Goal: Task Accomplishment & Management: Manage account settings

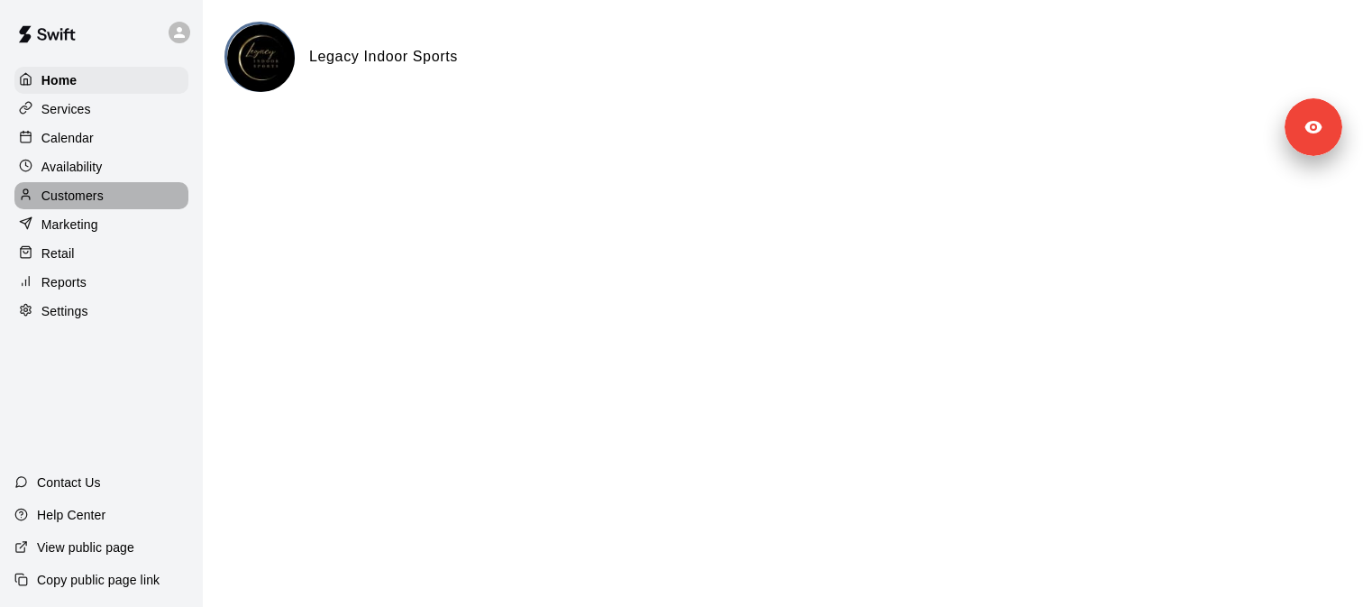
click at [77, 201] on p "Customers" at bounding box center [72, 196] width 62 height 18
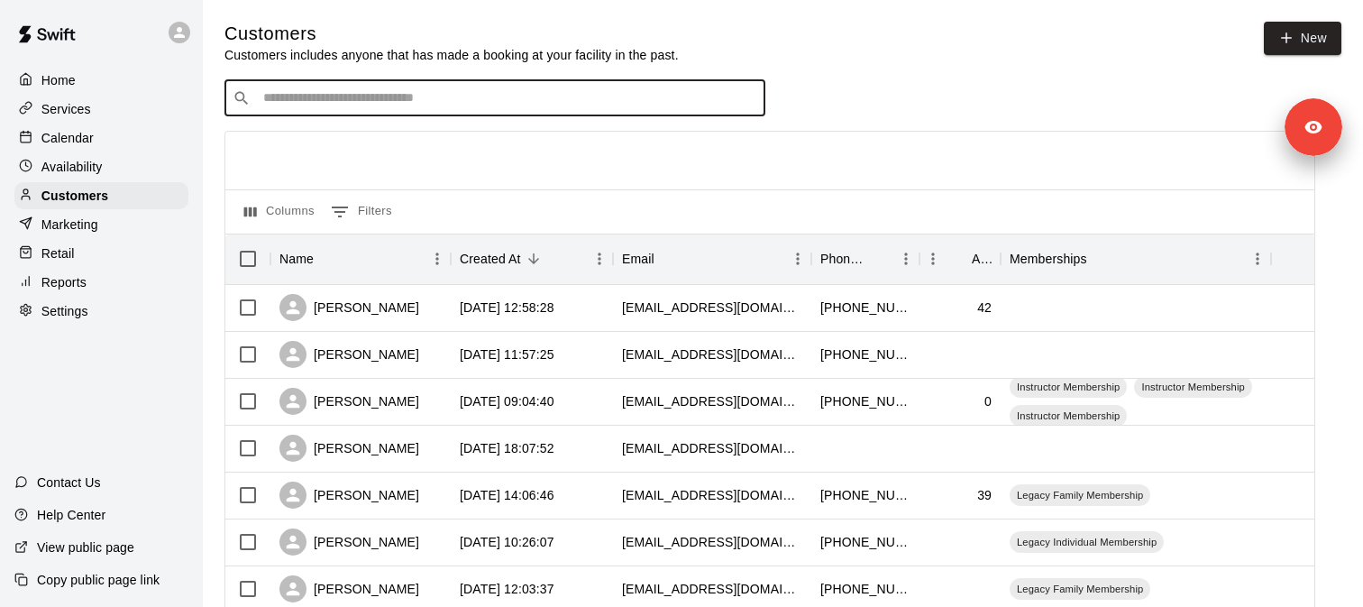
click at [321, 95] on input "Search customers by name or email" at bounding box center [507, 98] width 499 height 18
click at [334, 106] on input "********" at bounding box center [494, 98] width 472 height 18
click at [337, 107] on input "*********" at bounding box center [494, 98] width 472 height 18
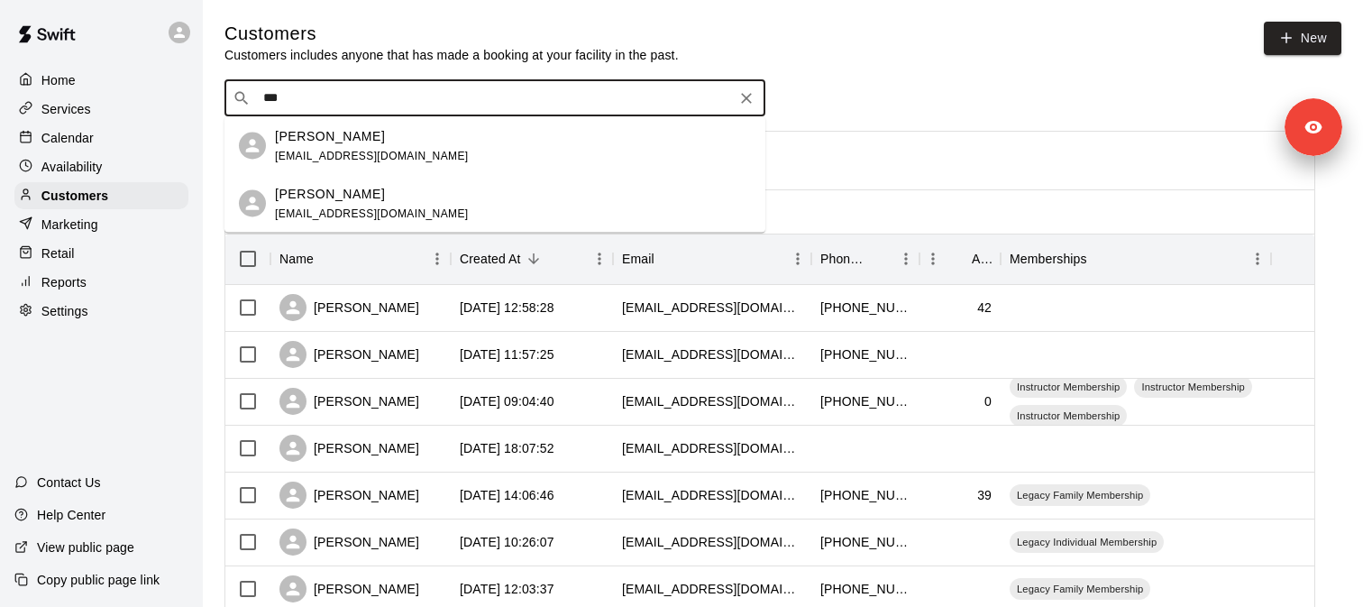
type input "**"
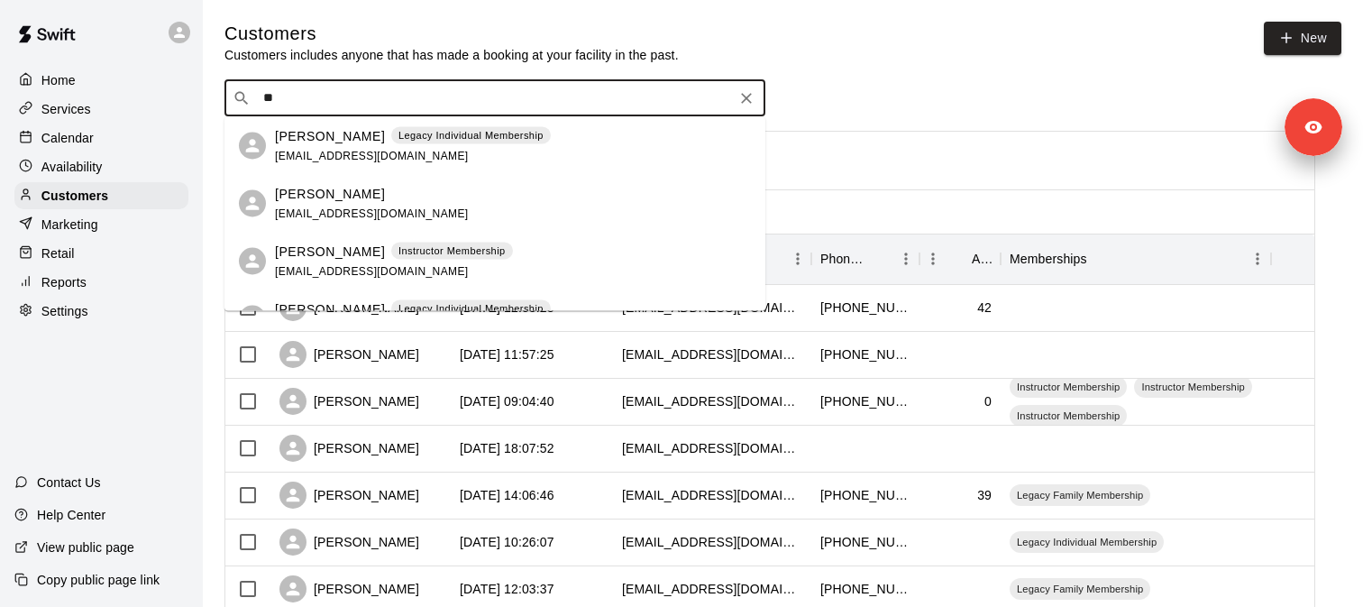
click at [357, 149] on span "stefanybeesley@gmail.com" at bounding box center [372, 155] width 194 height 13
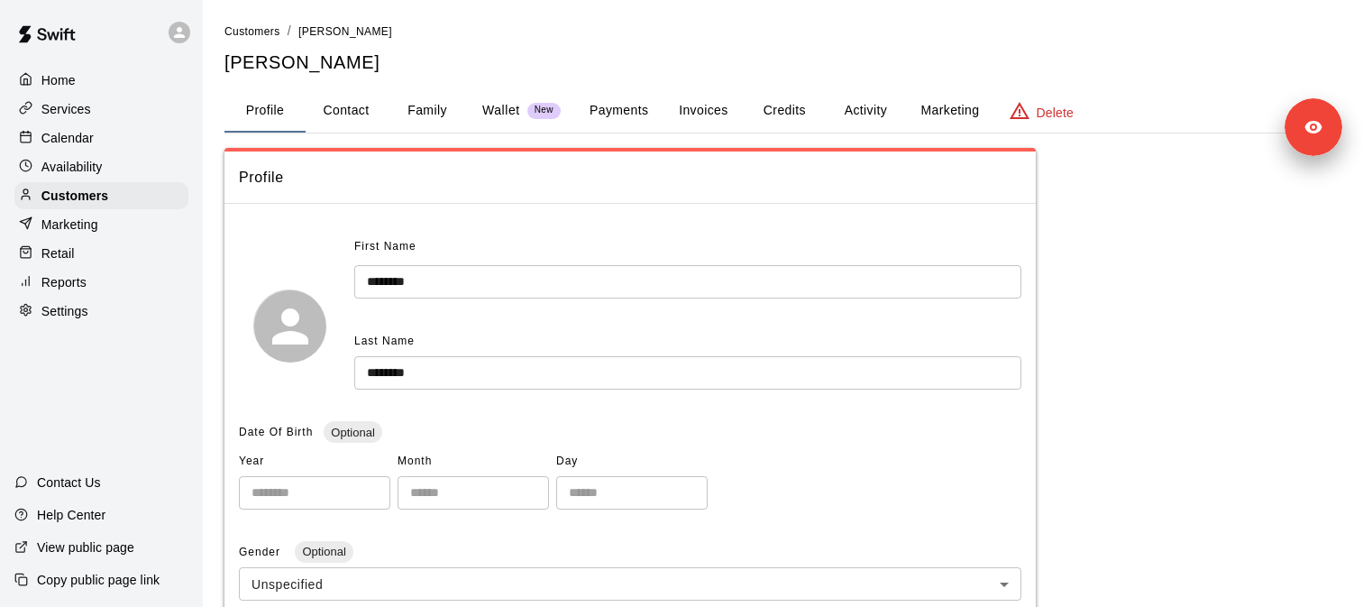
click at [849, 112] on button "Activity" at bounding box center [865, 110] width 81 height 43
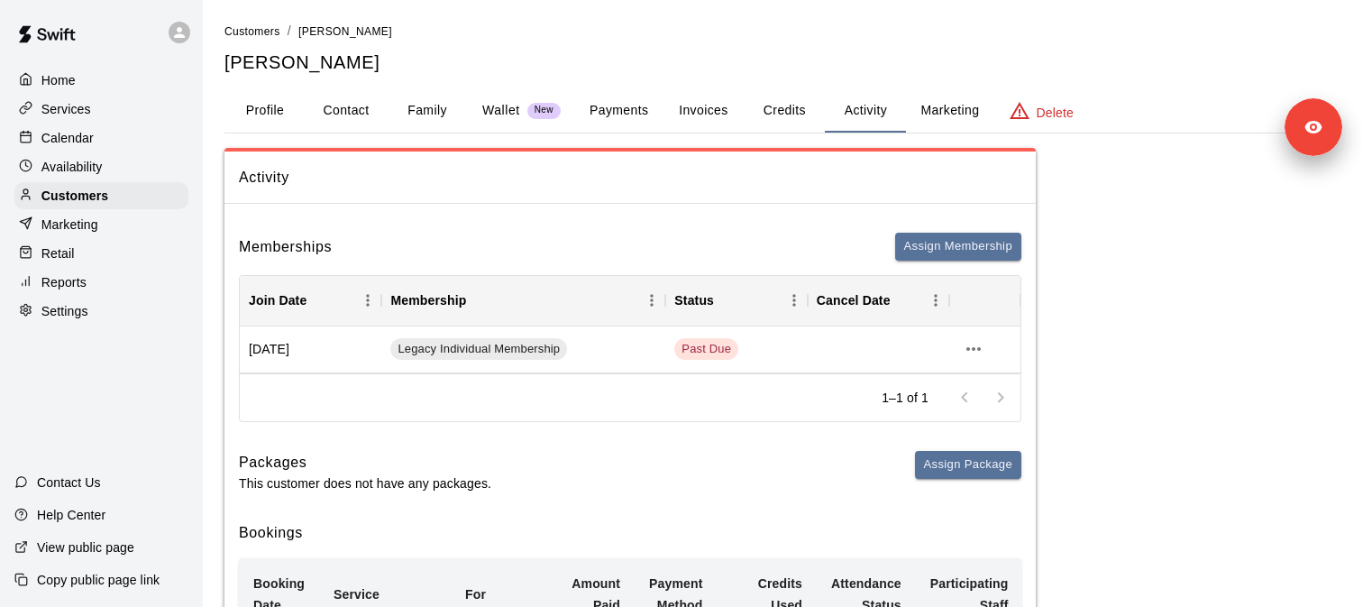
click at [626, 107] on button "Payments" at bounding box center [618, 110] width 87 height 43
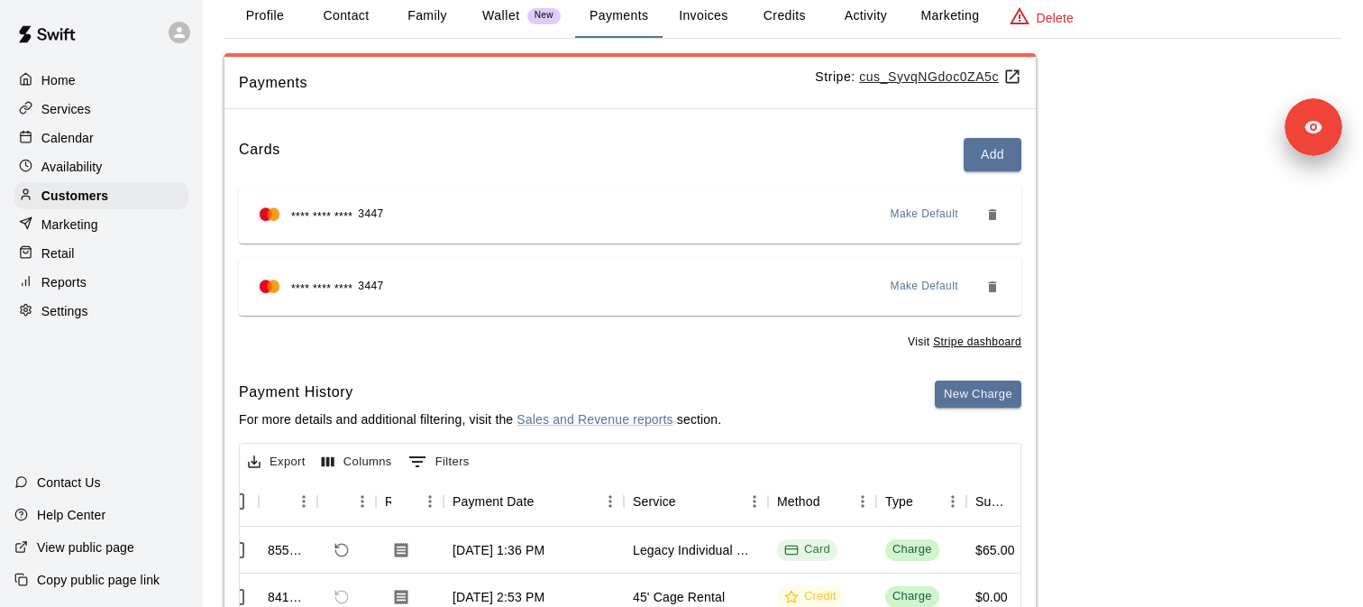
scroll to position [83, 0]
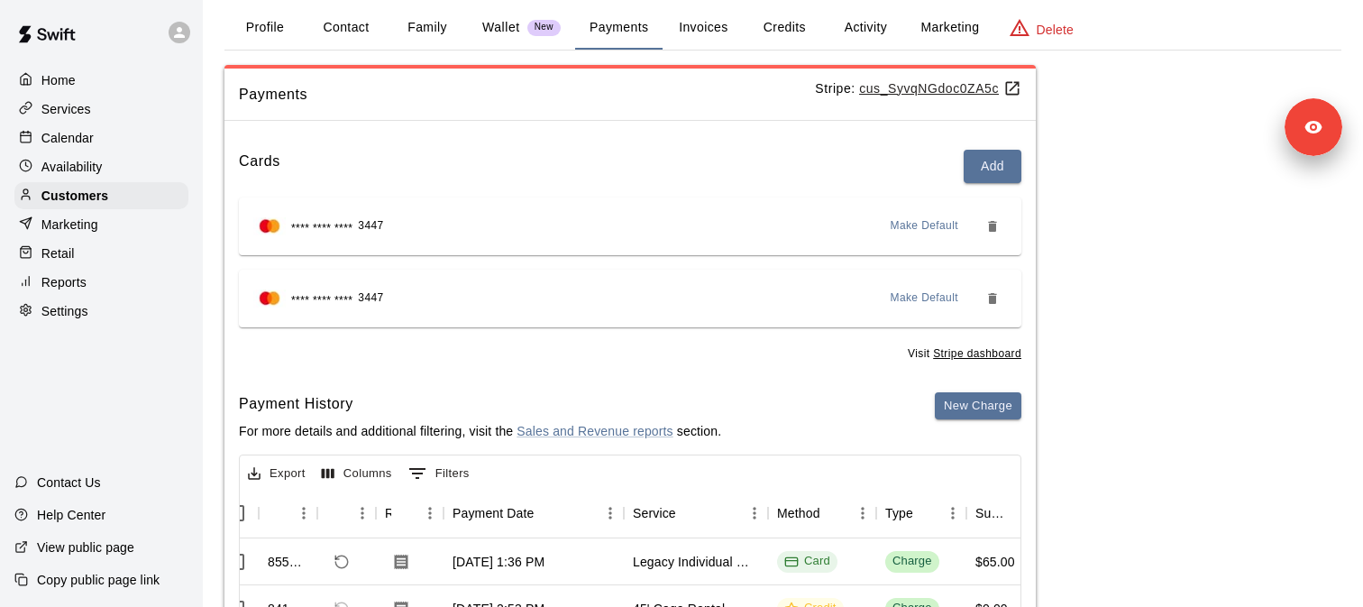
click at [970, 90] on u "cus_SyvqNGdoc0ZA5c" at bounding box center [940, 88] width 162 height 14
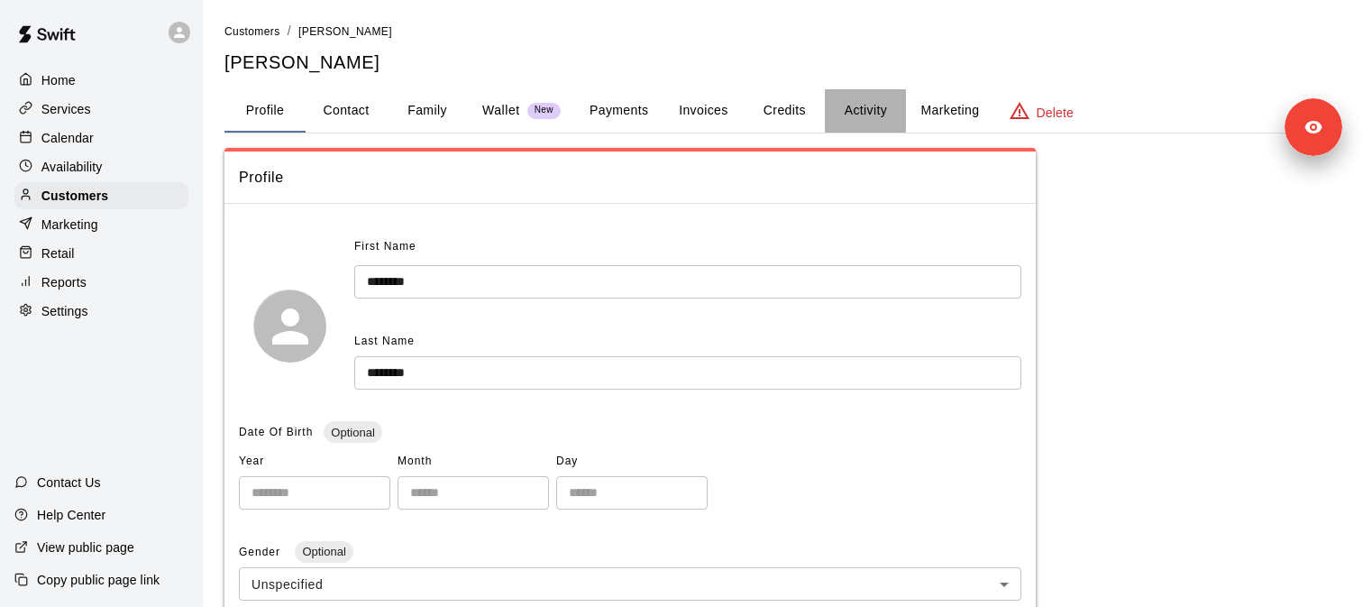
click at [857, 111] on button "Activity" at bounding box center [865, 110] width 81 height 43
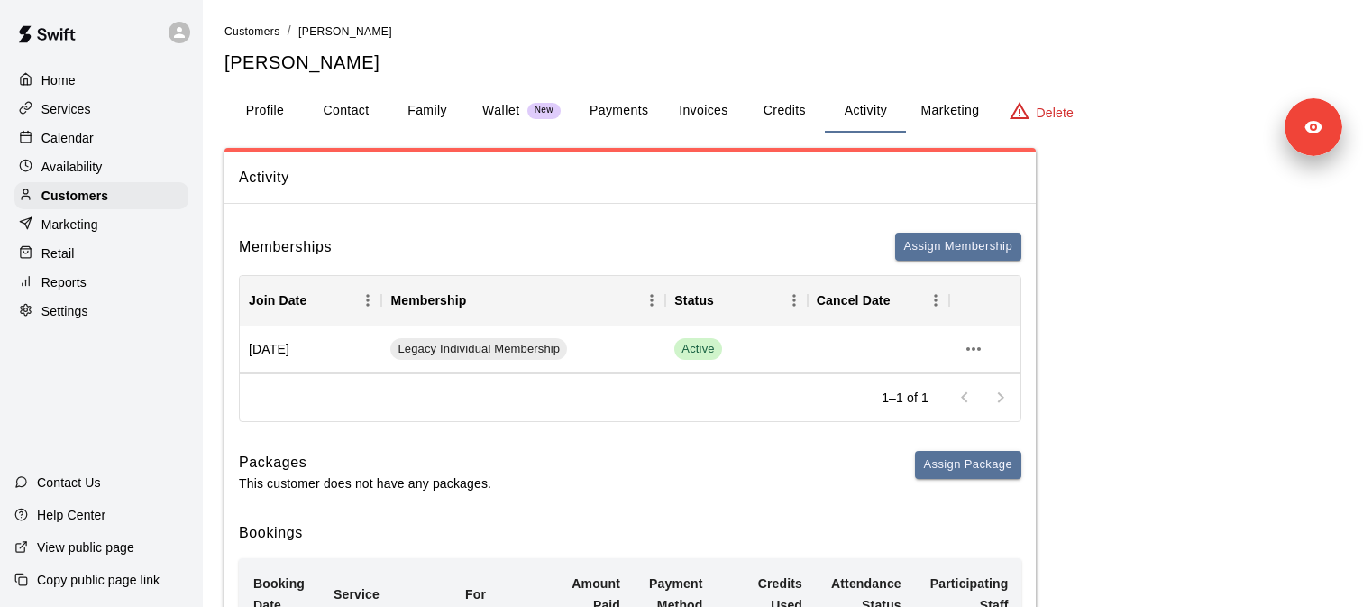
click at [596, 110] on button "Payments" at bounding box center [618, 110] width 87 height 43
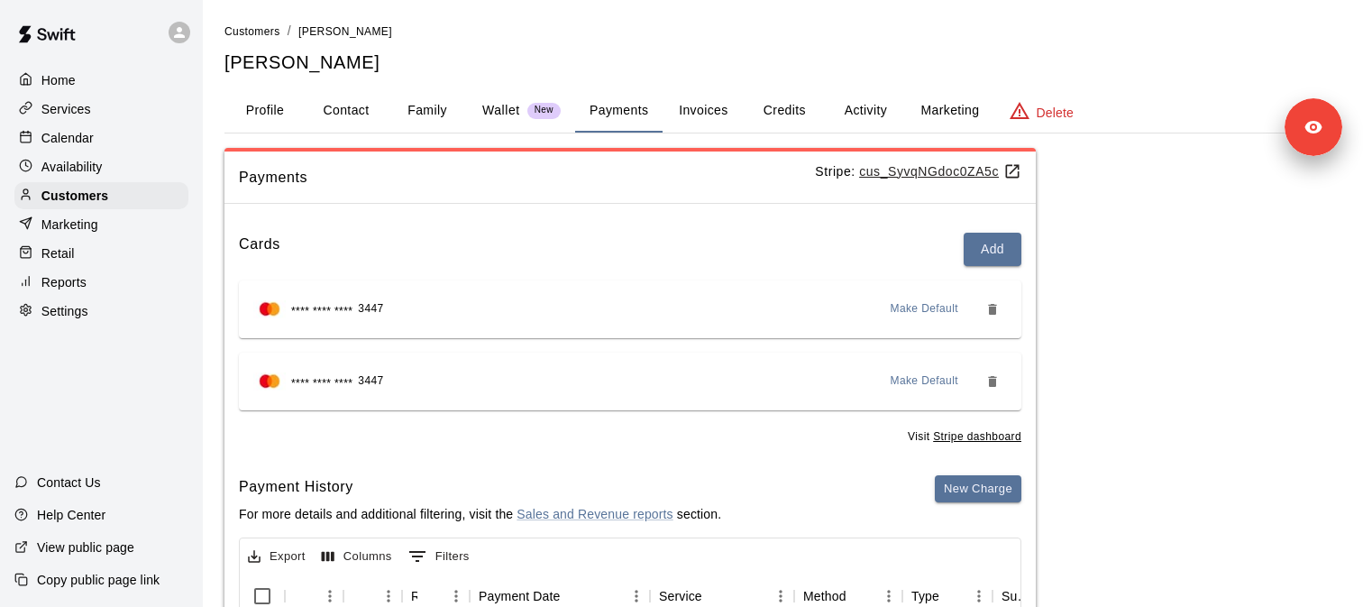
click at [95, 323] on div "Settings" at bounding box center [101, 310] width 174 height 27
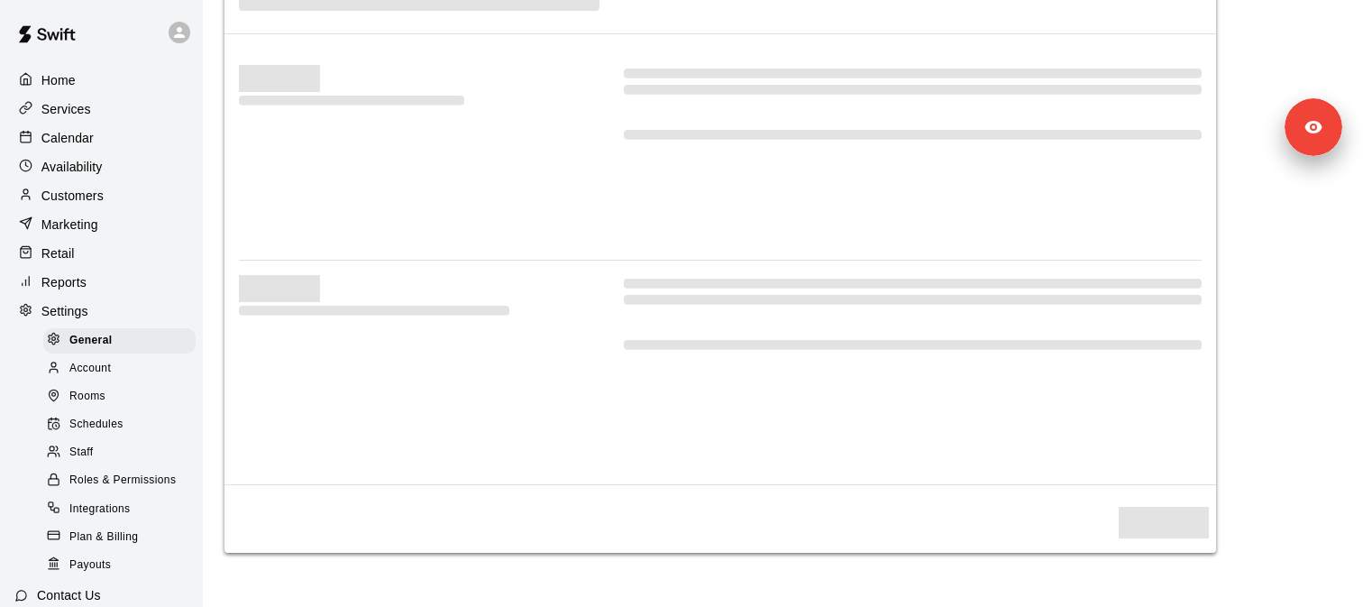
select select "**"
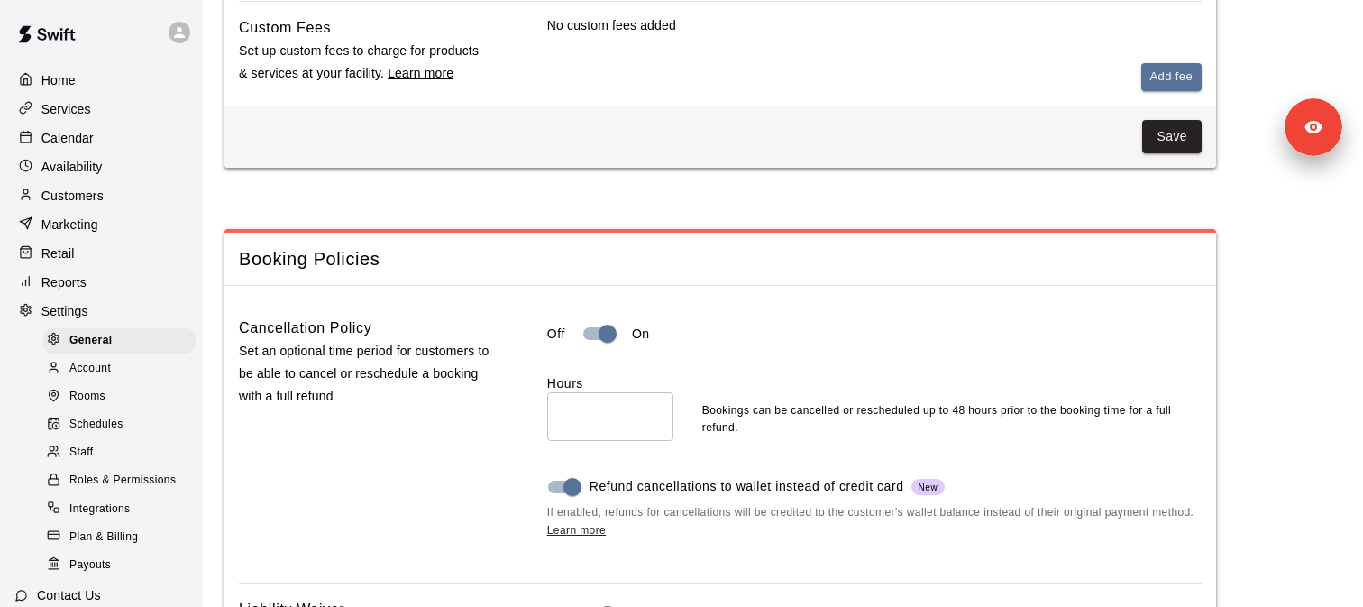
scroll to position [1343, 0]
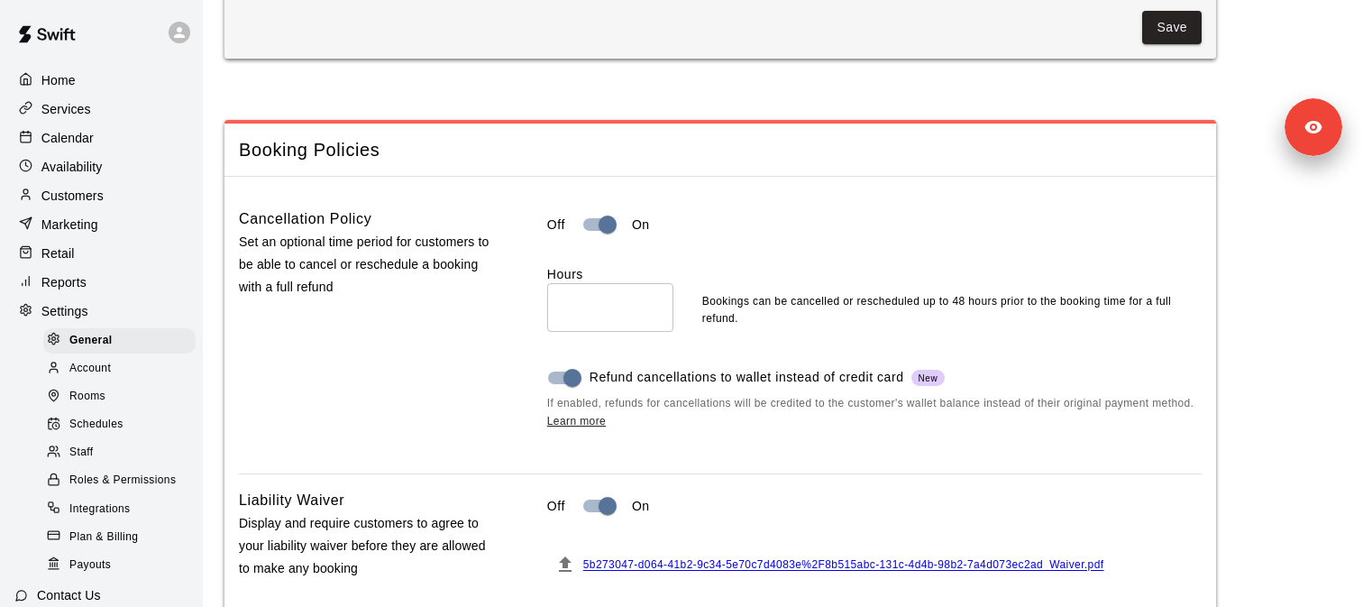
click at [114, 118] on div "Services" at bounding box center [101, 109] width 174 height 27
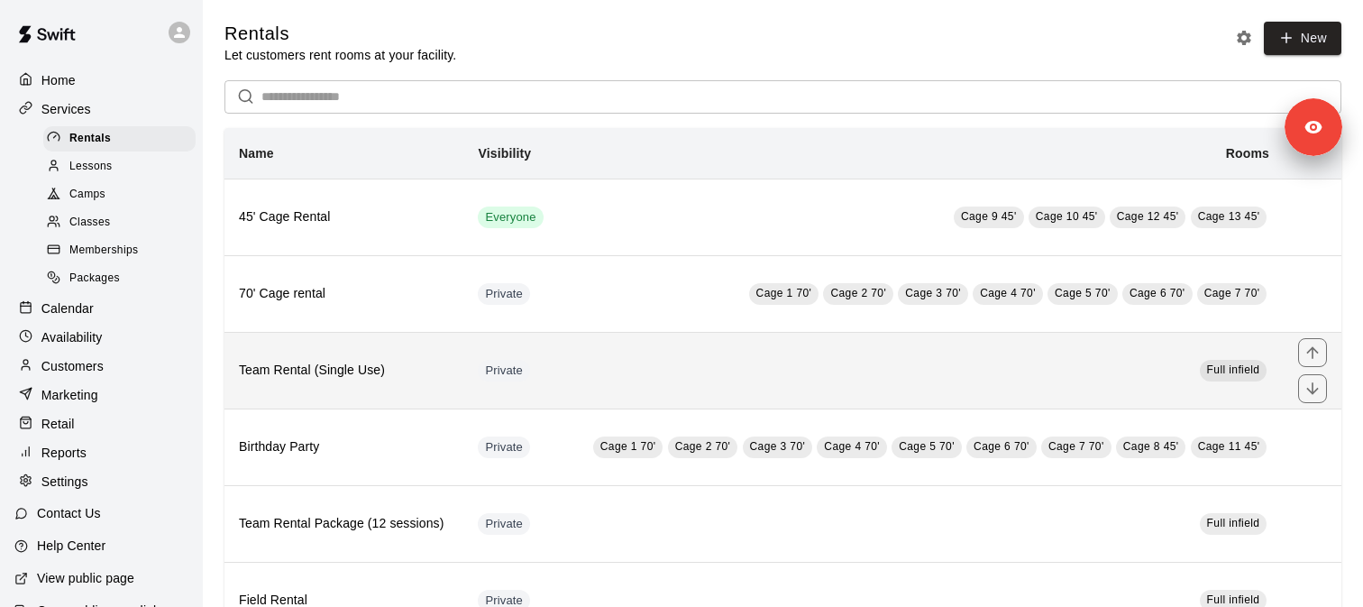
scroll to position [68, 0]
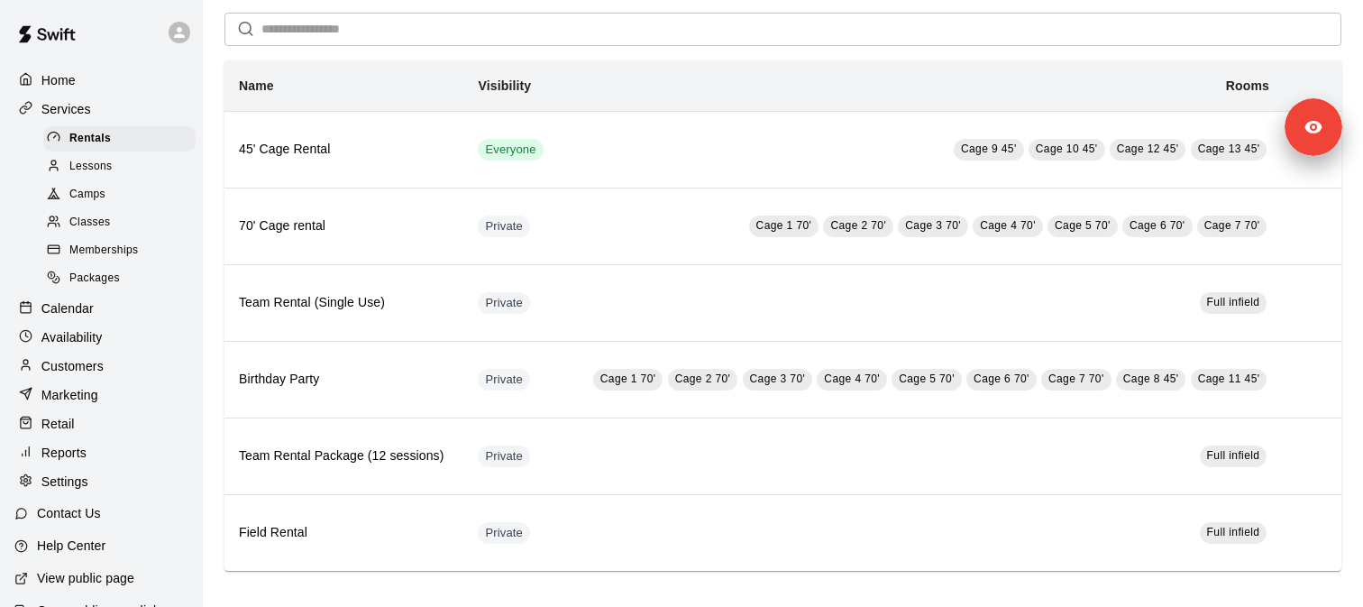
click at [123, 240] on div "Memberships" at bounding box center [119, 250] width 152 height 25
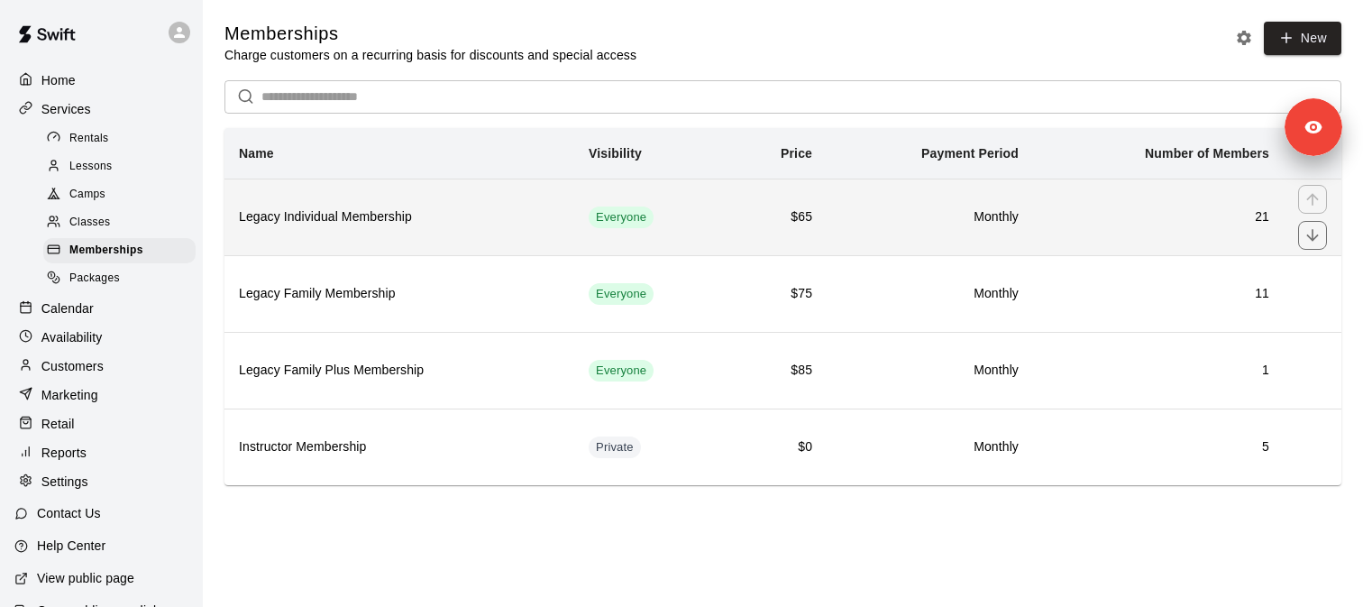
click at [345, 225] on h6 "Legacy Individual Membership" at bounding box center [399, 217] width 321 height 20
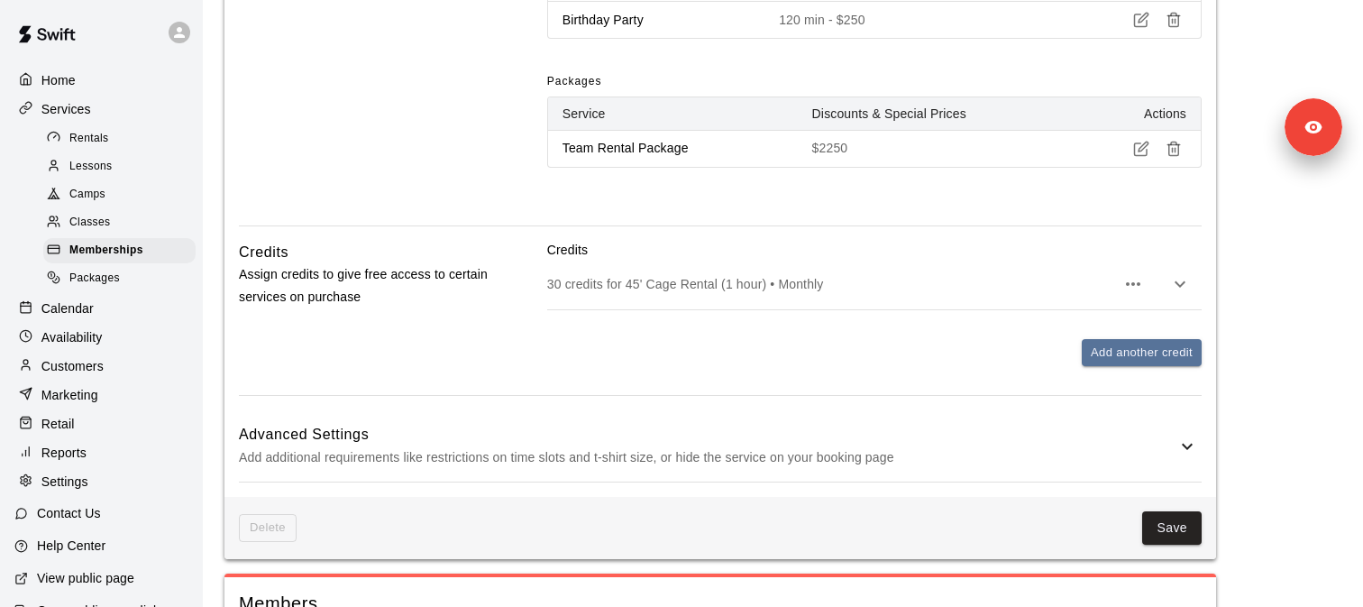
click at [352, 428] on h6 "Advanced Settings" at bounding box center [707, 434] width 937 height 23
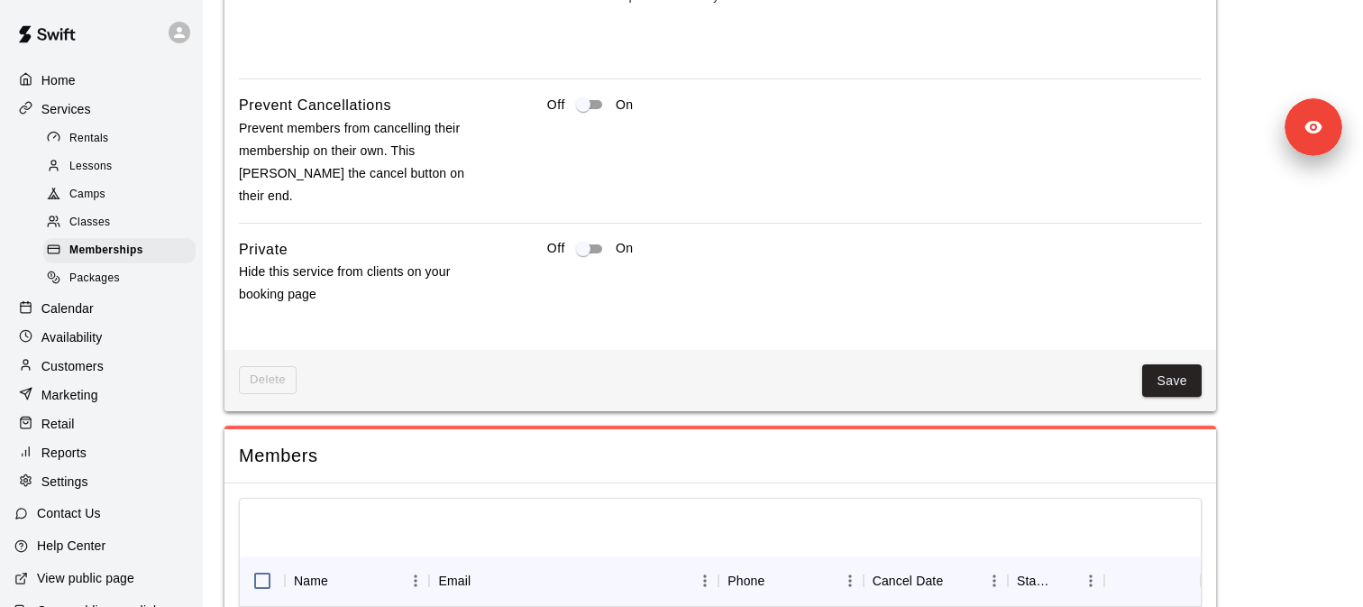
scroll to position [2058, 0]
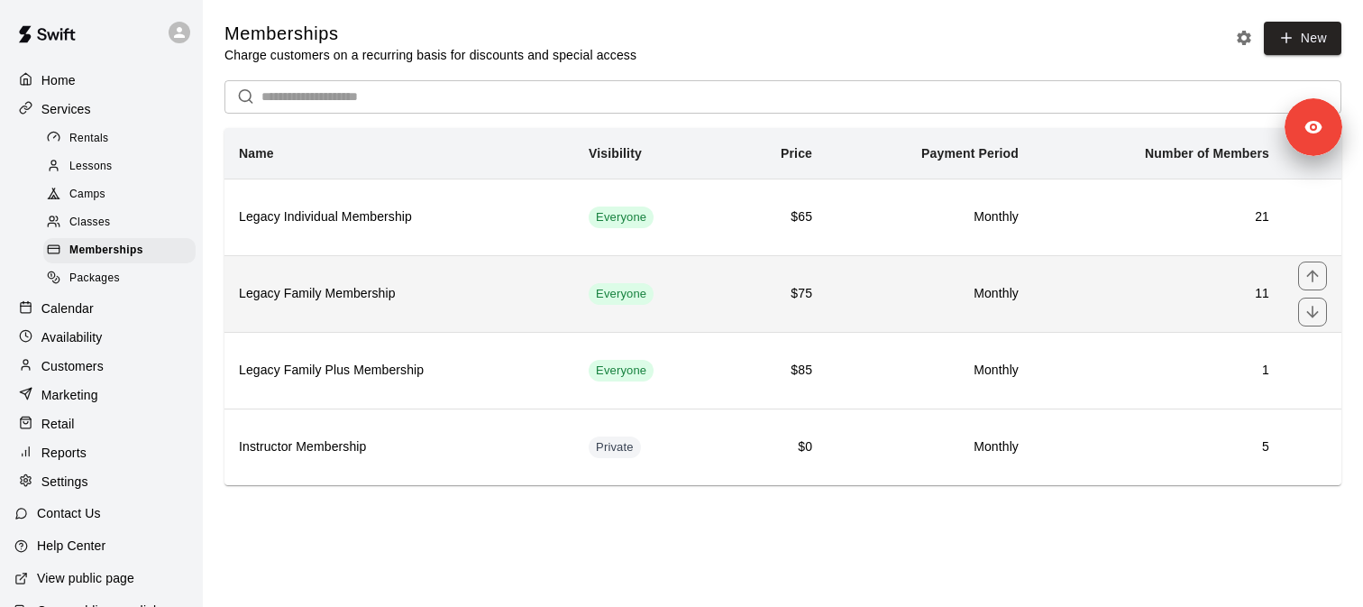
click at [328, 291] on h6 "Legacy Family Membership" at bounding box center [399, 294] width 321 height 20
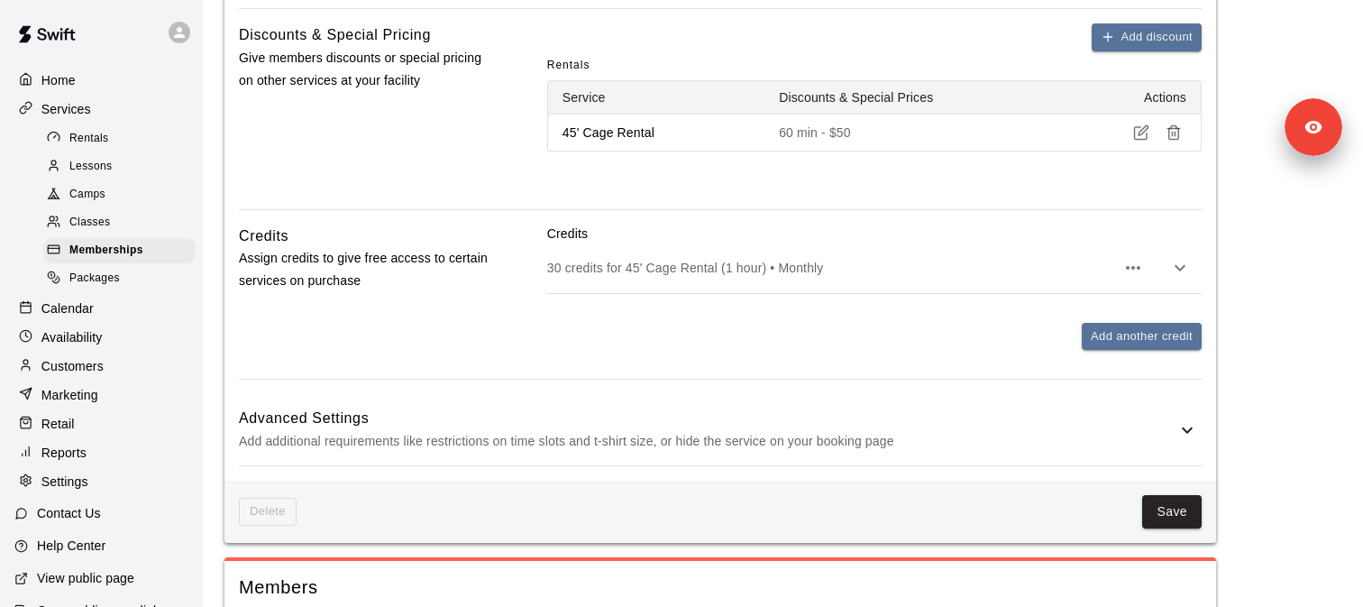
click at [333, 425] on h6 "Advanced Settings" at bounding box center [707, 417] width 937 height 23
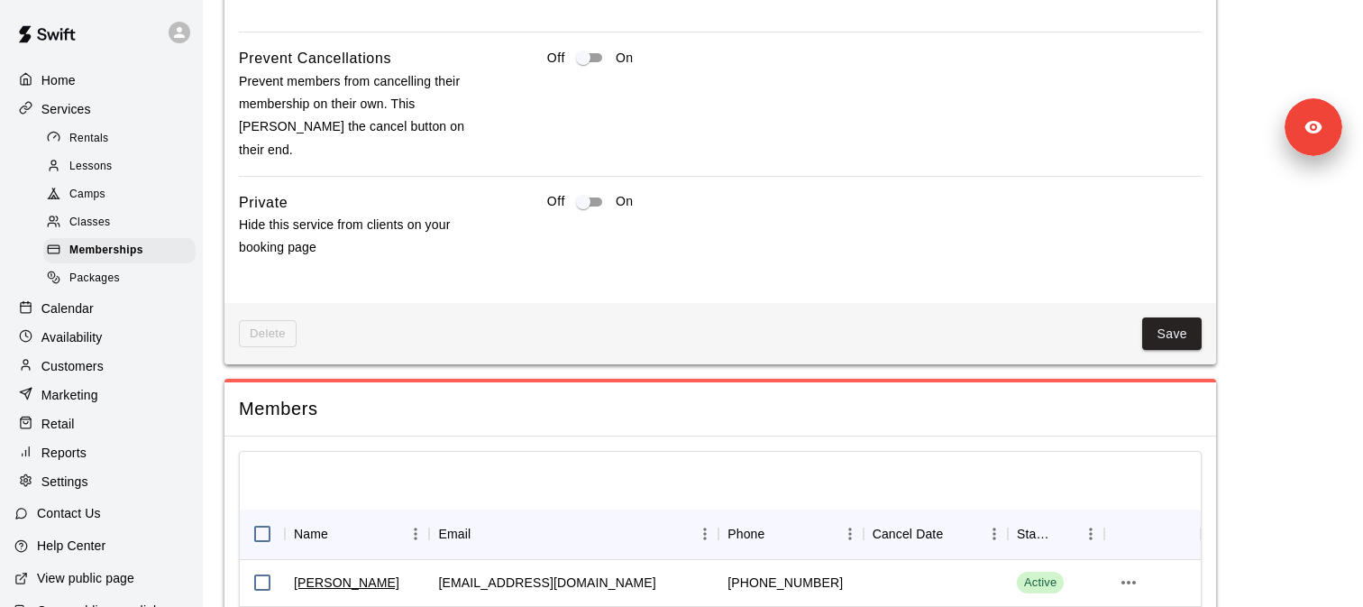
scroll to position [1650, 0]
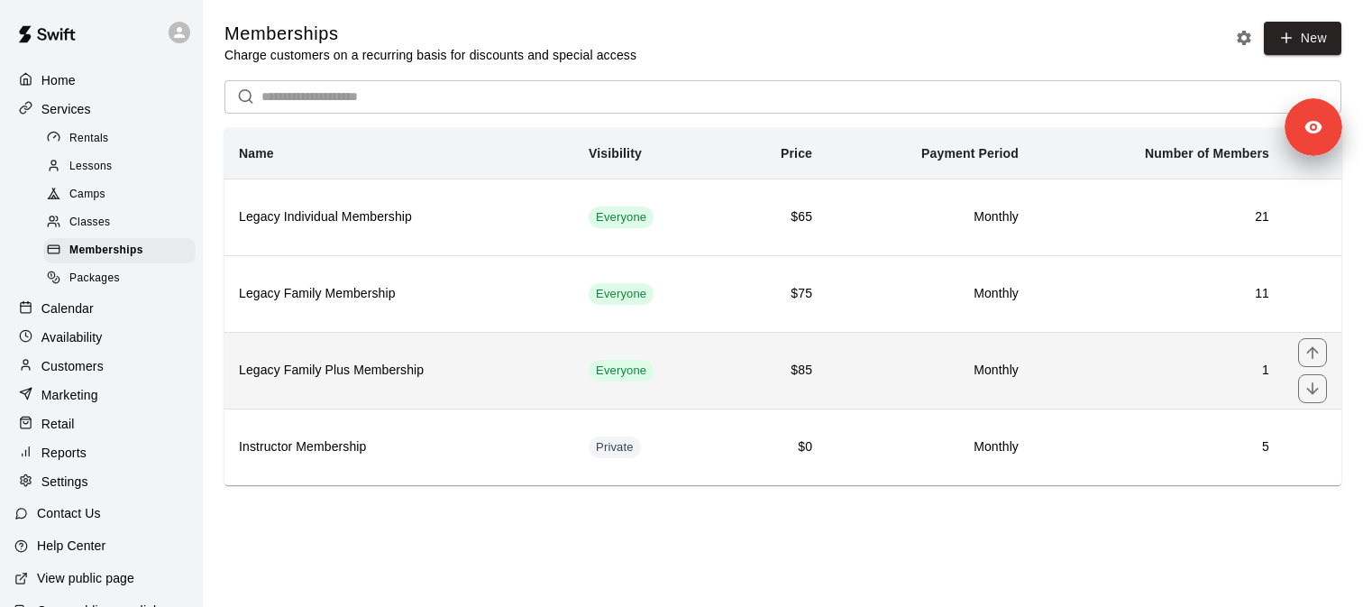
click at [342, 358] on th "Legacy Family Plus Membership" at bounding box center [399, 370] width 350 height 77
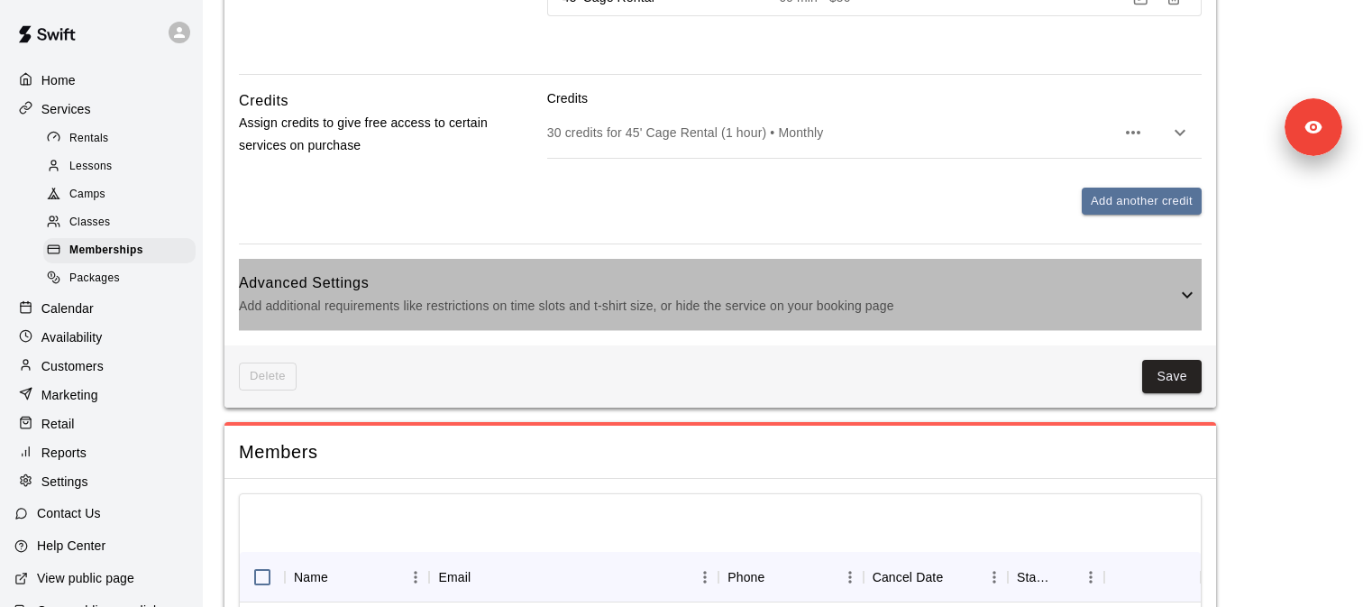
click at [337, 290] on h6 "Advanced Settings" at bounding box center [707, 282] width 937 height 23
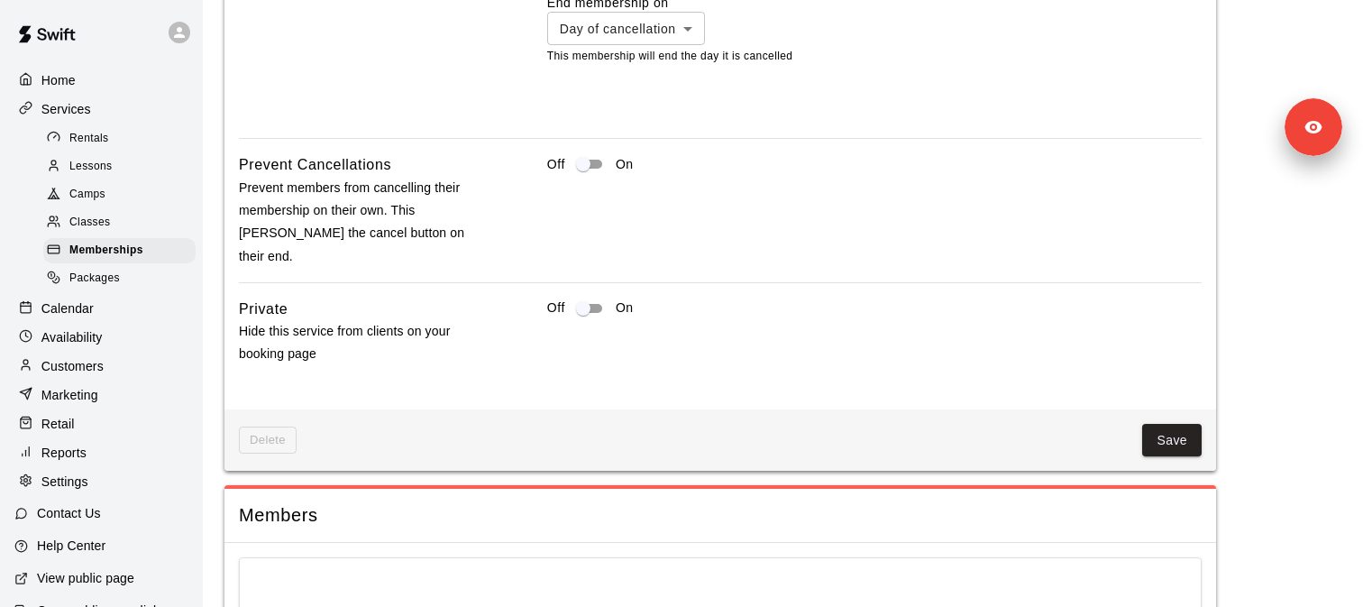
scroll to position [1769, 0]
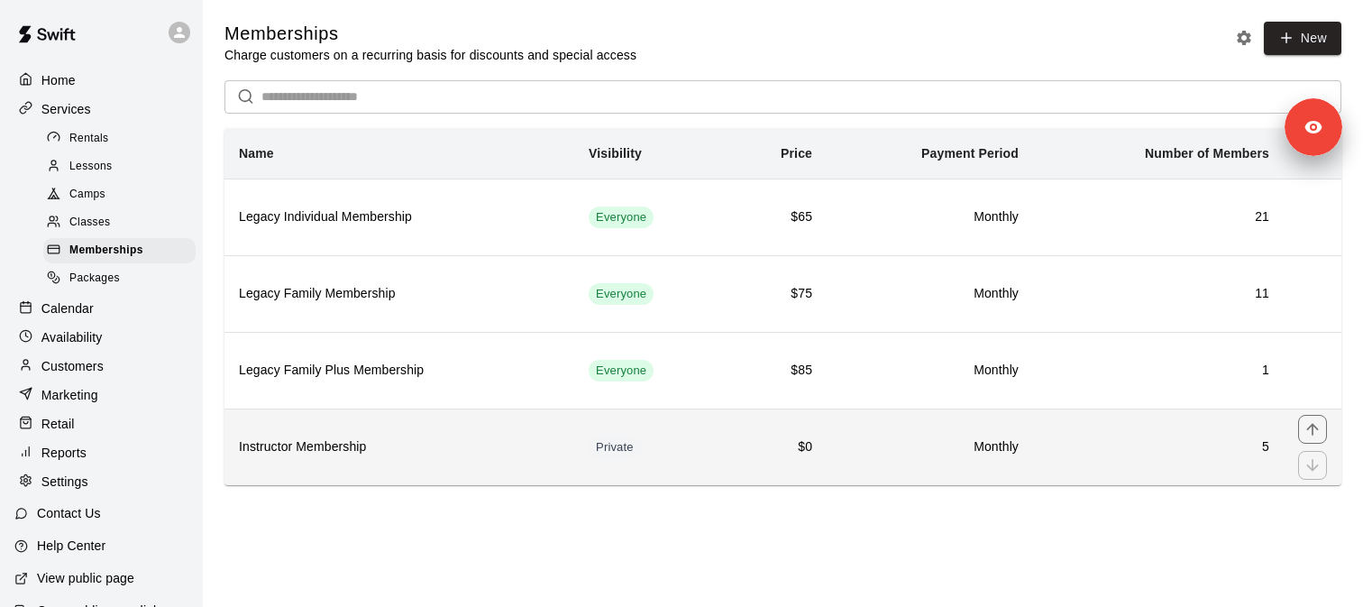
click at [349, 453] on h6 "Instructor Membership" at bounding box center [399, 447] width 321 height 20
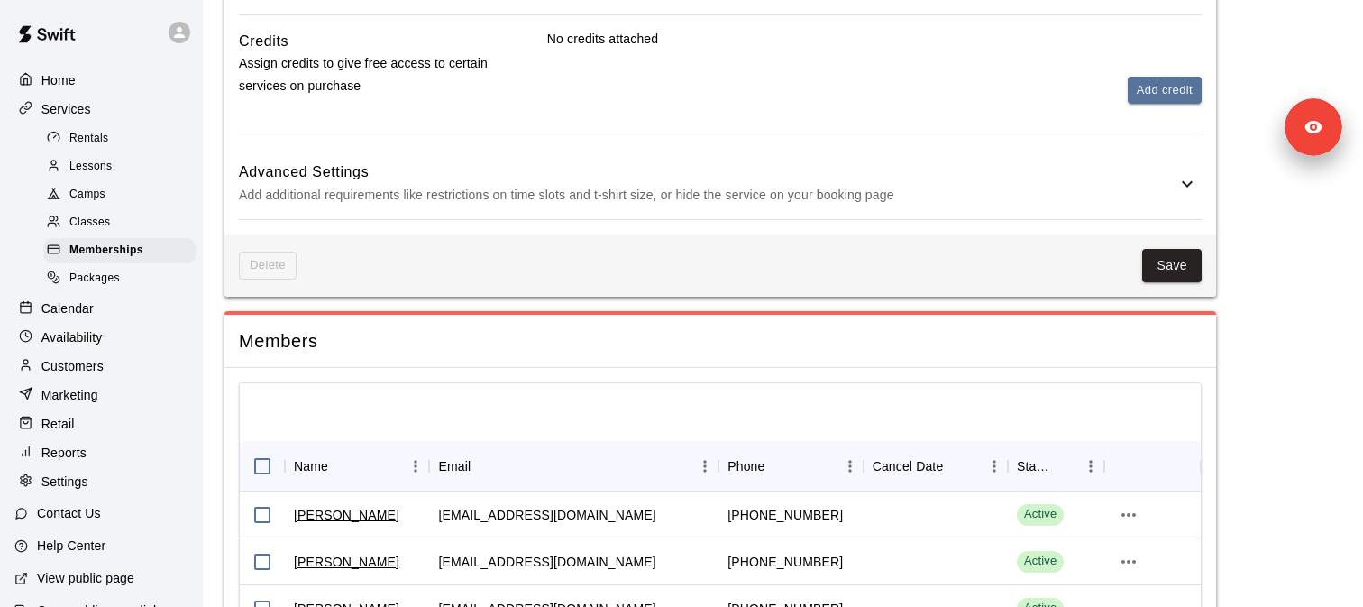
click at [373, 181] on h6 "Advanced Settings" at bounding box center [707, 171] width 937 height 23
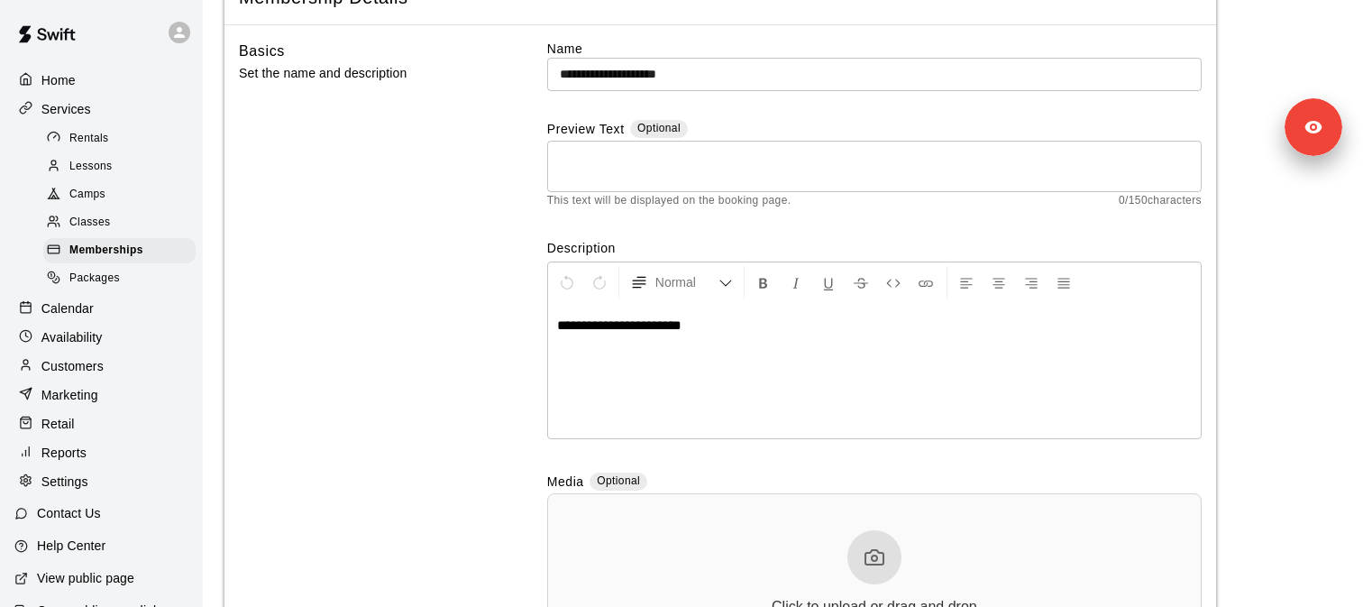
scroll to position [123, 0]
click at [141, 248] on span "Memberships" at bounding box center [106, 251] width 74 height 18
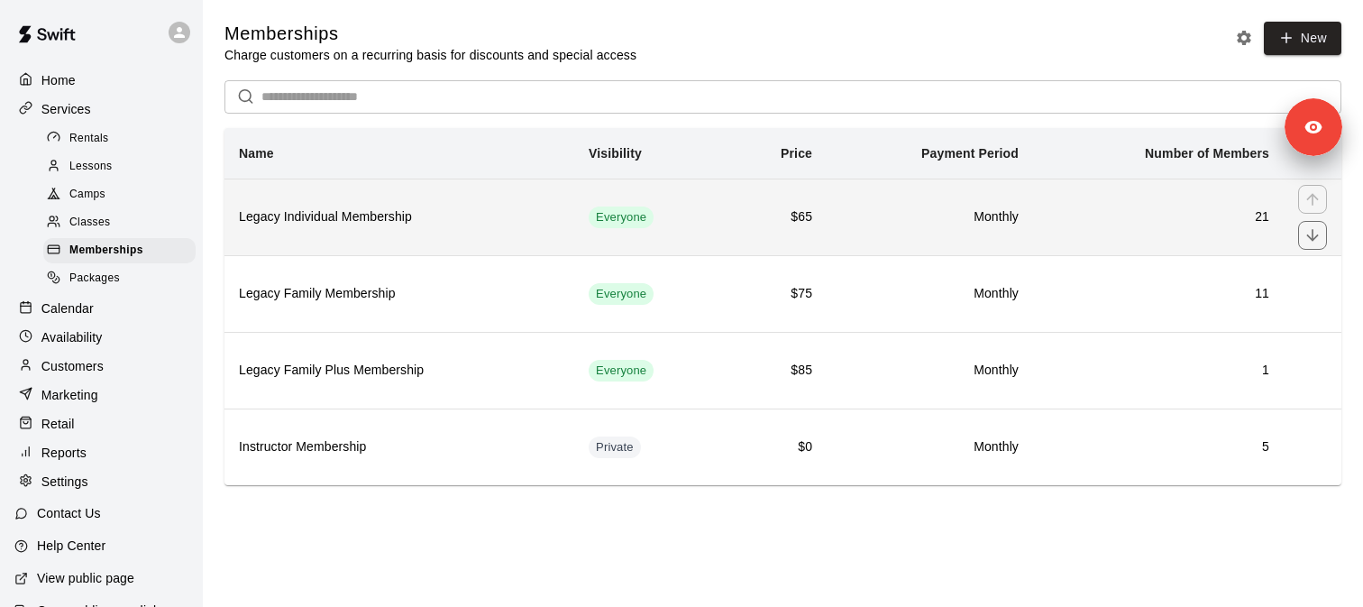
click at [406, 224] on h6 "Legacy Individual Membership" at bounding box center [399, 217] width 321 height 20
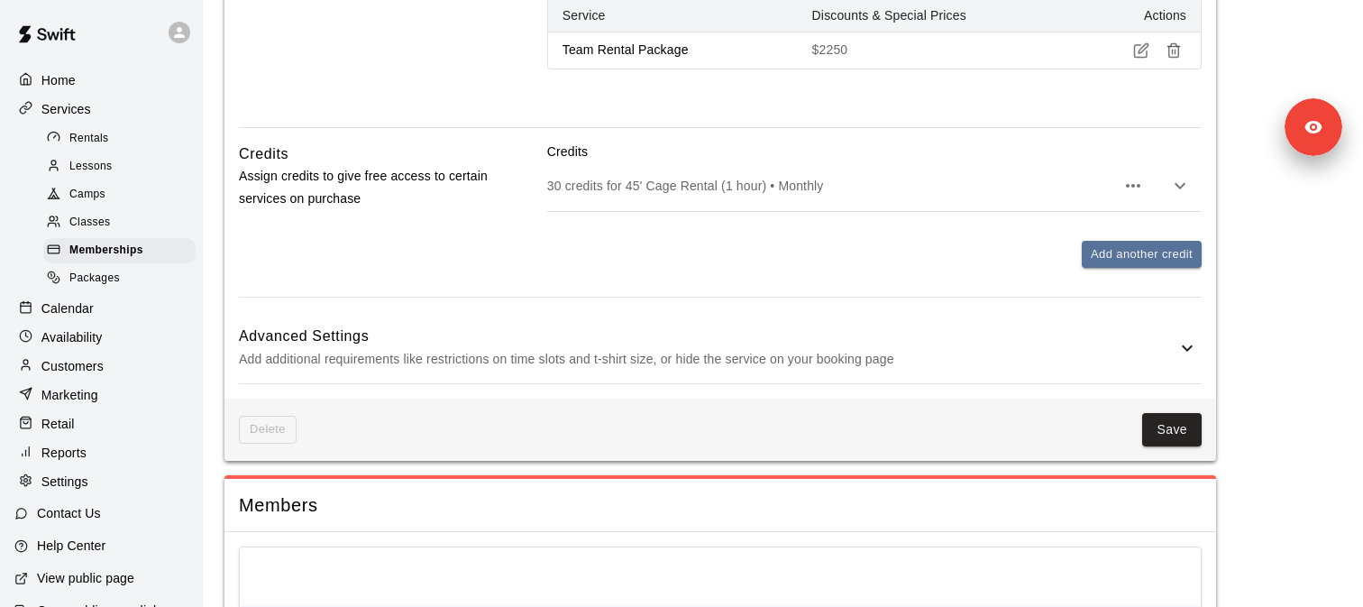
scroll to position [1196, 0]
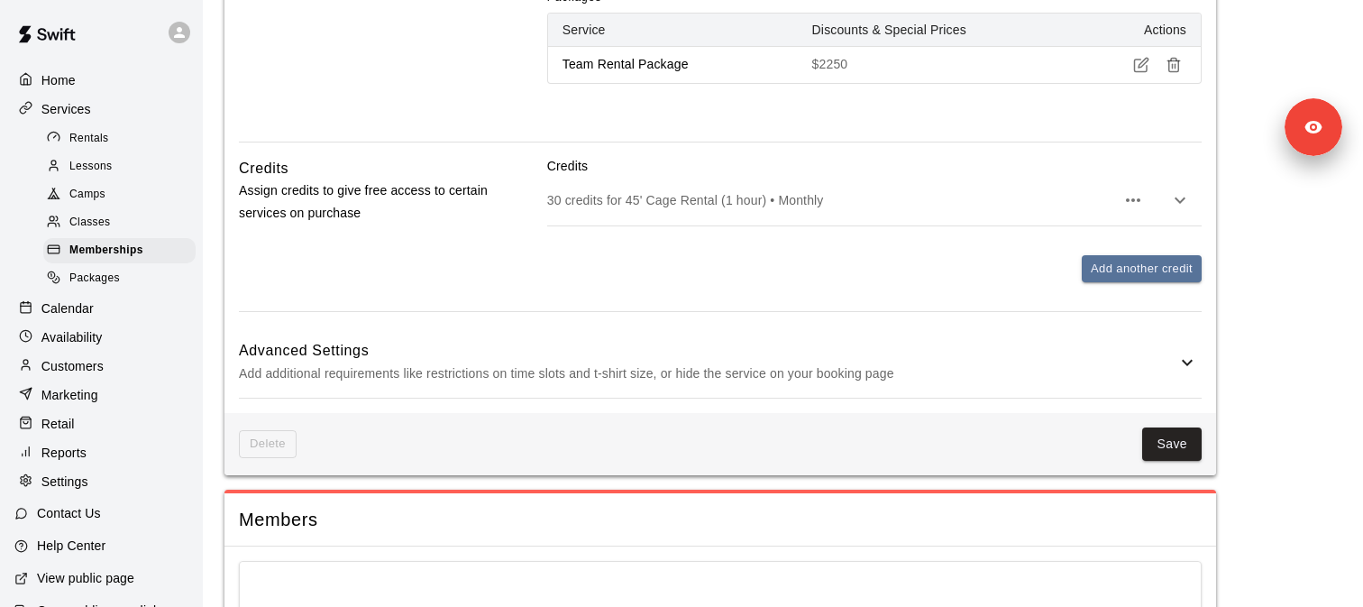
click at [332, 362] on p "Add additional requirements like restrictions on time slots and t-shirt size, o…" at bounding box center [707, 373] width 937 height 23
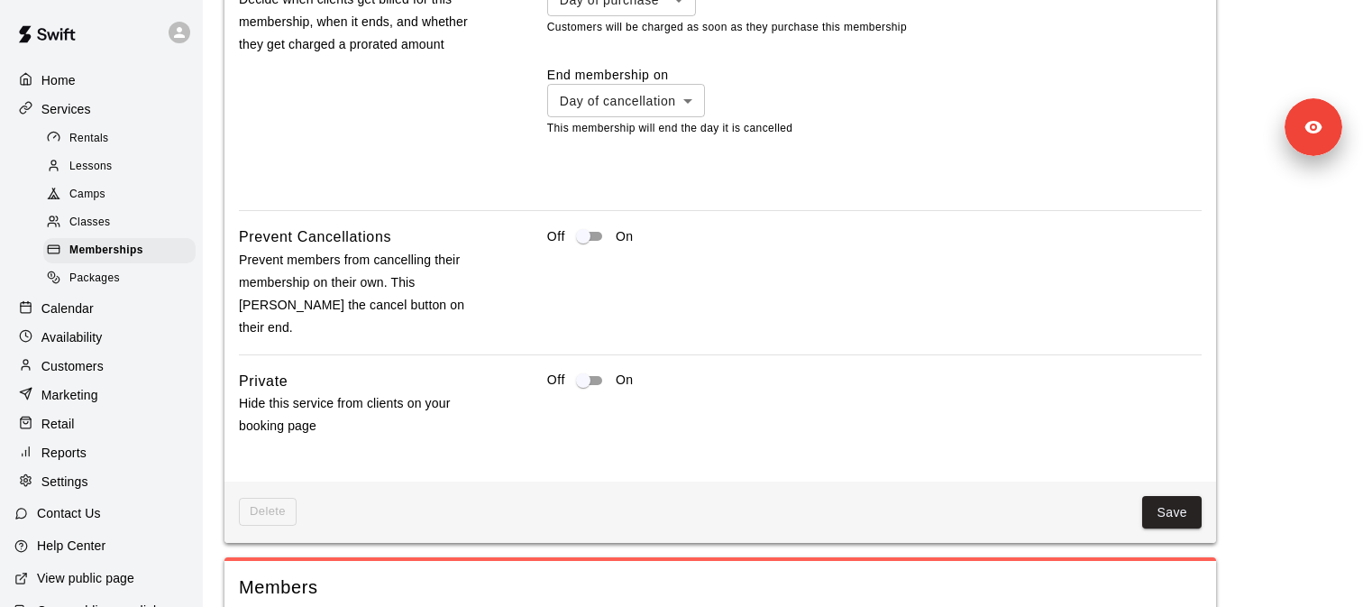
scroll to position [2148, 0]
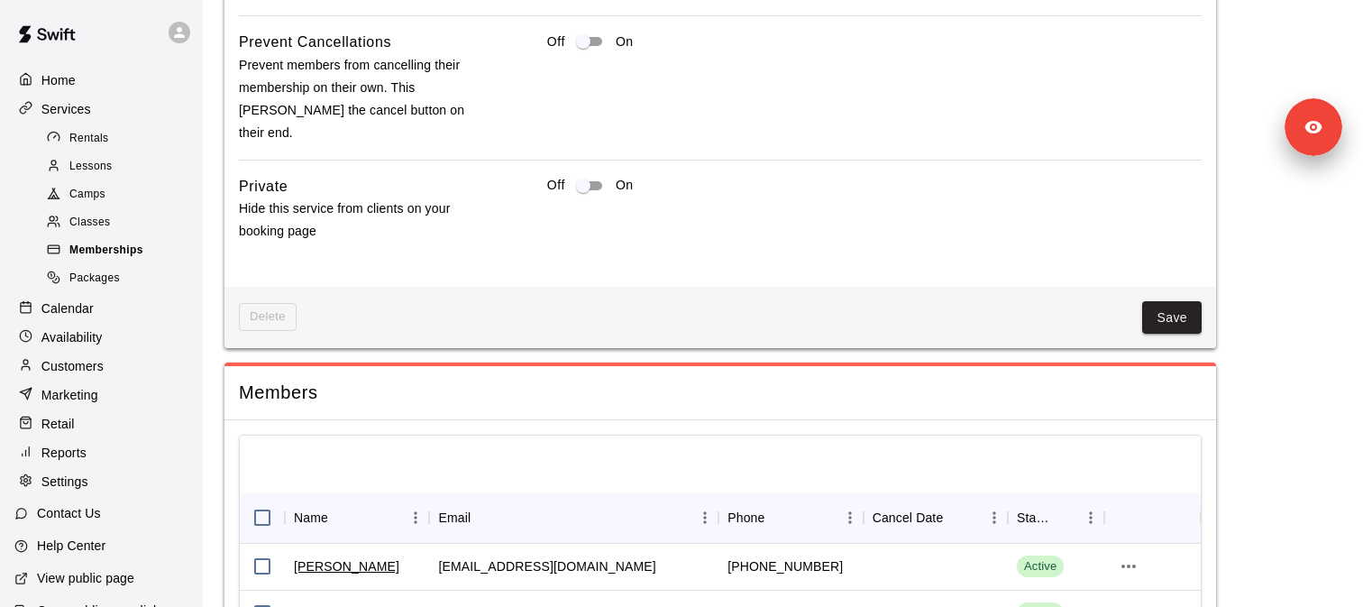
click at [106, 248] on span "Memberships" at bounding box center [106, 251] width 74 height 18
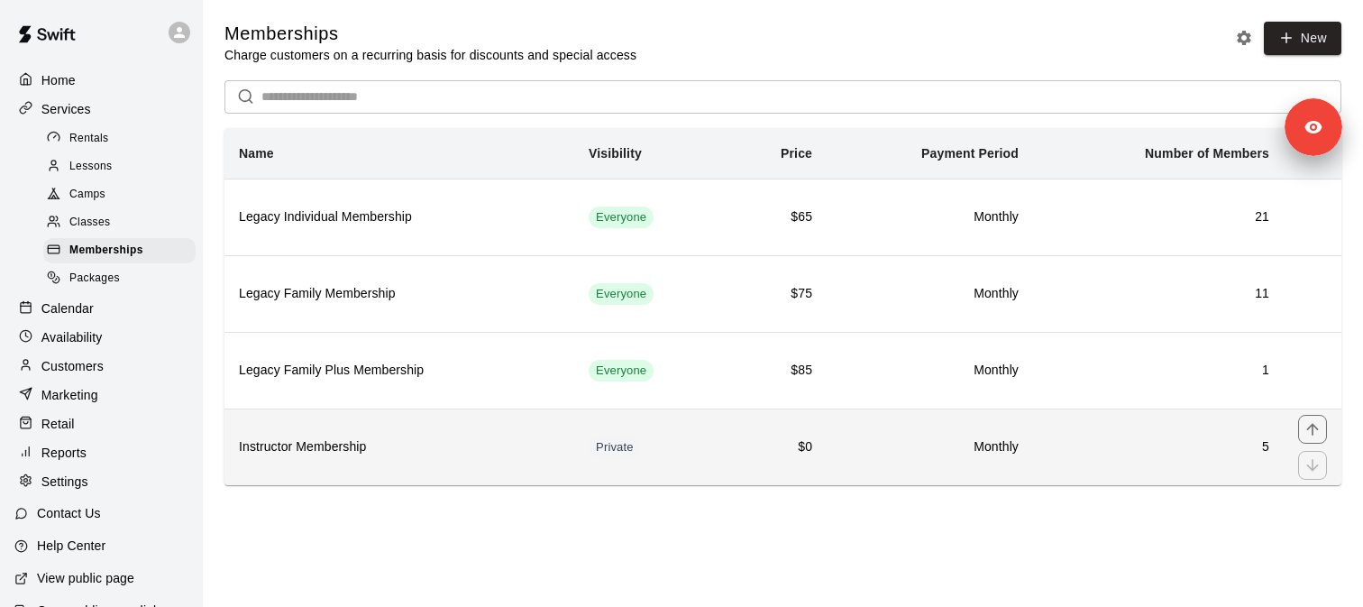
click at [367, 452] on h6 "Instructor Membership" at bounding box center [399, 447] width 321 height 20
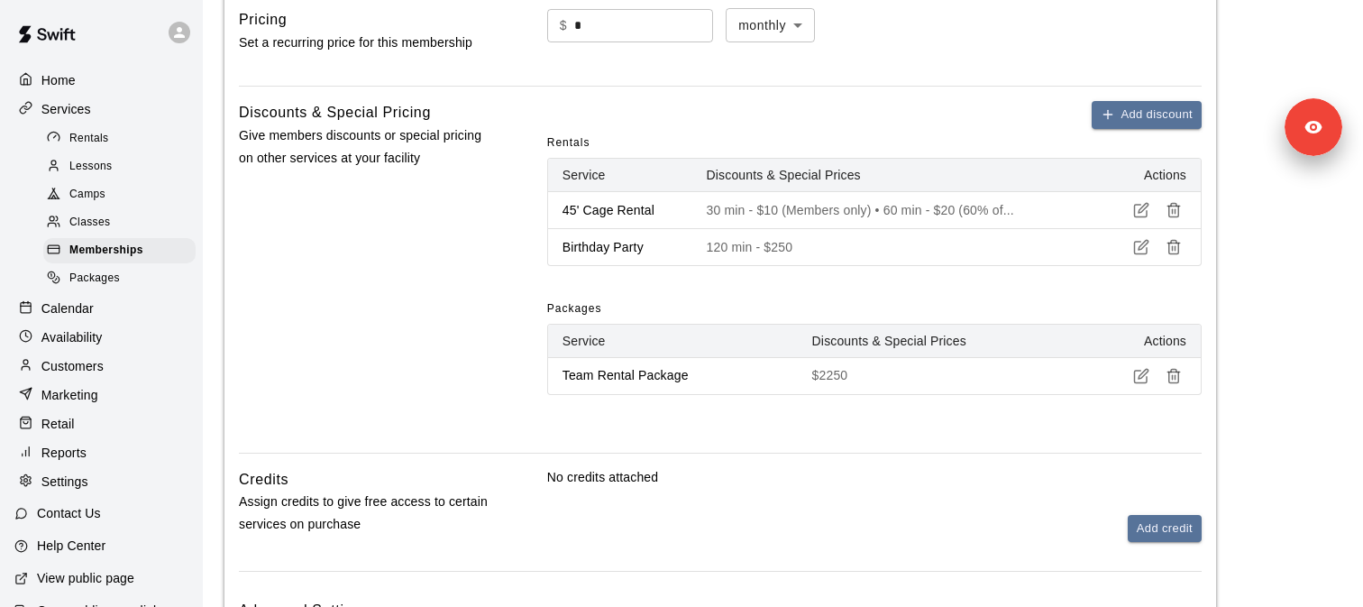
scroll to position [1082, 0]
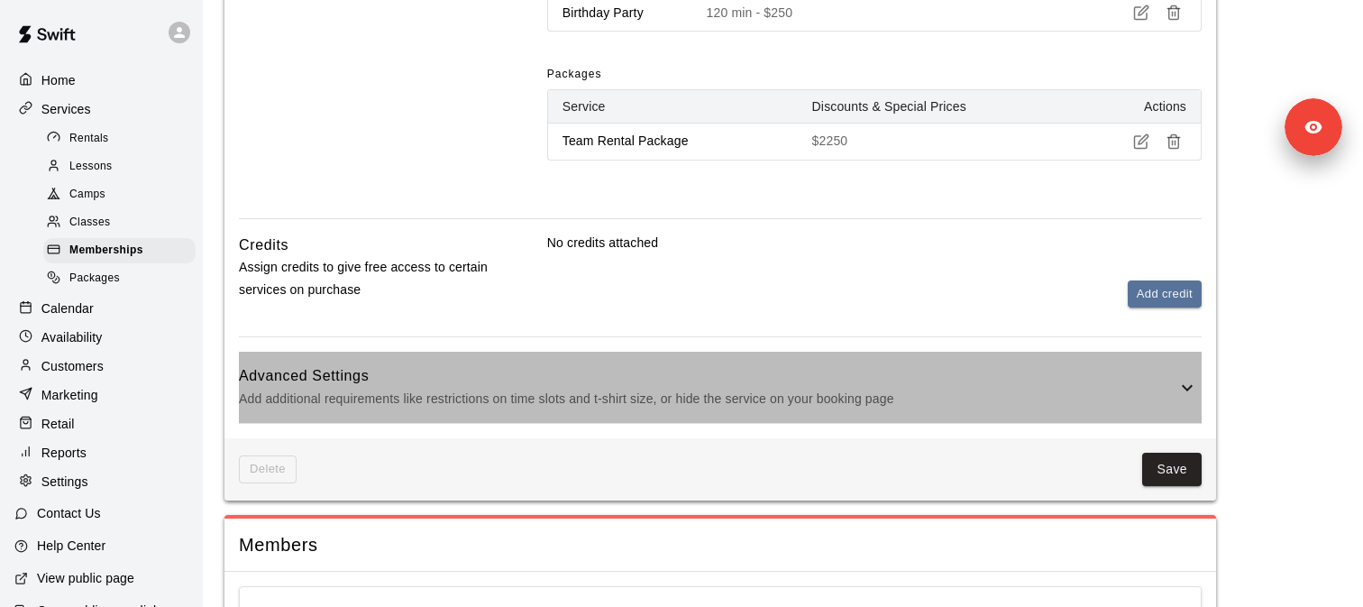
click at [370, 401] on p "Add additional requirements like restrictions on time slots and t-shirt size, o…" at bounding box center [707, 399] width 937 height 23
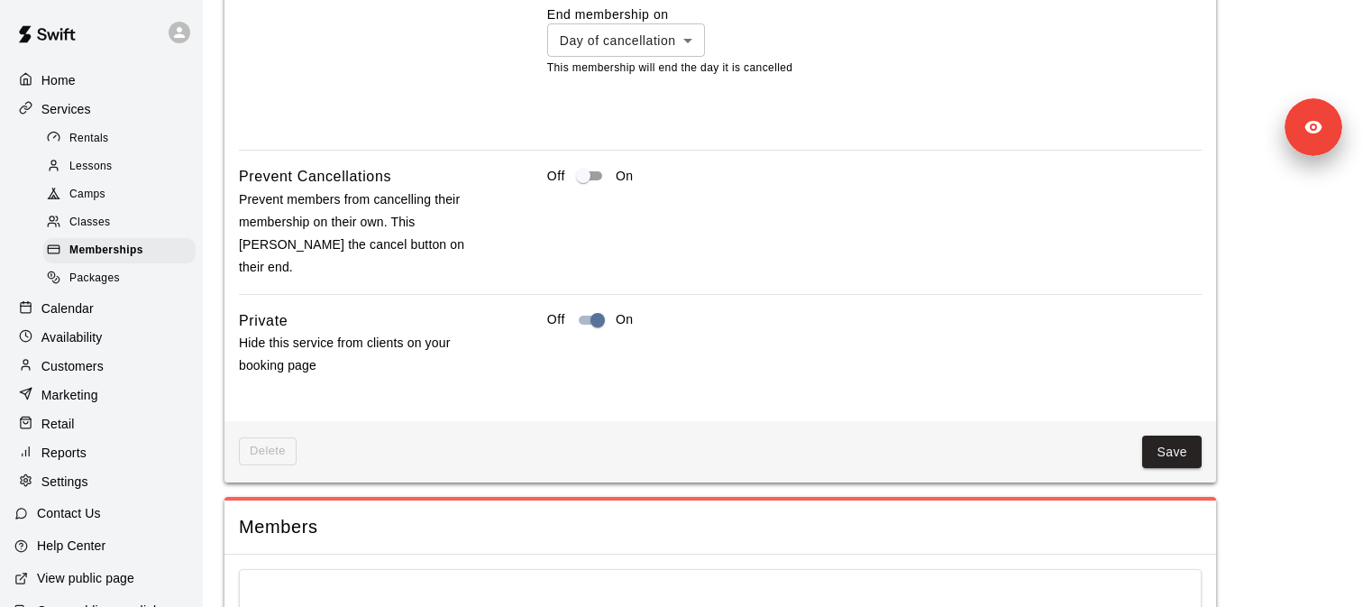
scroll to position [1922, 0]
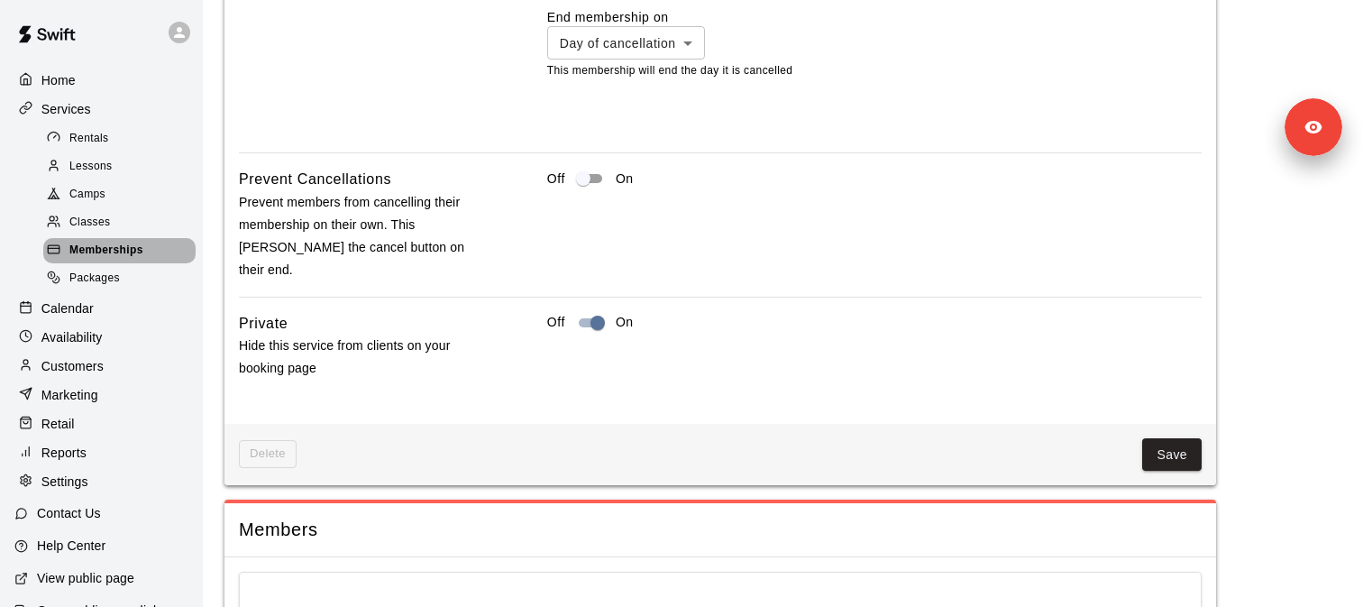
click at [149, 260] on div "Memberships" at bounding box center [119, 250] width 152 height 25
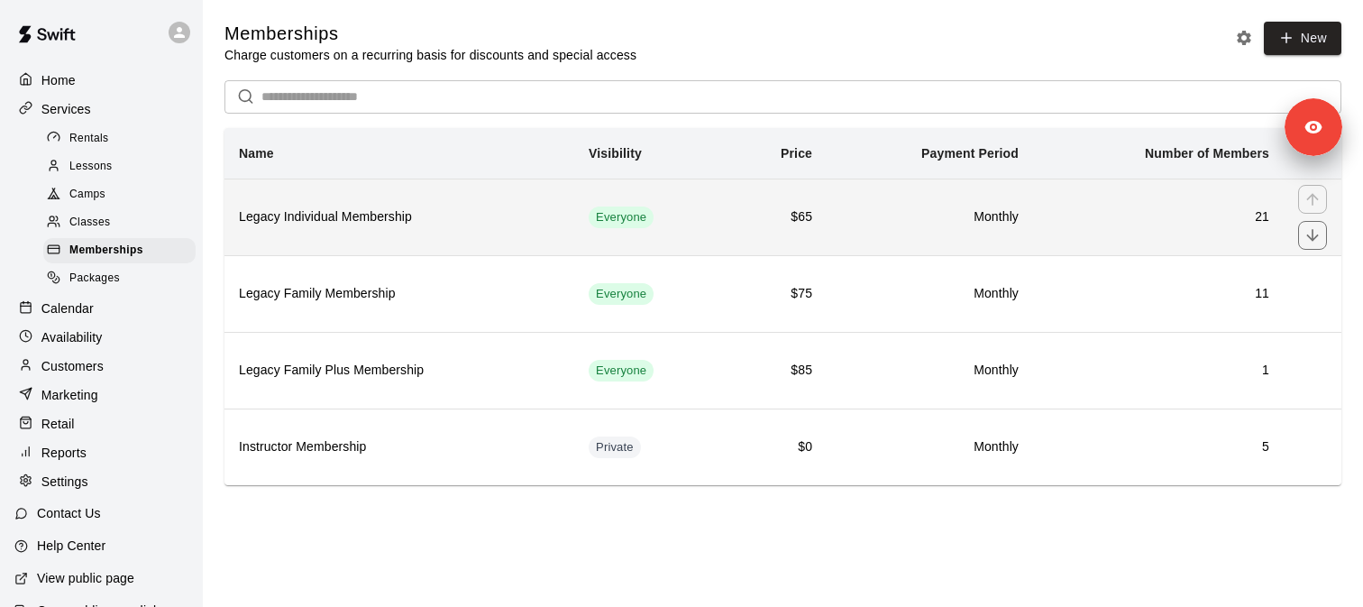
click at [360, 218] on h6 "Legacy Individual Membership" at bounding box center [399, 217] width 321 height 20
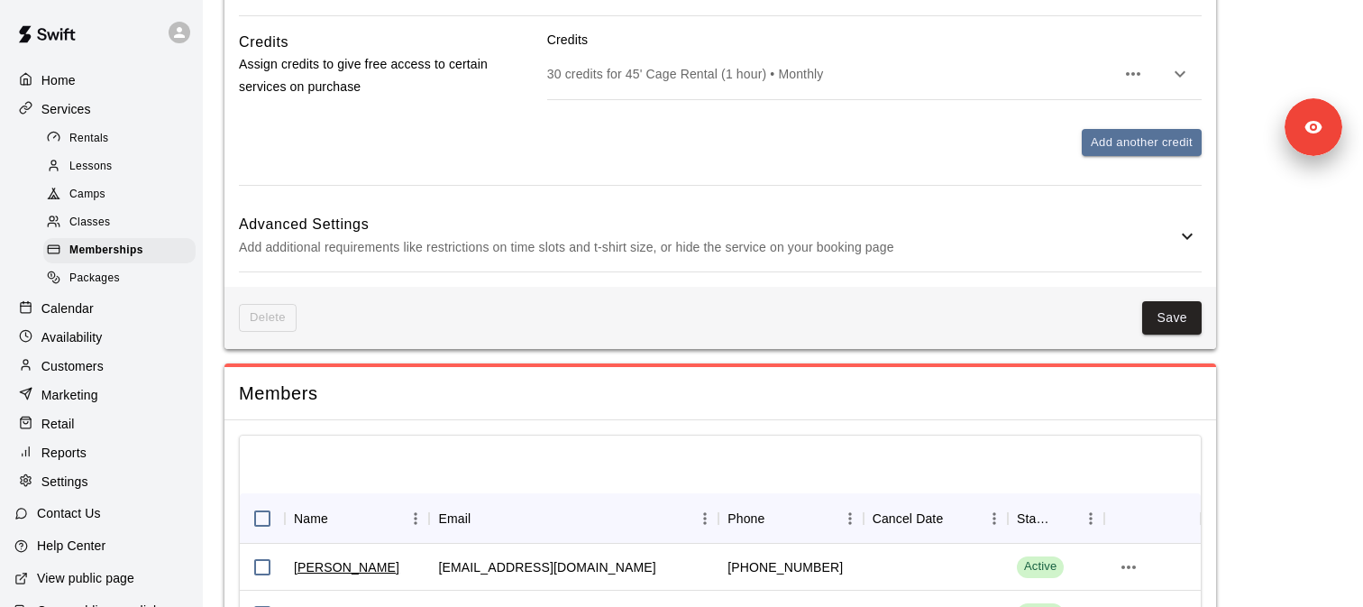
scroll to position [1194, 0]
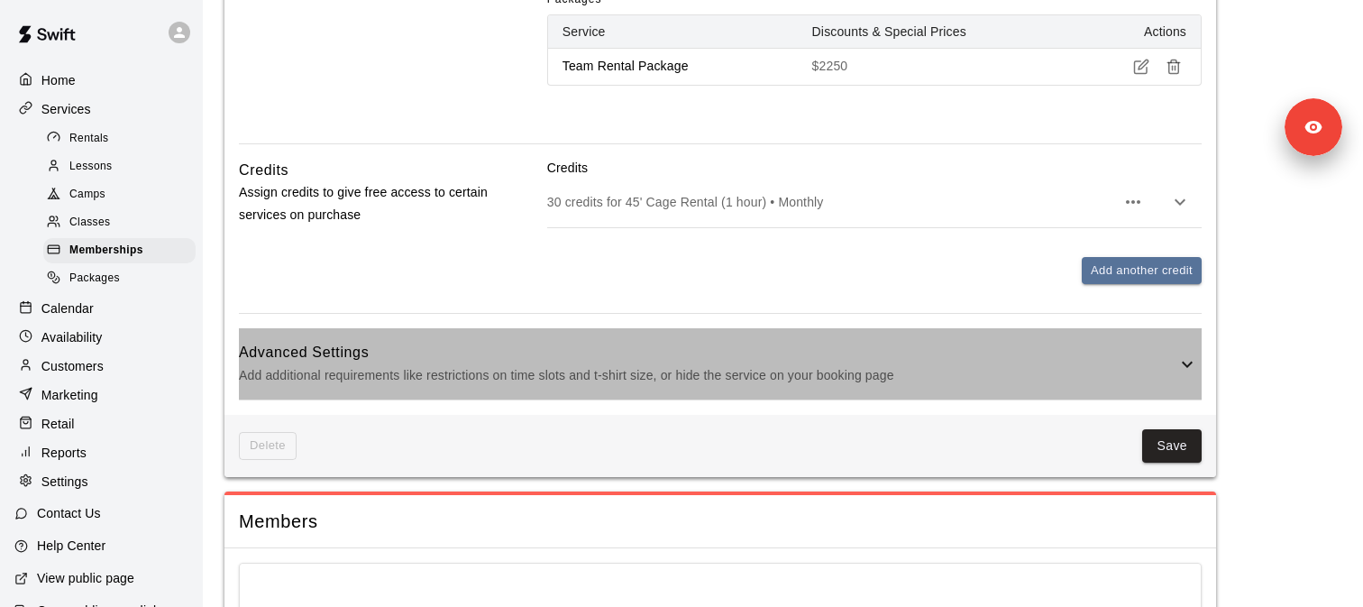
click at [387, 388] on div "Advanced Settings Add additional requirements like restrictions on time slots a…" at bounding box center [720, 363] width 963 height 71
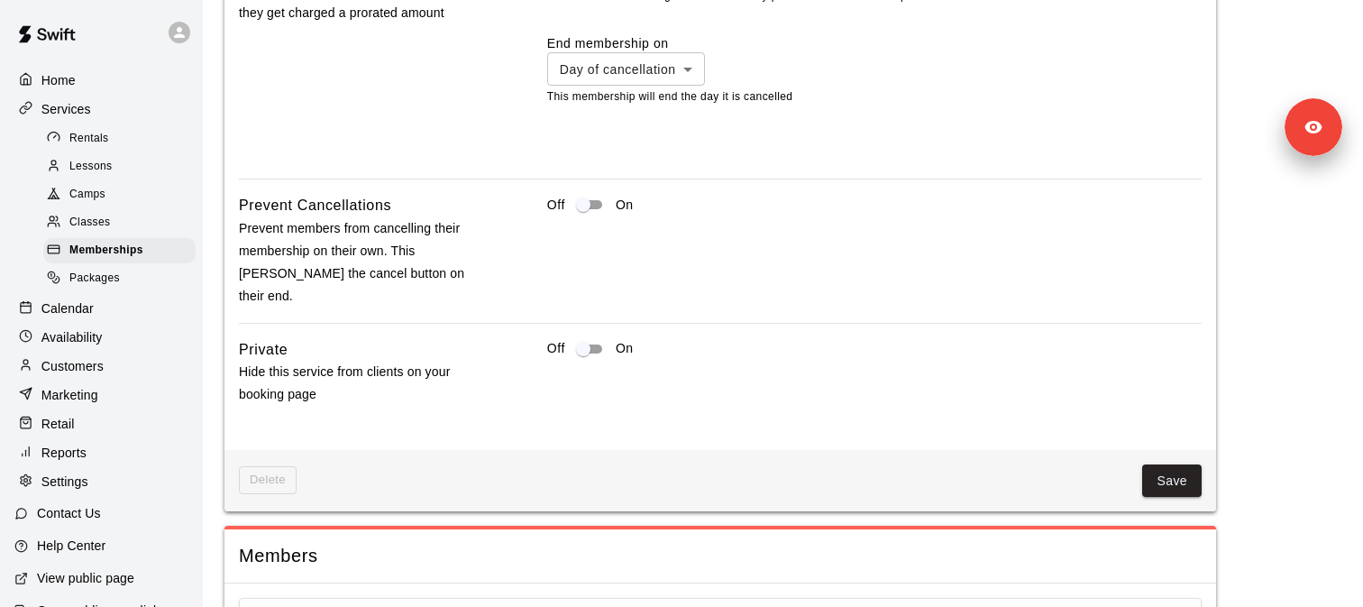
scroll to position [2001, 0]
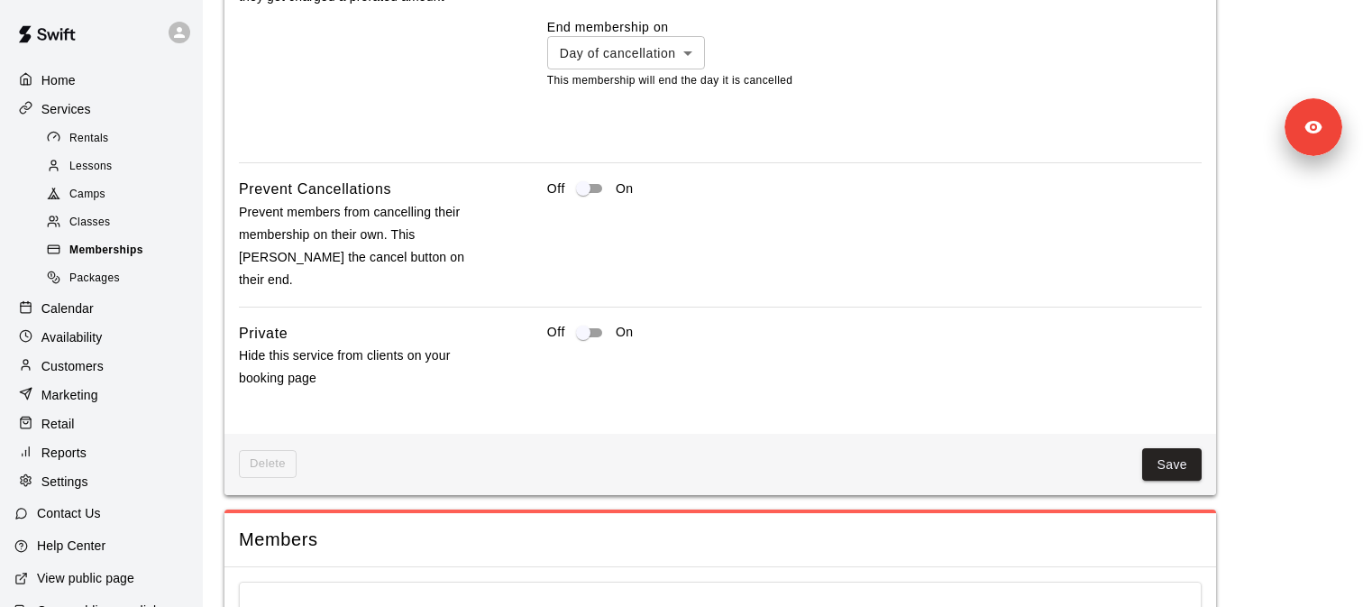
click at [165, 251] on div "Memberships" at bounding box center [119, 250] width 152 height 25
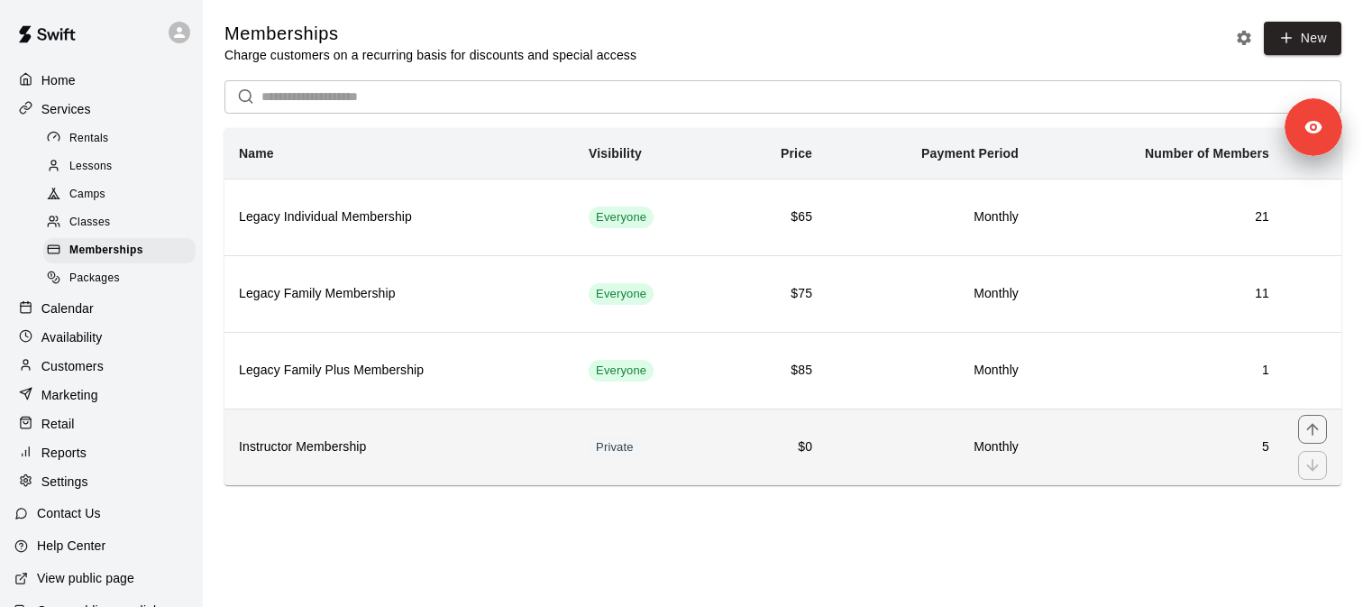
click at [391, 450] on h6 "Instructor Membership" at bounding box center [399, 447] width 321 height 20
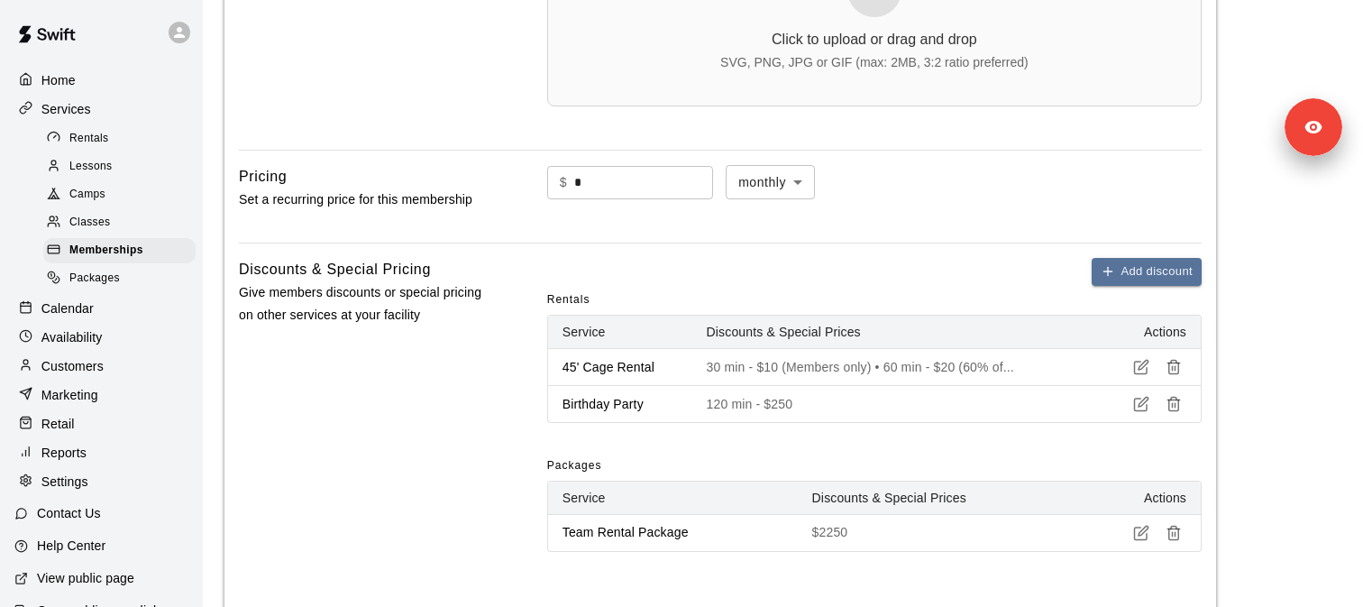
scroll to position [802, 0]
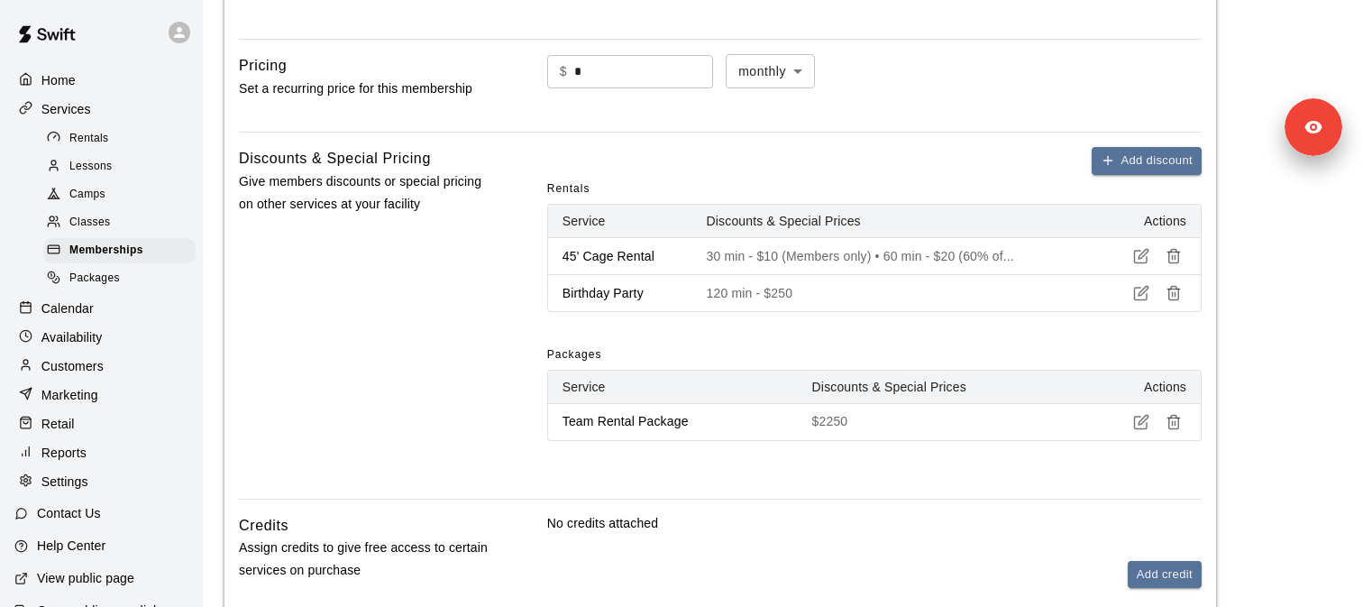
click at [912, 263] on p "30 min - $10 (Members only) • 60 min - $20 (60% of..." at bounding box center [892, 256] width 371 height 18
click at [1135, 260] on icon "button" at bounding box center [1141, 257] width 13 height 13
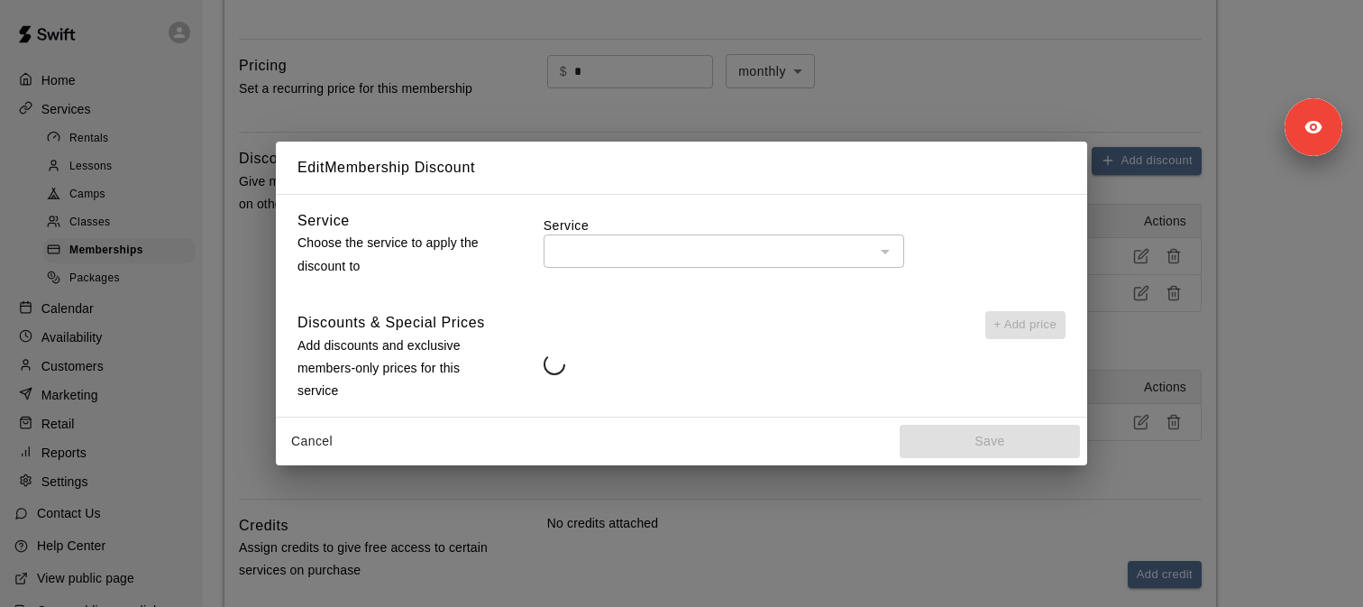
type input "**********"
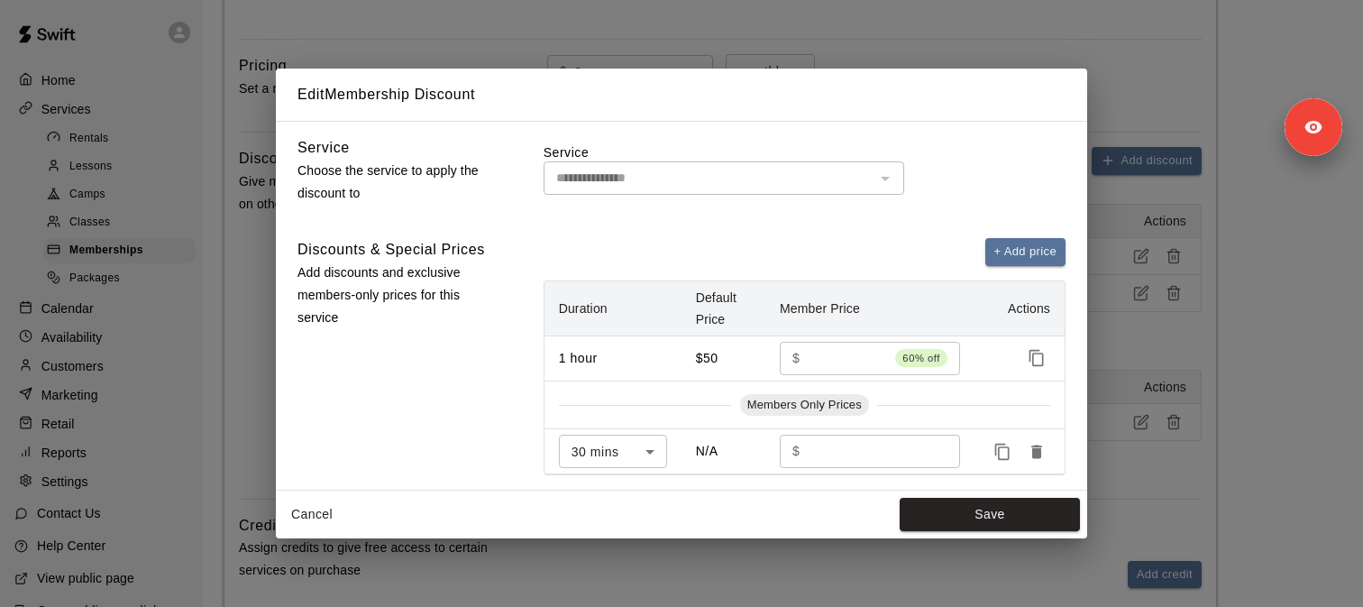
click at [1173, 100] on div "**********" at bounding box center [681, 303] width 1363 height 607
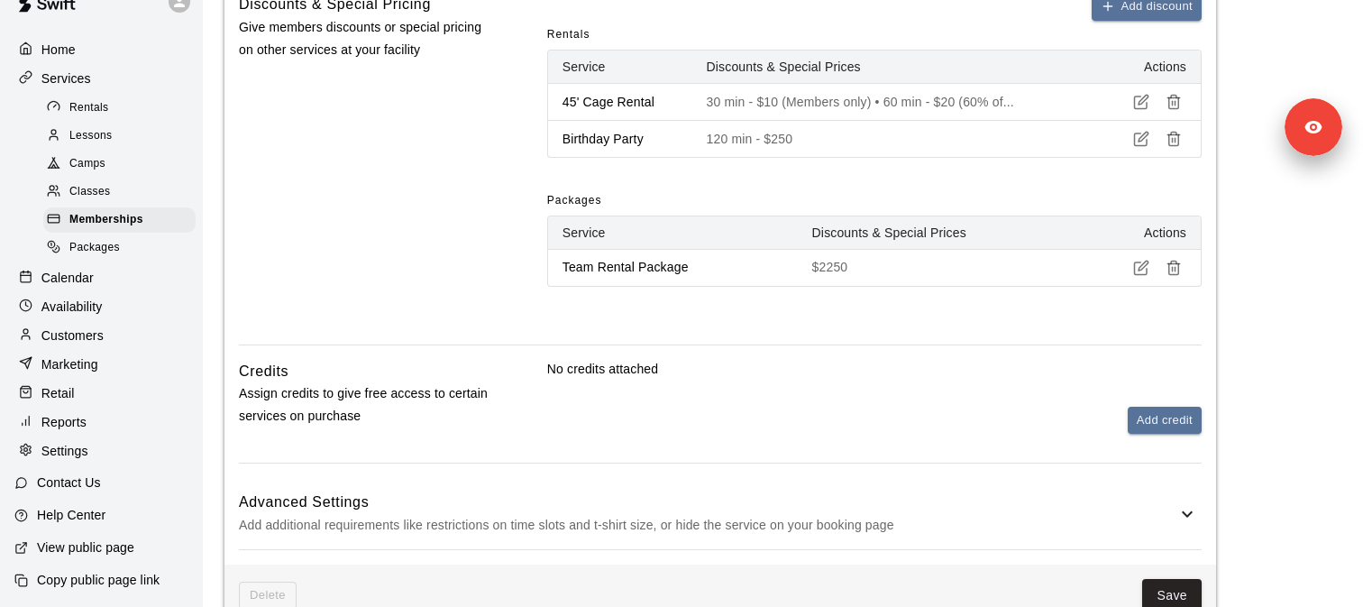
scroll to position [962, 0]
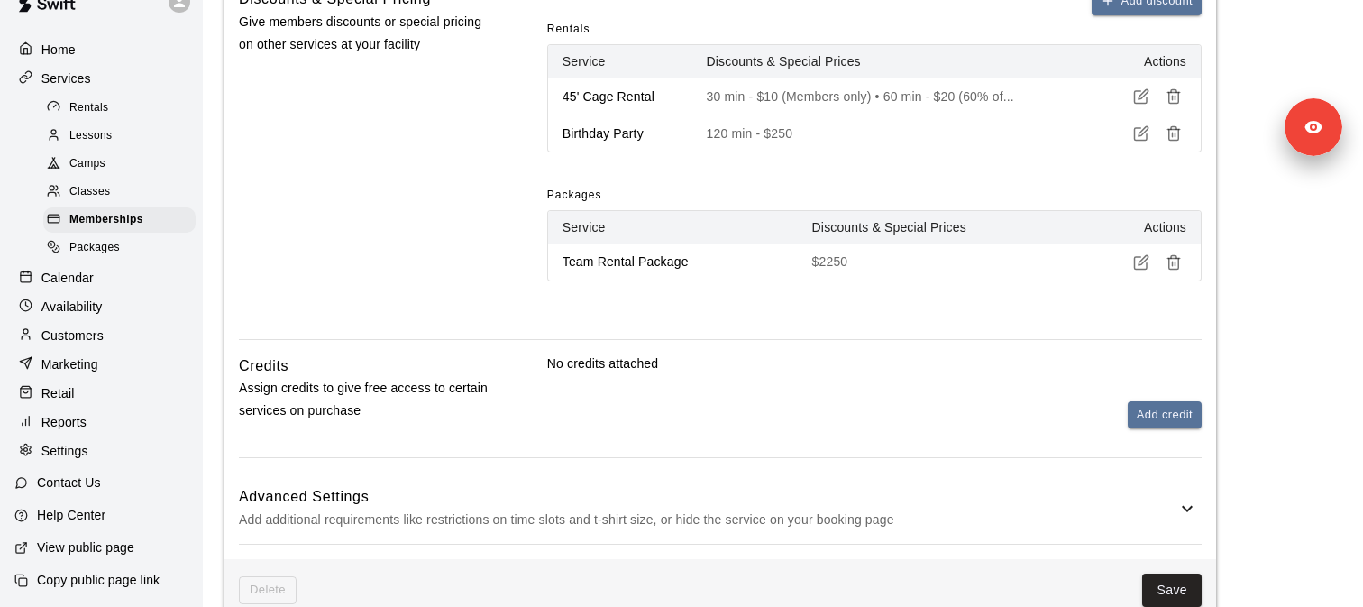
click at [82, 463] on div "Home Services Rentals Lessons Camps Classes Memberships Packages Calendar Avail…" at bounding box center [101, 250] width 203 height 432
click at [65, 454] on p "Settings" at bounding box center [64, 451] width 47 height 18
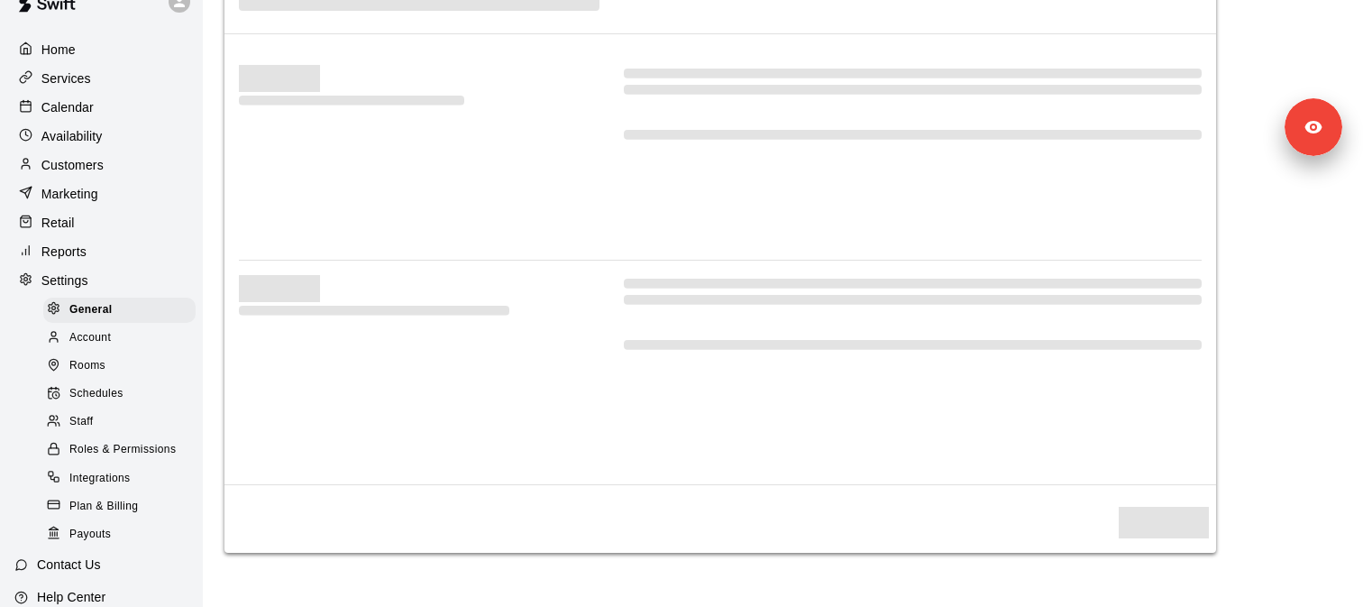
select select "**"
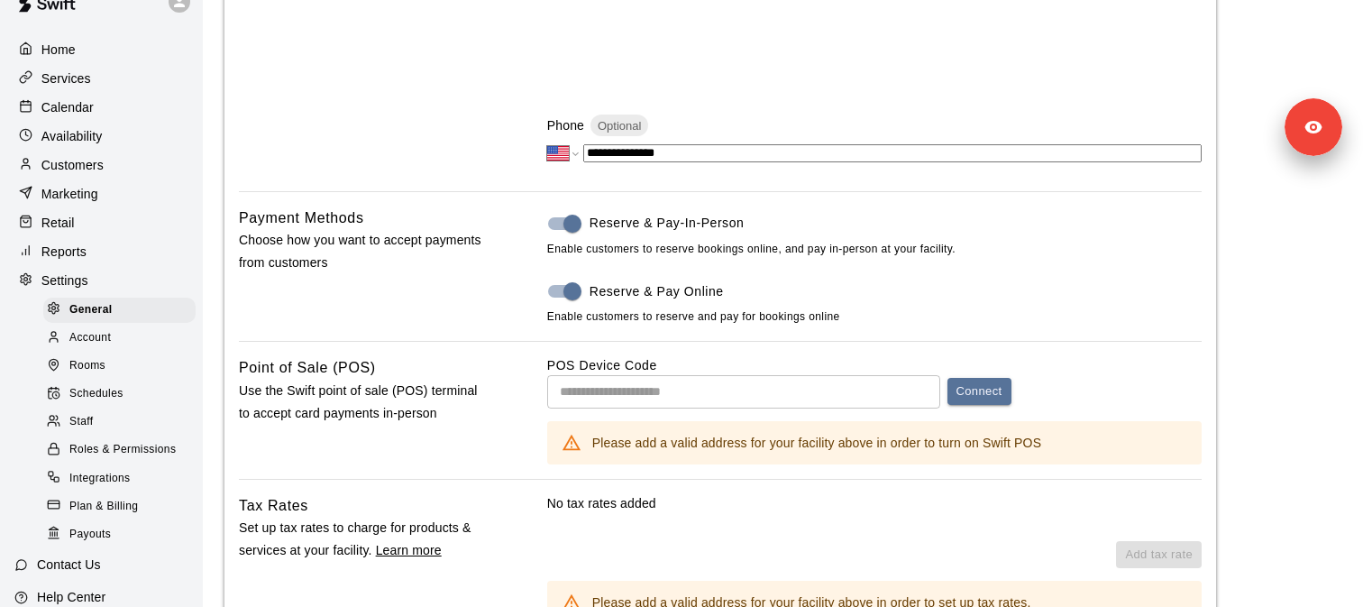
scroll to position [685, 0]
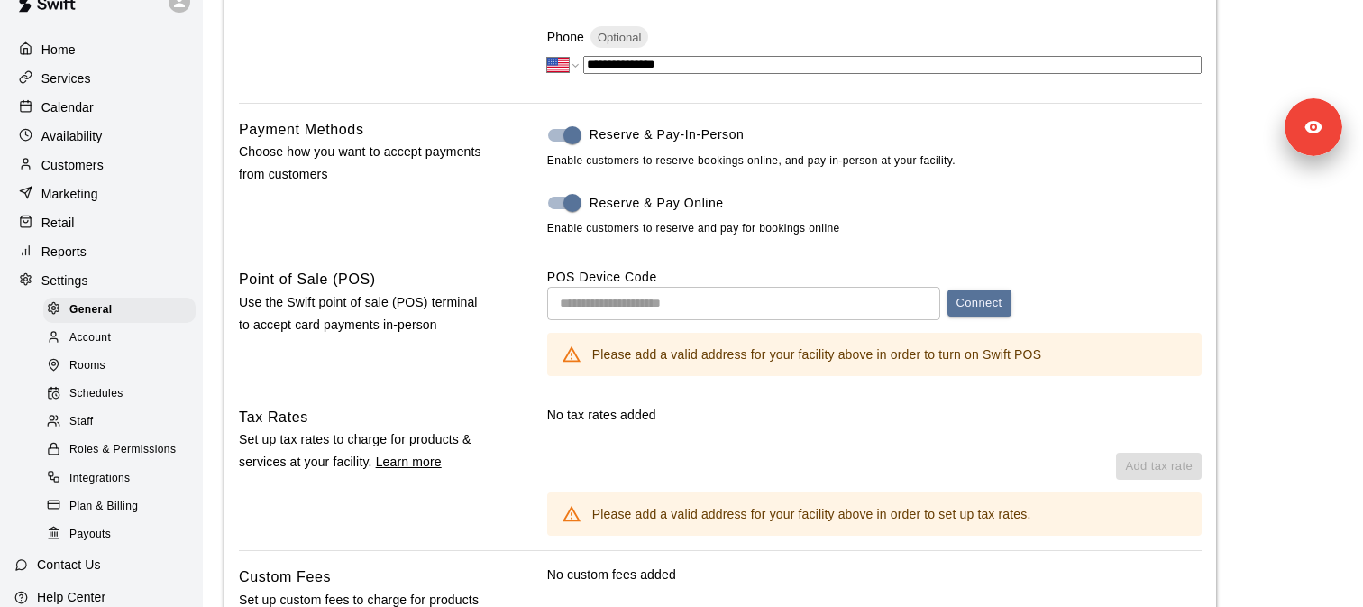
click at [81, 252] on p "Reports" at bounding box center [63, 251] width 45 height 18
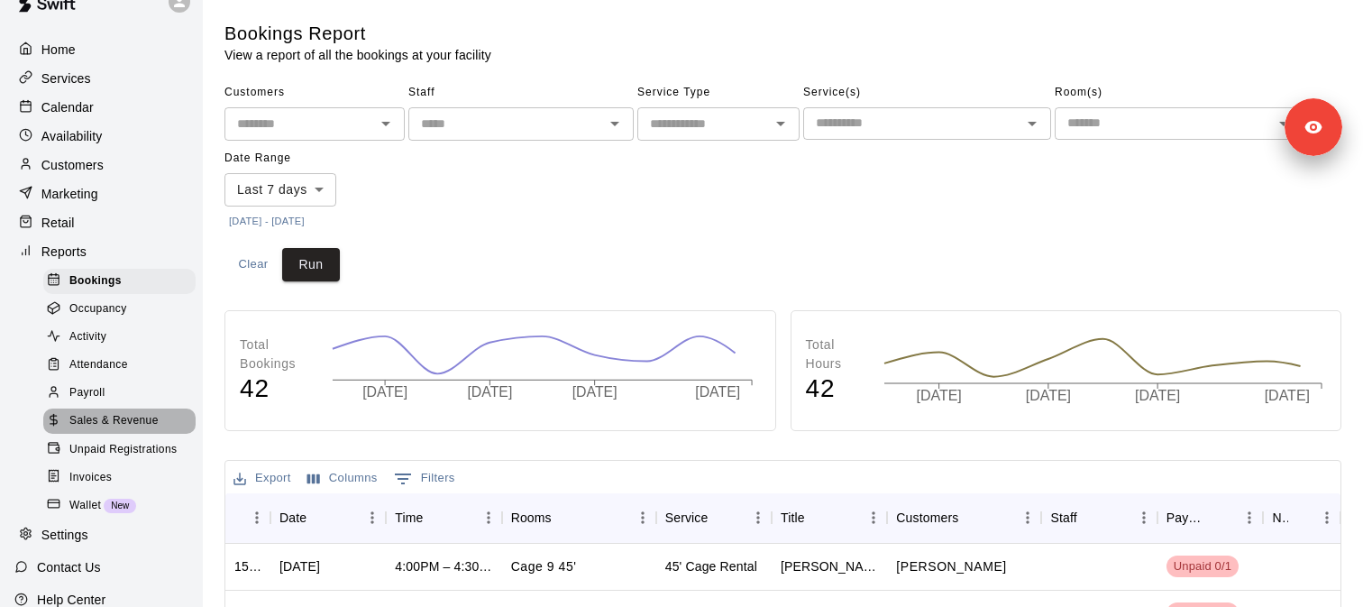
click at [127, 421] on span "Sales & Revenue" at bounding box center [113, 421] width 89 height 18
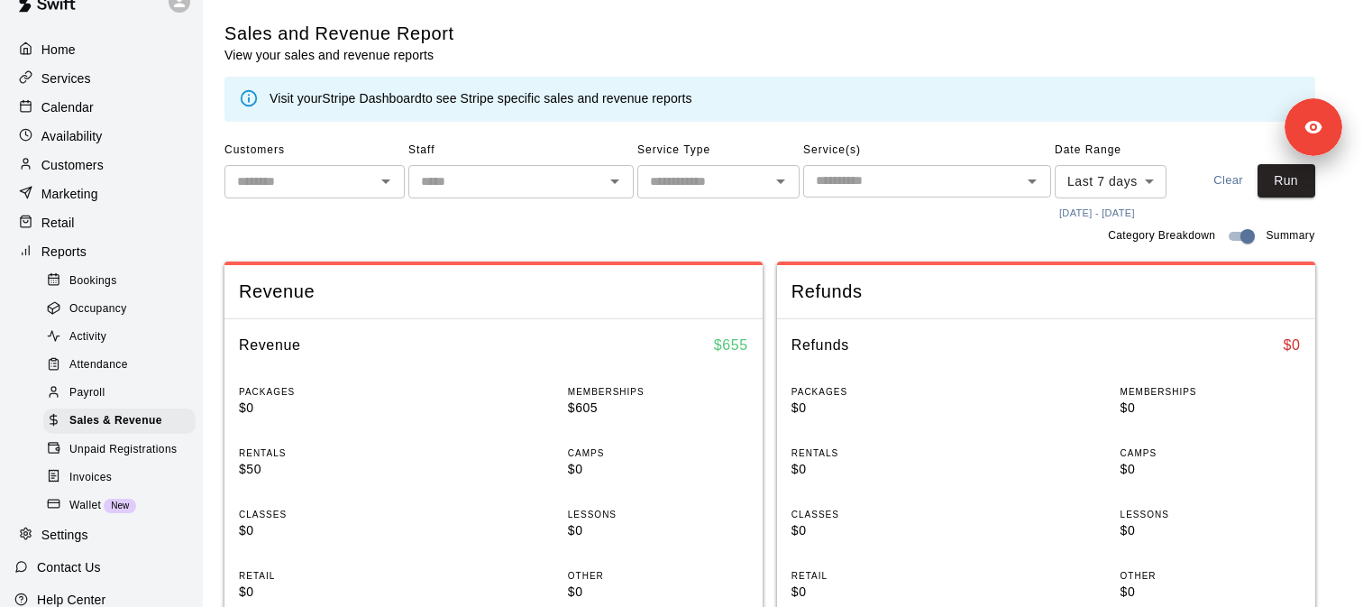
click at [368, 180] on input "text" at bounding box center [300, 181] width 140 height 23
click at [347, 220] on li "Will Baez" at bounding box center [314, 220] width 180 height 30
type input "*********"
click at [1302, 175] on button "Run" at bounding box center [1286, 180] width 58 height 33
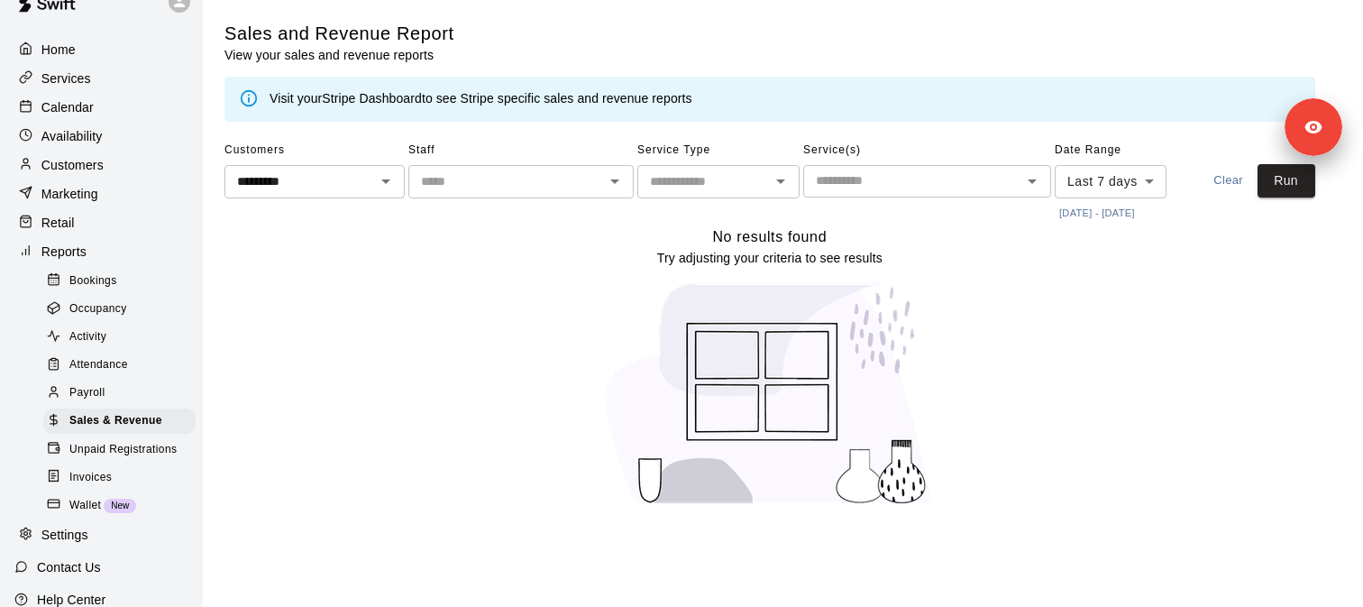
click at [165, 452] on span "Unpaid Registrations" at bounding box center [122, 450] width 107 height 18
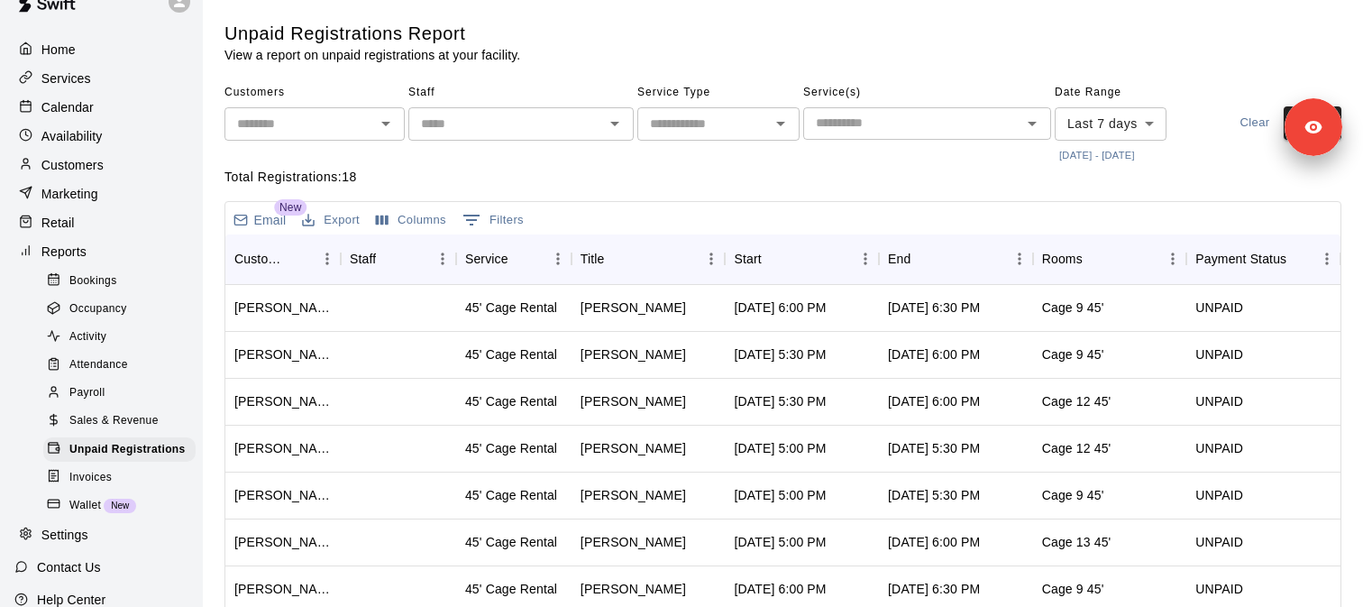
click at [342, 123] on input "text" at bounding box center [300, 124] width 140 height 23
click at [298, 168] on li "Will Baez" at bounding box center [314, 163] width 180 height 30
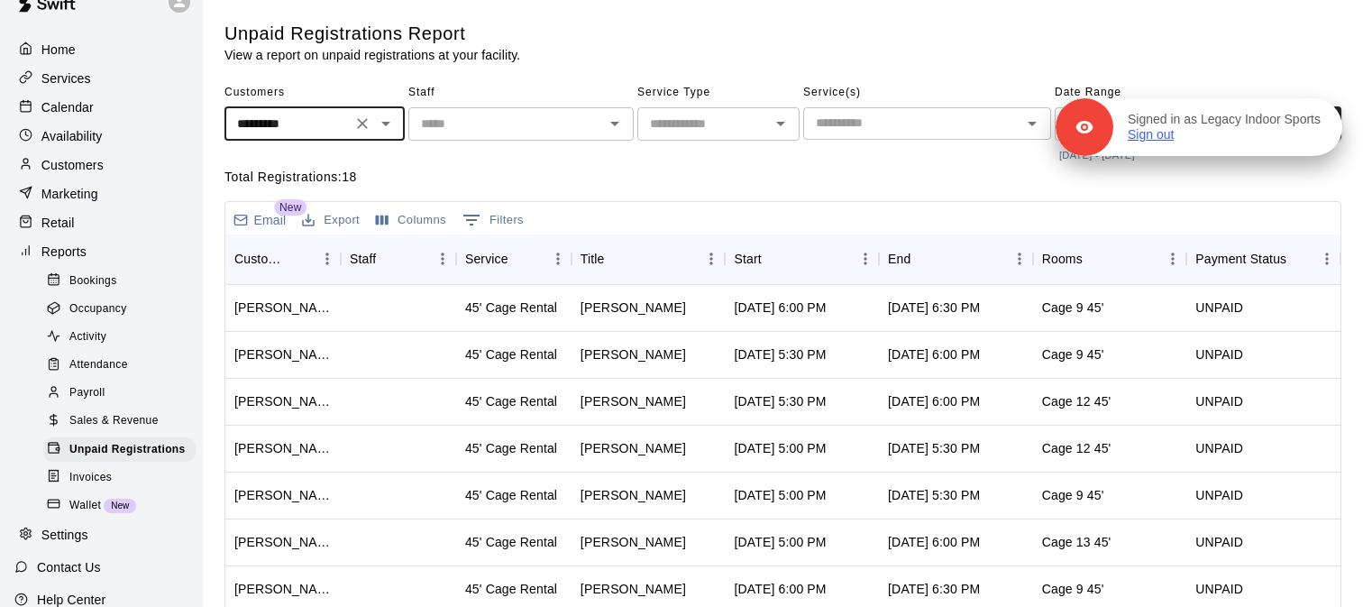
type input "*********"
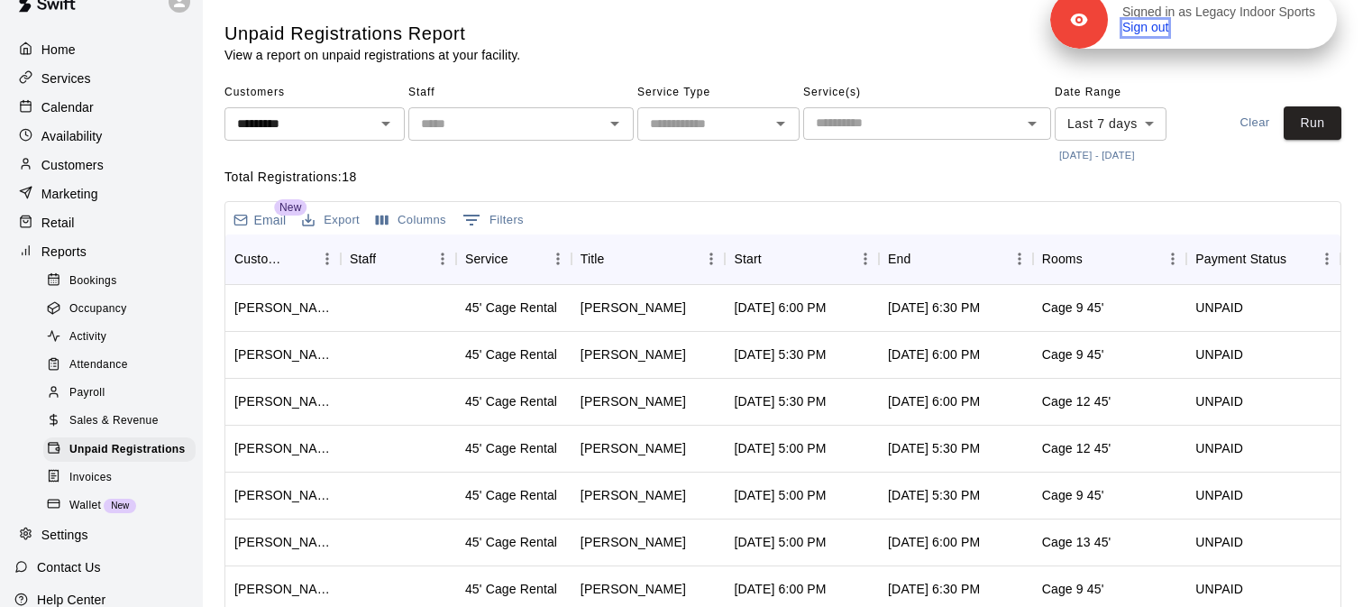
drag, startPoint x: 1320, startPoint y: 133, endPoint x: 1315, endPoint y: 26, distance: 107.4
click at [1315, 26] on div "Signed in as Legacy Indoor Sports Sign out" at bounding box center [1222, 21] width 229 height 32
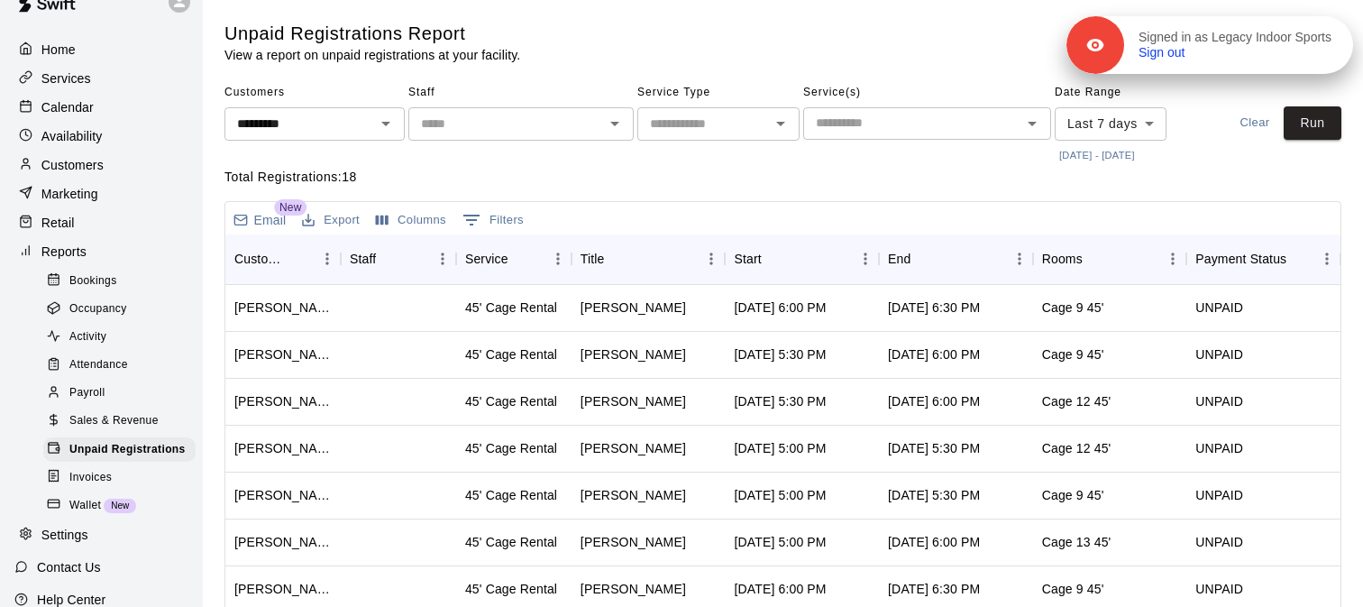
drag, startPoint x: 1296, startPoint y: 143, endPoint x: 1307, endPoint y: 61, distance: 82.7
click at [1307, 61] on div "Signed in as Legacy Indoor Sports Sign out" at bounding box center [1209, 45] width 287 height 58
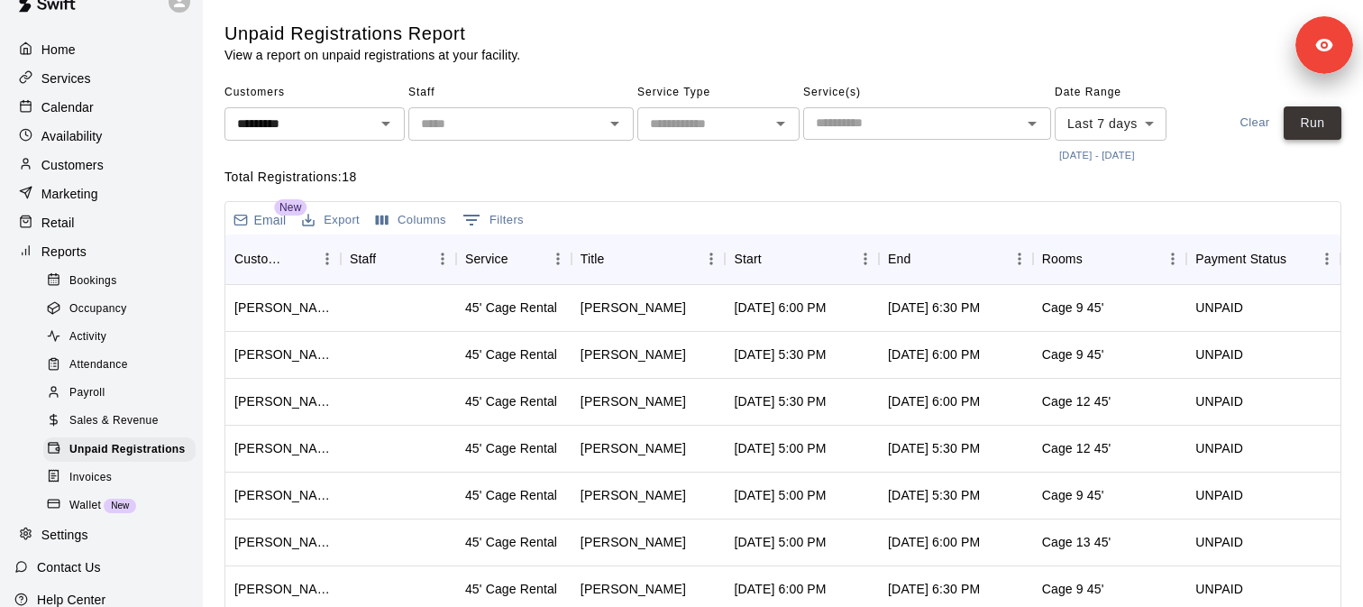
click at [1317, 133] on button "Run" at bounding box center [1312, 122] width 58 height 33
click at [423, 226] on button "Columns" at bounding box center [410, 220] width 79 height 28
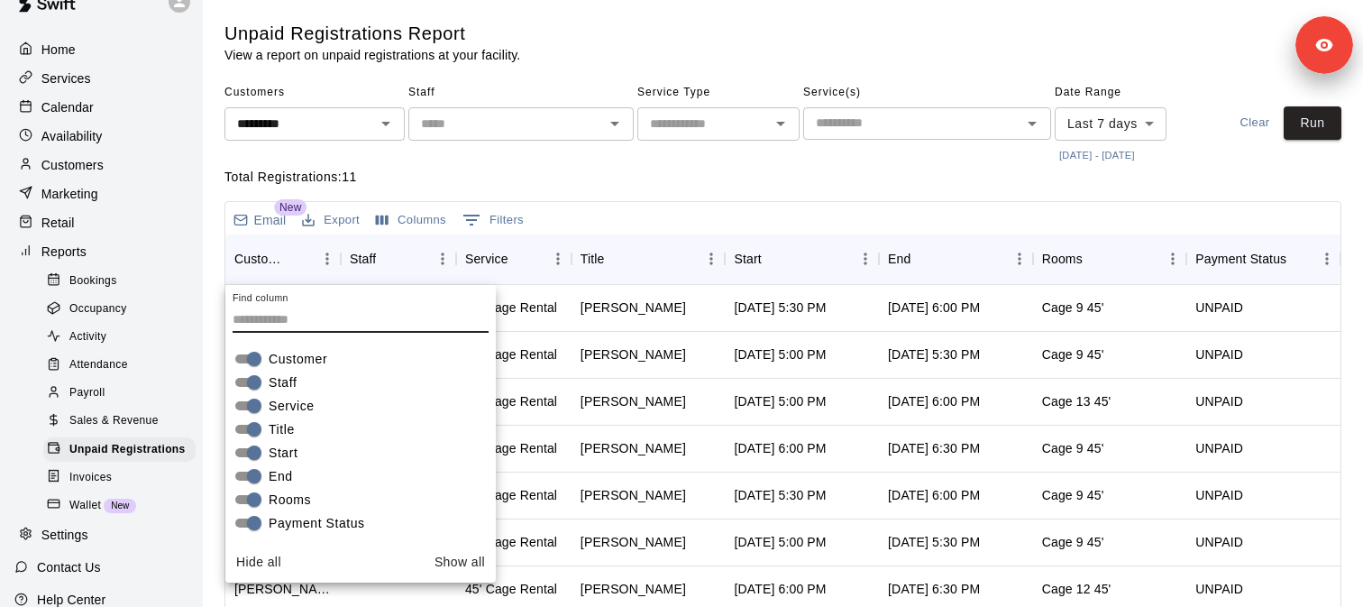
click at [590, 167] on div "Staff ​" at bounding box center [520, 122] width 225 height 89
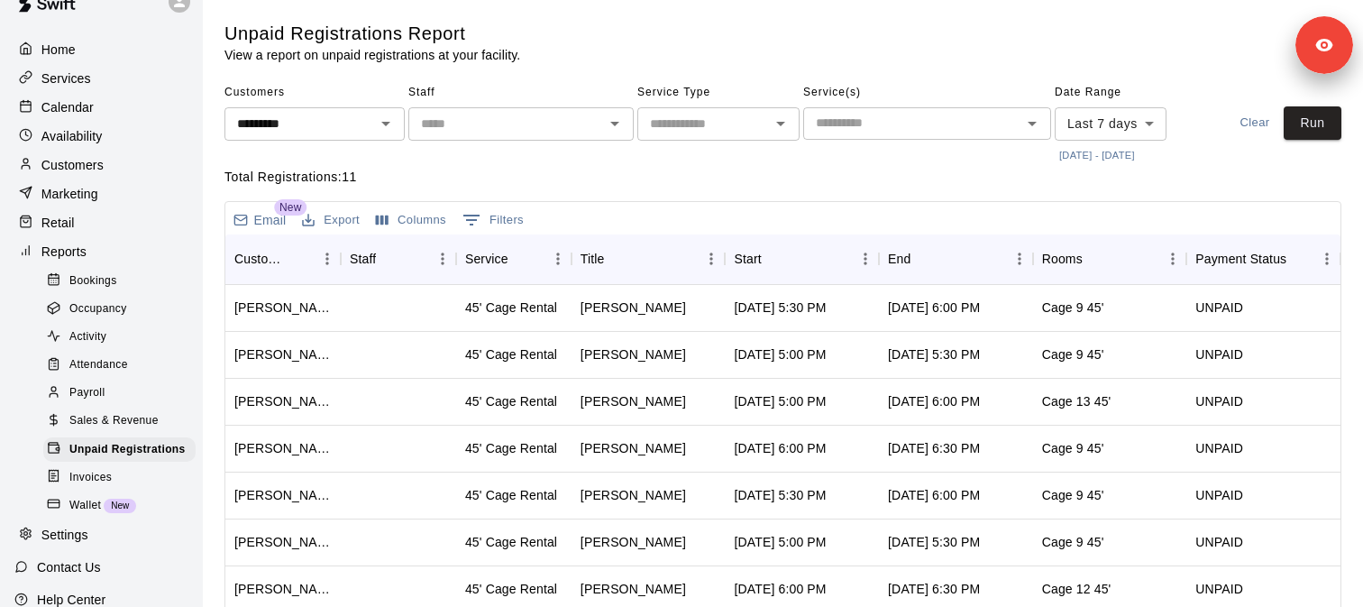
click at [114, 340] on div "Activity" at bounding box center [119, 336] width 152 height 25
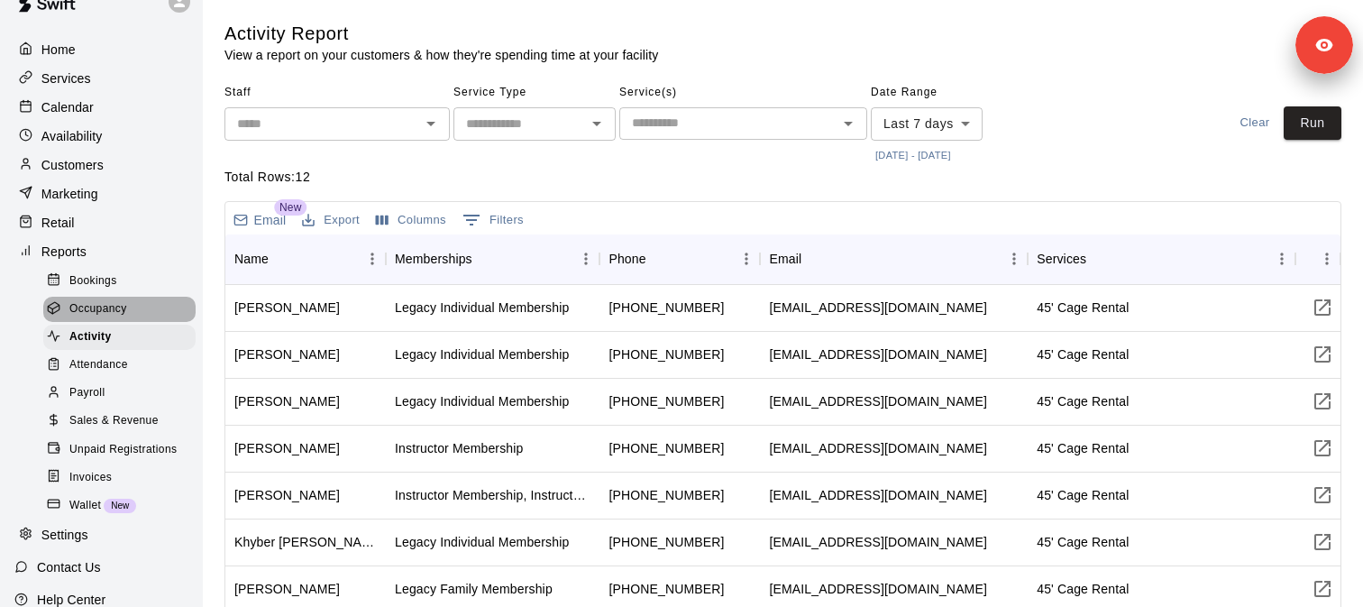
click at [119, 311] on span "Occupancy" at bounding box center [98, 309] width 58 height 18
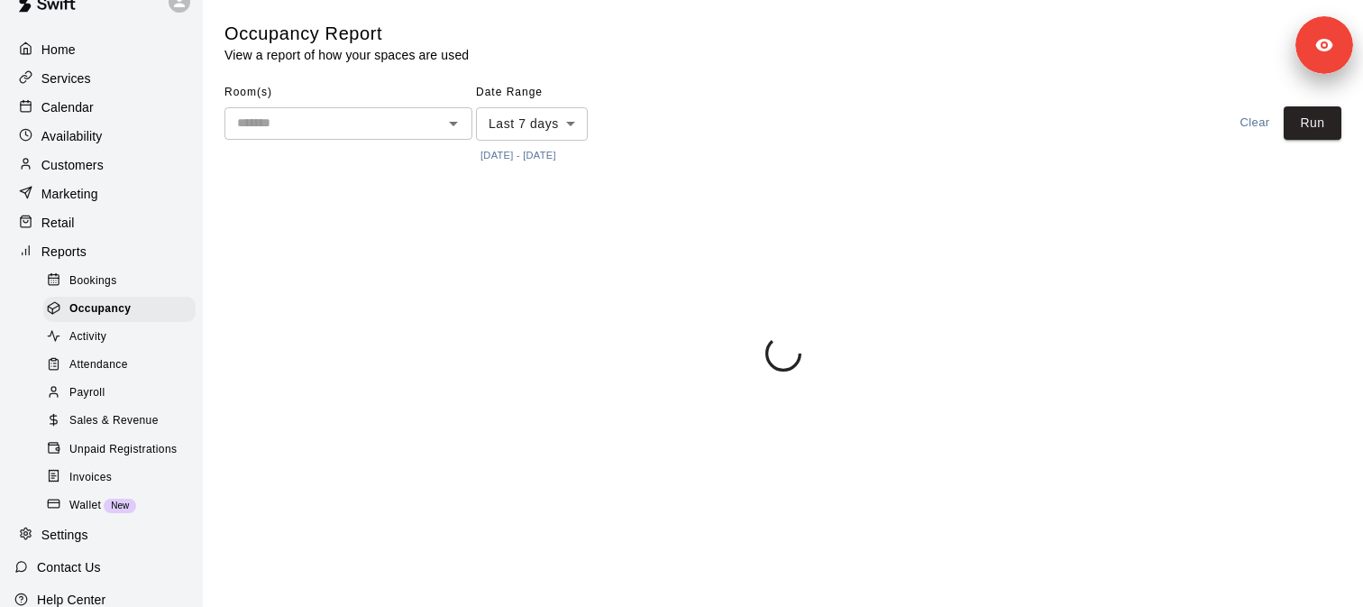
click at [114, 284] on span "Bookings" at bounding box center [93, 281] width 48 height 18
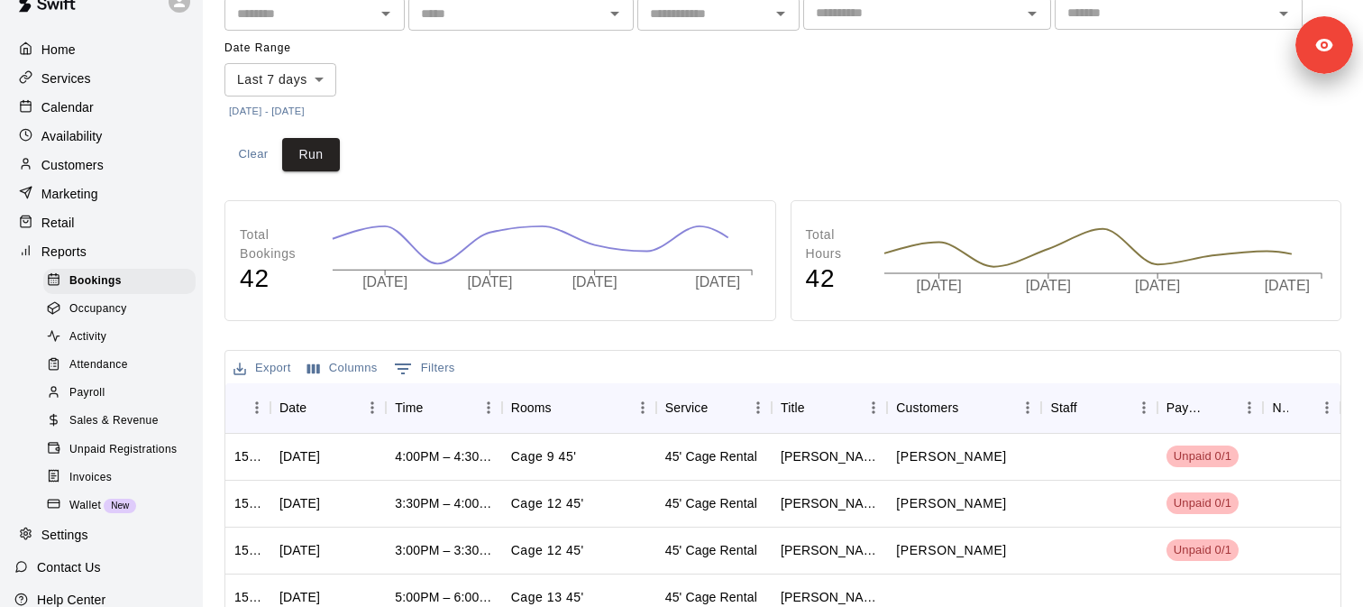
scroll to position [254, 0]
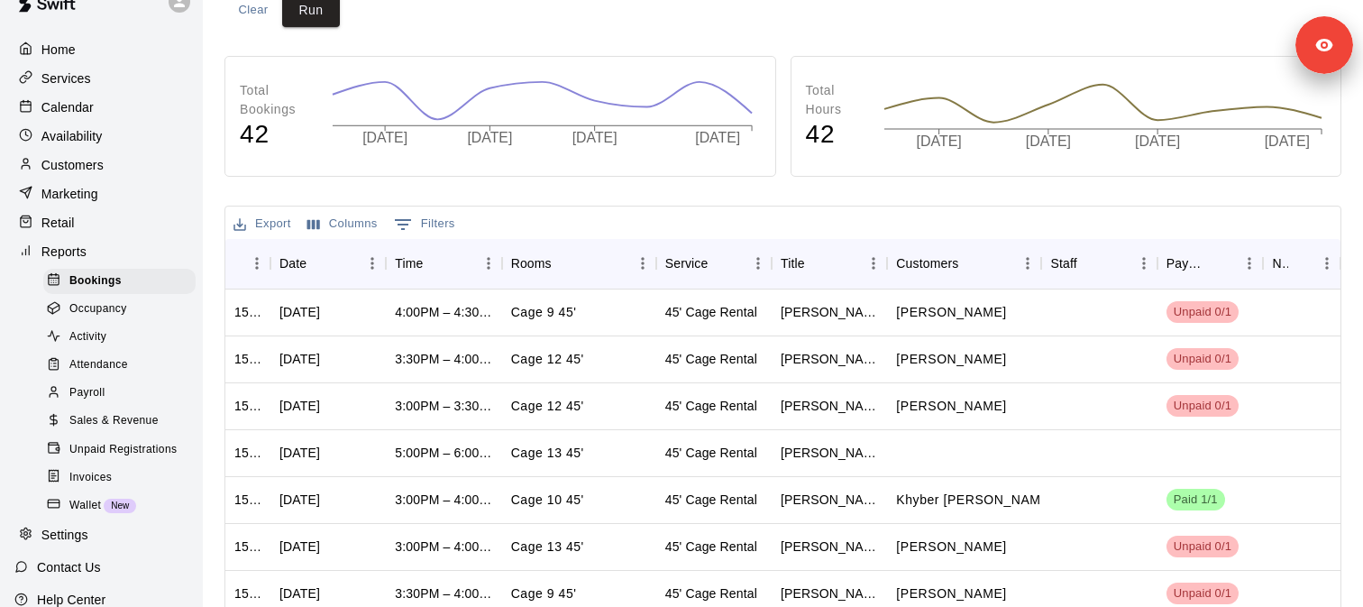
click at [346, 224] on button "Columns" at bounding box center [342, 224] width 79 height 28
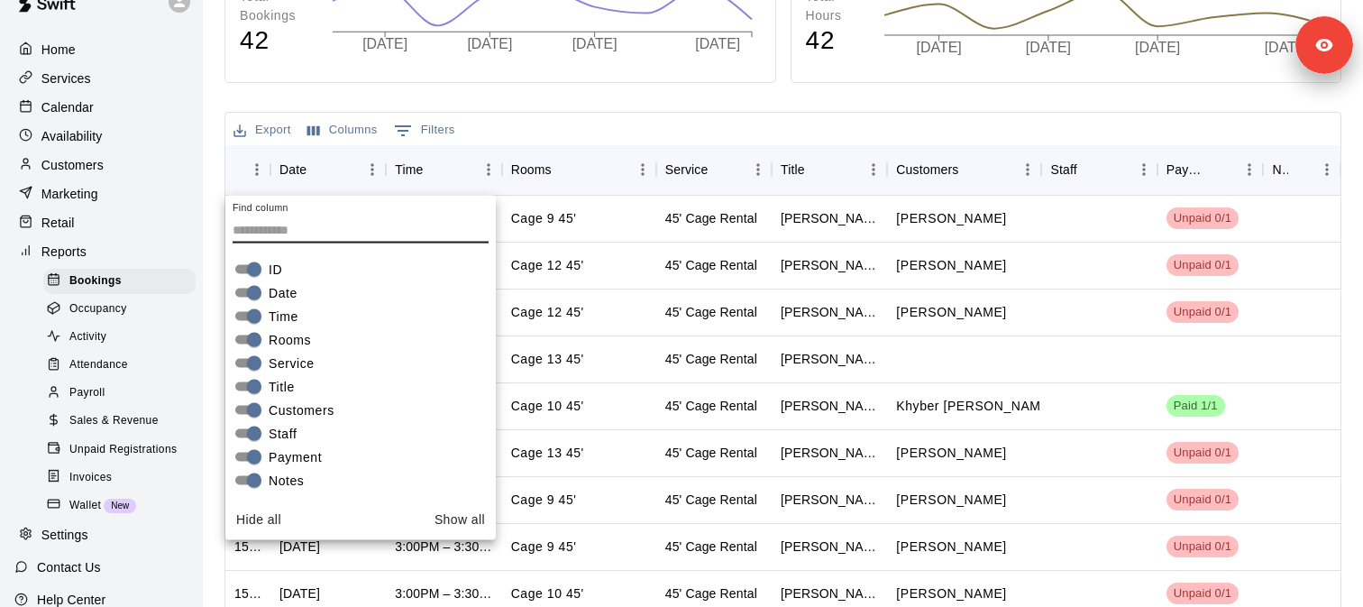
scroll to position [353, 0]
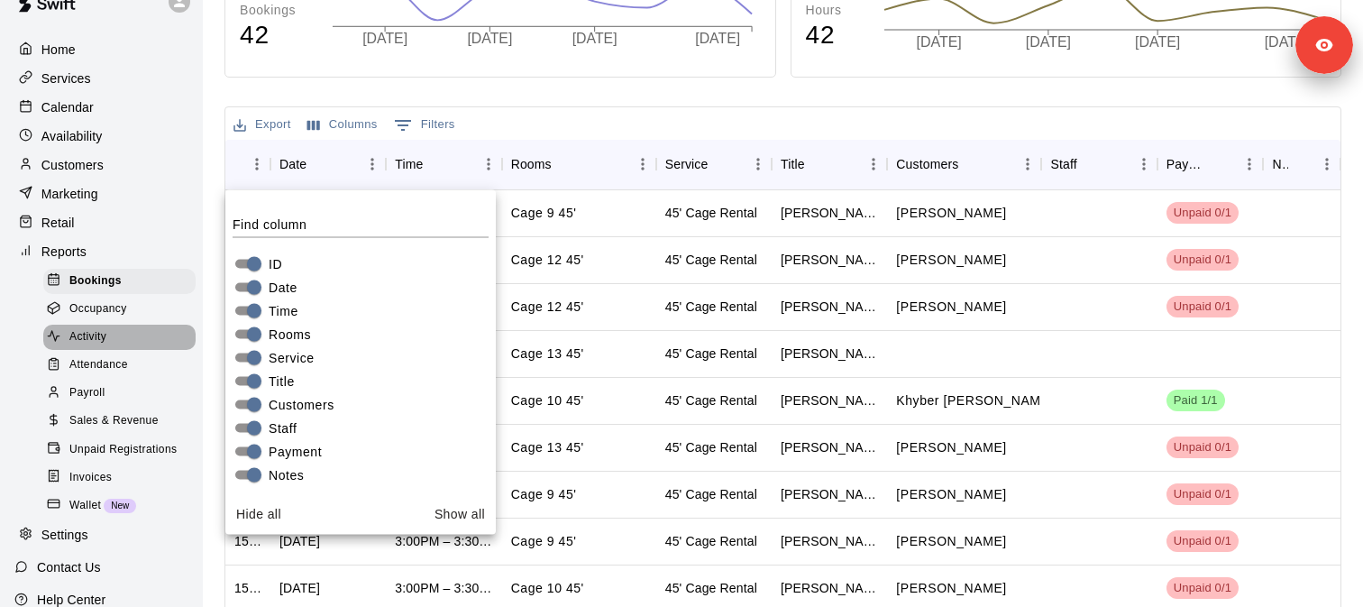
click at [109, 342] on div "Activity" at bounding box center [119, 336] width 152 height 25
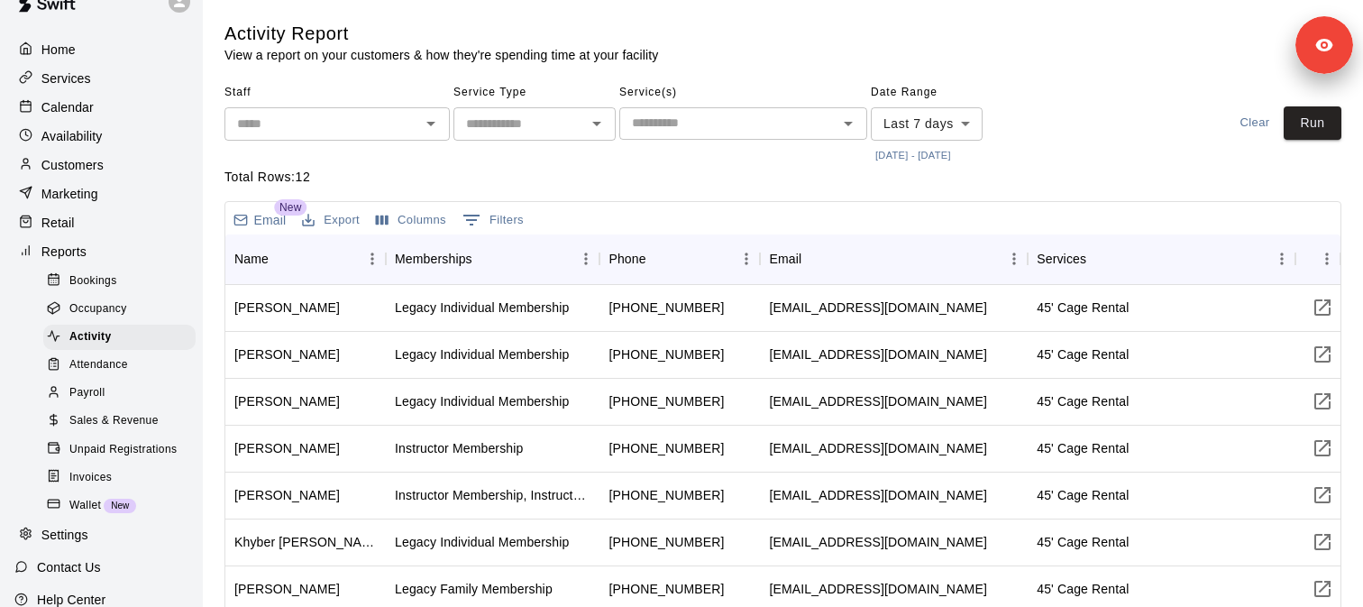
click at [121, 370] on span "Attendance" at bounding box center [98, 365] width 59 height 18
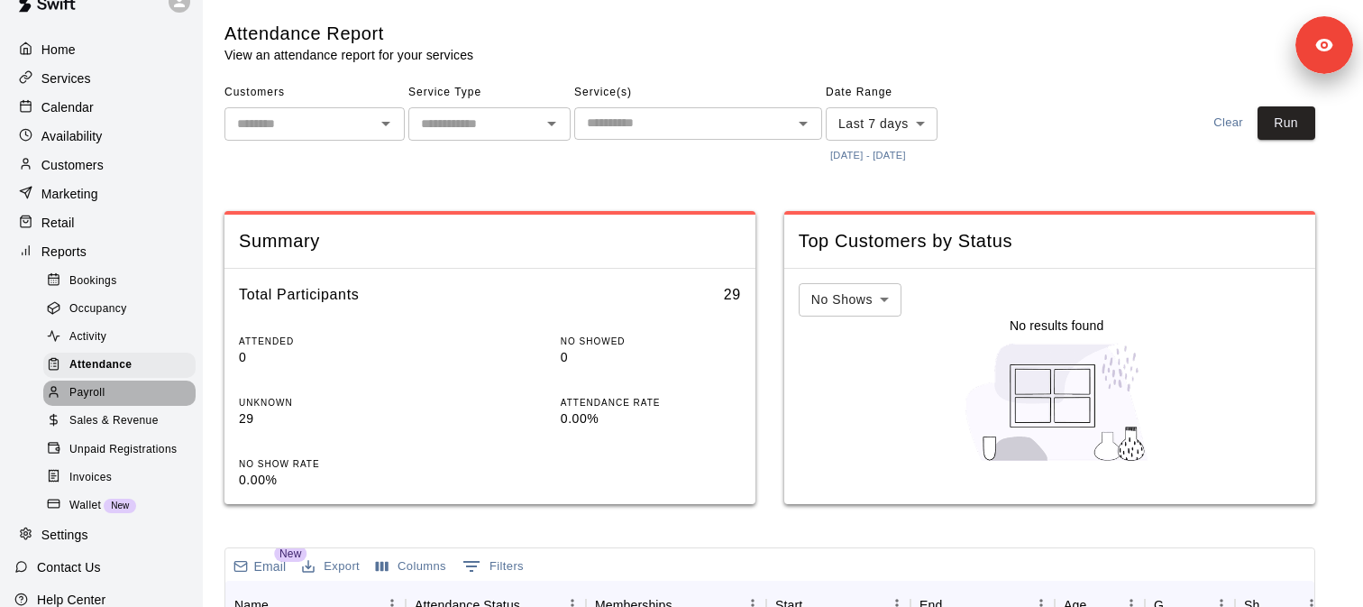
click at [111, 392] on div "Payroll" at bounding box center [119, 392] width 152 height 25
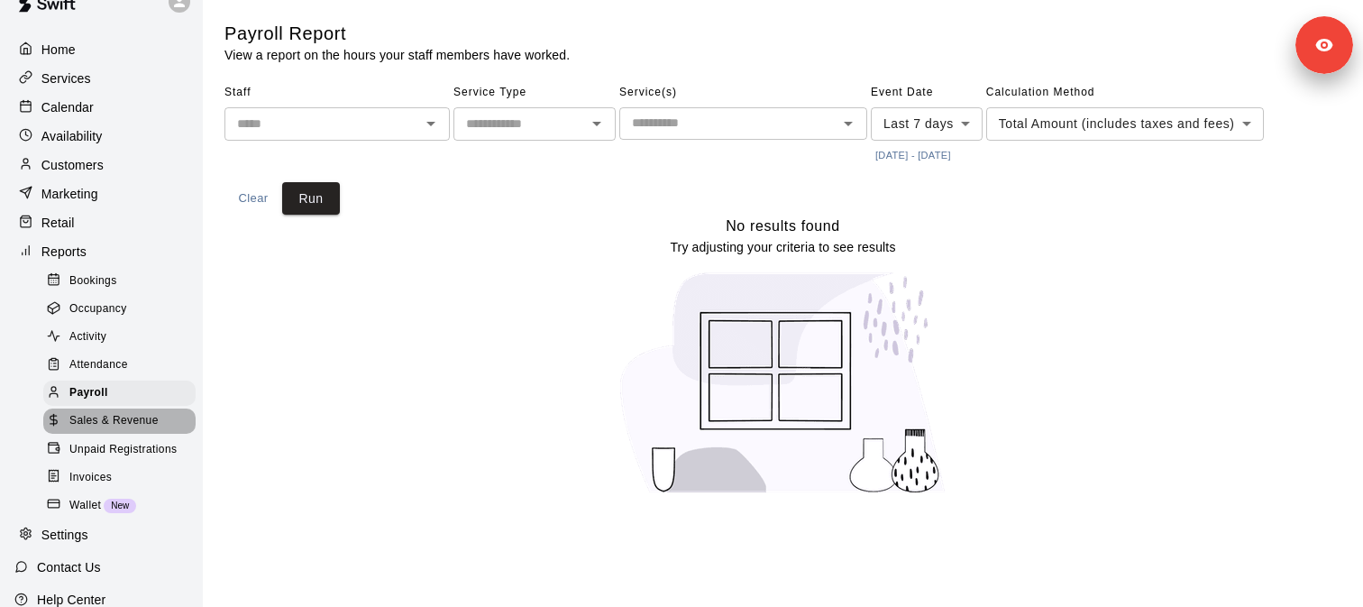
click at [133, 426] on span "Sales & Revenue" at bounding box center [113, 421] width 89 height 18
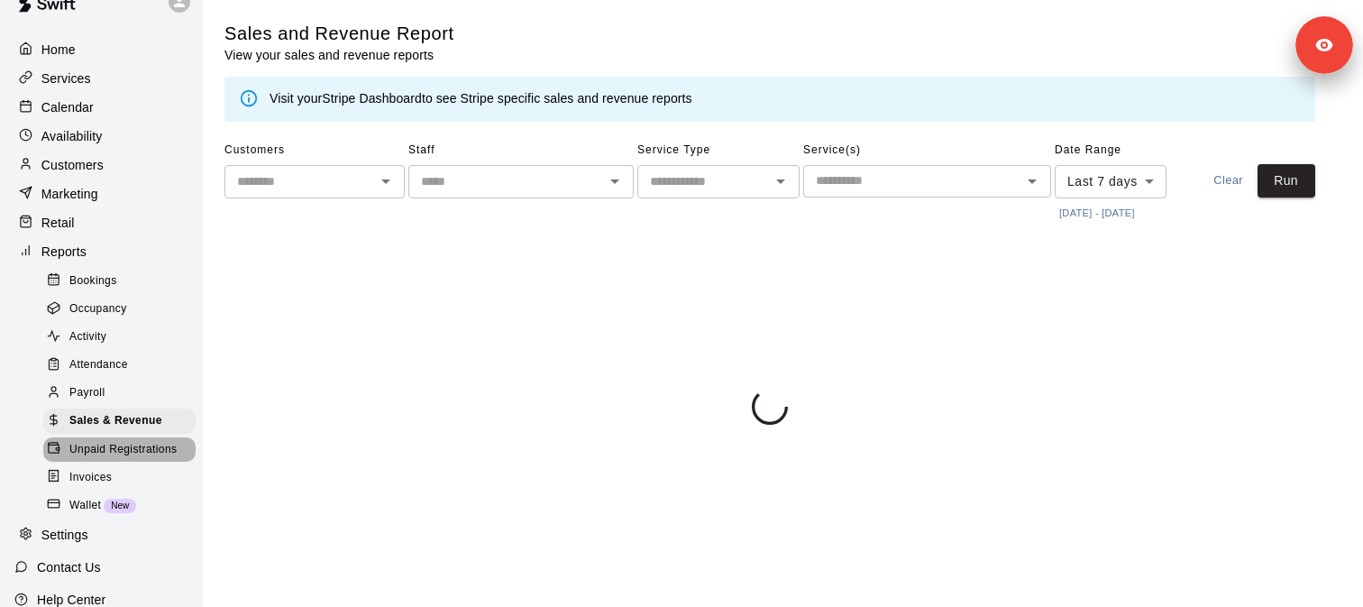
click at [138, 459] on div "Unpaid Registrations" at bounding box center [119, 449] width 152 height 25
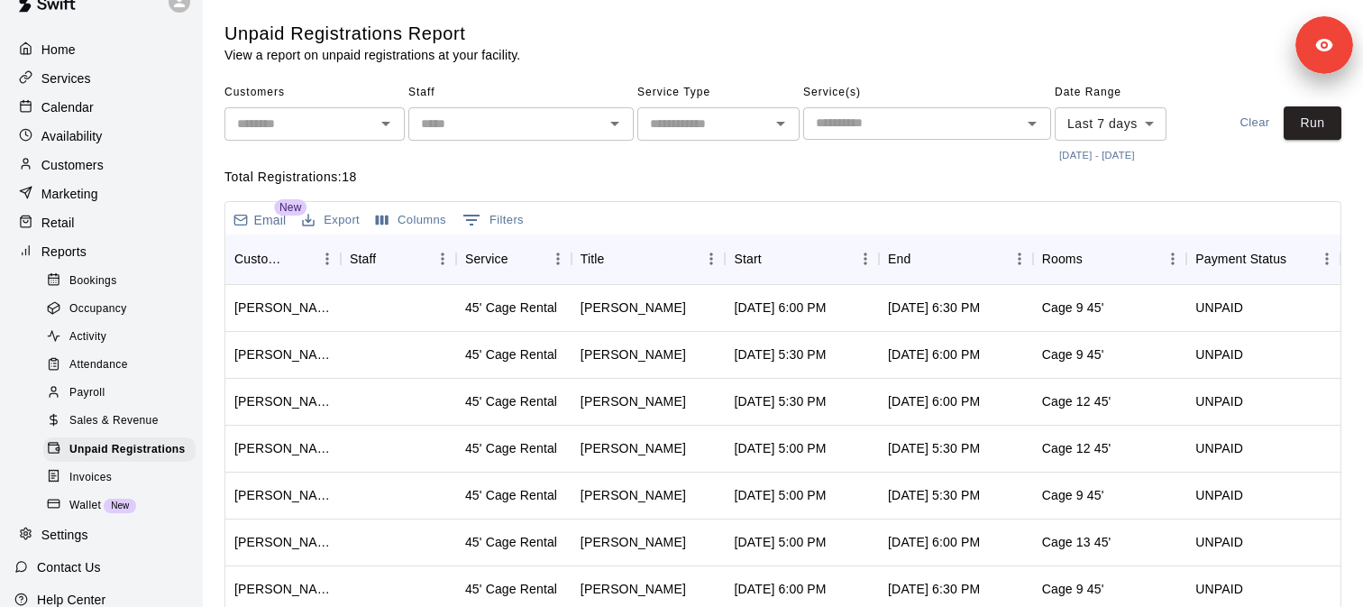
click at [297, 127] on input "text" at bounding box center [300, 124] width 140 height 23
click at [293, 166] on li "Will Baez" at bounding box center [314, 163] width 180 height 30
type input "*********"
click at [1310, 132] on button "Run" at bounding box center [1312, 122] width 58 height 33
click at [104, 343] on span "Activity" at bounding box center [87, 337] width 37 height 18
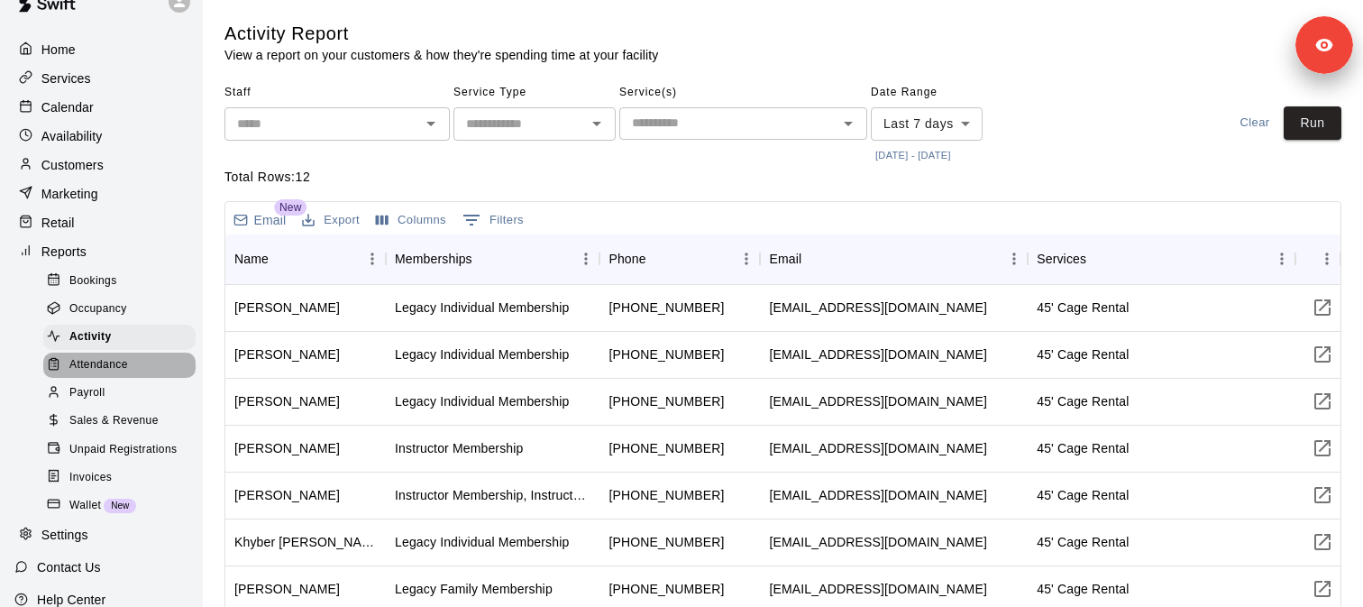
click at [117, 364] on span "Attendance" at bounding box center [98, 365] width 59 height 18
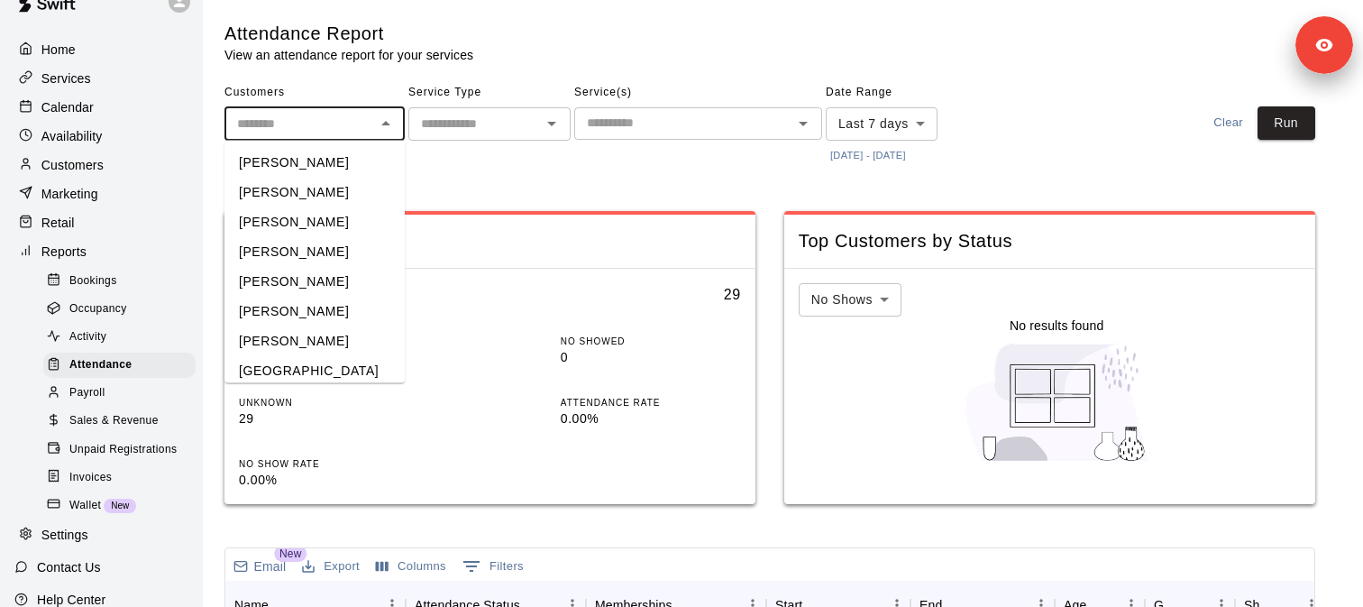
click at [278, 131] on input "text" at bounding box center [300, 124] width 140 height 23
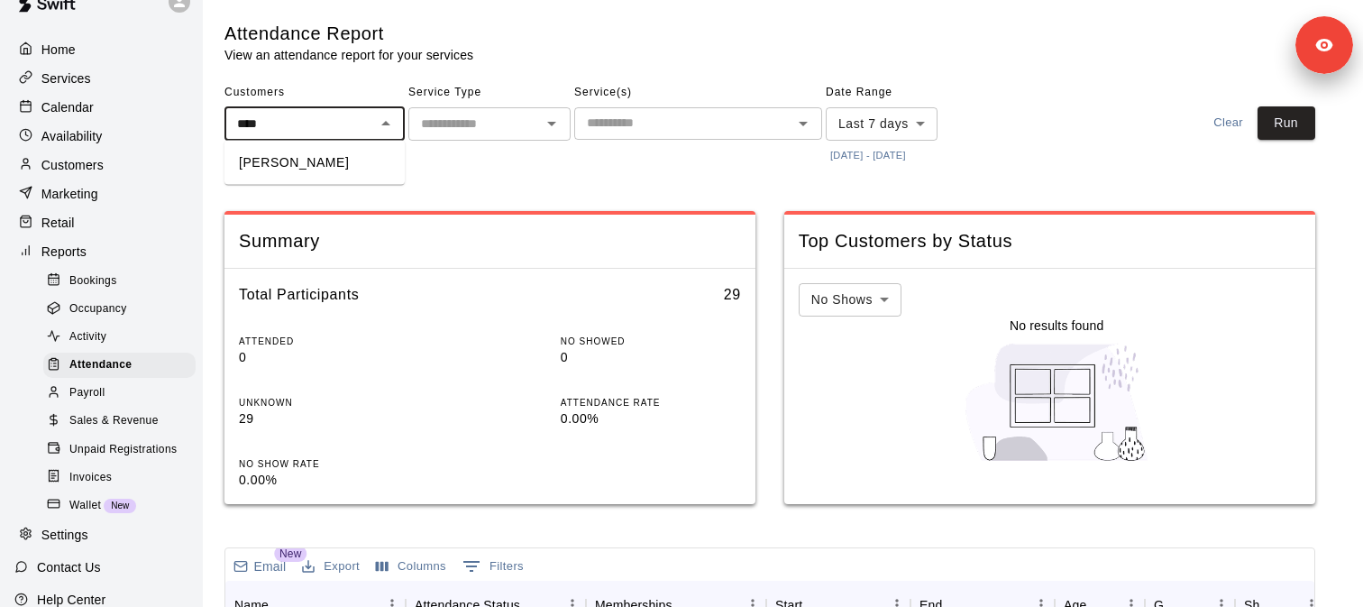
click at [279, 169] on li "Will Baez" at bounding box center [314, 163] width 180 height 30
type input "*********"
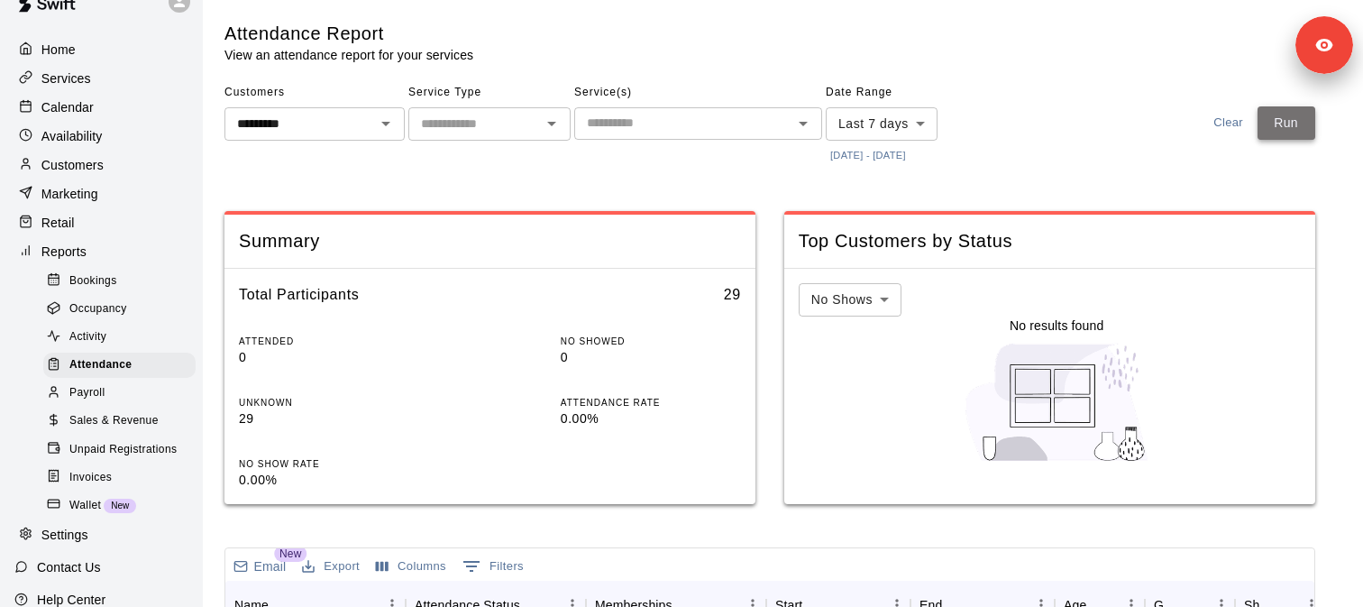
click at [1258, 122] on button "Run" at bounding box center [1286, 122] width 58 height 33
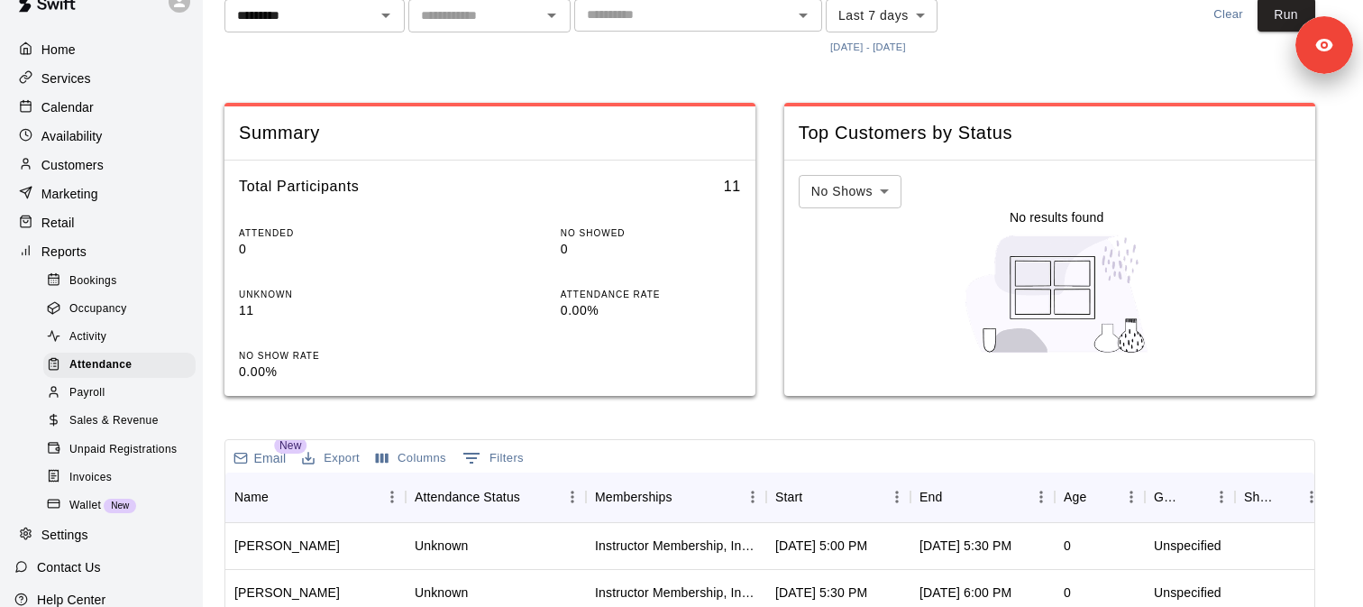
scroll to position [254, 0]
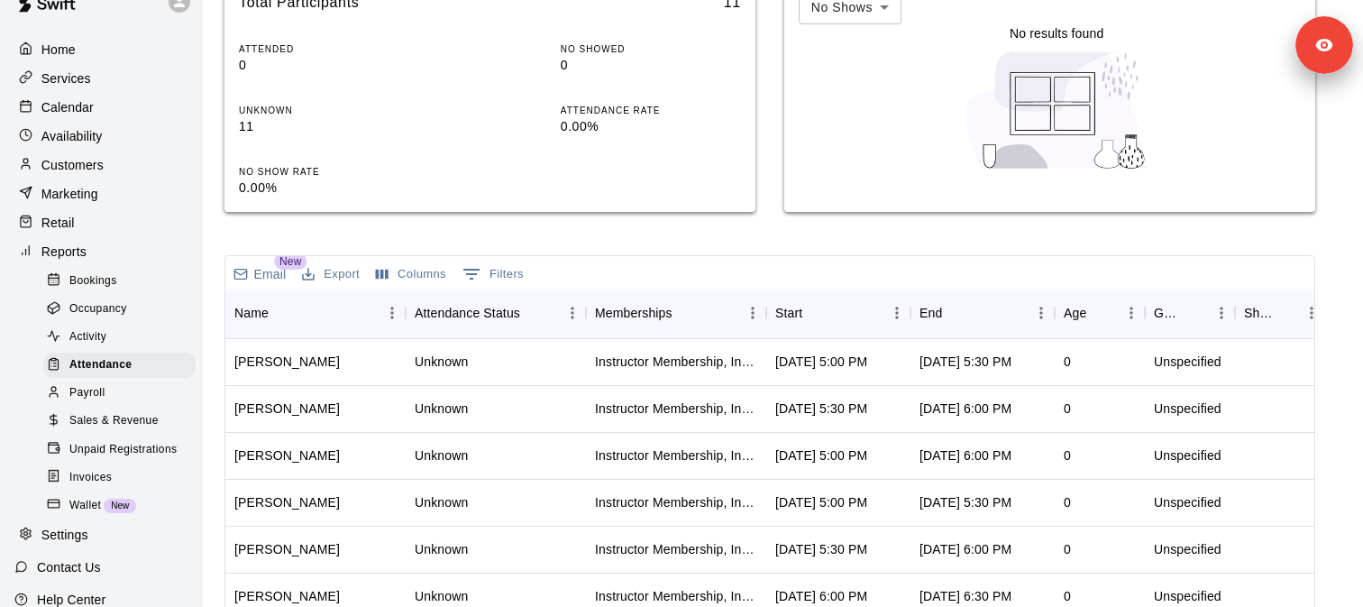
click at [426, 273] on button "Columns" at bounding box center [410, 274] width 79 height 28
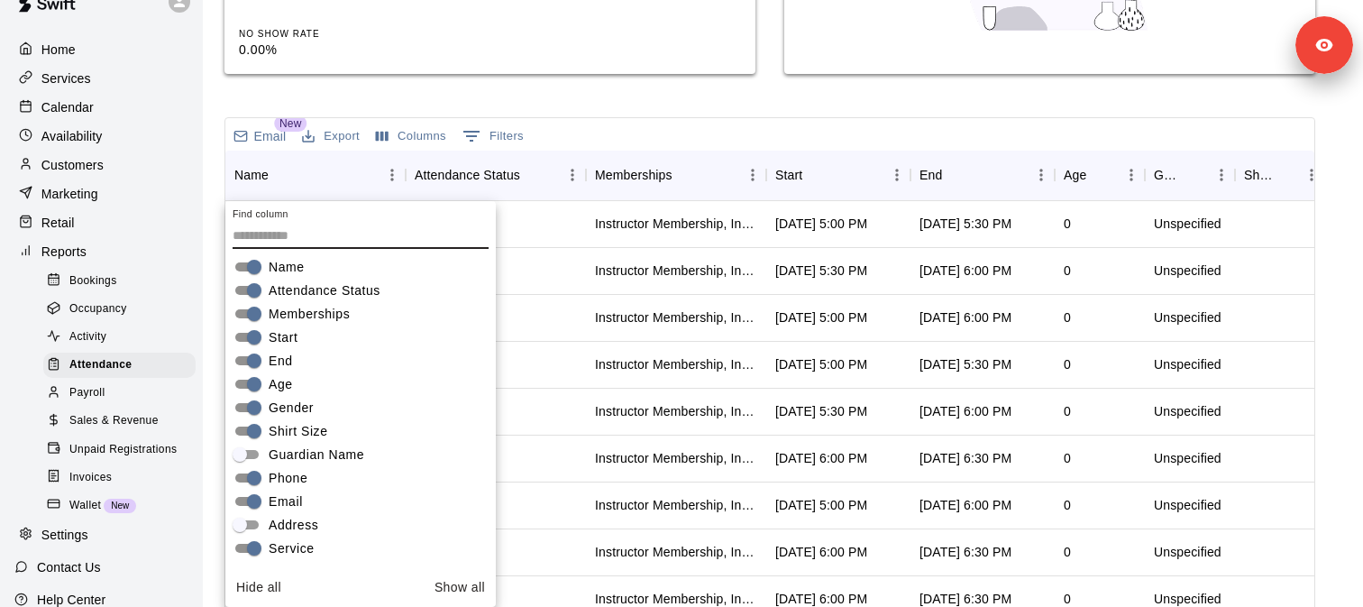
scroll to position [0, 0]
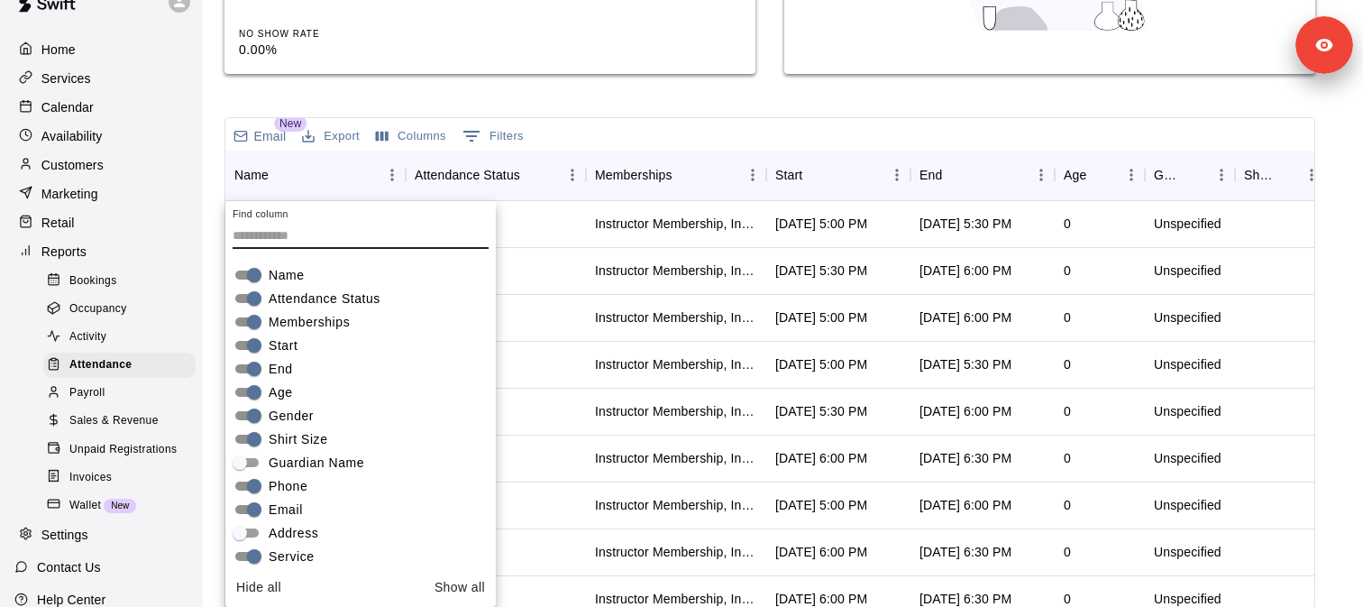
click at [525, 96] on div "Attendance Report View an attendance report for your services Customers *******…" at bounding box center [769, 170] width 1091 height 1156
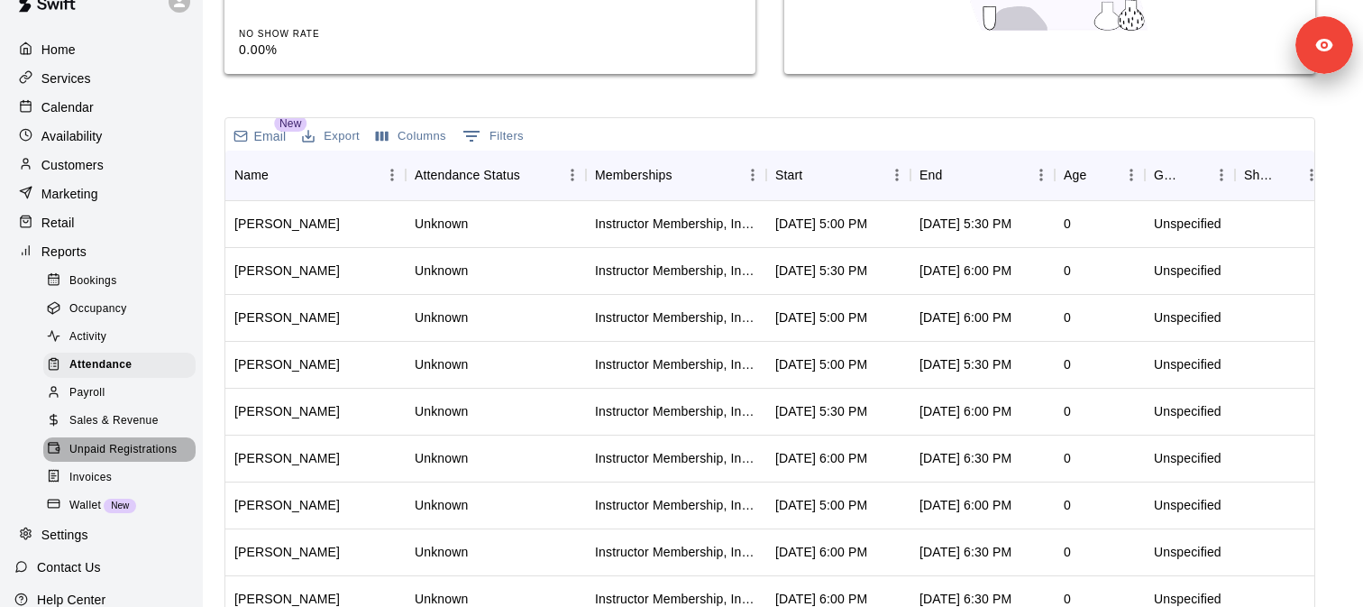
click at [123, 454] on span "Unpaid Registrations" at bounding box center [122, 450] width 107 height 18
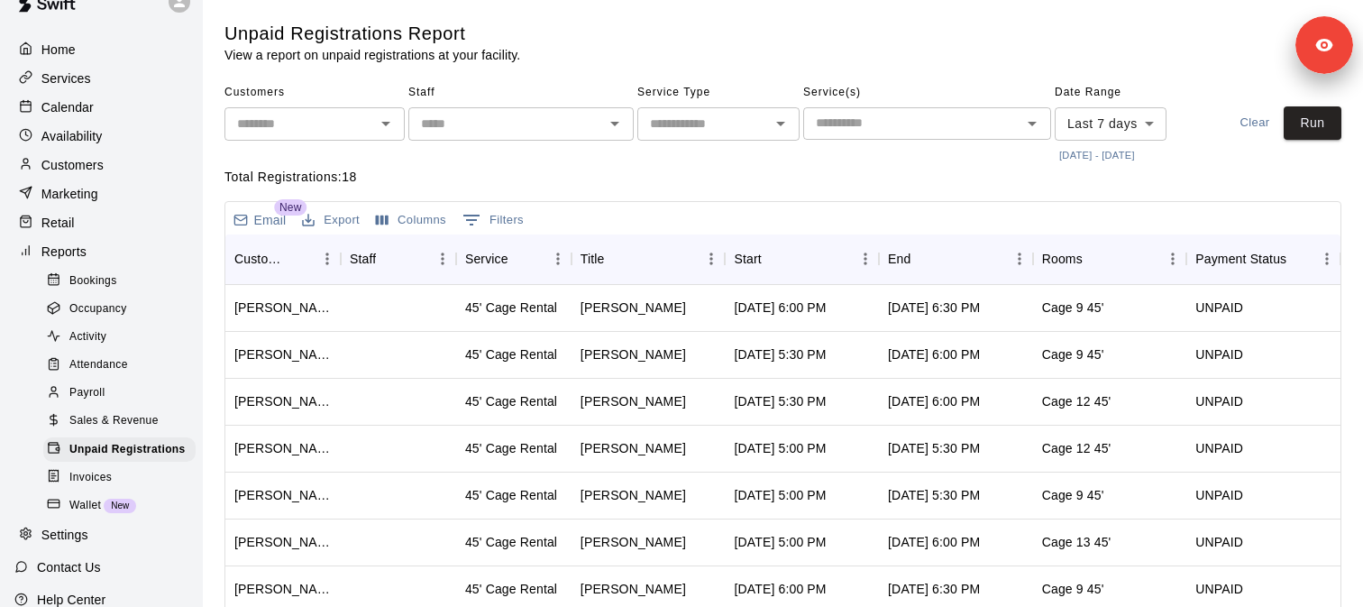
click at [307, 123] on input "text" at bounding box center [300, 124] width 140 height 23
click at [304, 160] on li "Will Baez" at bounding box center [314, 163] width 180 height 30
type input "*********"
click at [1311, 124] on button "Run" at bounding box center [1312, 122] width 58 height 33
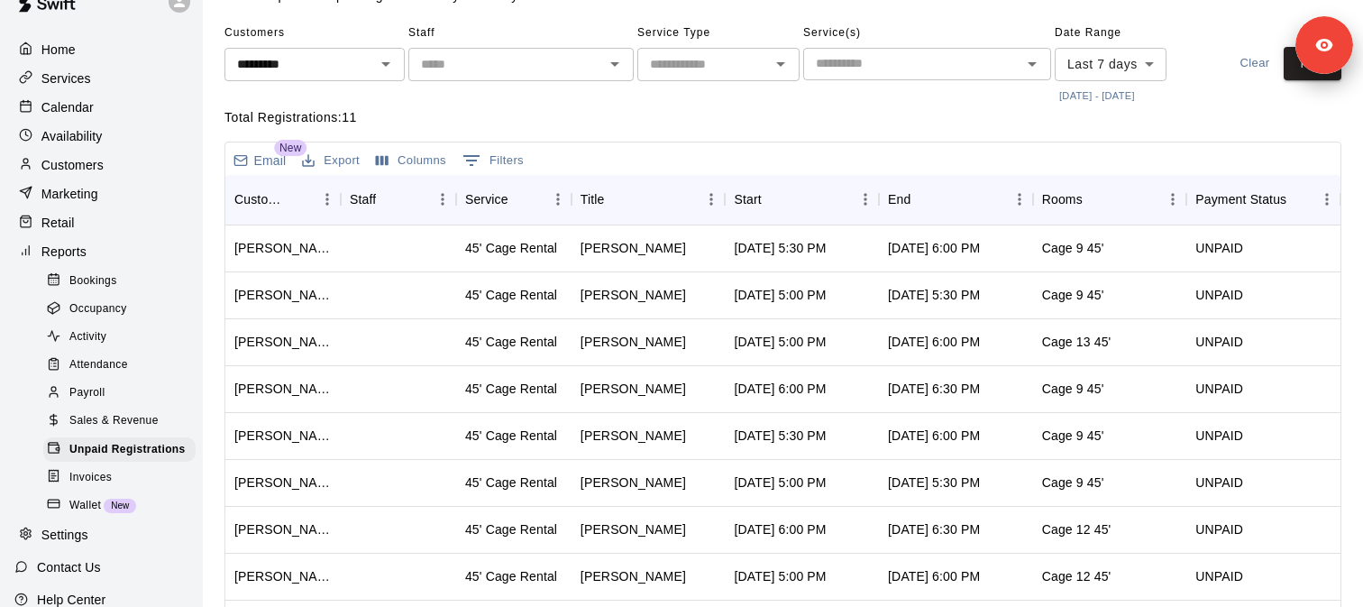
click at [405, 160] on button "Columns" at bounding box center [410, 161] width 79 height 28
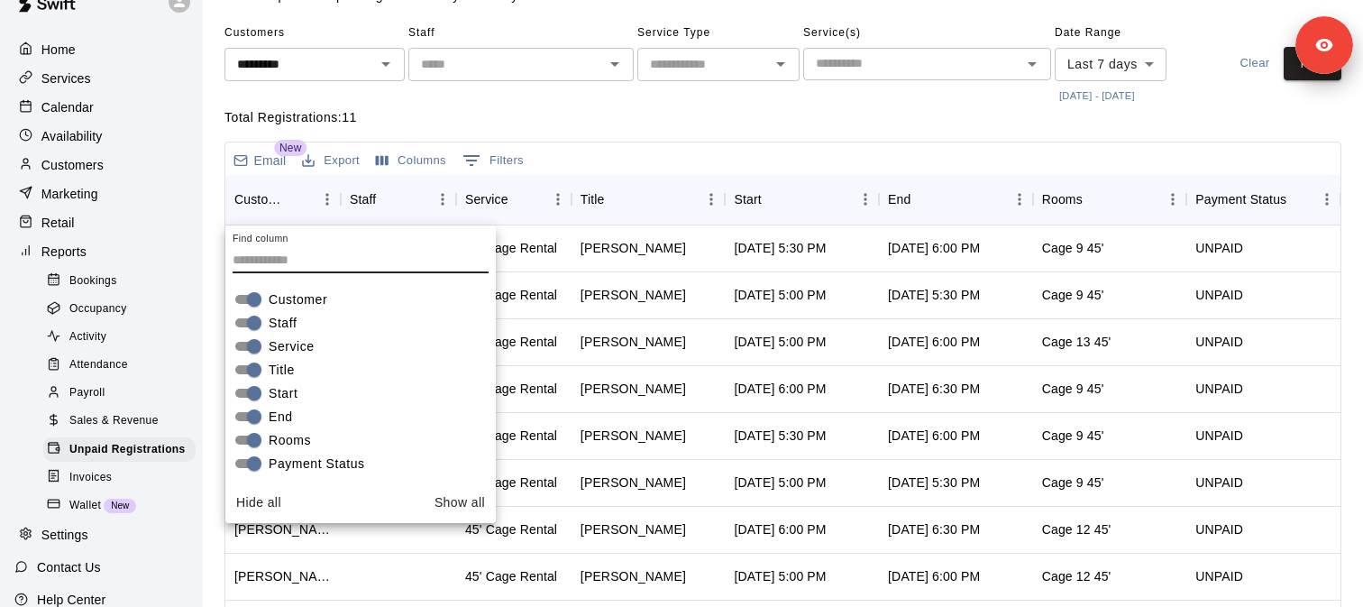
click at [756, 146] on div "Email New Export Columns 0 Filters" at bounding box center [782, 158] width 1115 height 32
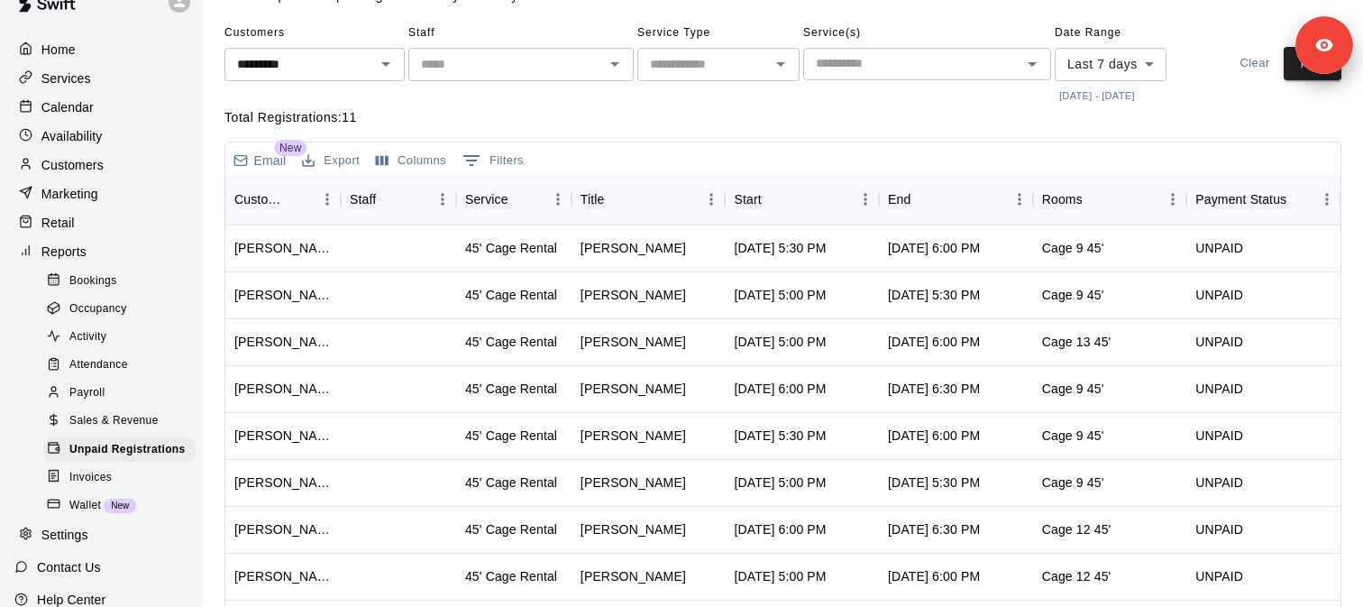
click at [116, 315] on span "Occupancy" at bounding box center [98, 309] width 58 height 18
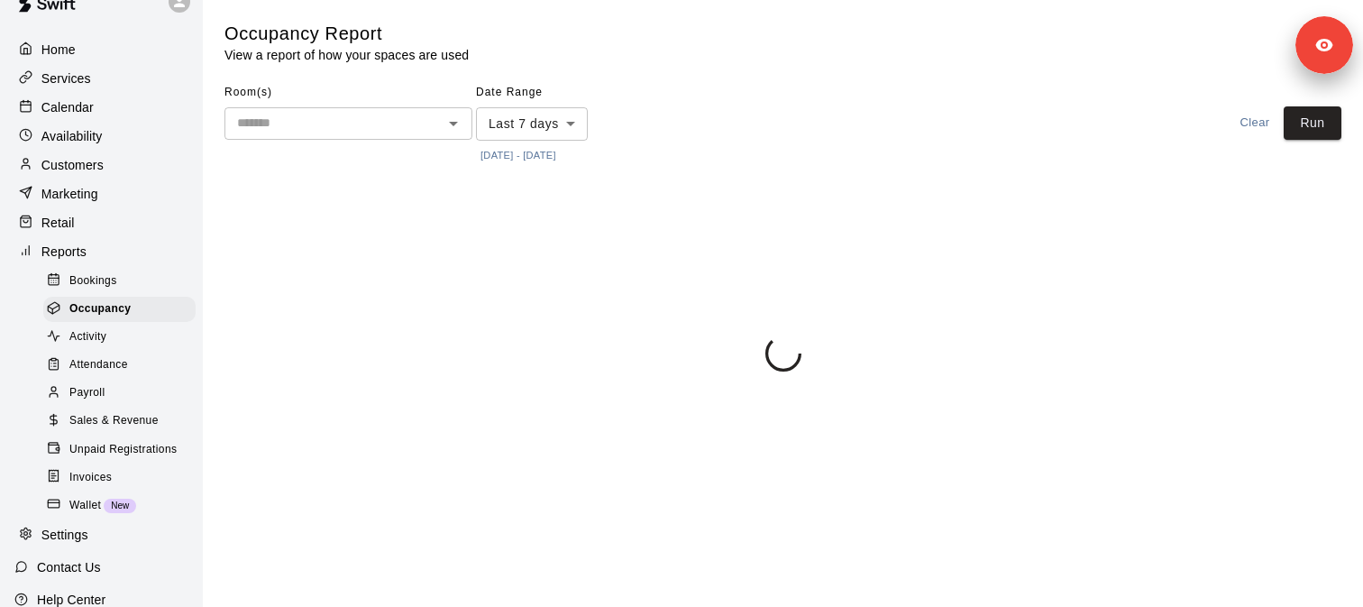
click at [117, 283] on div "Bookings" at bounding box center [119, 281] width 152 height 25
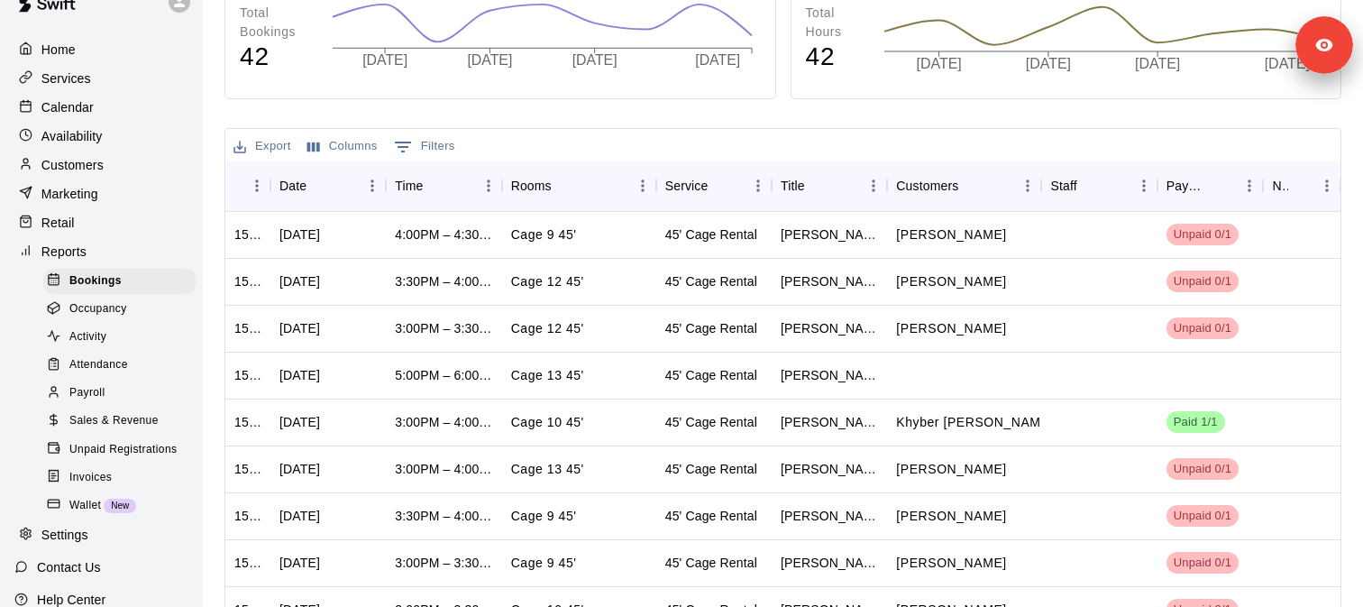
scroll to position [358, 0]
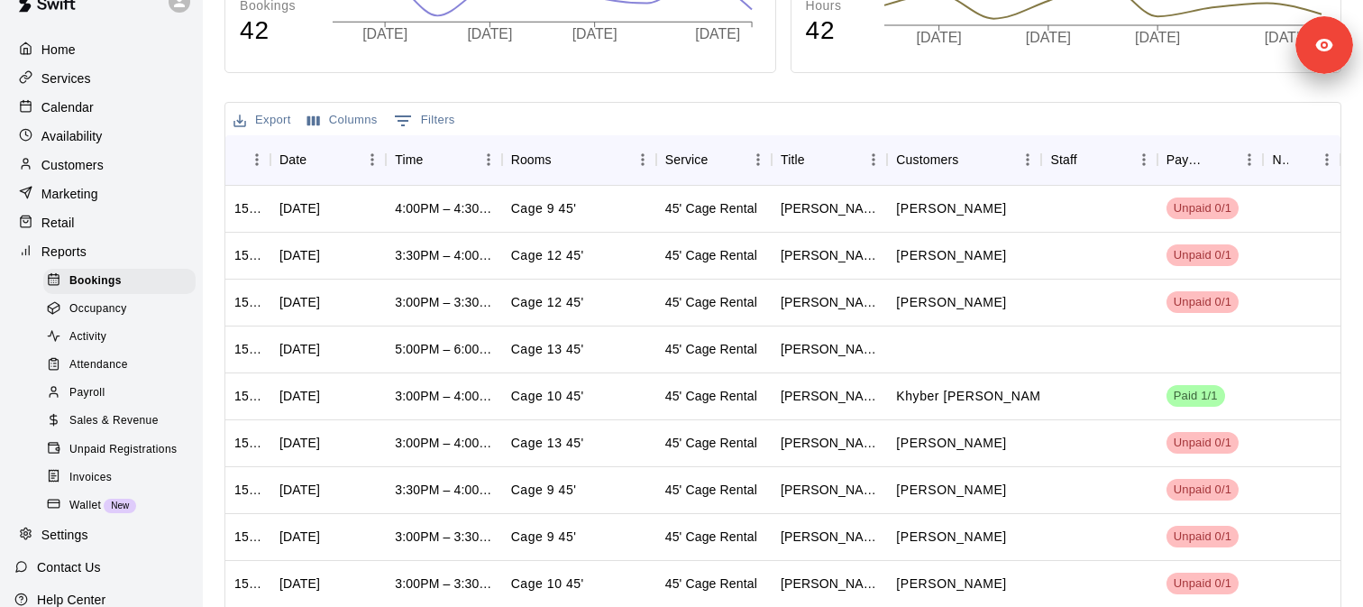
click at [113, 423] on span "Sales & Revenue" at bounding box center [113, 421] width 89 height 18
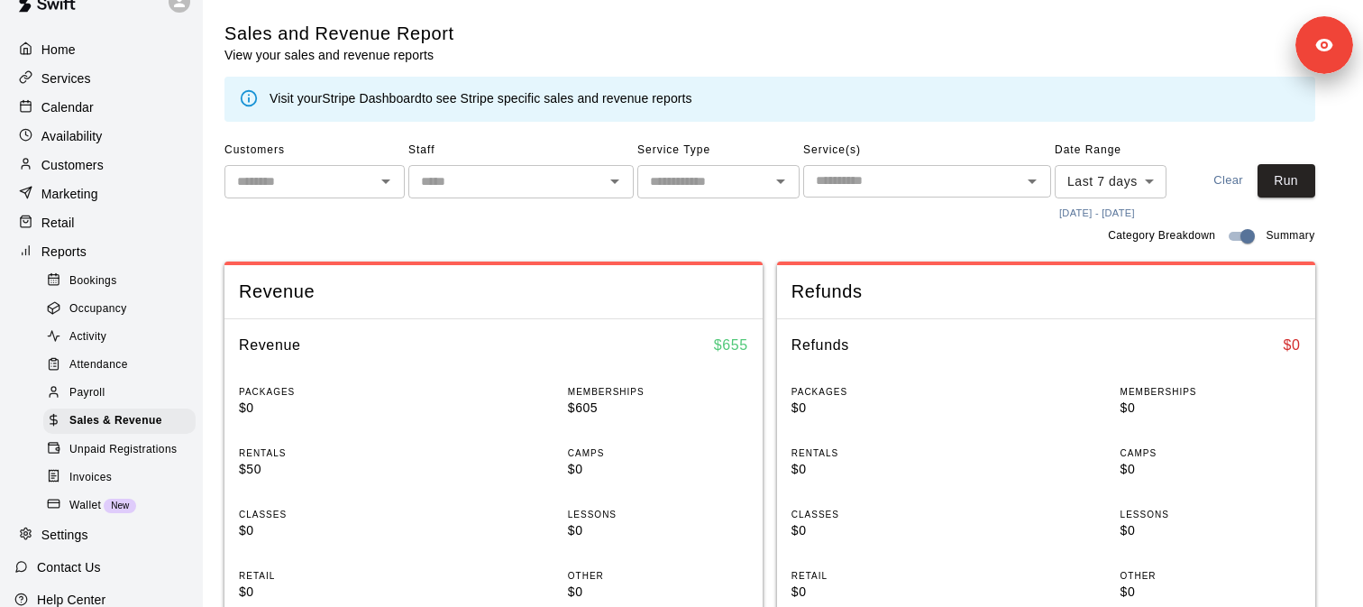
click at [303, 162] on span "Customers" at bounding box center [314, 150] width 180 height 29
click at [306, 190] on input "text" at bounding box center [300, 181] width 140 height 23
click at [314, 222] on li "Will Baez" at bounding box center [314, 220] width 180 height 30
type input "*********"
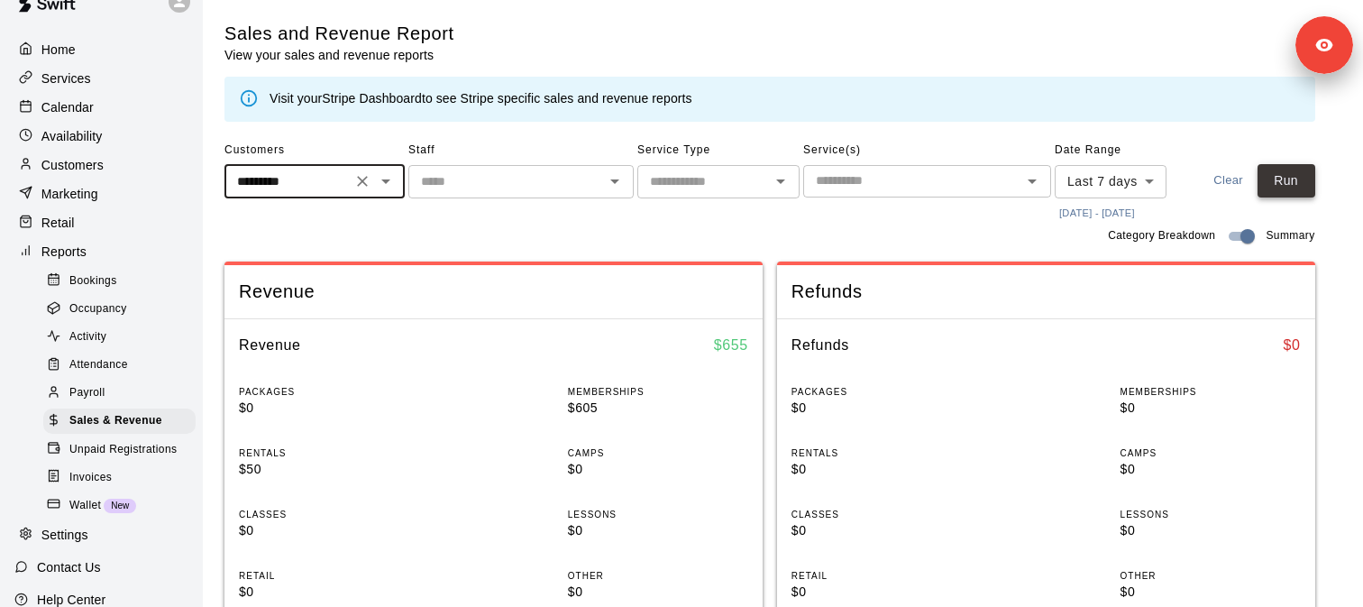
click at [1281, 172] on button "Run" at bounding box center [1286, 180] width 58 height 33
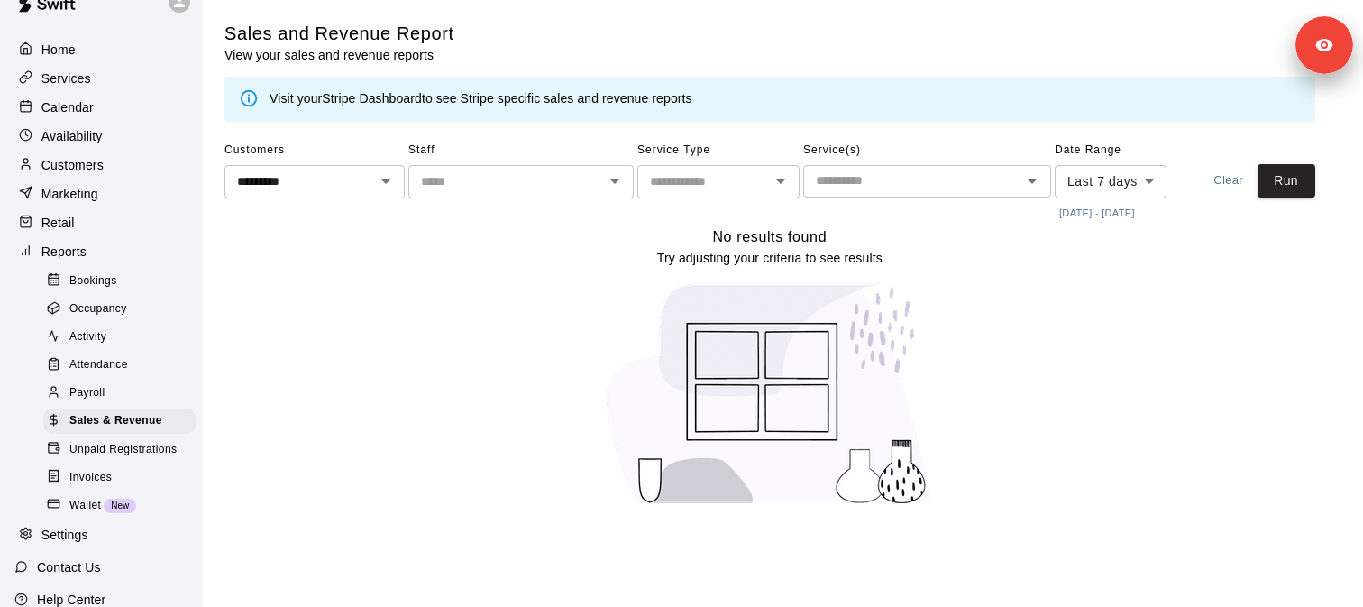
click at [104, 281] on span "Bookings" at bounding box center [93, 281] width 48 height 18
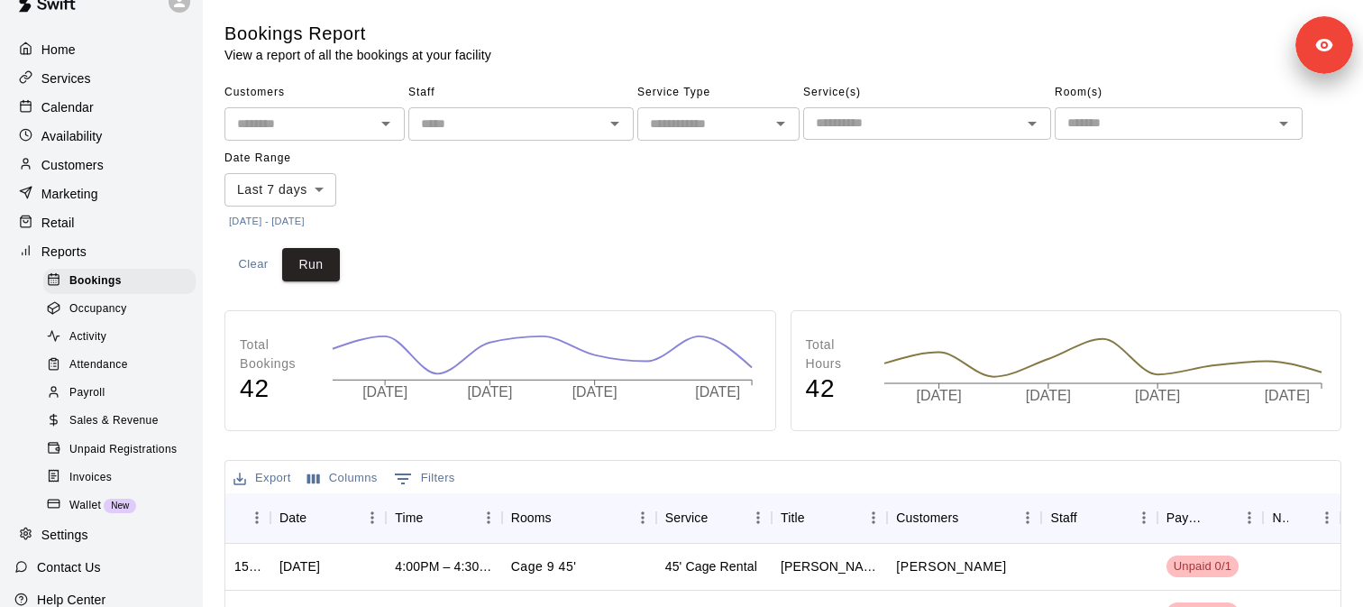
click at [294, 126] on input "text" at bounding box center [300, 124] width 140 height 23
click at [290, 164] on li "Will Baez" at bounding box center [314, 163] width 180 height 30
type input "*********"
click at [317, 269] on button "Run" at bounding box center [311, 264] width 58 height 33
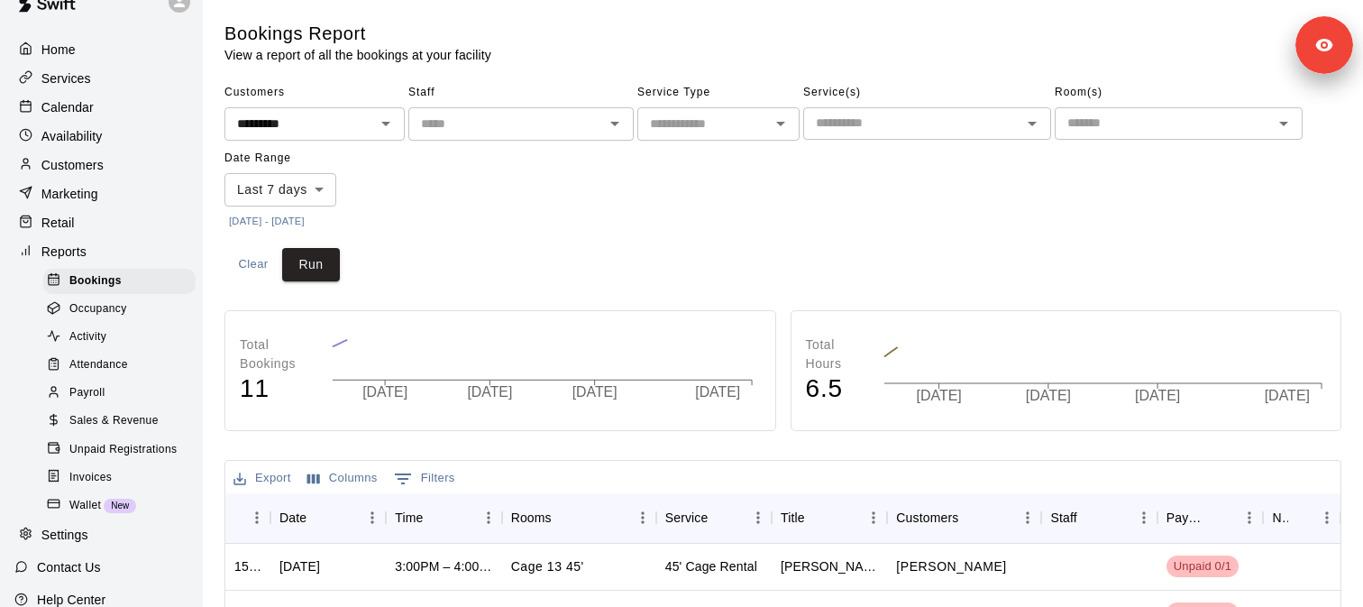
click at [601, 228] on div "Customers ********* ​ Staff ​ Service Type ​ Service(s) ​ Room(s) ​ Date Range …" at bounding box center [782, 155] width 1117 height 155
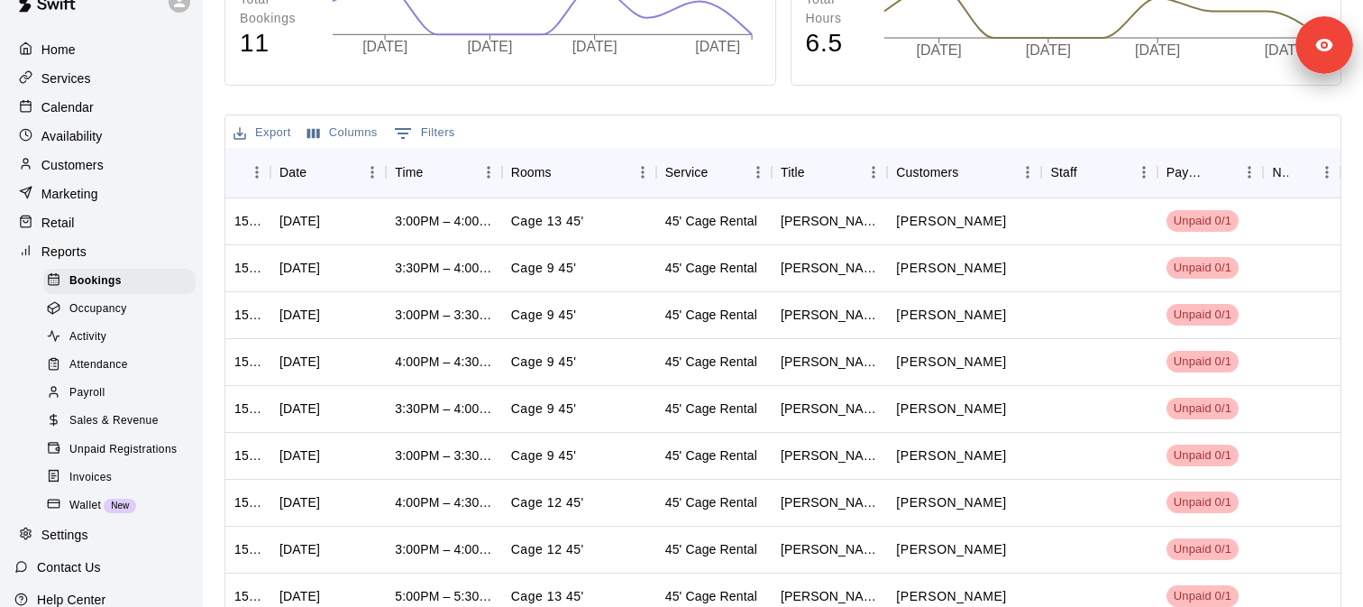
scroll to position [330, 0]
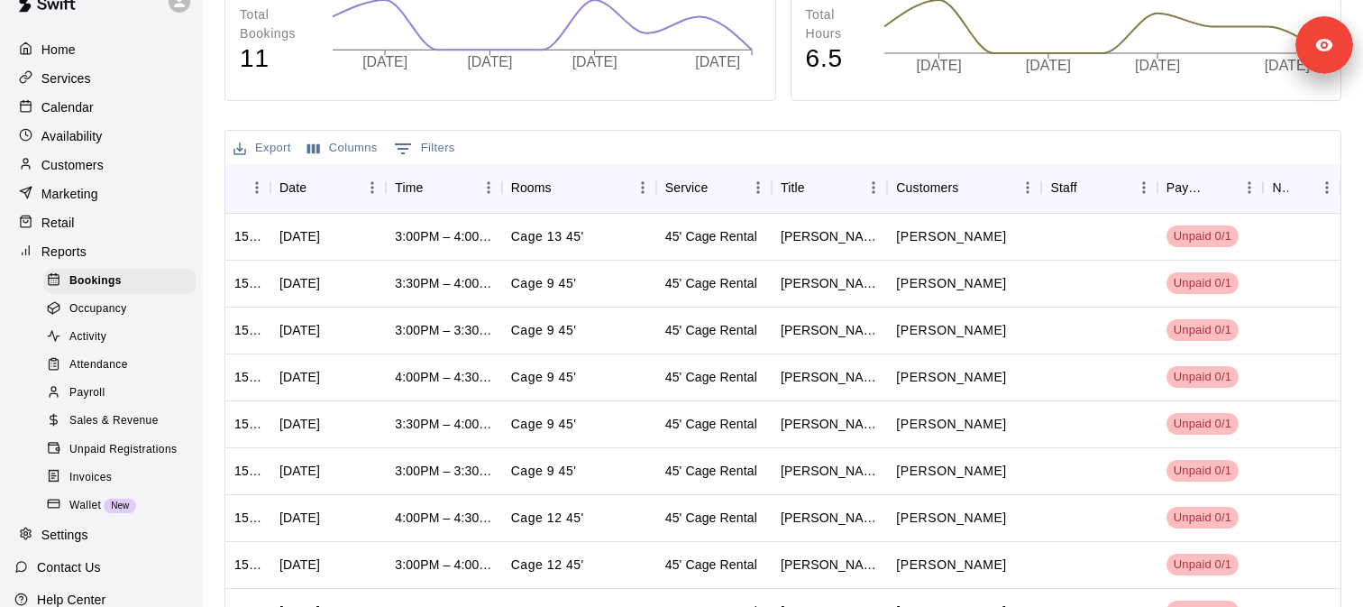
click at [342, 138] on button "Columns" at bounding box center [342, 148] width 79 height 28
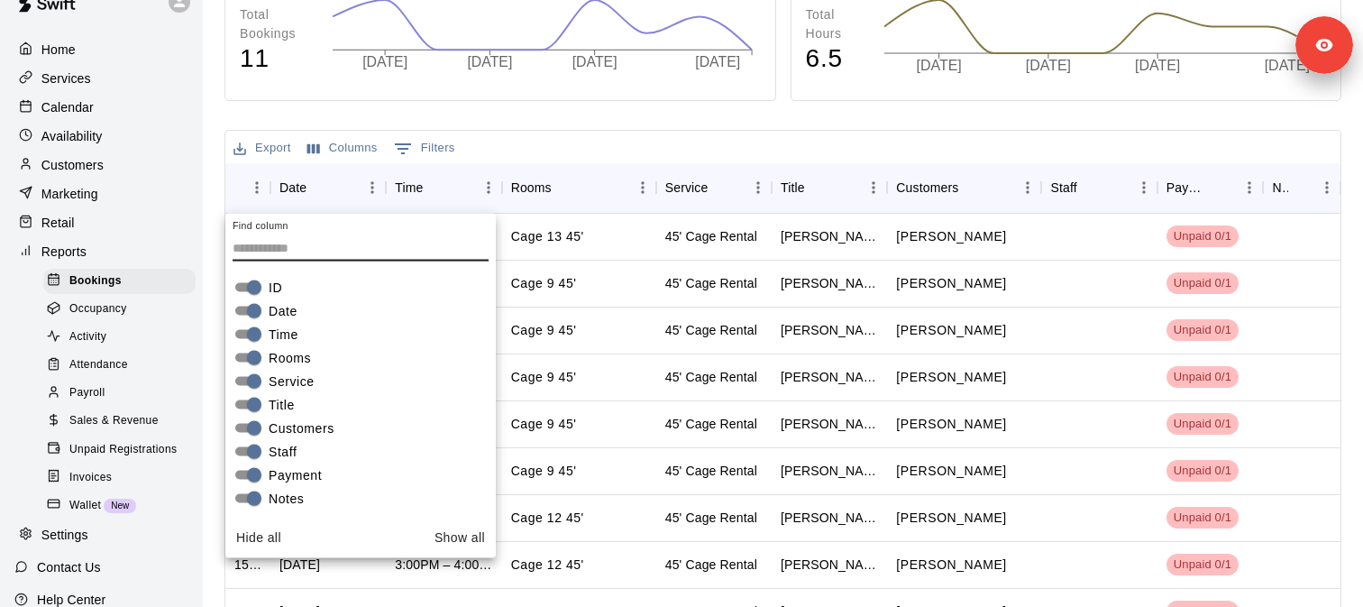
click at [589, 132] on div "Export Columns 0 Filters" at bounding box center [782, 147] width 1115 height 32
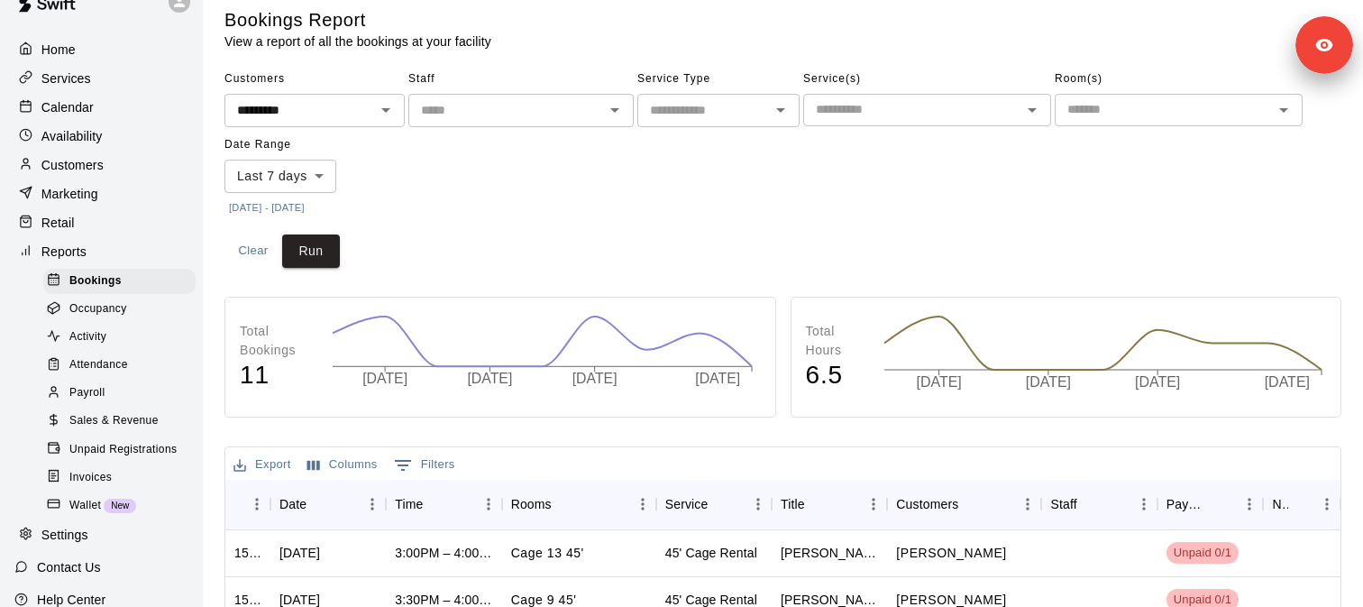
scroll to position [0, 0]
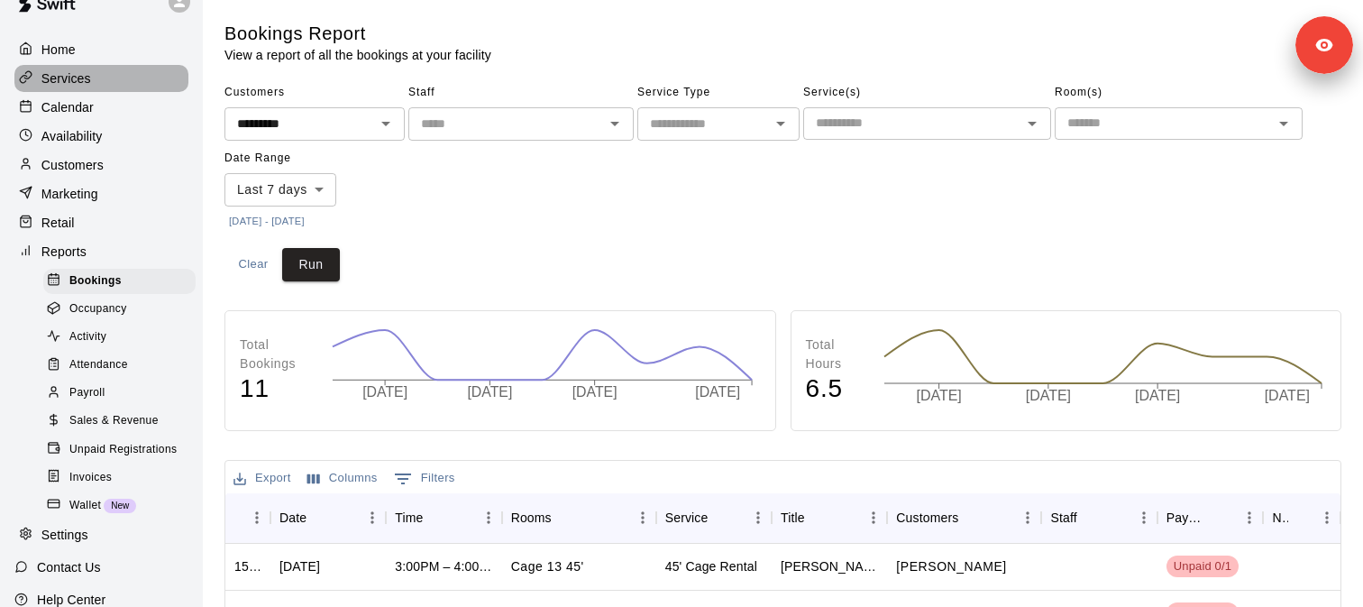
click at [98, 65] on div "Services" at bounding box center [101, 78] width 174 height 27
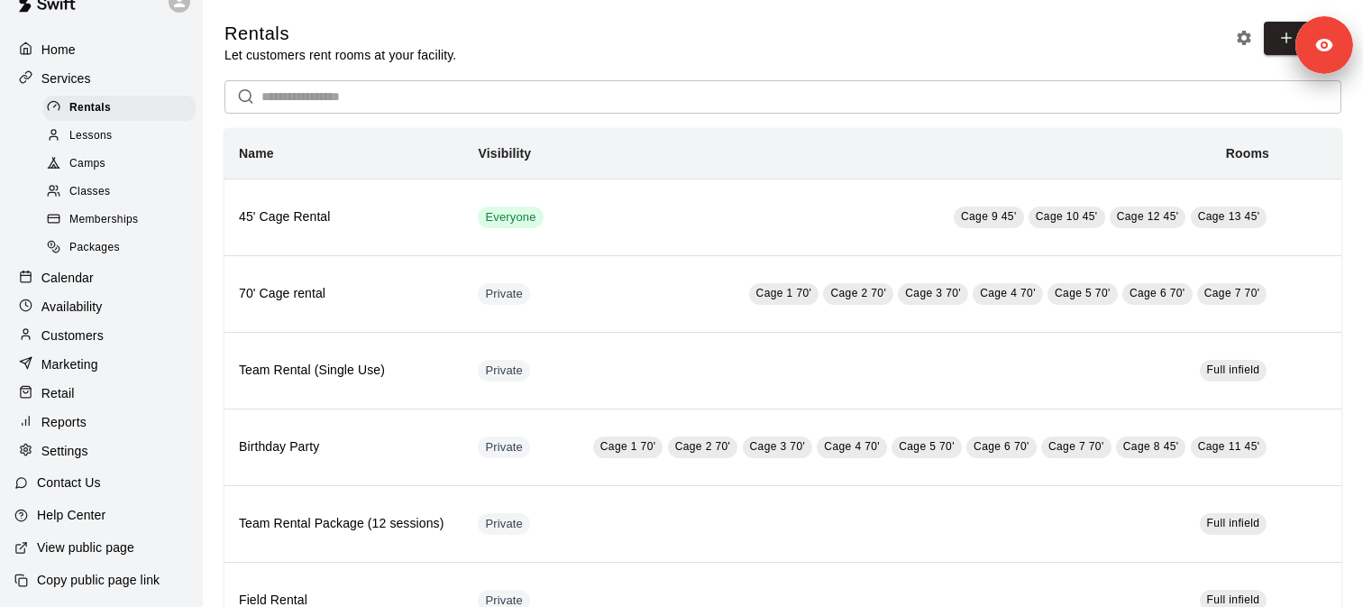
click at [87, 333] on p "Customers" at bounding box center [72, 335] width 62 height 18
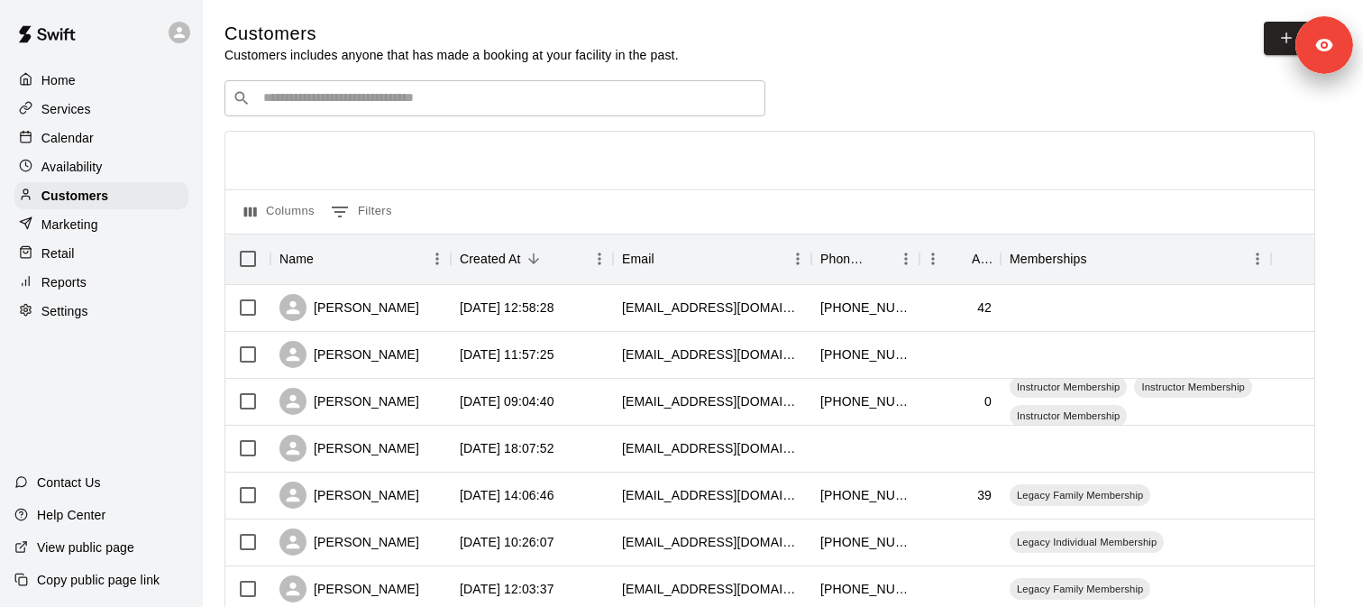
click at [334, 88] on div "​ ​" at bounding box center [494, 98] width 541 height 36
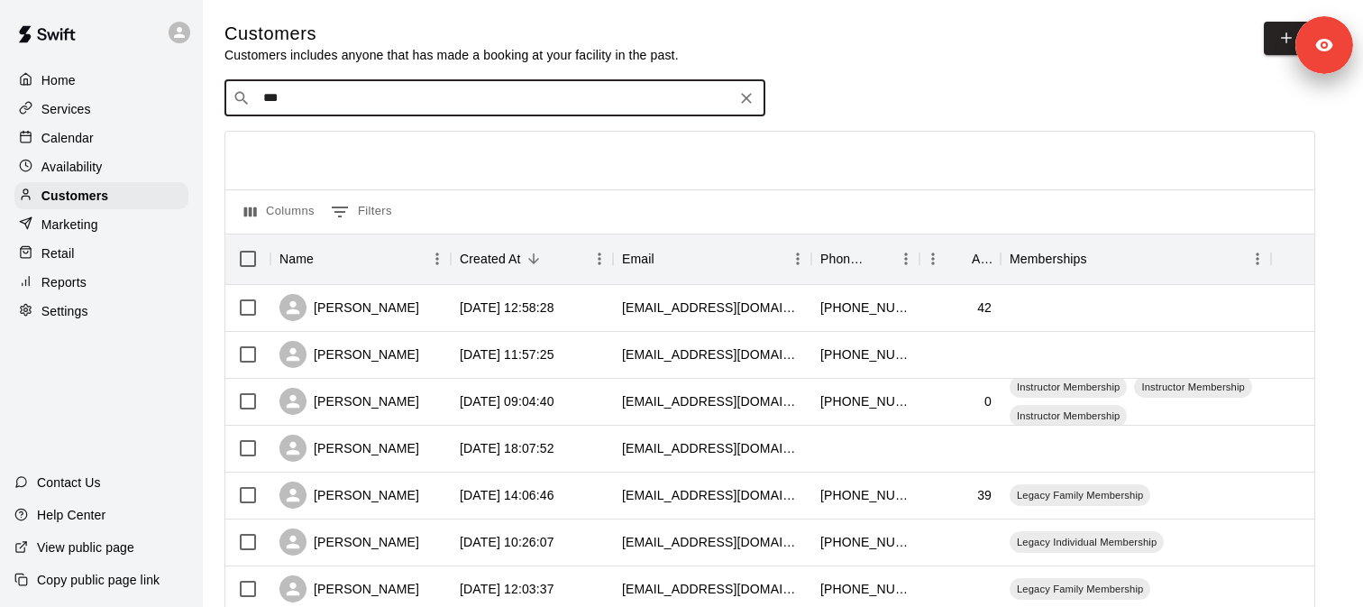
type input "****"
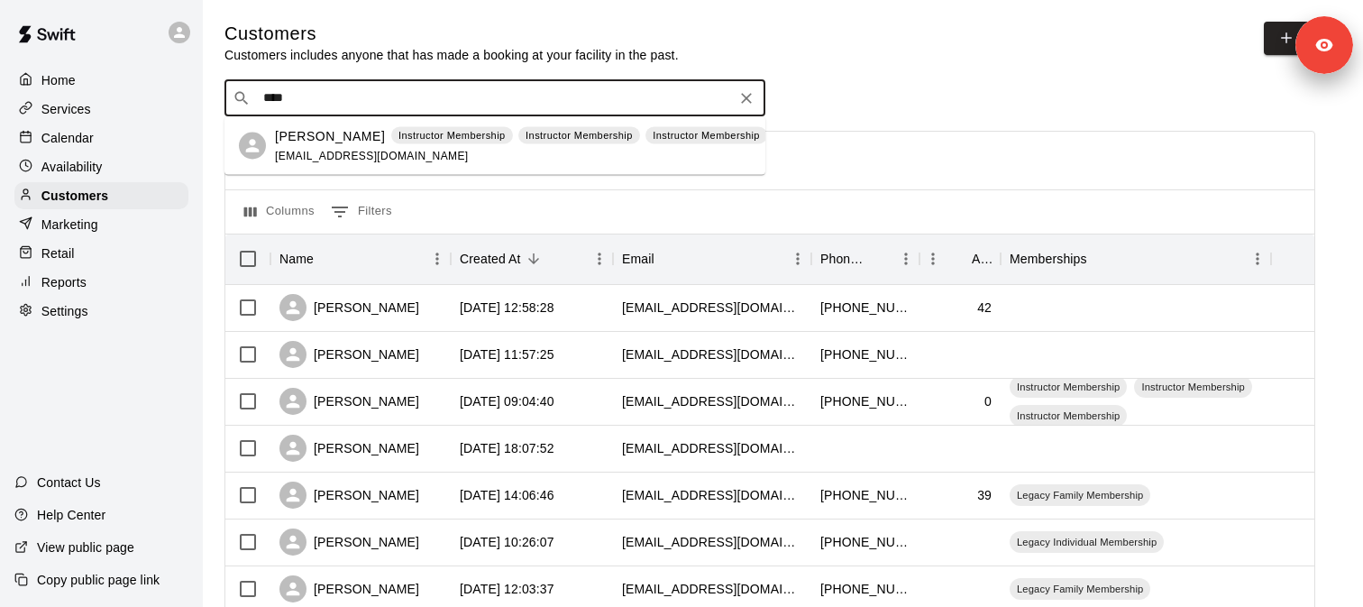
click at [346, 145] on div "Will Baez Instructor Membership Instructor Membership Instructor Membership wil…" at bounding box center [521, 145] width 492 height 39
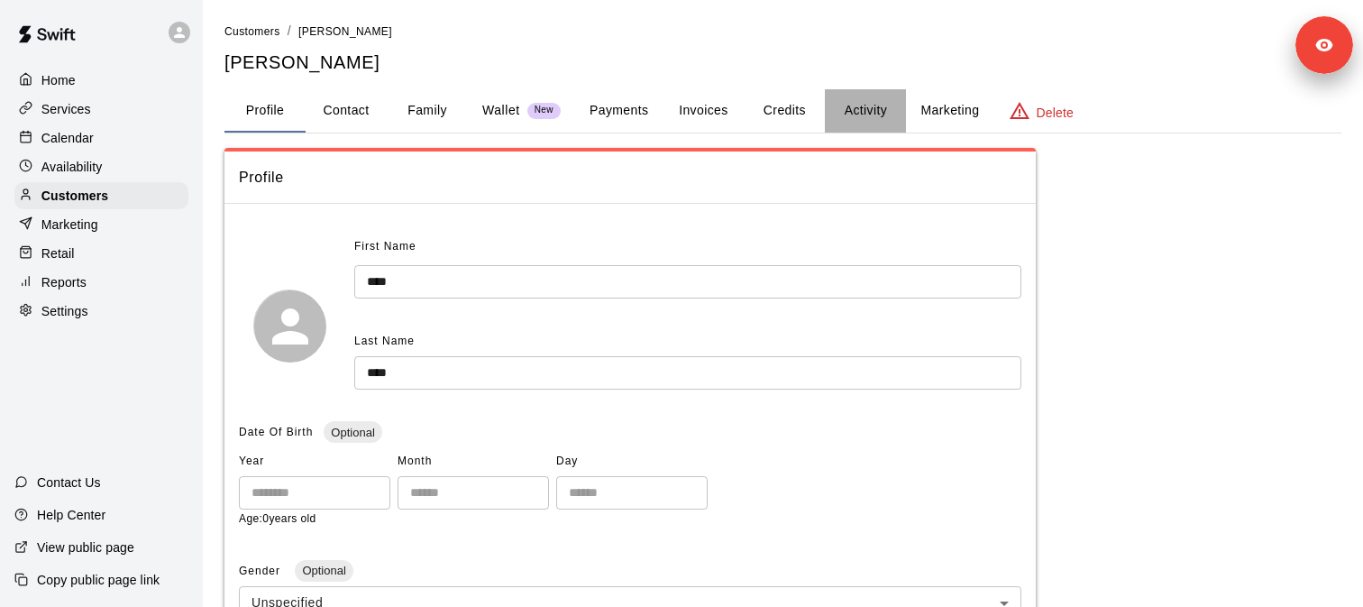
click at [867, 114] on button "Activity" at bounding box center [865, 110] width 81 height 43
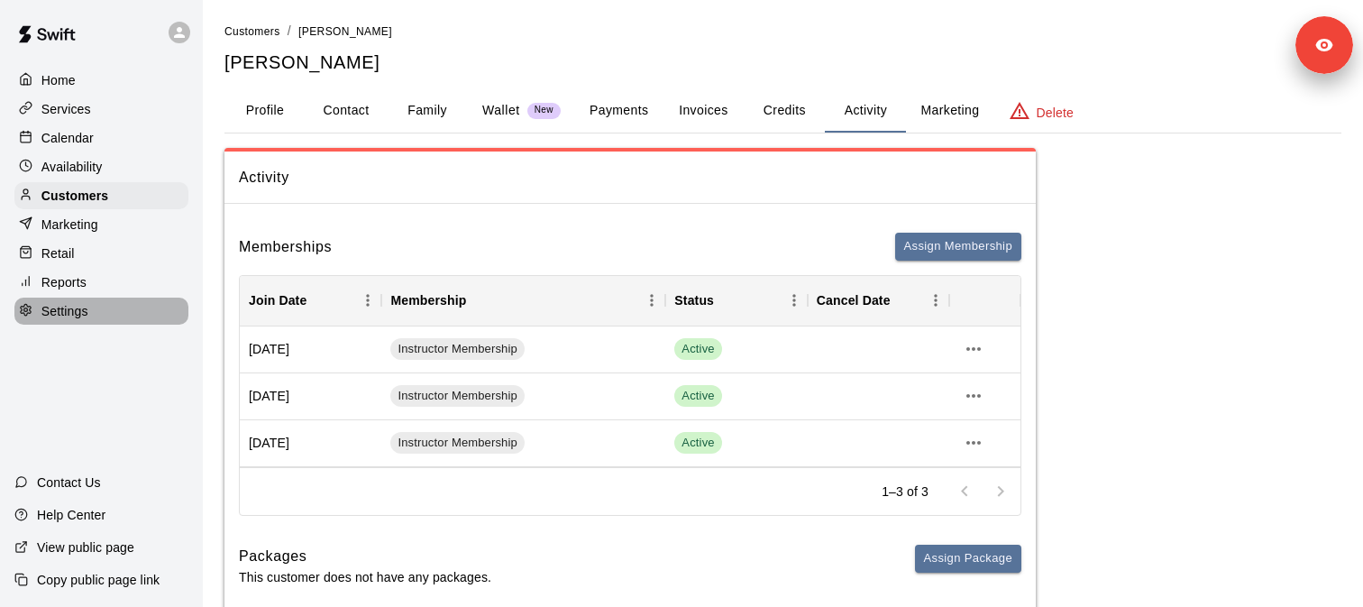
click at [116, 309] on div "Settings" at bounding box center [101, 310] width 174 height 27
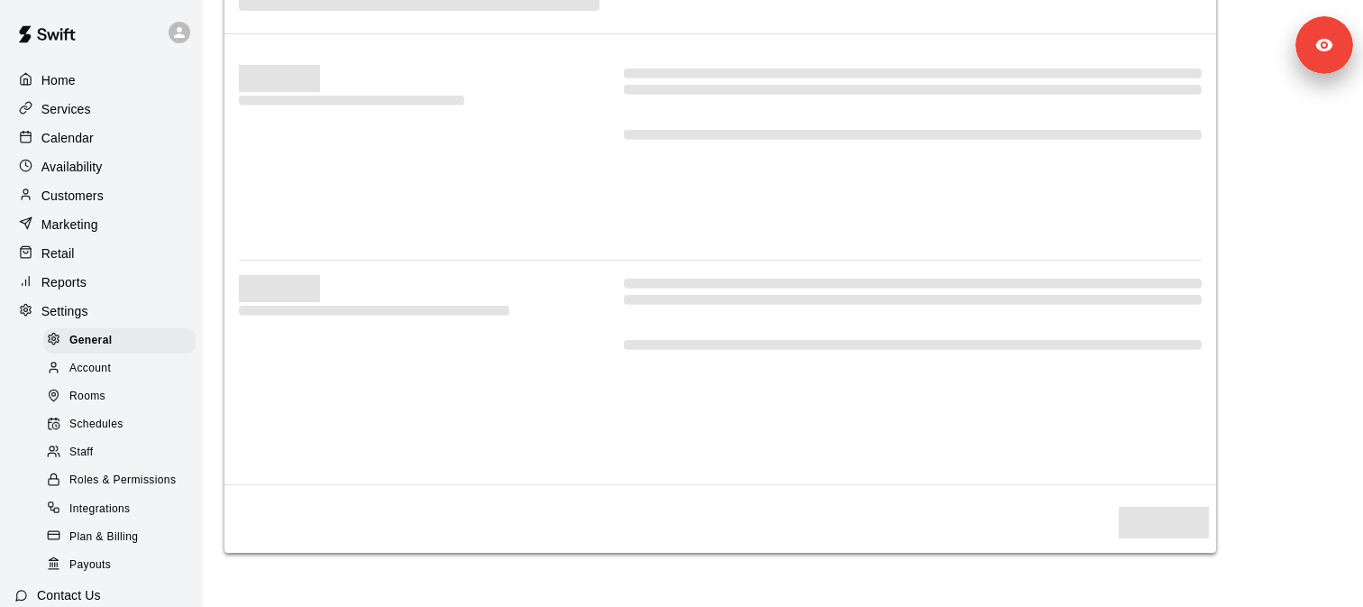
select select "**"
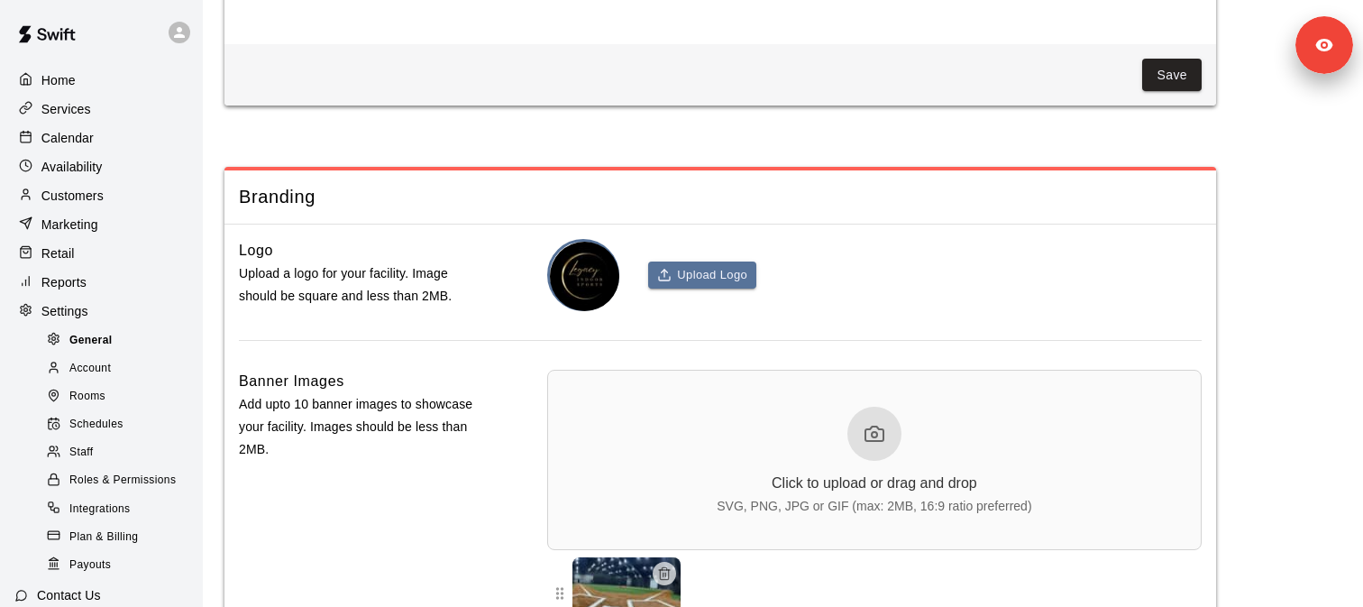
scroll to position [3978, 0]
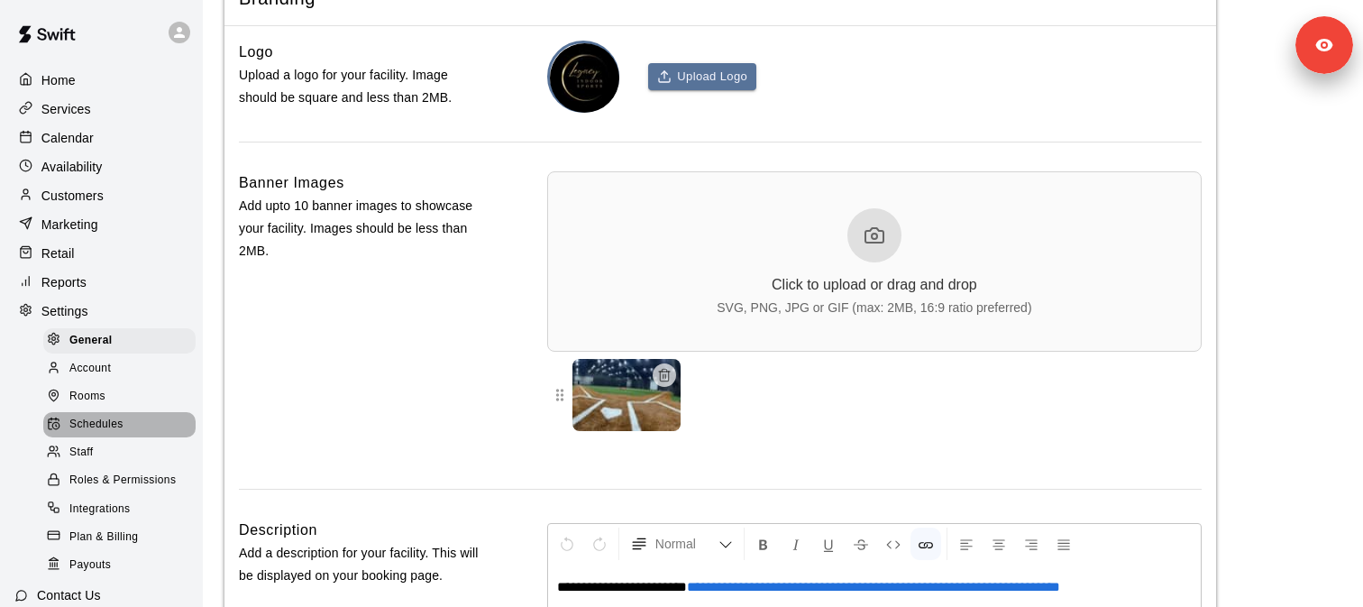
click at [160, 420] on div "Schedules" at bounding box center [119, 424] width 152 height 25
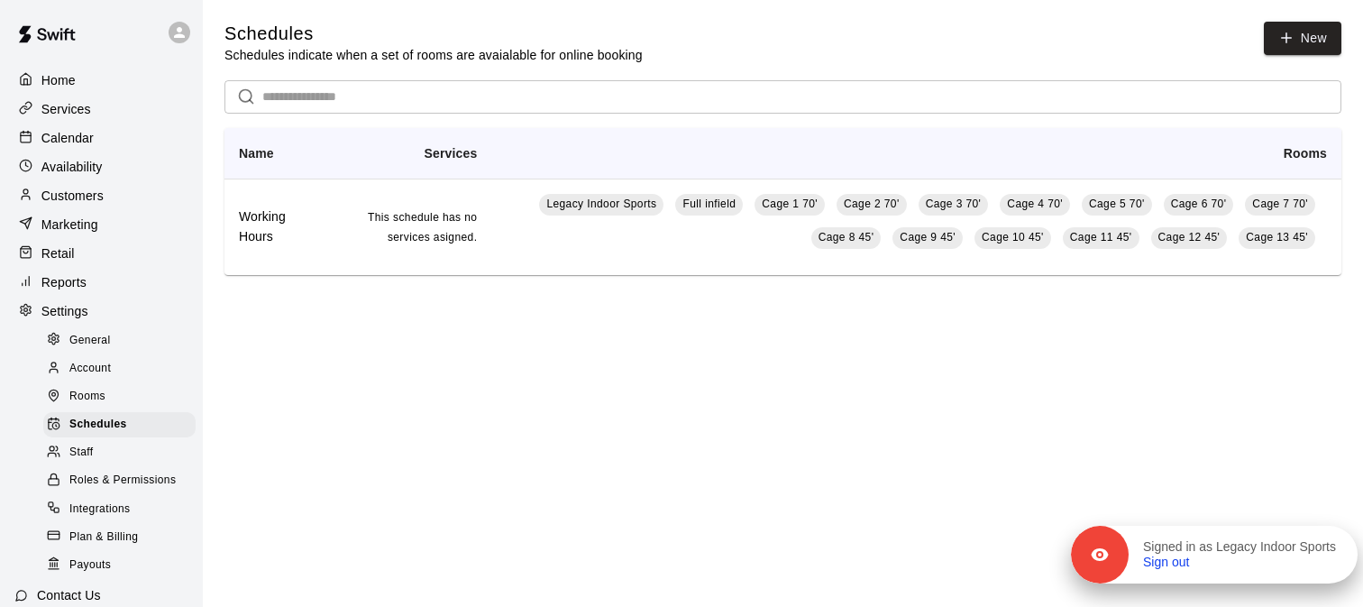
drag, startPoint x: 1303, startPoint y: 51, endPoint x: 1300, endPoint y: 561, distance: 509.2
click at [1300, 561] on div "Signed in as Legacy Indoor Sports Sign out" at bounding box center [1242, 555] width 229 height 32
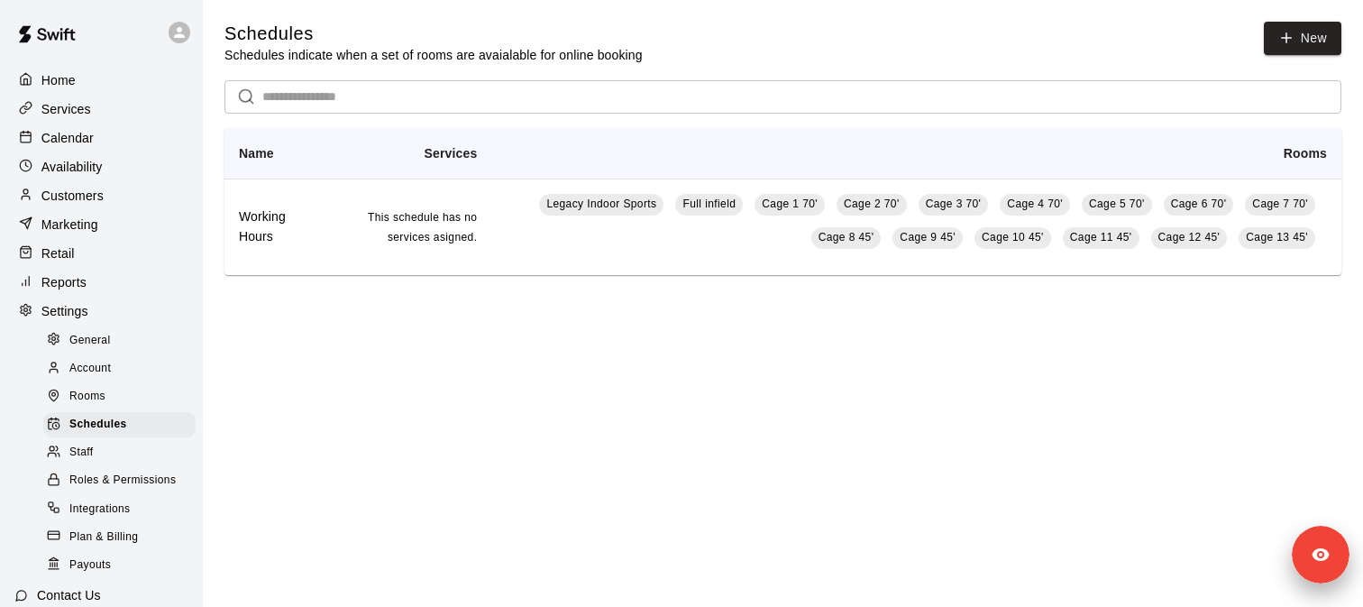
click at [1140, 325] on html "Home Services Calendar Availability Customers Marketing Retail Reports Settings…" at bounding box center [681, 162] width 1363 height 325
click at [1298, 44] on link "New" at bounding box center [1303, 38] width 78 height 33
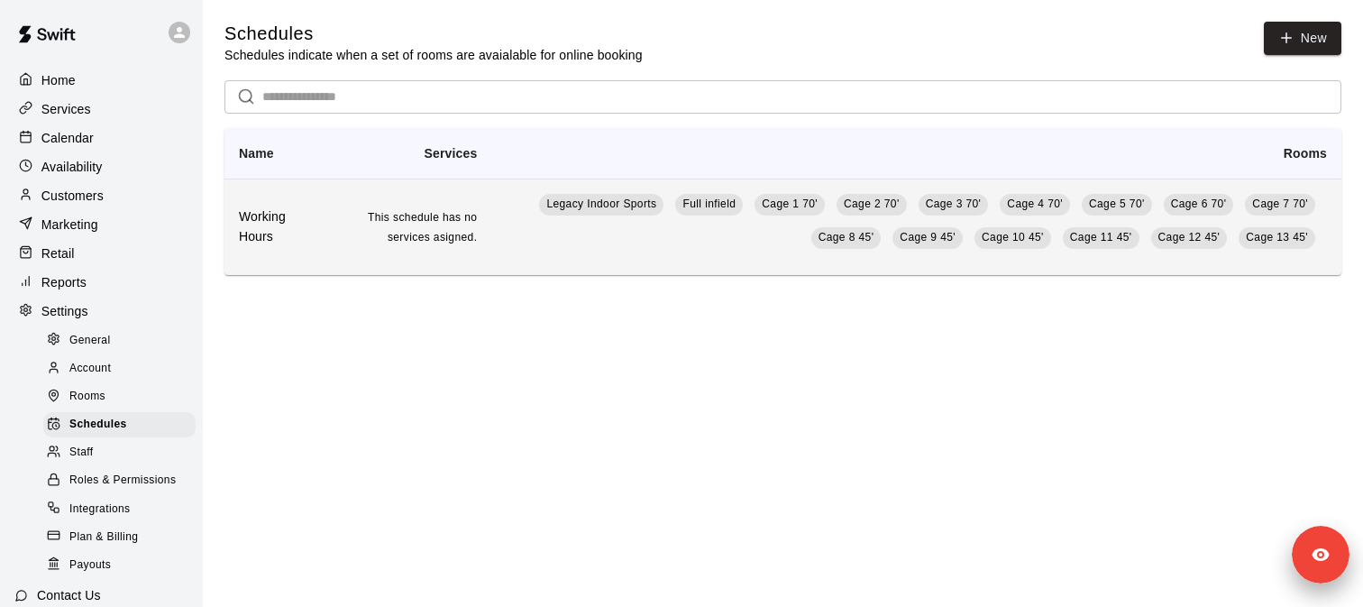
click at [297, 237] on h6 "Working Hours" at bounding box center [273, 227] width 68 height 40
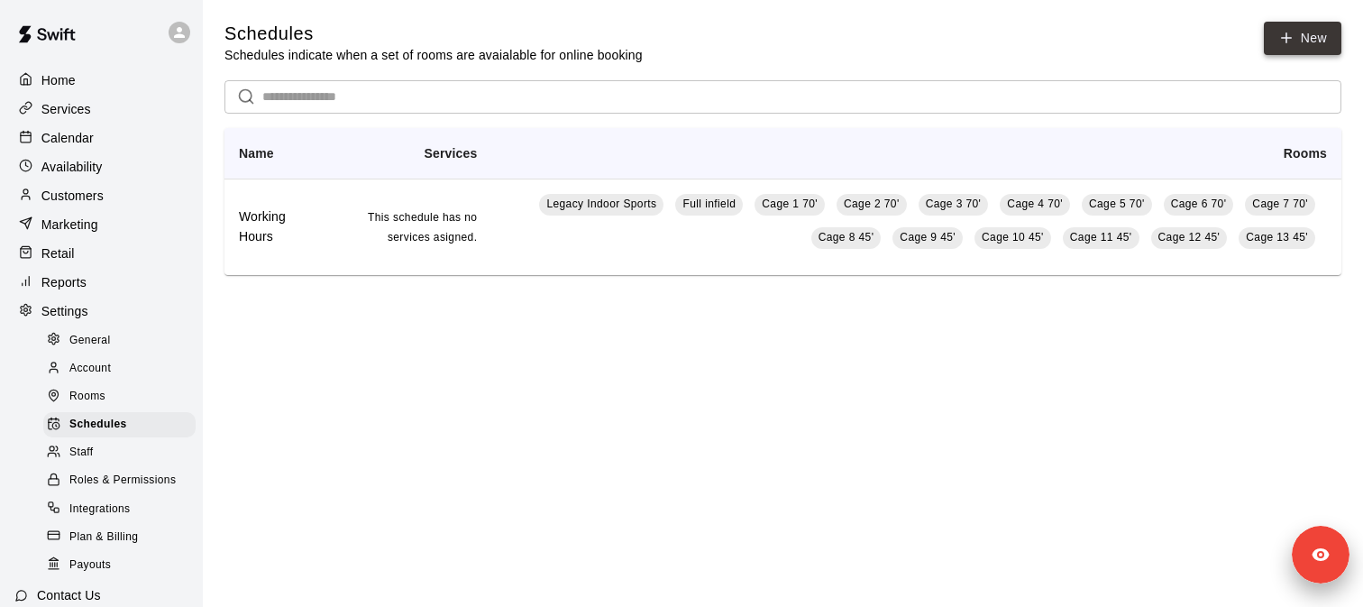
click at [1292, 41] on icon at bounding box center [1286, 38] width 16 height 16
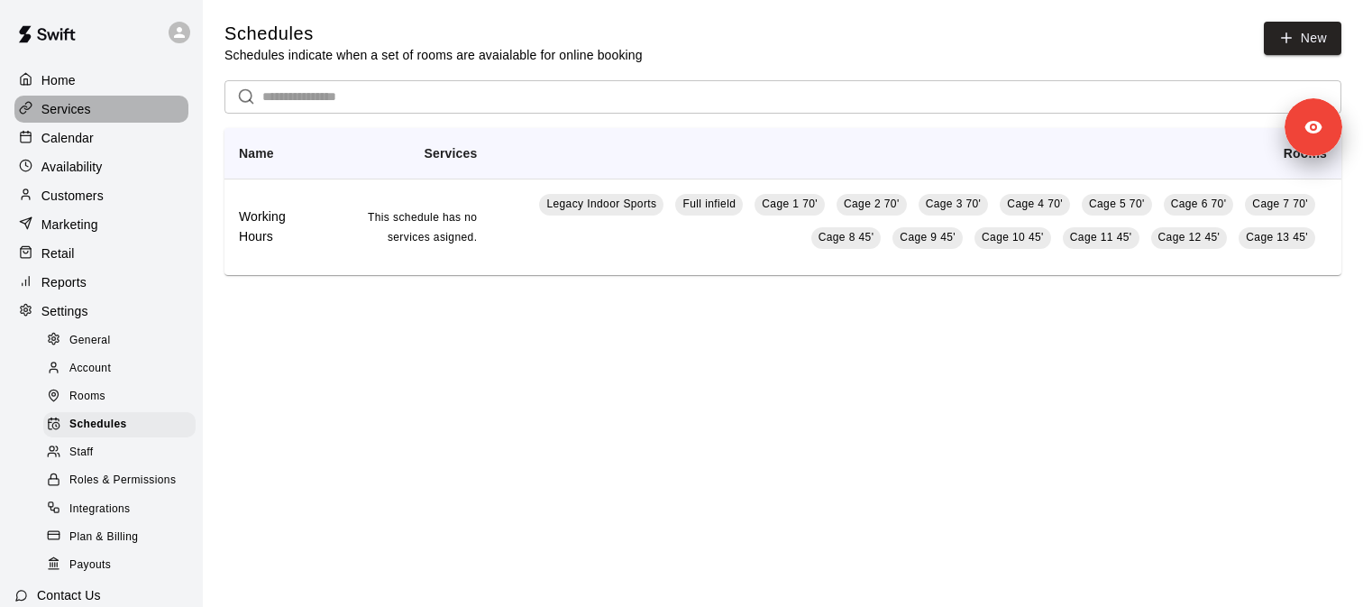
click at [88, 114] on p "Services" at bounding box center [66, 109] width 50 height 18
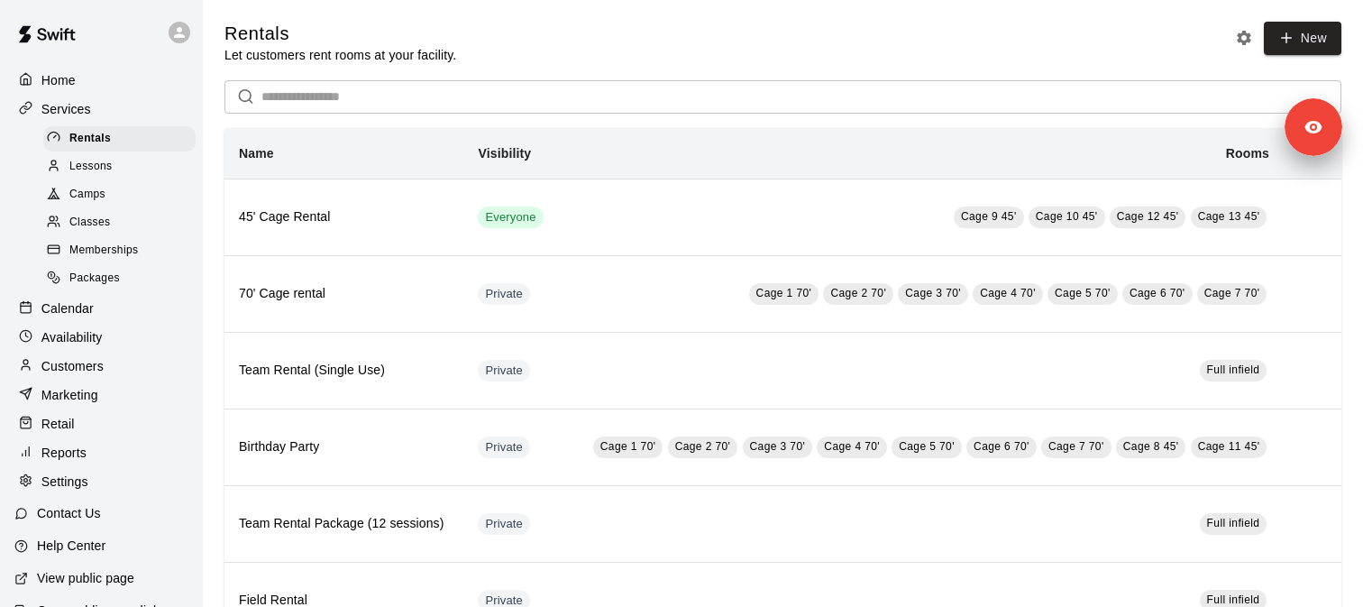
click at [98, 490] on div "Settings" at bounding box center [101, 481] width 174 height 27
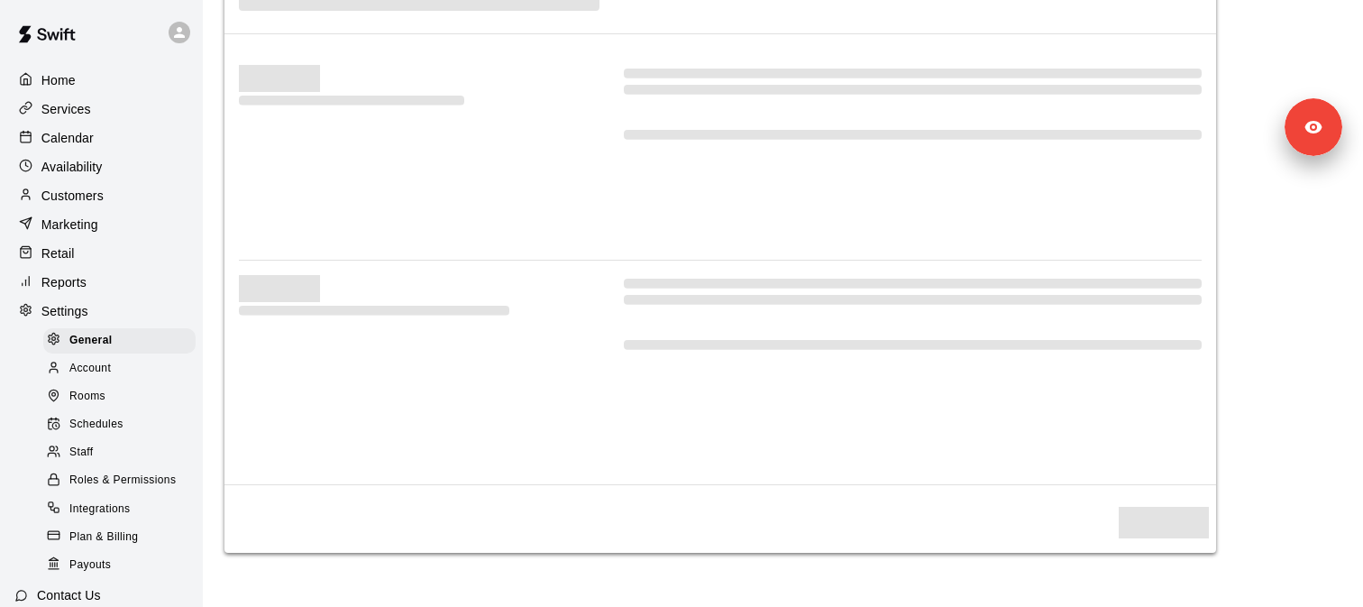
select select "**"
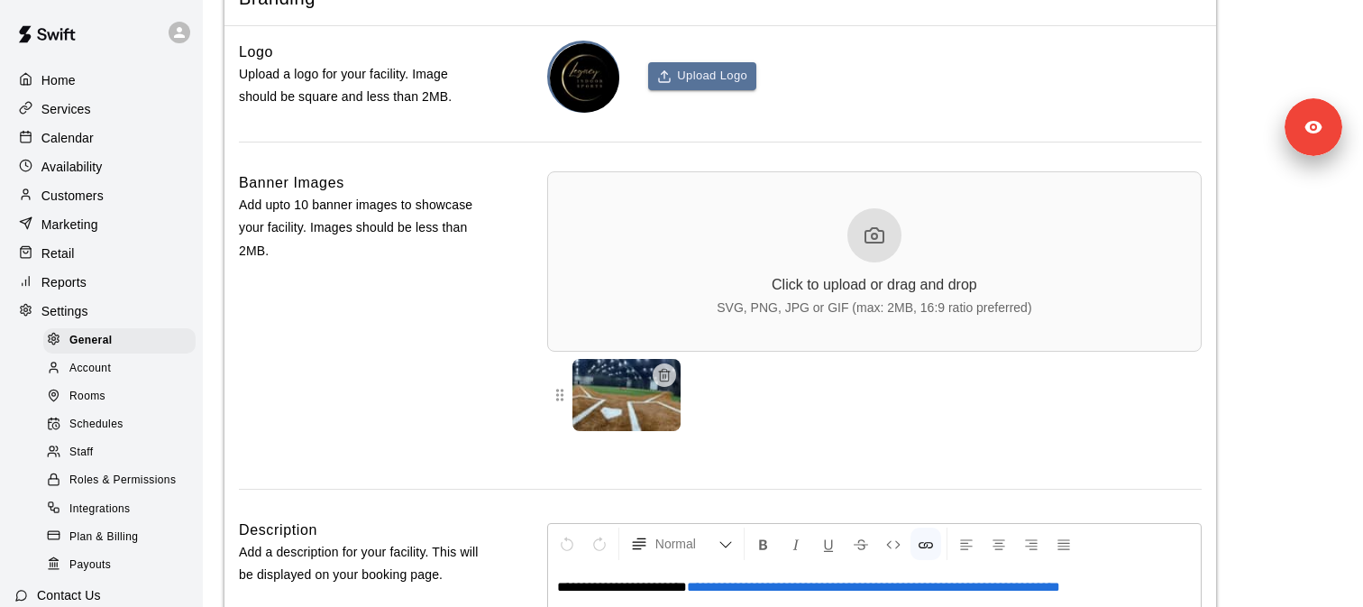
scroll to position [3978, 0]
click at [97, 399] on span "Rooms" at bounding box center [87, 397] width 36 height 18
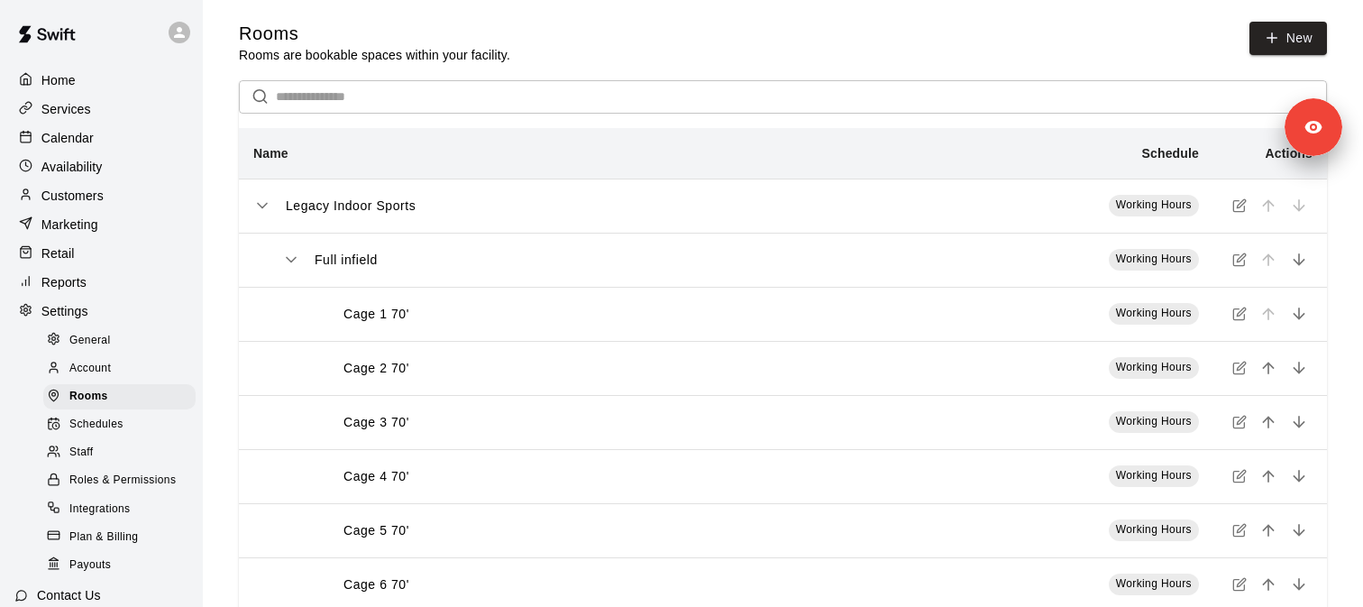
click at [118, 426] on span "Schedules" at bounding box center [96, 424] width 54 height 18
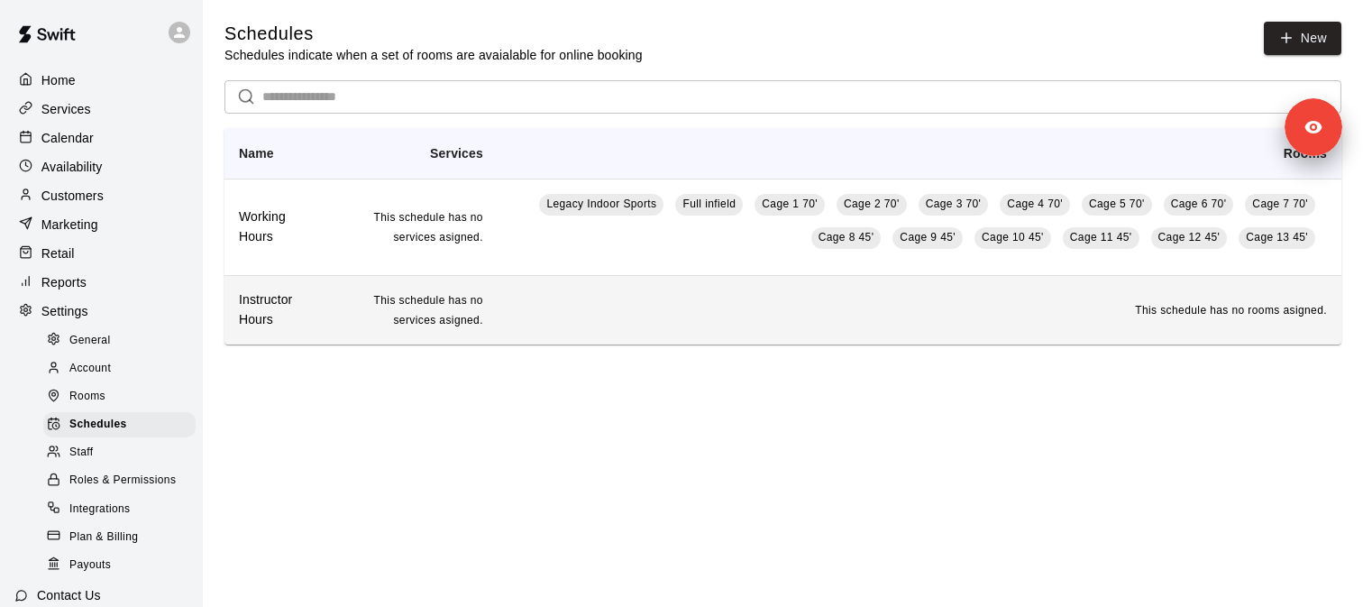
click at [257, 309] on h6 "Instructor Hours" at bounding box center [277, 310] width 76 height 40
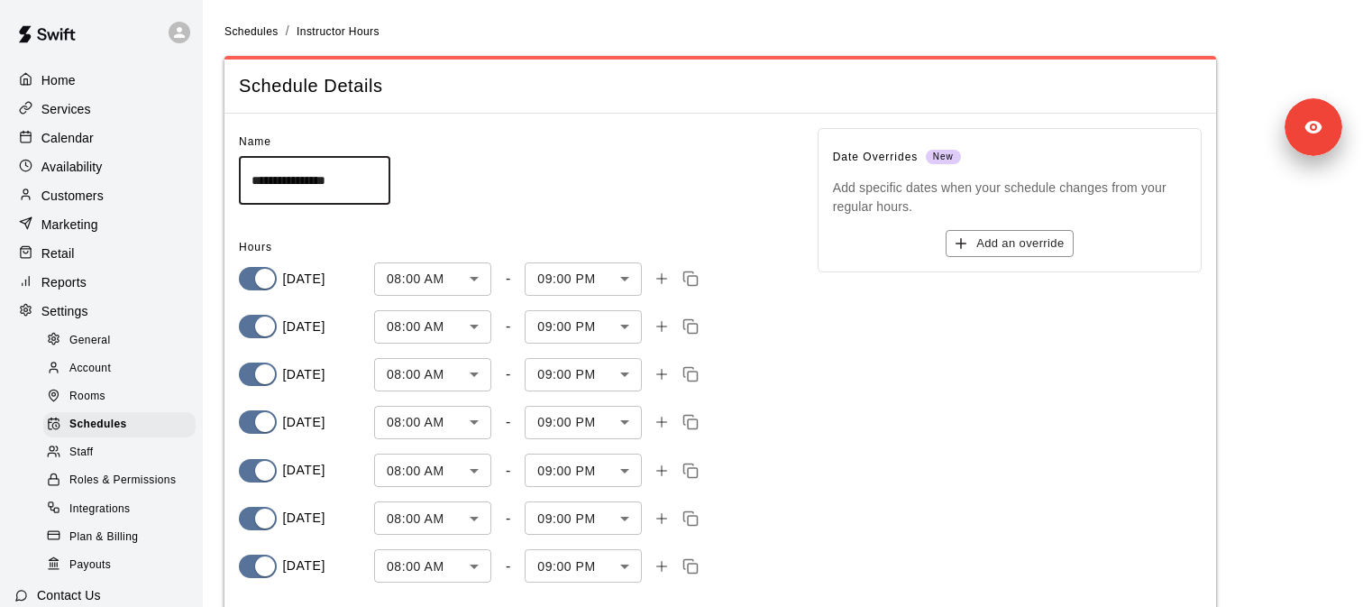
scroll to position [96, 0]
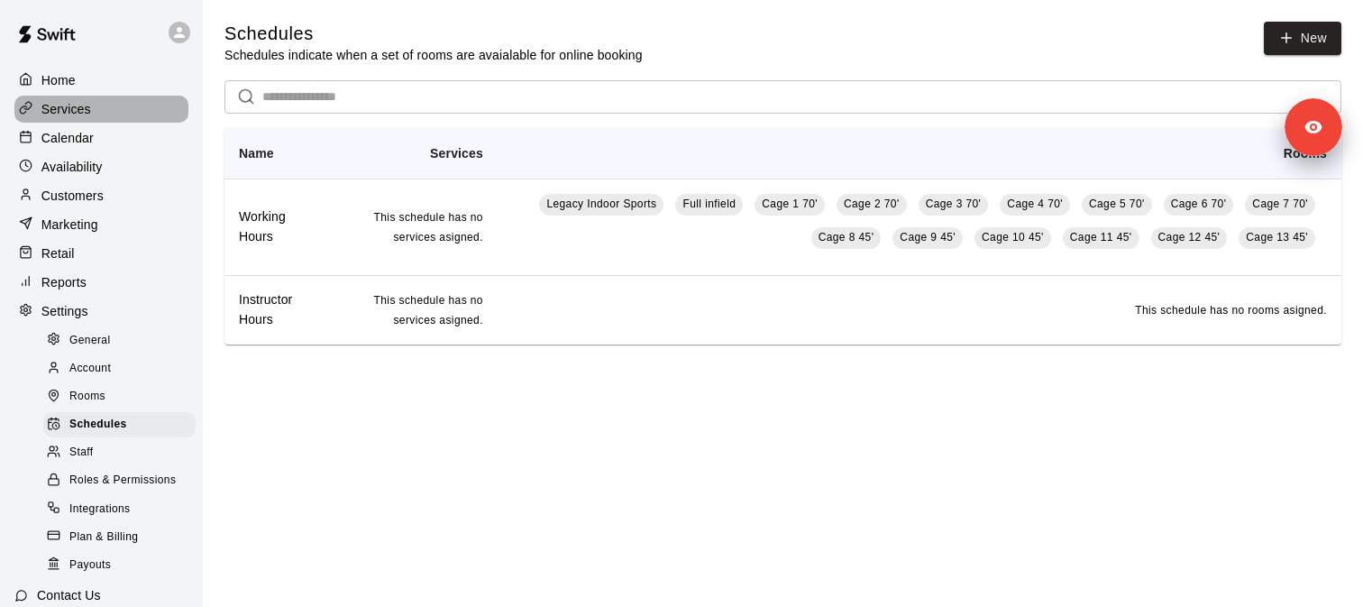
click at [114, 106] on div "Services" at bounding box center [101, 109] width 174 height 27
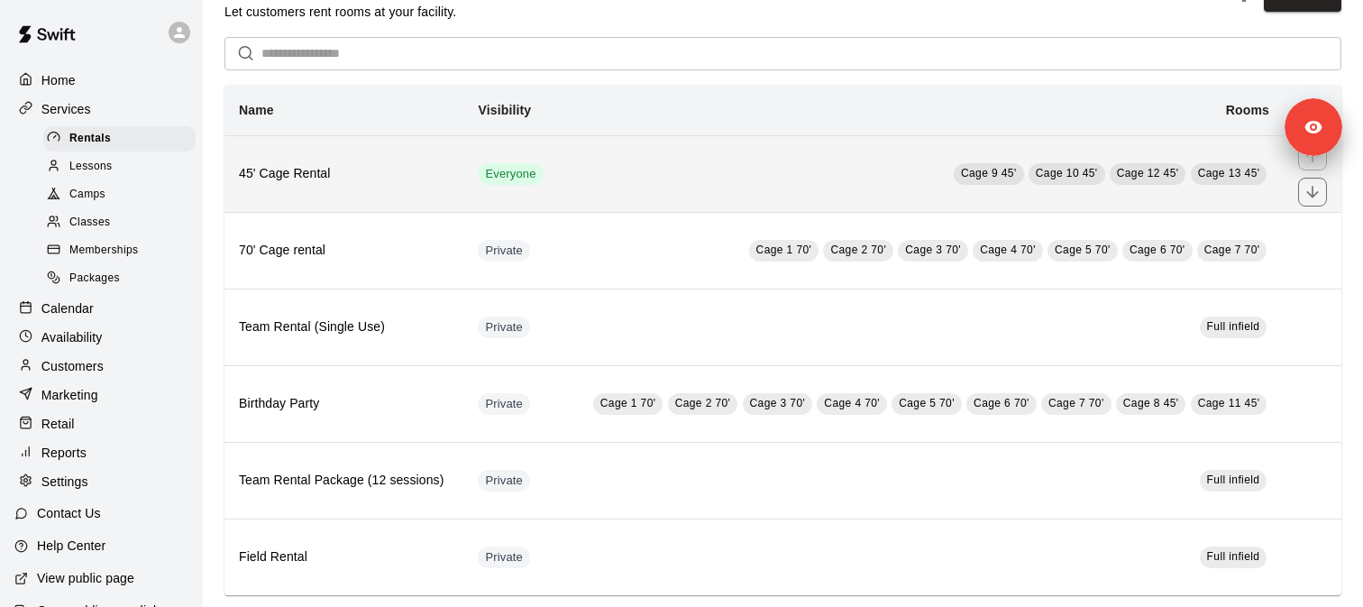
scroll to position [68, 0]
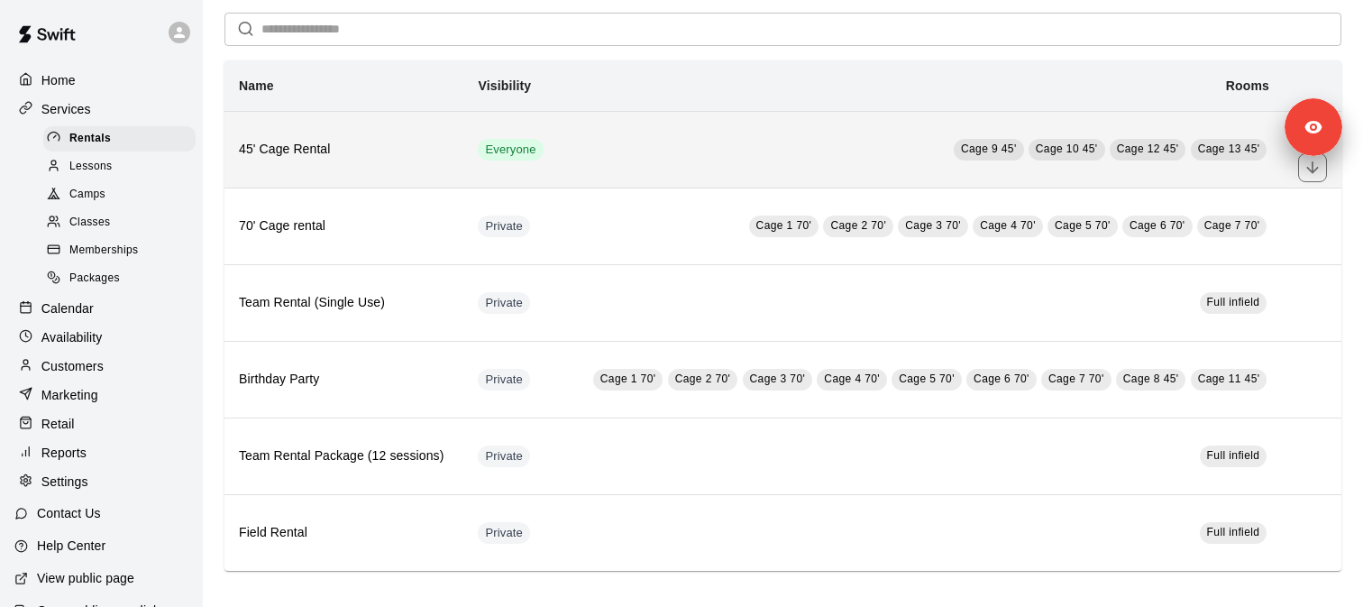
click at [344, 147] on h6 "45' Cage Rental" at bounding box center [344, 150] width 210 height 20
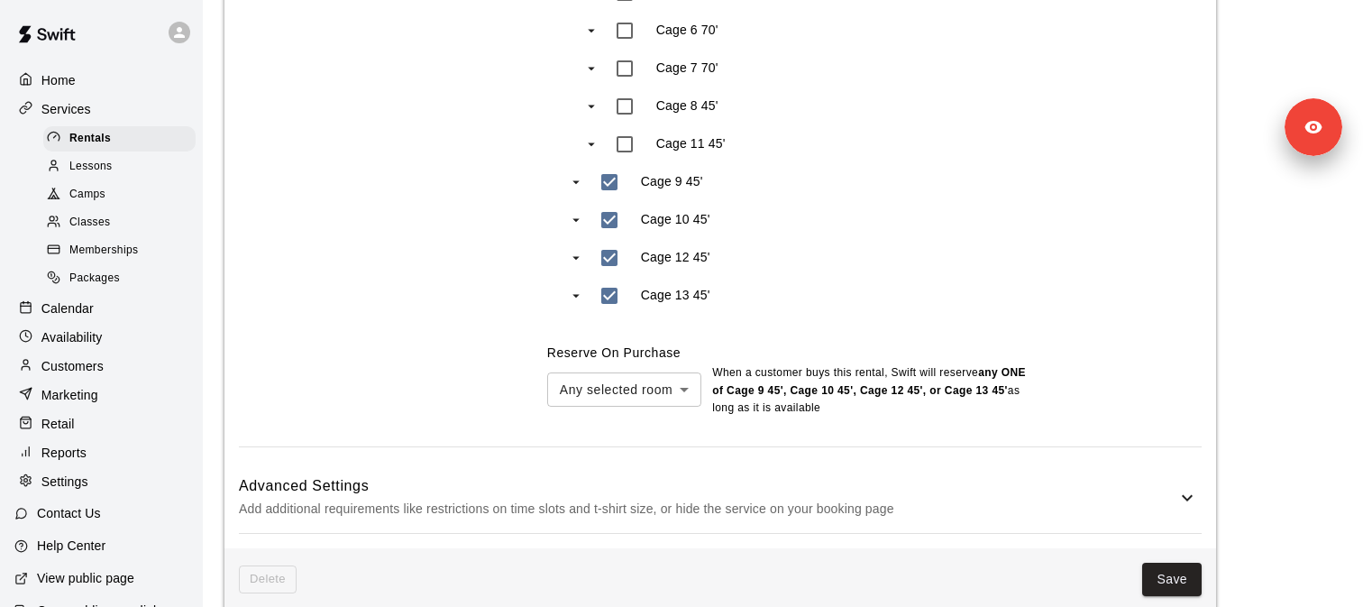
scroll to position [1350, 0]
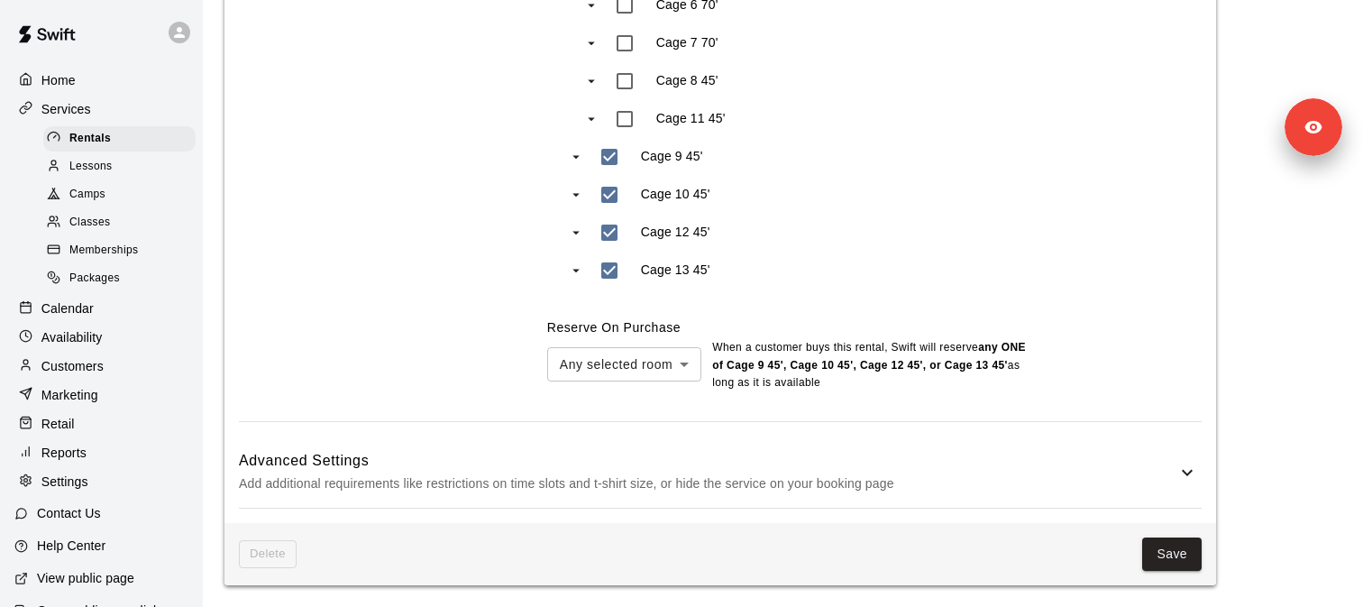
click at [587, 471] on h6 "Advanced Settings" at bounding box center [707, 460] width 937 height 23
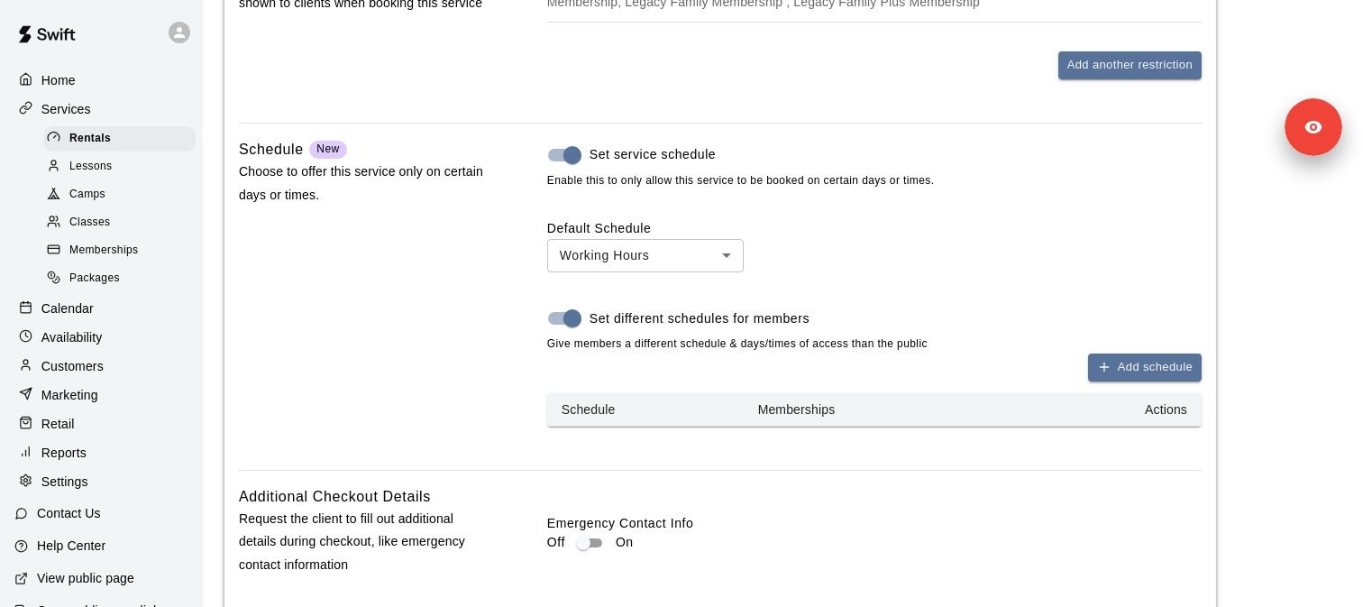
scroll to position [2141, 0]
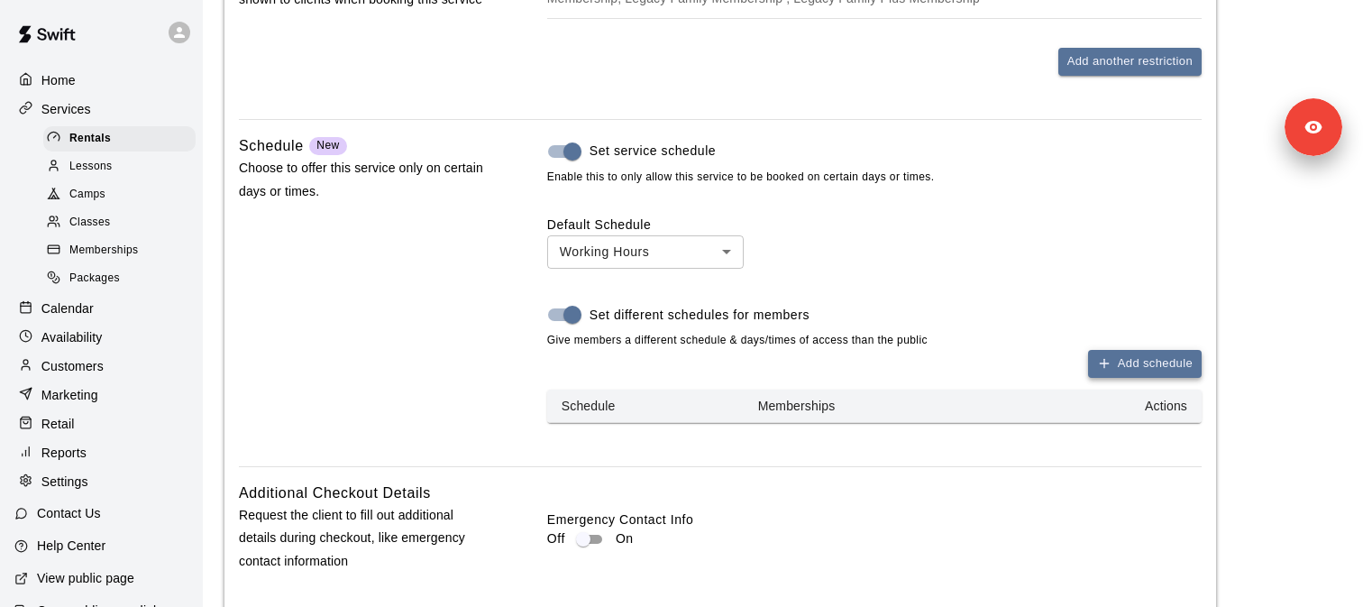
click at [1131, 369] on button "Add schedule" at bounding box center [1145, 364] width 114 height 28
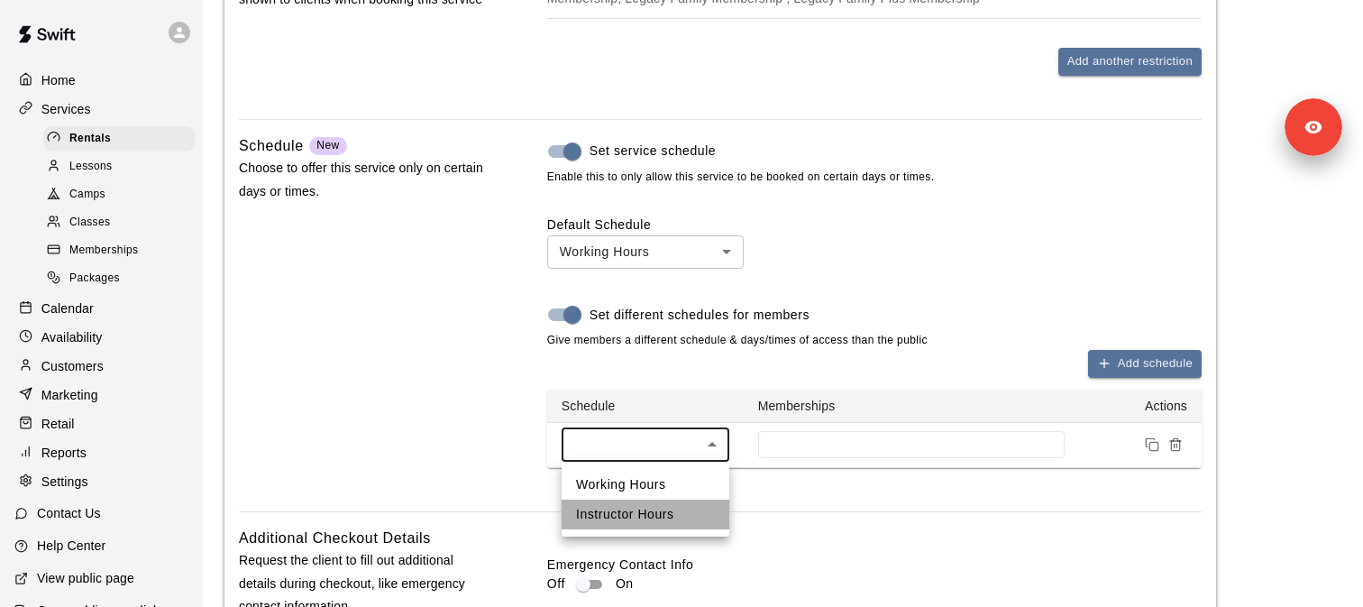
click at [661, 518] on li "Instructor Hours" at bounding box center [645, 514] width 168 height 30
type input "****"
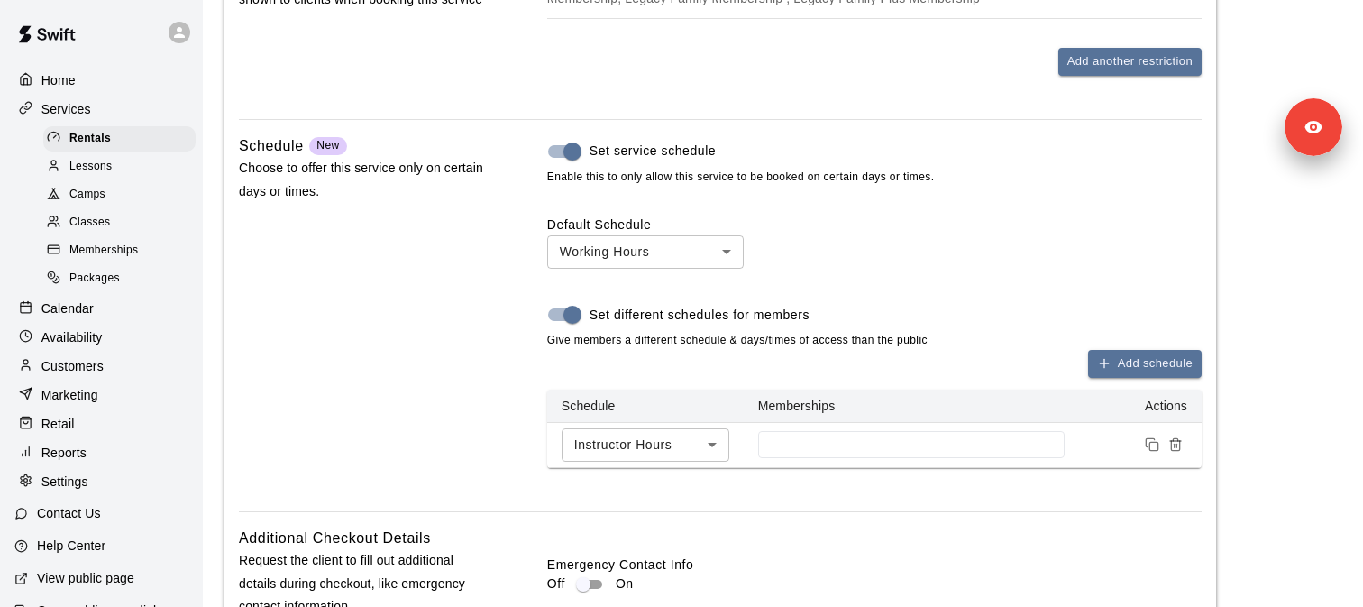
click at [865, 364] on div "Add schedule Schedule Memberships Actions Instructor Hours **** ​" at bounding box center [874, 409] width 654 height 118
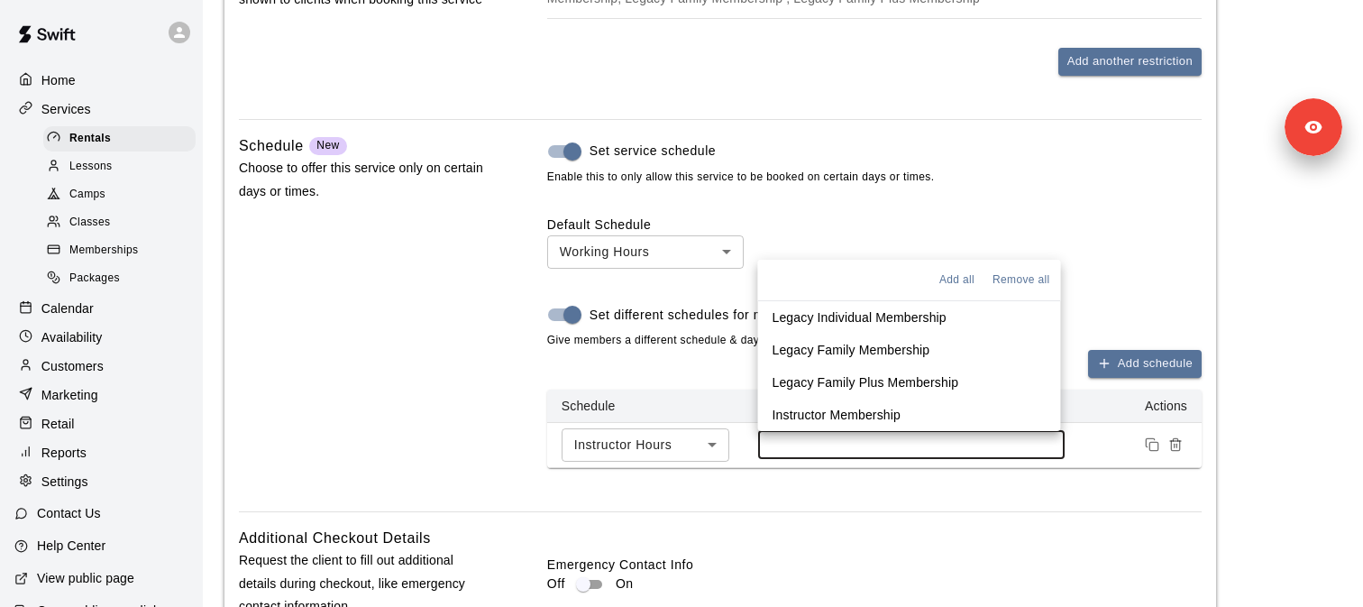
click at [879, 448] on input at bounding box center [911, 444] width 288 height 14
click at [845, 415] on p "Instructor Membership" at bounding box center [836, 415] width 128 height 18
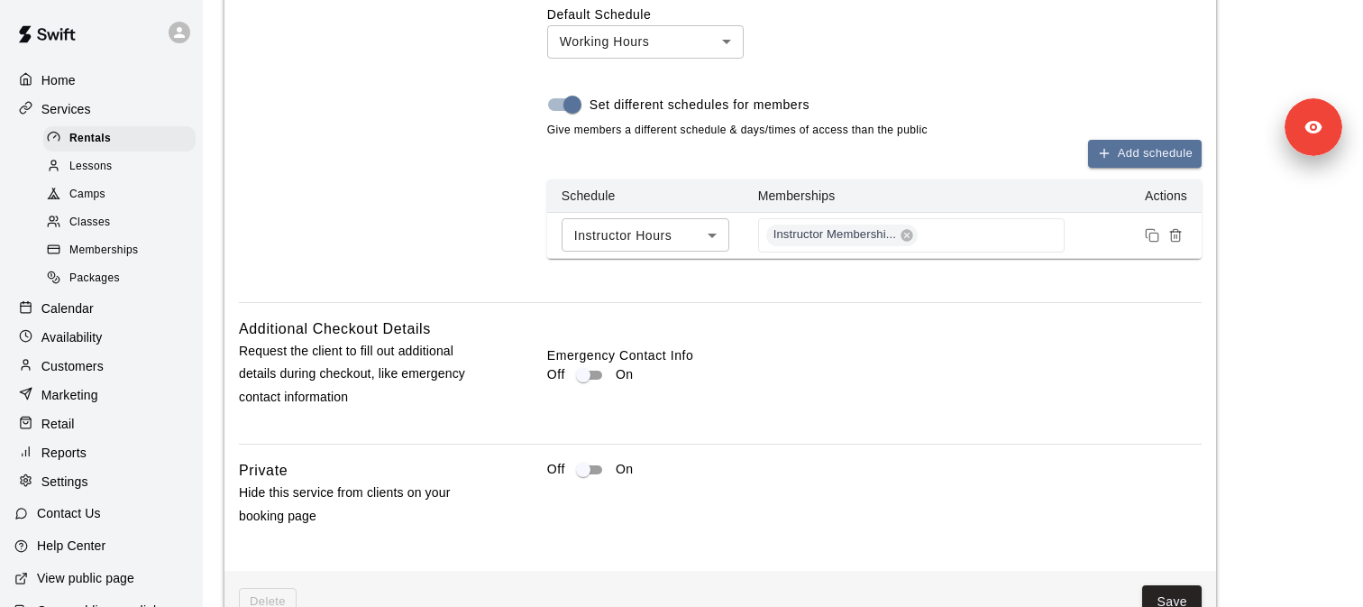
scroll to position [2400, 0]
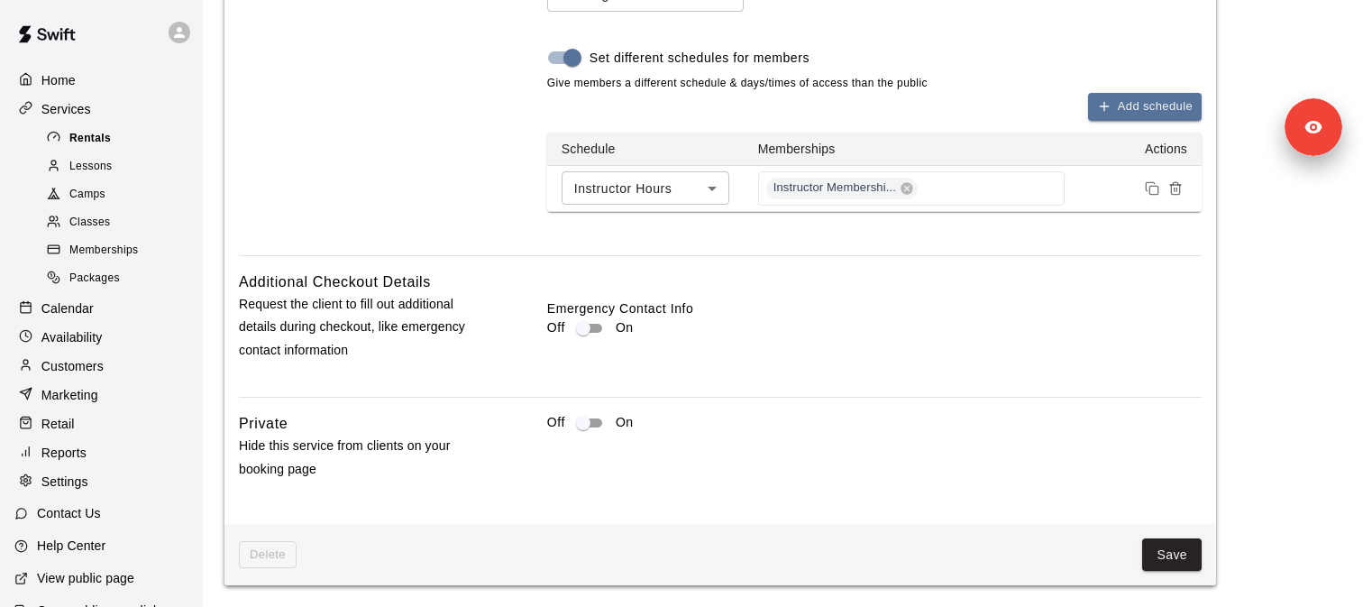
click at [142, 133] on div "Rentals" at bounding box center [119, 138] width 152 height 25
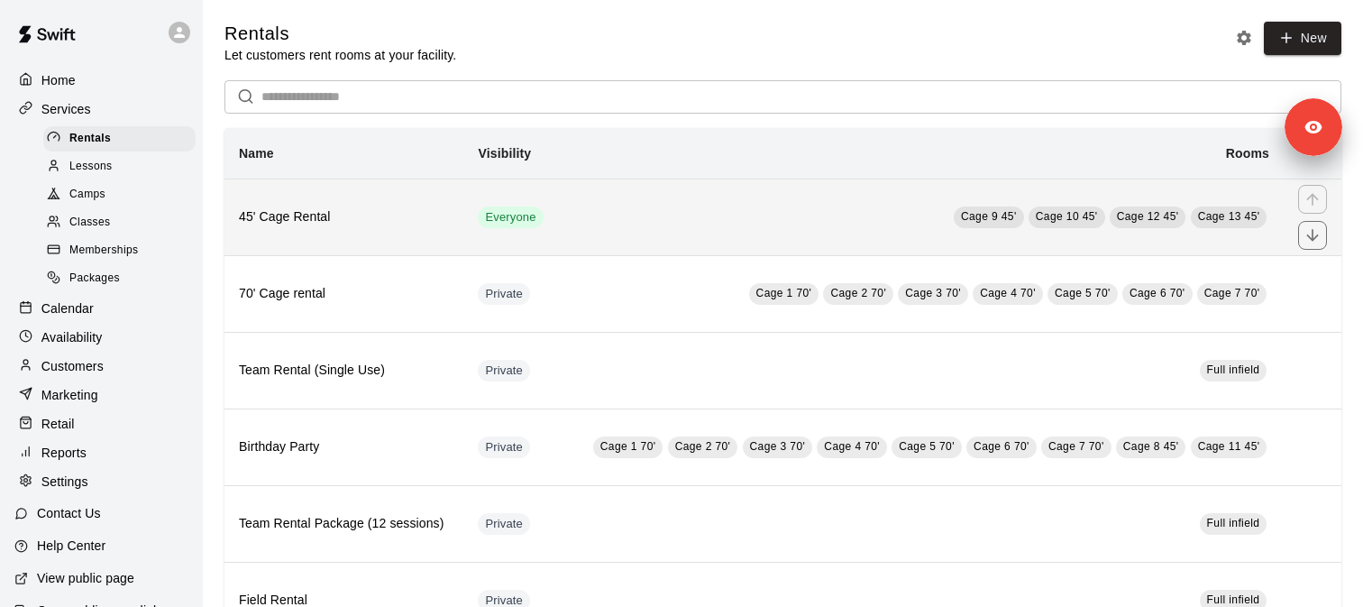
click at [428, 208] on h6 "45' Cage Rental" at bounding box center [344, 217] width 210 height 20
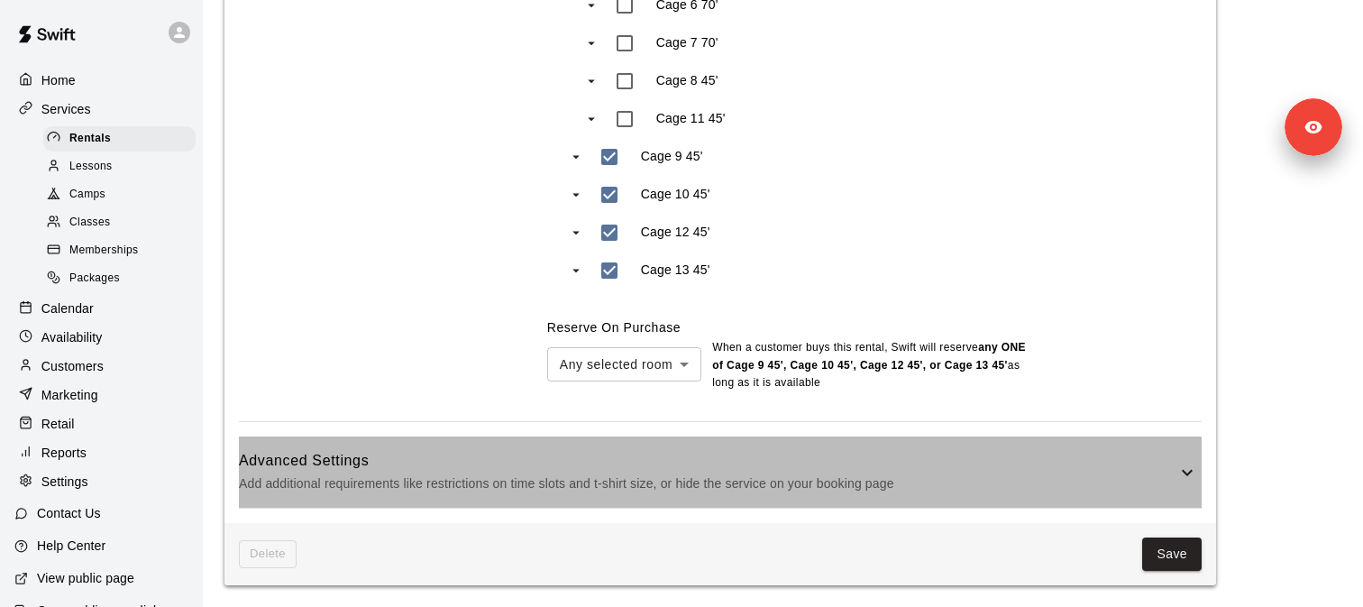
click at [782, 487] on p "Add additional requirements like restrictions on time slots and t-shirt size, o…" at bounding box center [707, 483] width 937 height 23
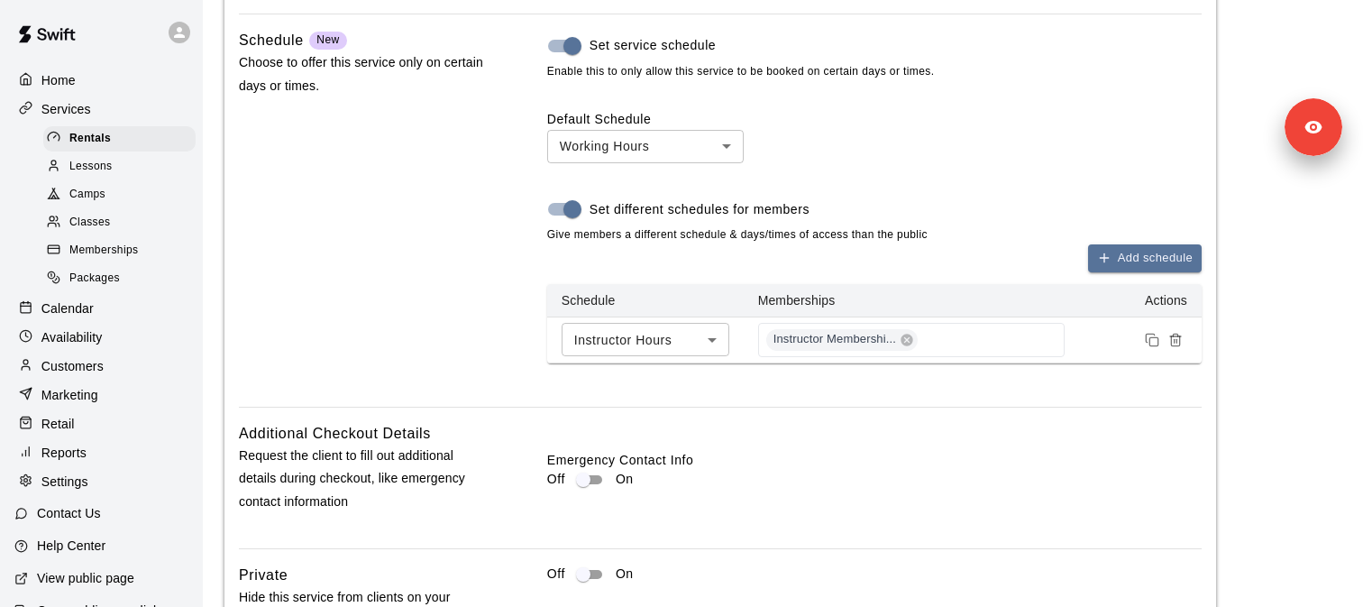
scroll to position [2232, 0]
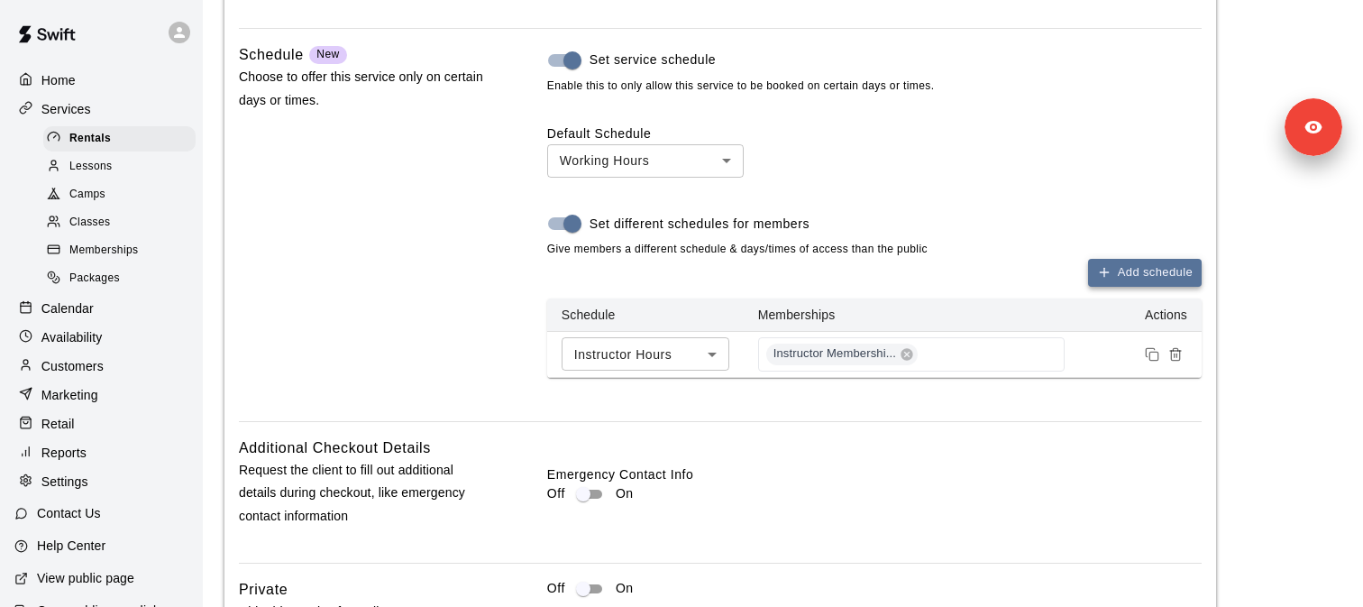
click at [1103, 276] on icon "button" at bounding box center [1104, 272] width 14 height 14
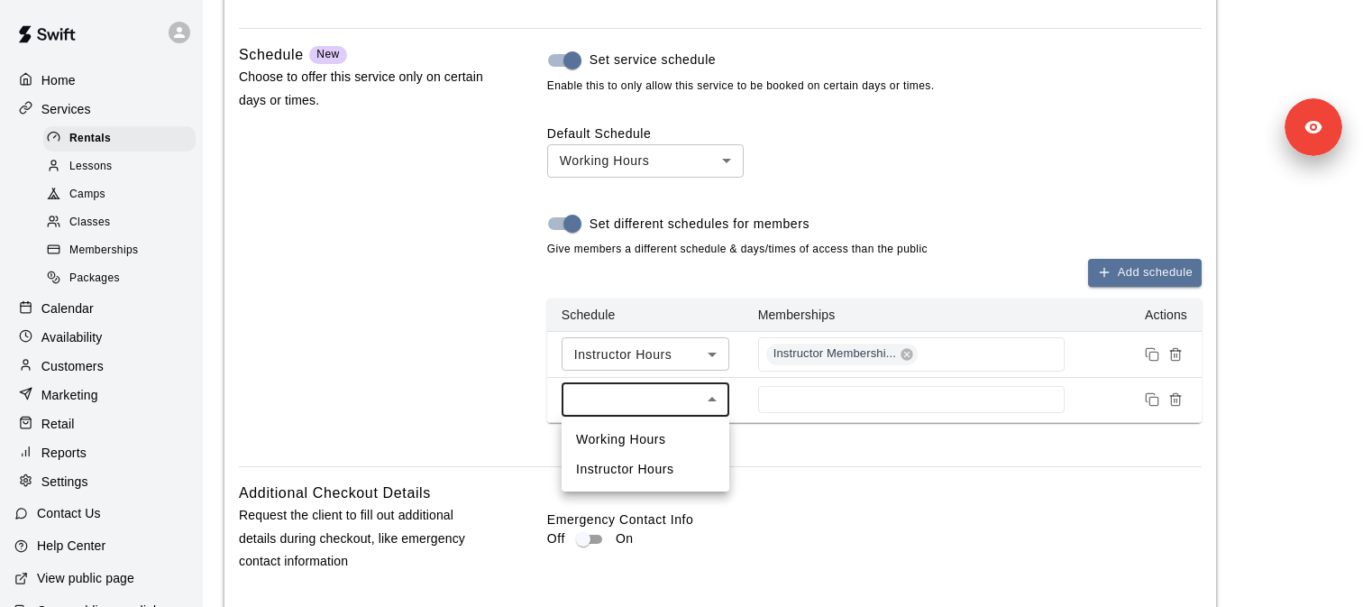
click at [671, 439] on li "Working Hours" at bounding box center [645, 439] width 168 height 30
type input "***"
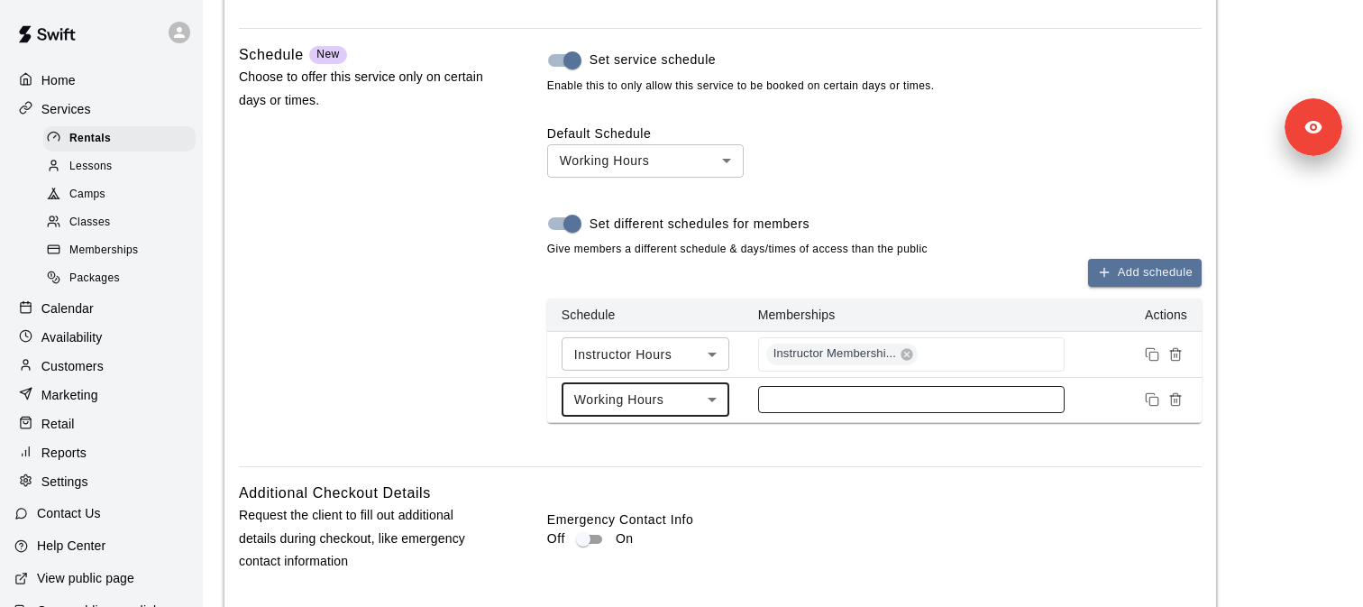
click at [789, 408] on div at bounding box center [911, 399] width 306 height 27
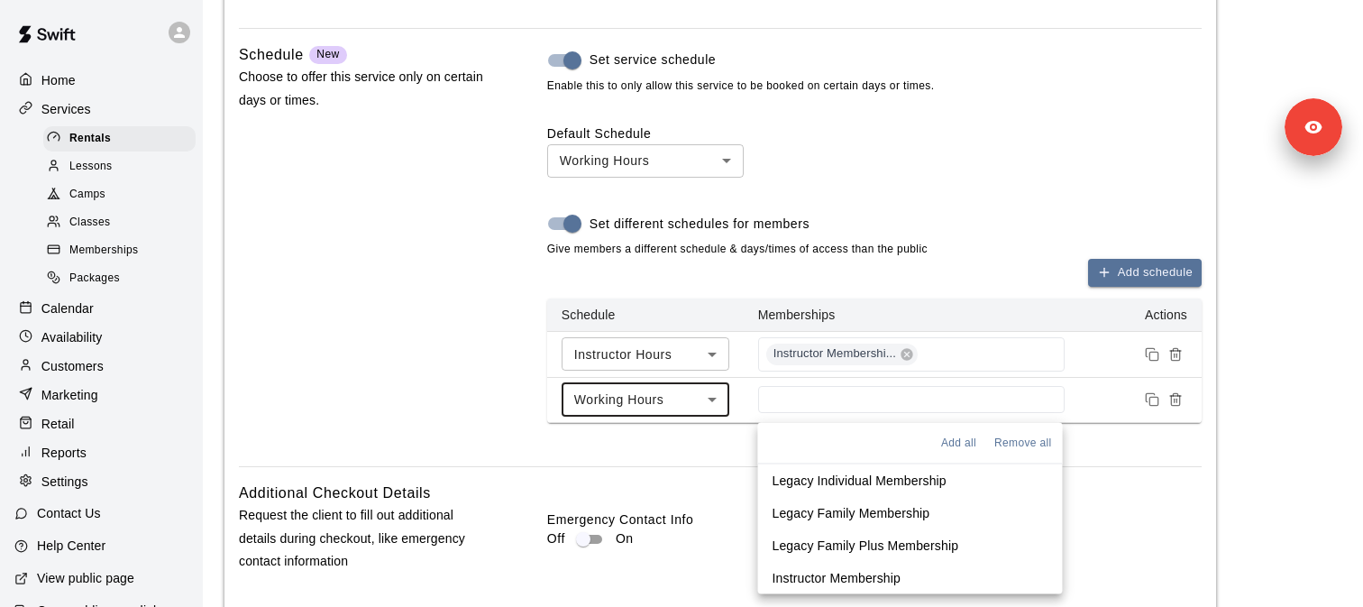
click at [812, 478] on p "Legacy Individual Membership" at bounding box center [859, 480] width 174 height 18
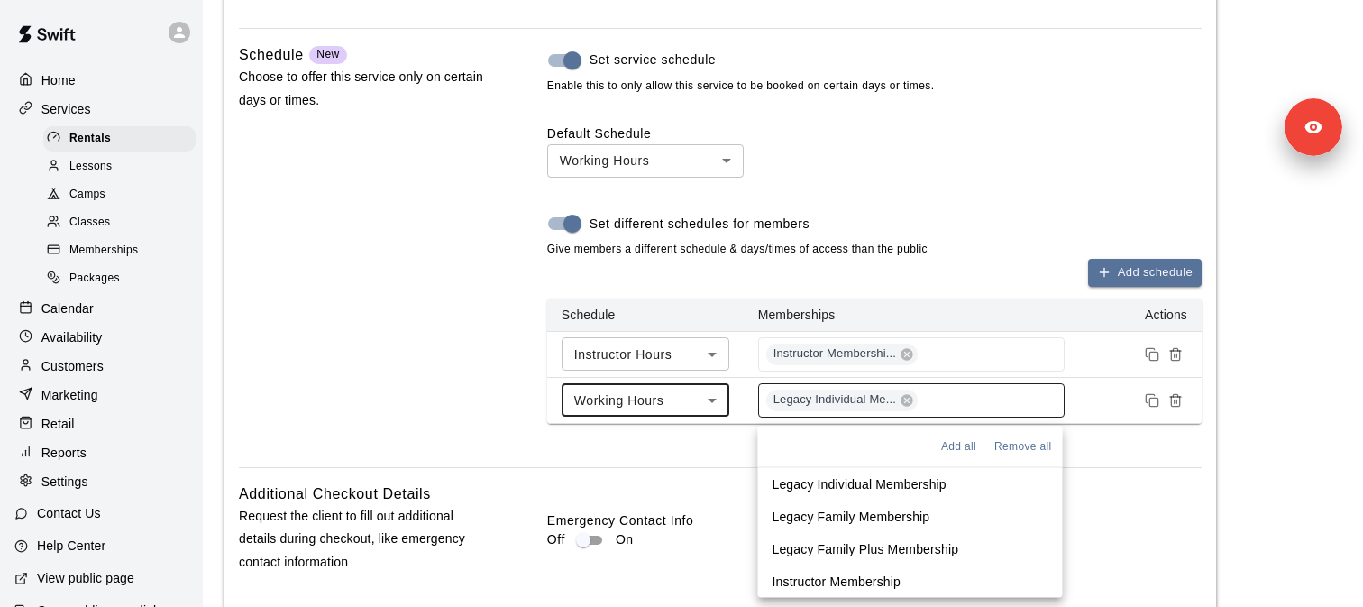
click at [934, 413] on div "Legacy Individual Me..." at bounding box center [911, 400] width 306 height 34
click at [934, 406] on div "Legacy Individual Me..." at bounding box center [911, 400] width 306 height 34
click at [899, 516] on p "Legacy Family Membership" at bounding box center [851, 516] width 158 height 18
click at [1094, 401] on div "Legacy Individual Me... Legacy Family Member..." at bounding box center [933, 400] width 351 height 34
click at [893, 543] on p "Legacy Family Plus Membership" at bounding box center [865, 549] width 187 height 18
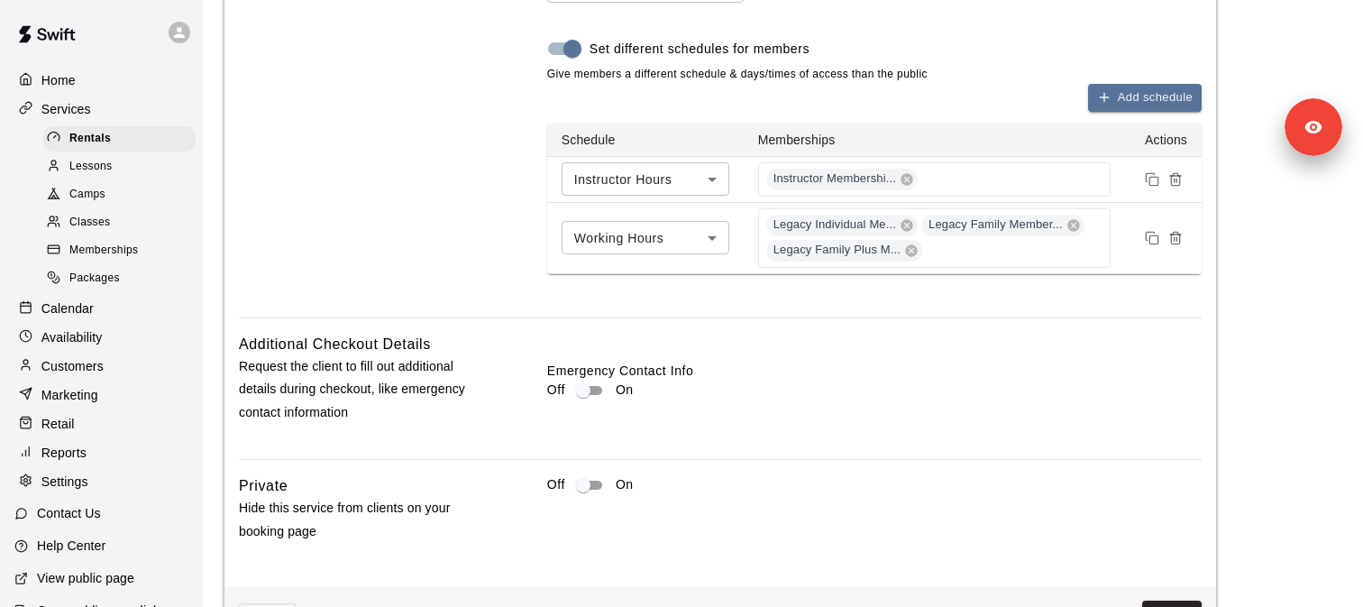
scroll to position [2471, 0]
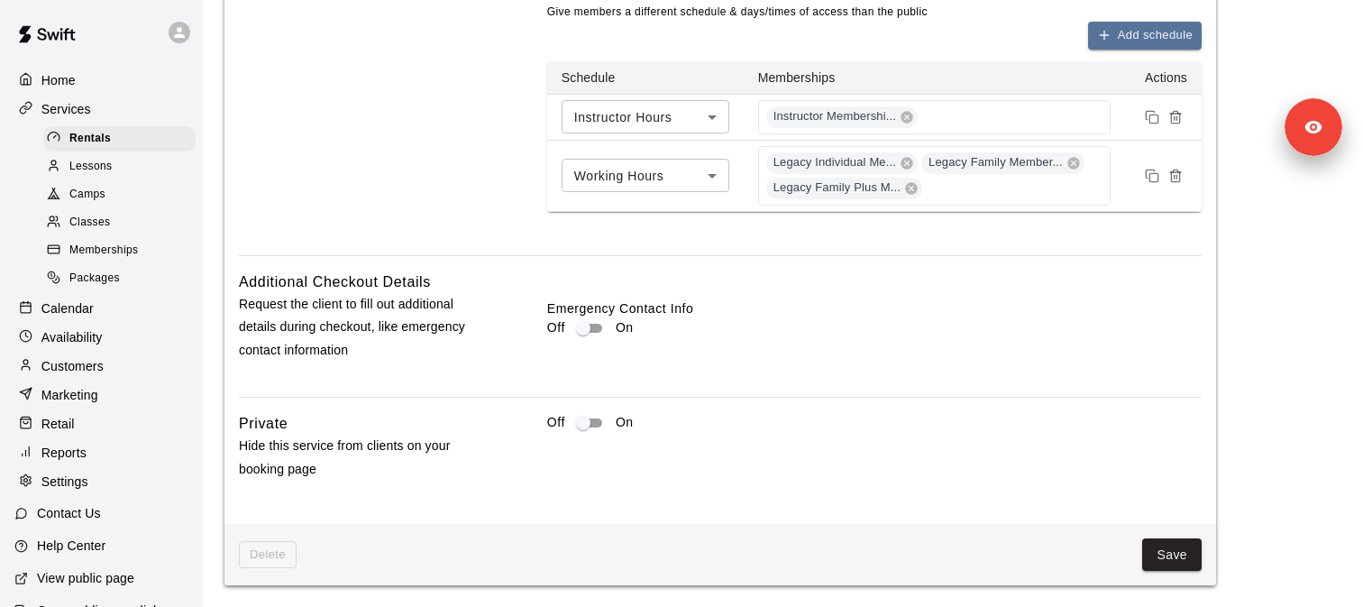
click at [1192, 547] on button "Save" at bounding box center [1171, 554] width 59 height 33
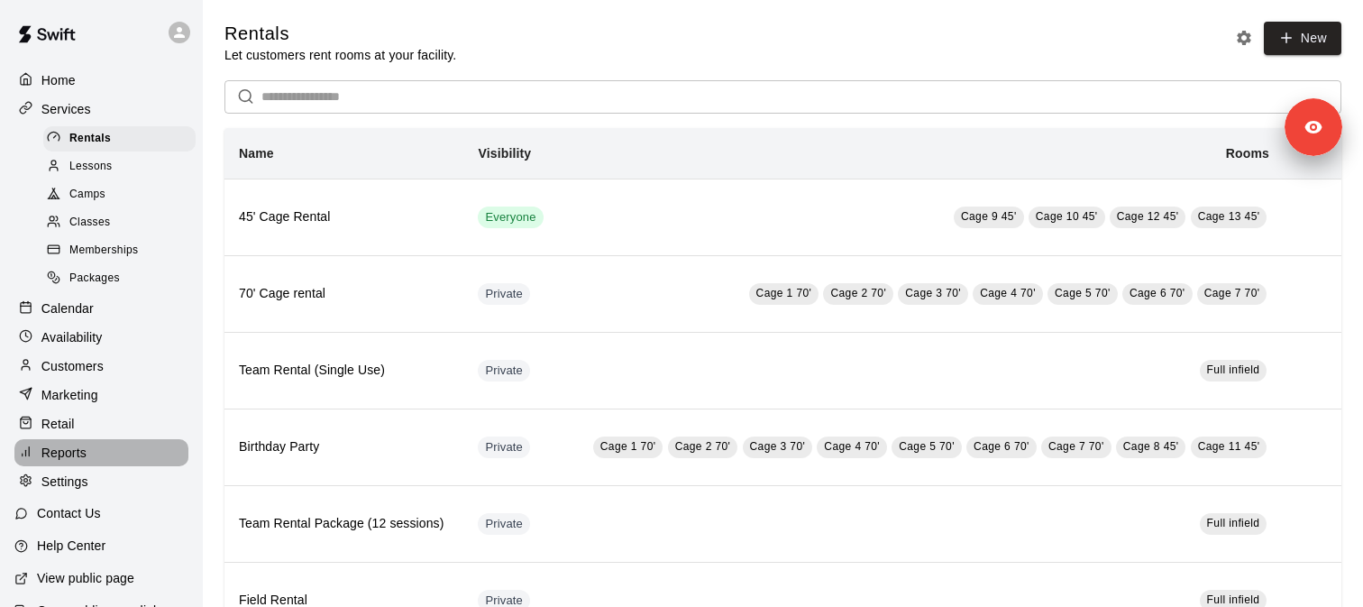
click at [60, 458] on p "Reports" at bounding box center [63, 452] width 45 height 18
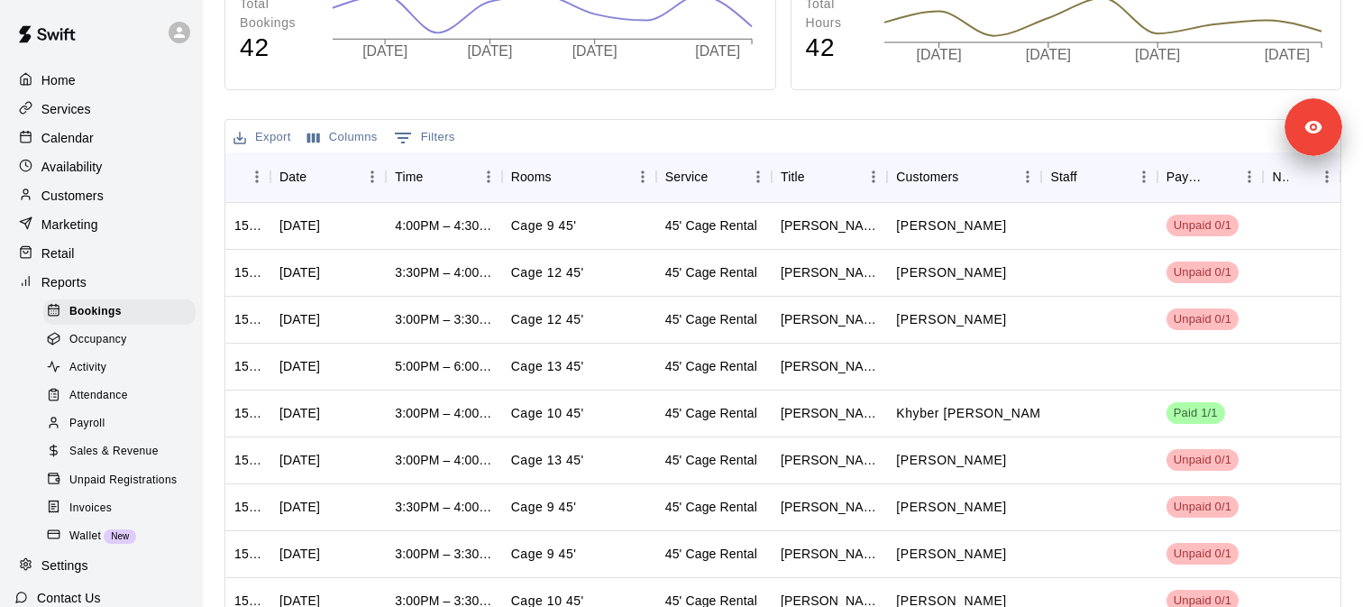
scroll to position [379, 0]
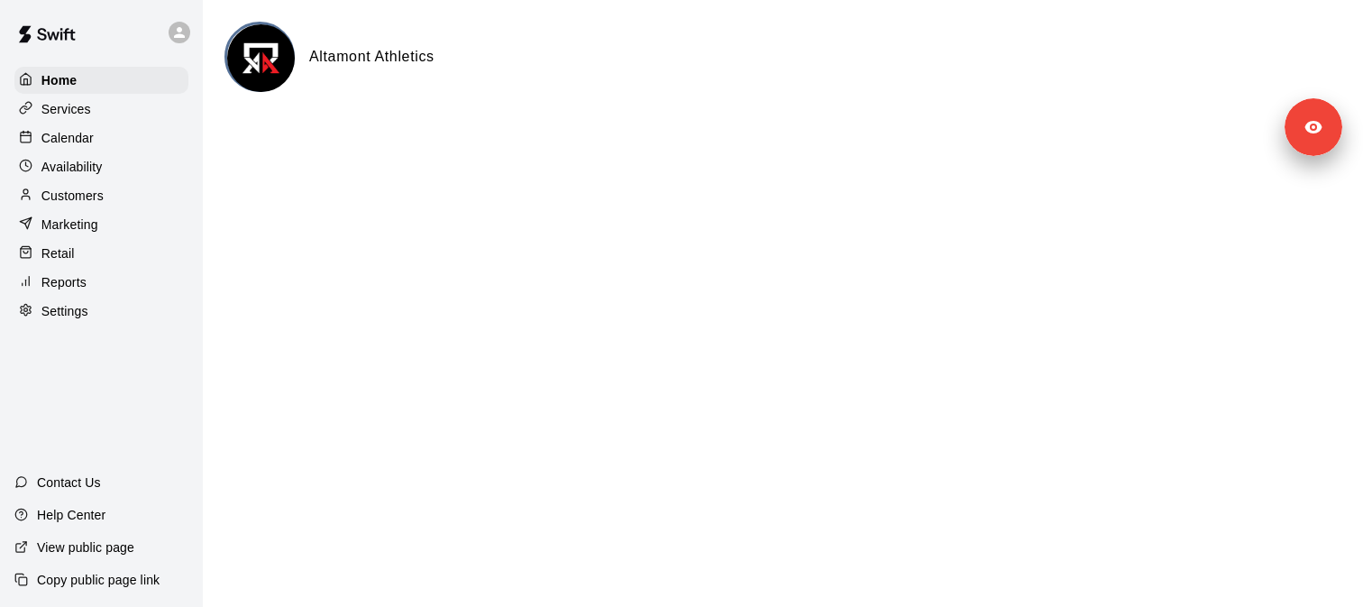
click at [41, 115] on p "Services" at bounding box center [66, 109] width 50 height 18
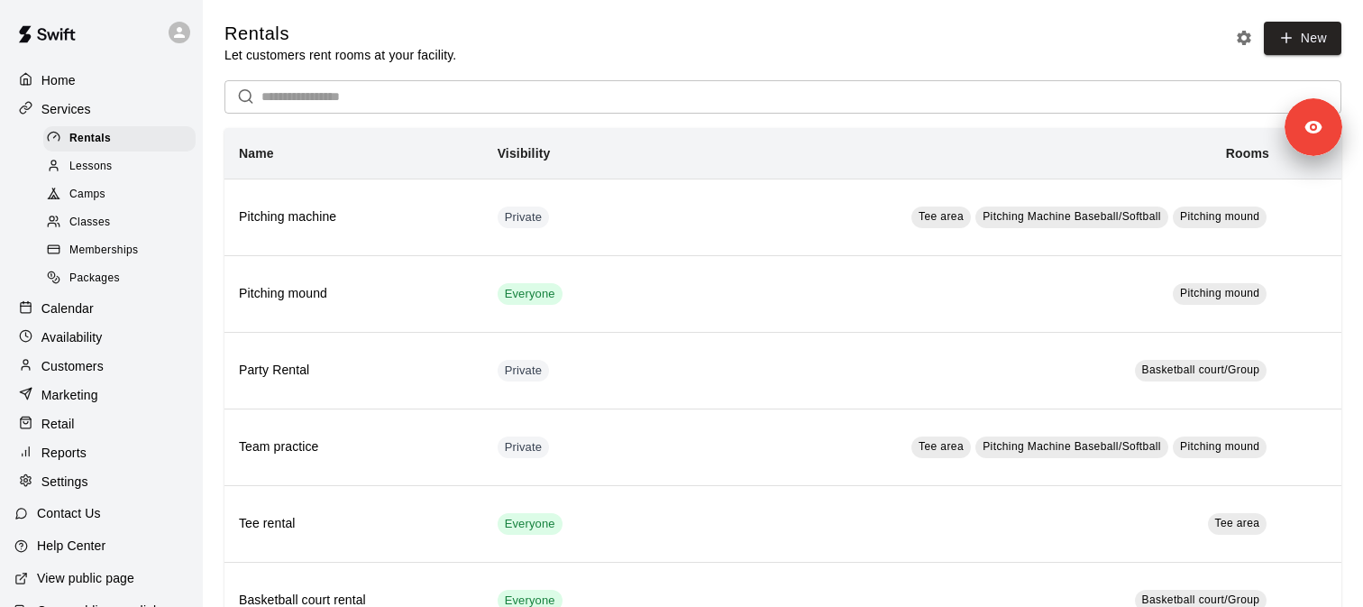
click at [96, 160] on span "Lessons" at bounding box center [90, 167] width 43 height 18
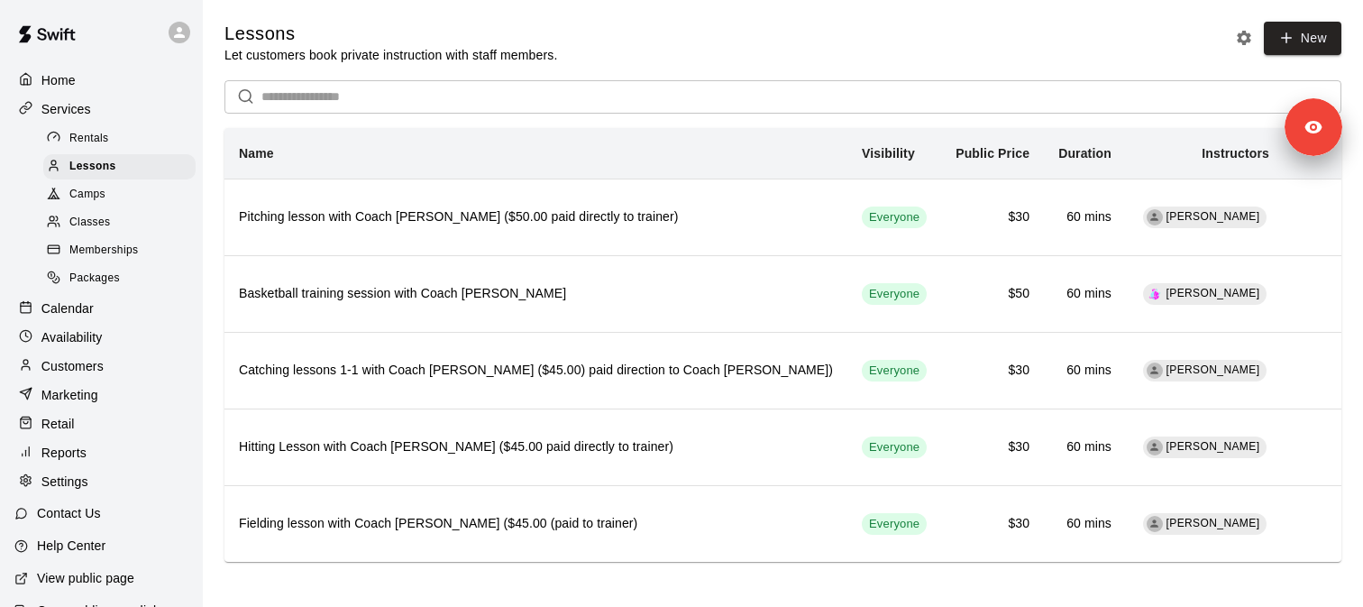
click at [142, 139] on div "Rentals" at bounding box center [119, 138] width 152 height 25
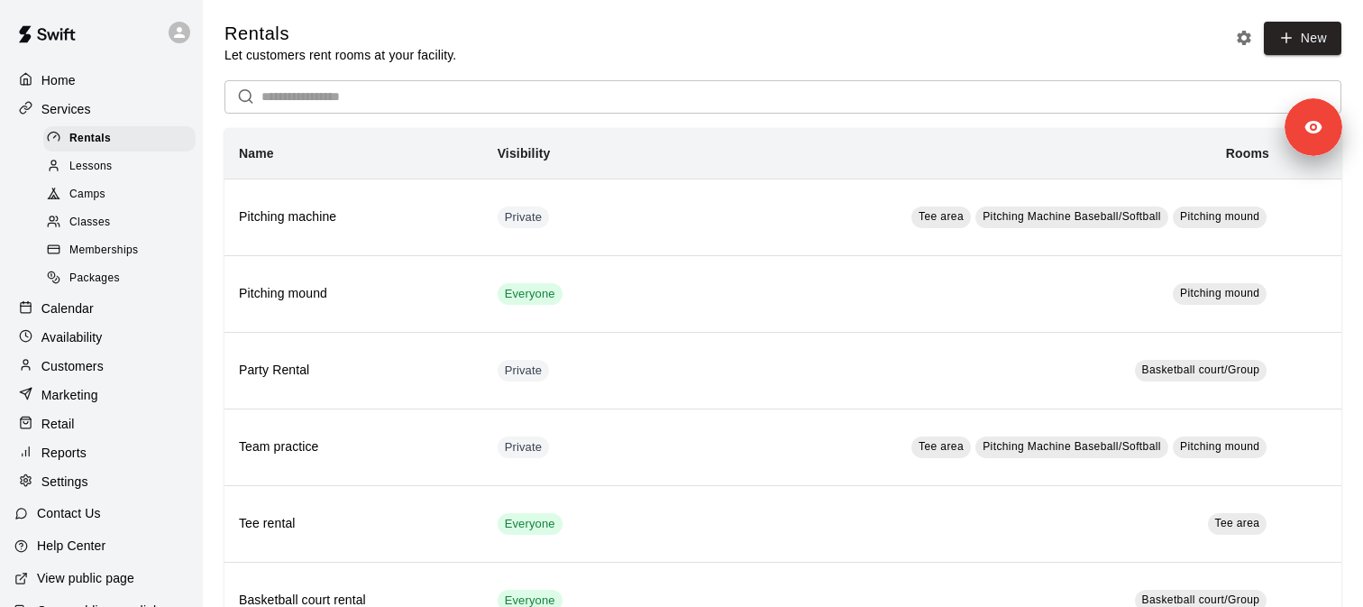
click at [121, 184] on div "Camps" at bounding box center [119, 194] width 152 height 25
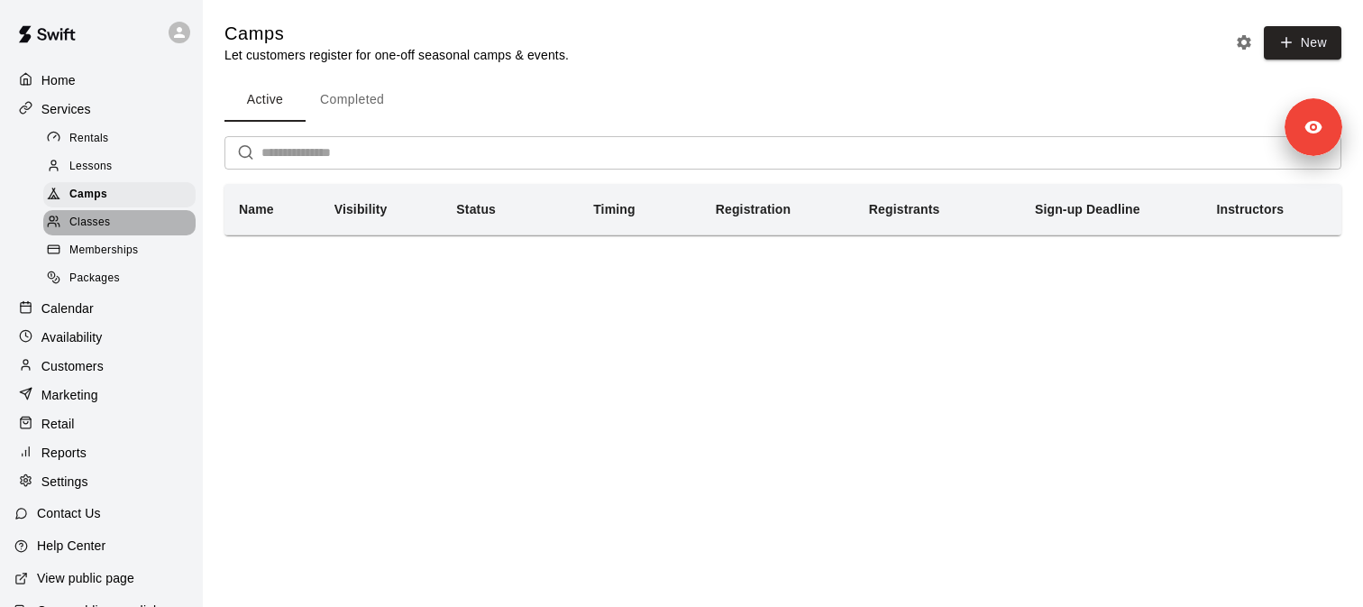
click at [111, 224] on div "Classes" at bounding box center [119, 222] width 152 height 25
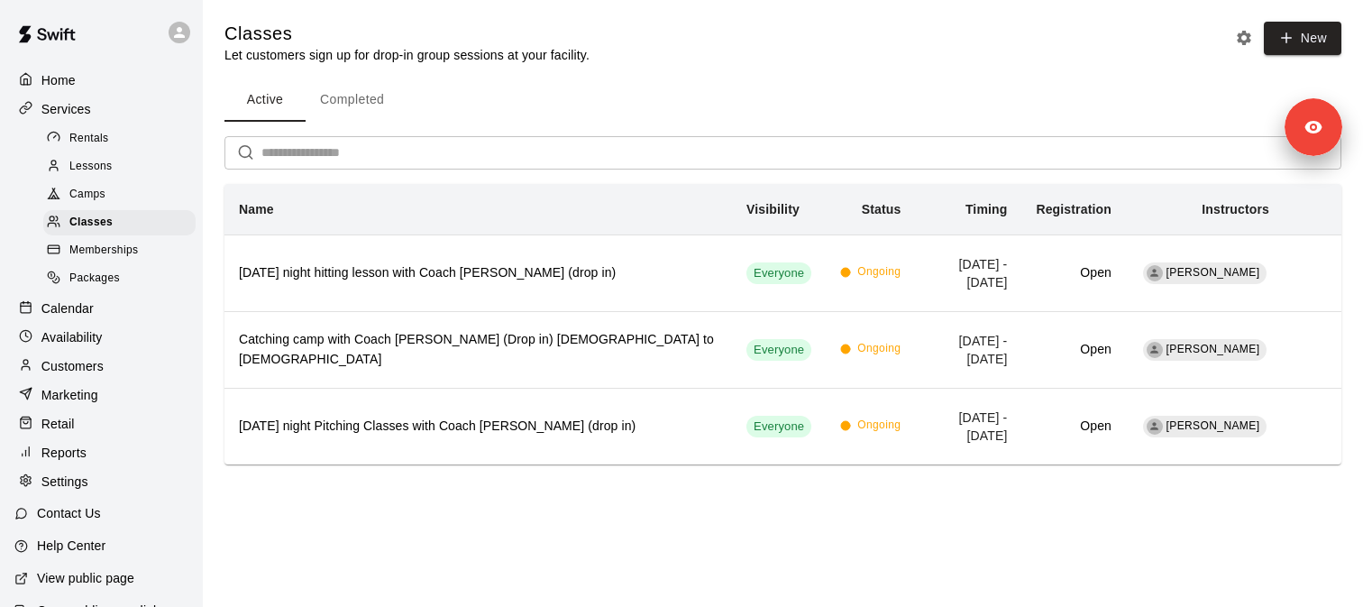
click at [116, 141] on div "Rentals" at bounding box center [119, 138] width 152 height 25
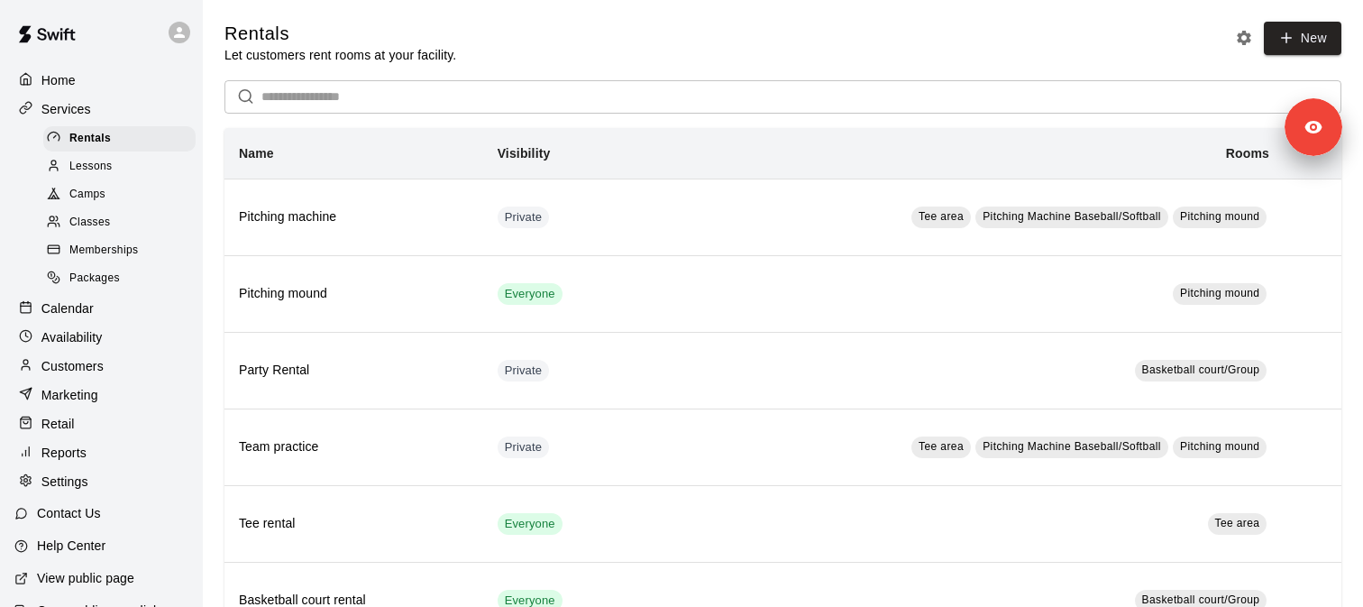
click at [120, 175] on div "Lessons" at bounding box center [119, 166] width 152 height 25
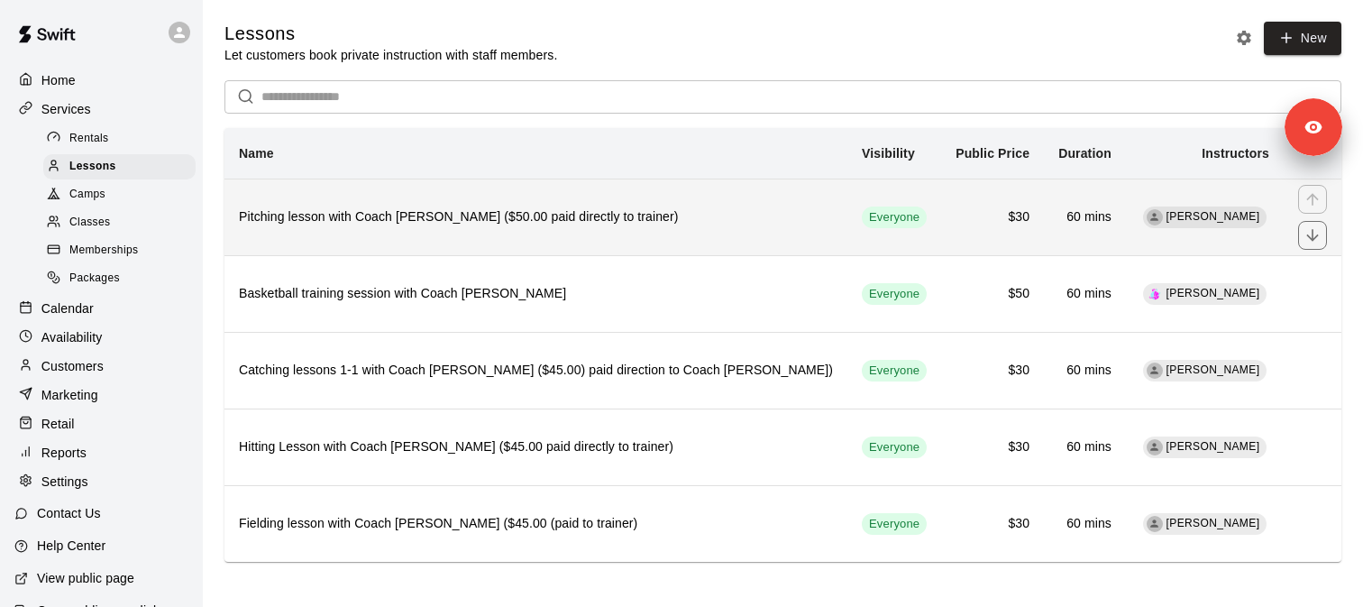
click at [339, 217] on h6 "Pitching lesson with Coach [PERSON_NAME] ($50.00 paid directly to trainer)" at bounding box center [536, 217] width 594 height 20
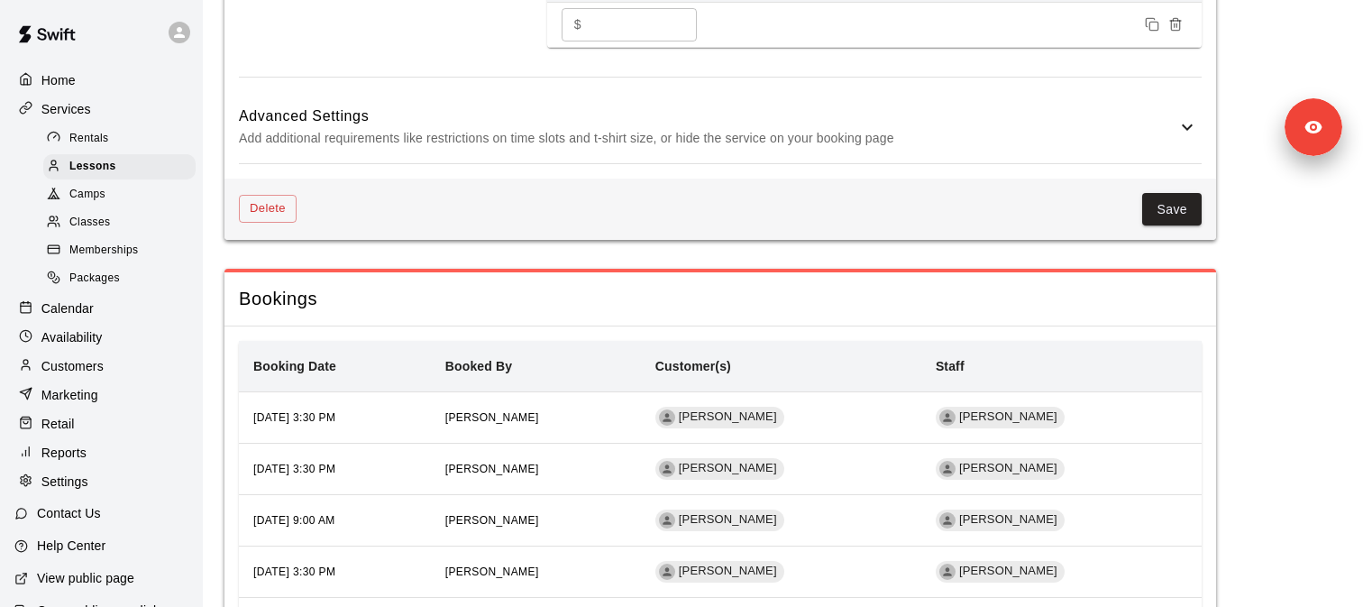
scroll to position [1461, 0]
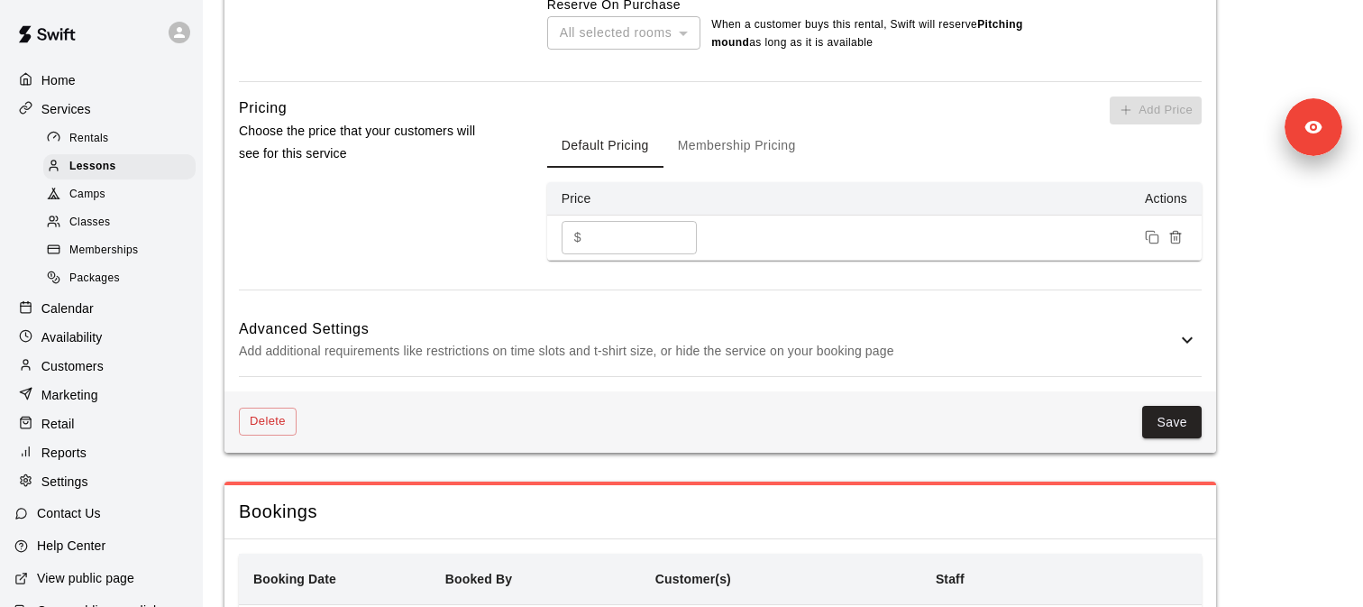
click at [395, 376] on div "Advanced Settings Add additional requirements like restrictions on time slots a…" at bounding box center [720, 341] width 963 height 72
click at [395, 342] on p "Add additional requirements like restrictions on time slots and t-shirt size, o…" at bounding box center [707, 351] width 937 height 23
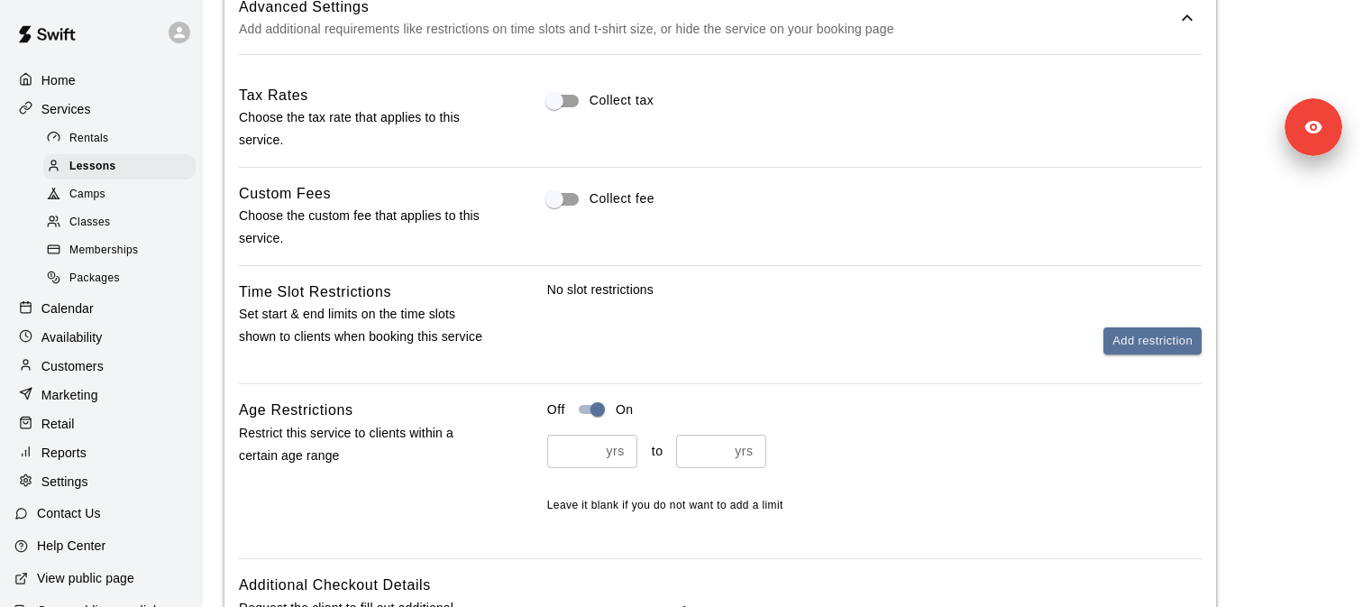
scroll to position [1858, 0]
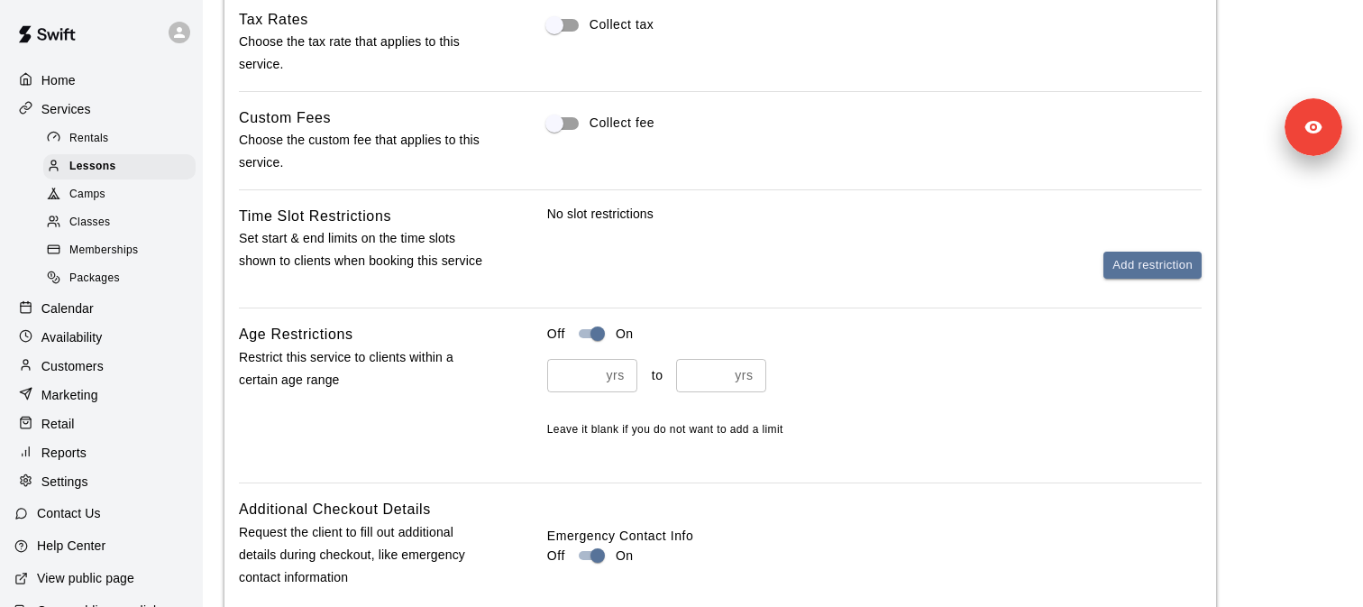
click at [1183, 285] on div "No slot restrictions Add restriction" at bounding box center [874, 257] width 654 height 104
click at [1180, 273] on button "Add restriction" at bounding box center [1152, 265] width 98 height 28
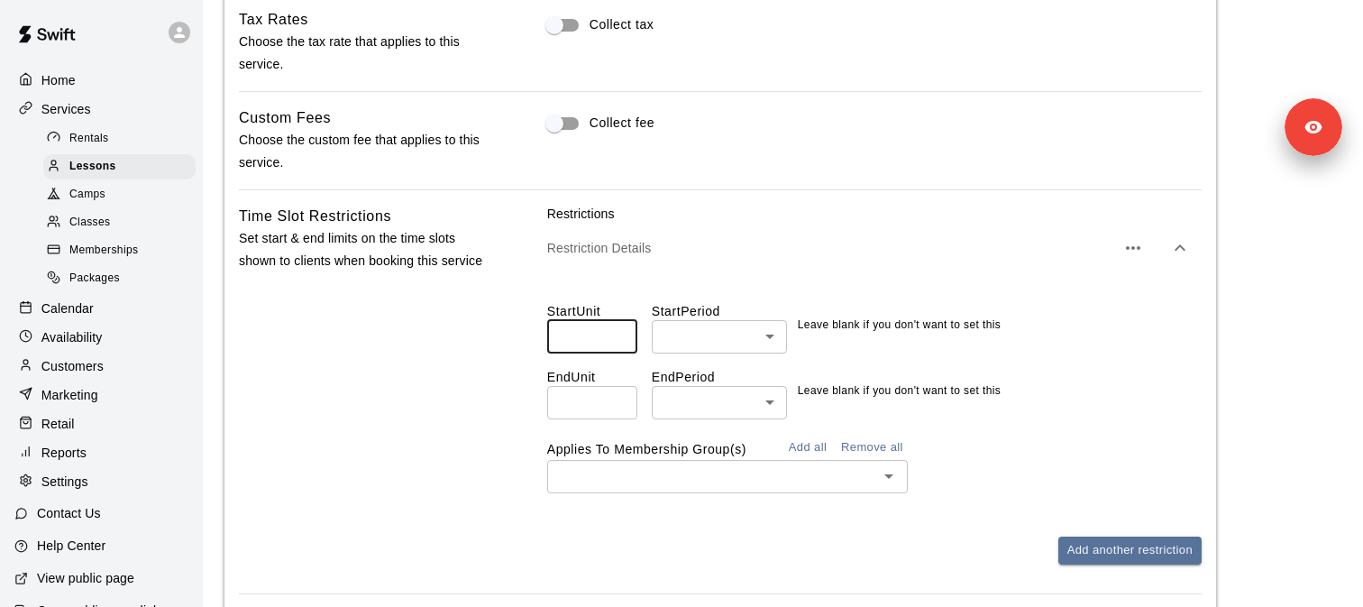
click at [580, 347] on input "number" at bounding box center [592, 336] width 90 height 33
type input "**"
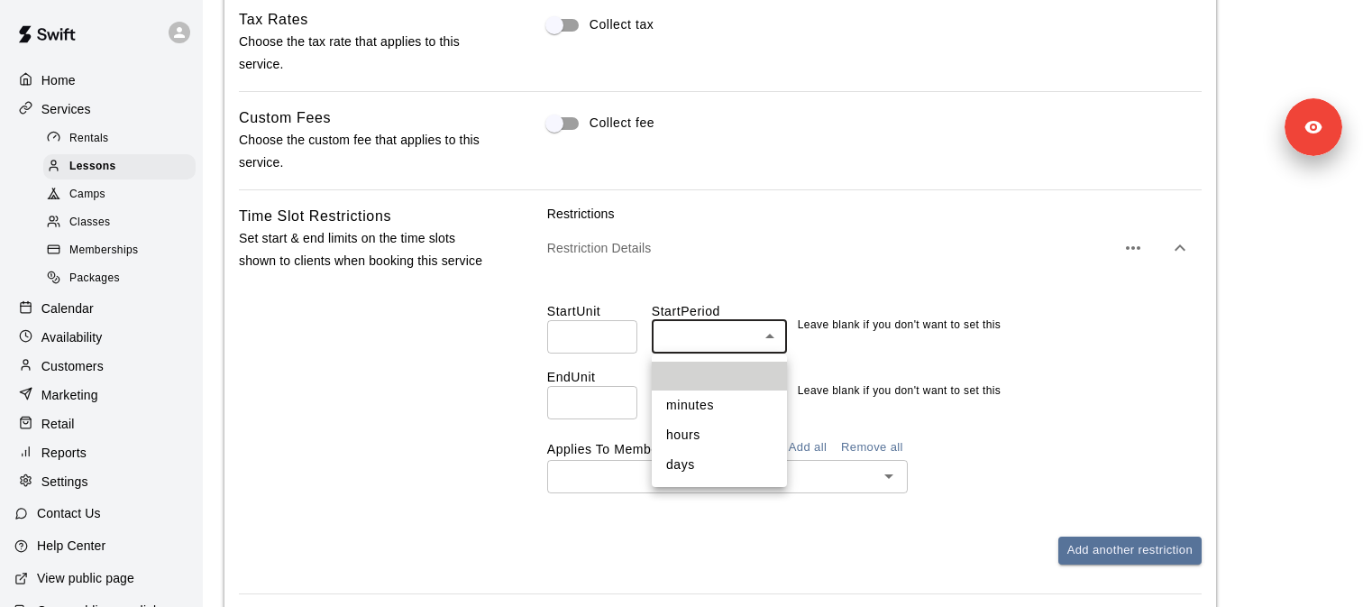
click at [692, 444] on li "hours" at bounding box center [719, 435] width 135 height 30
type input "*****"
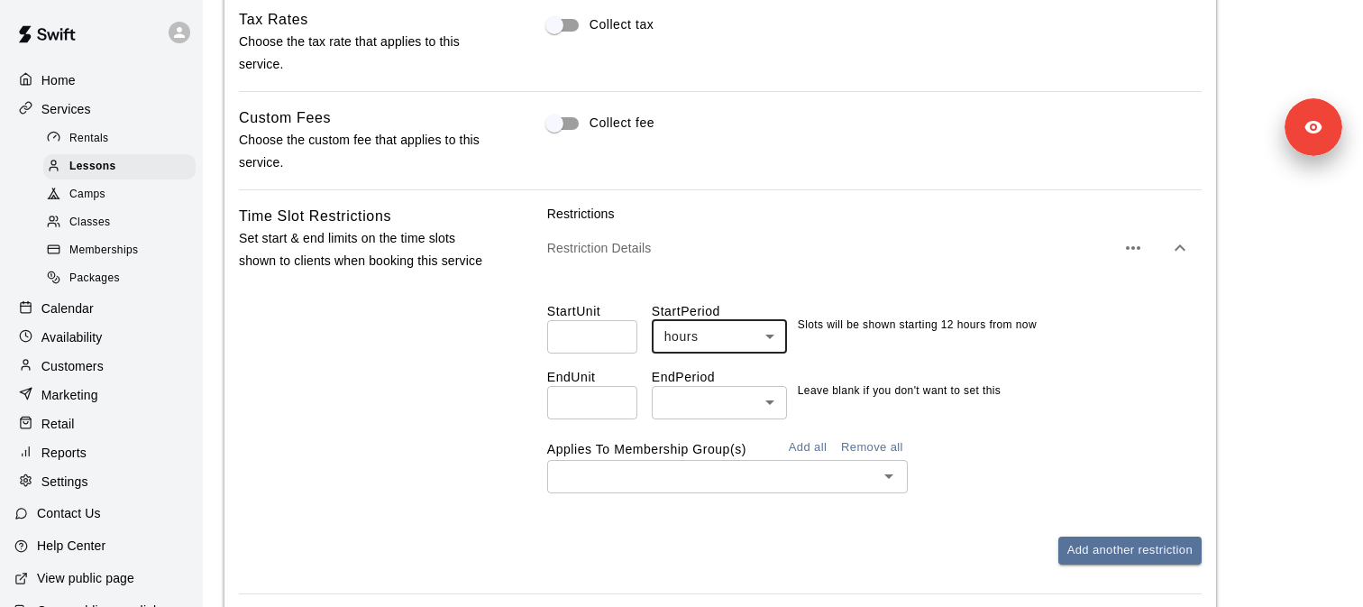
click at [707, 468] on input "text" at bounding box center [712, 476] width 320 height 23
click at [1001, 443] on div "Applies To Membership Group(s) Add all Remove all ​" at bounding box center [874, 463] width 654 height 59
click at [817, 444] on button "Add all" at bounding box center [808, 448] width 58 height 28
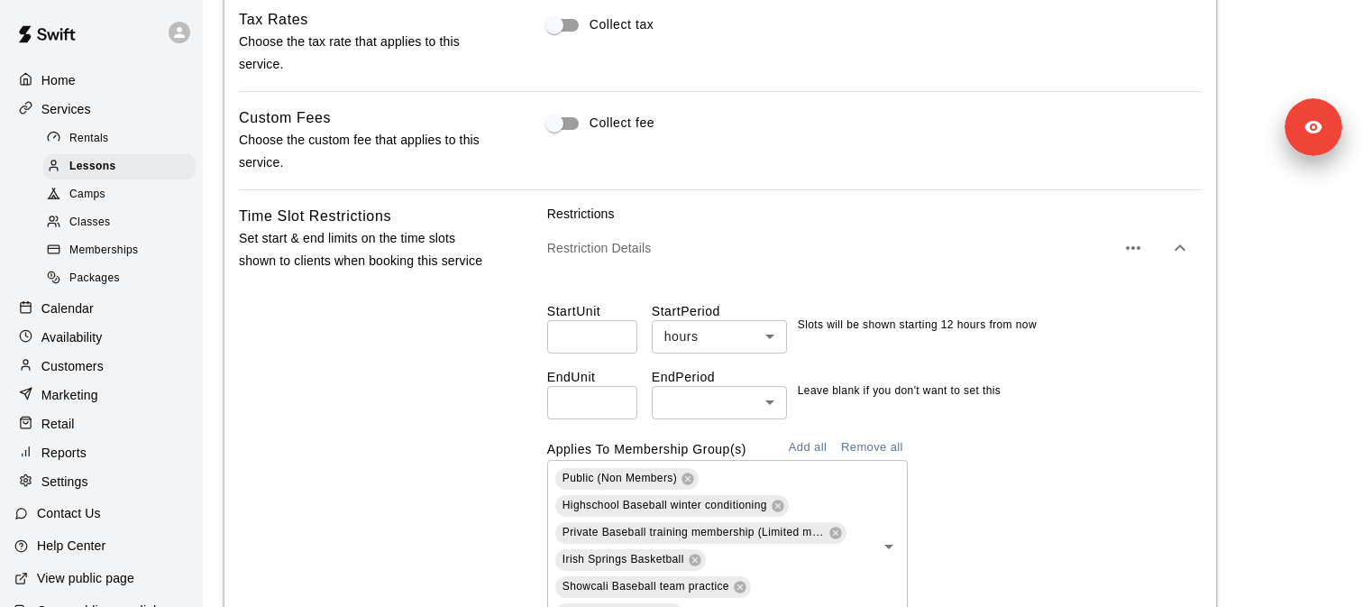
click at [960, 449] on div "Applies To Membership Group(s) Add all Remove all Public (Non Members) Highscho…" at bounding box center [874, 533] width 654 height 199
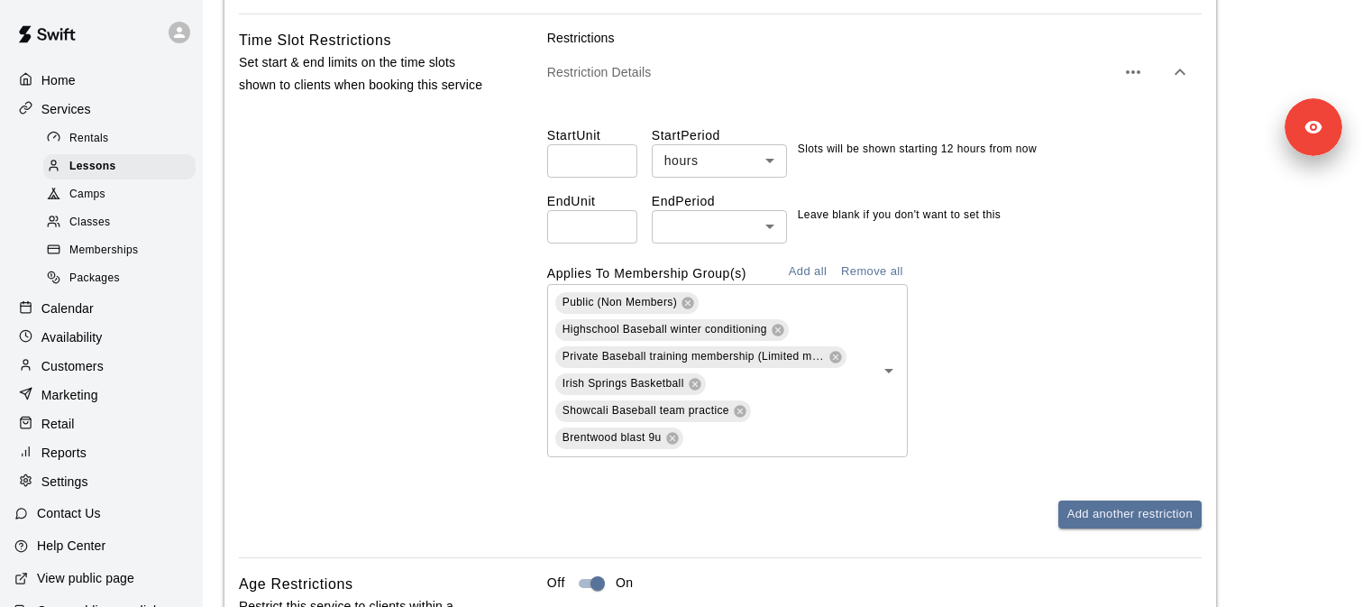
scroll to position [2036, 0]
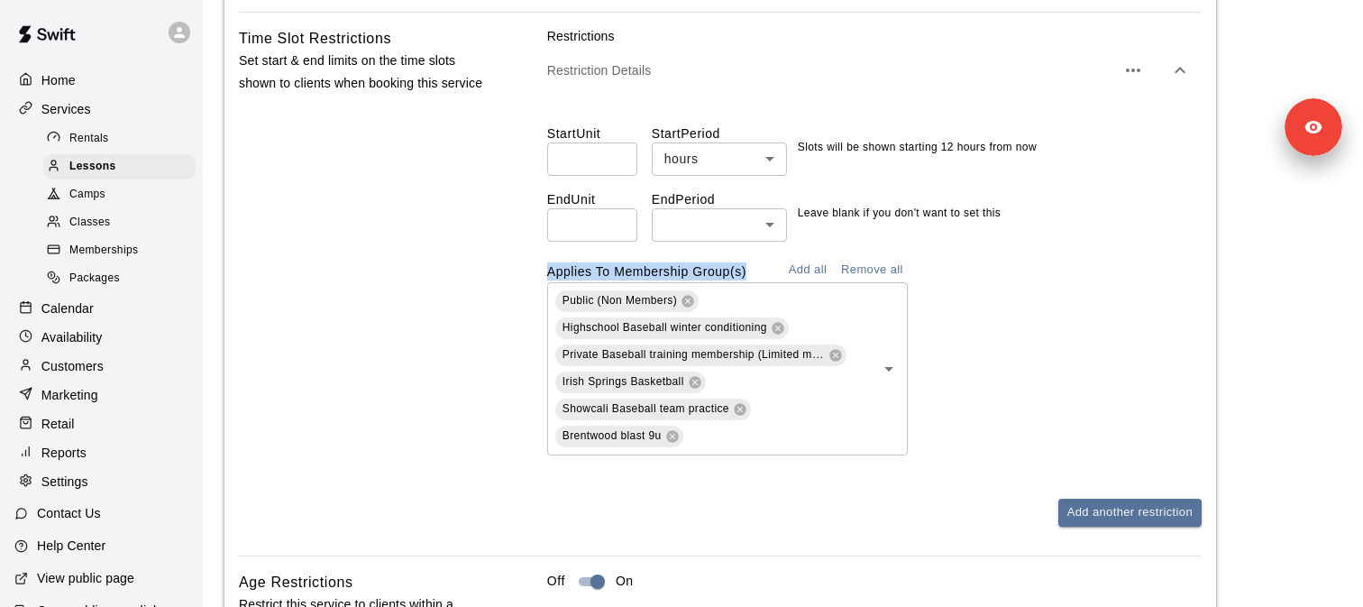
drag, startPoint x: 539, startPoint y: 270, endPoint x: 752, endPoint y: 271, distance: 212.7
click at [752, 271] on div "Time Slot Restrictions Set start & end limits on the time slots shown to client…" at bounding box center [720, 291] width 963 height 528
copy label "Applies To Membership Group(s)"
click at [117, 235] on link "Classes" at bounding box center [123, 223] width 160 height 28
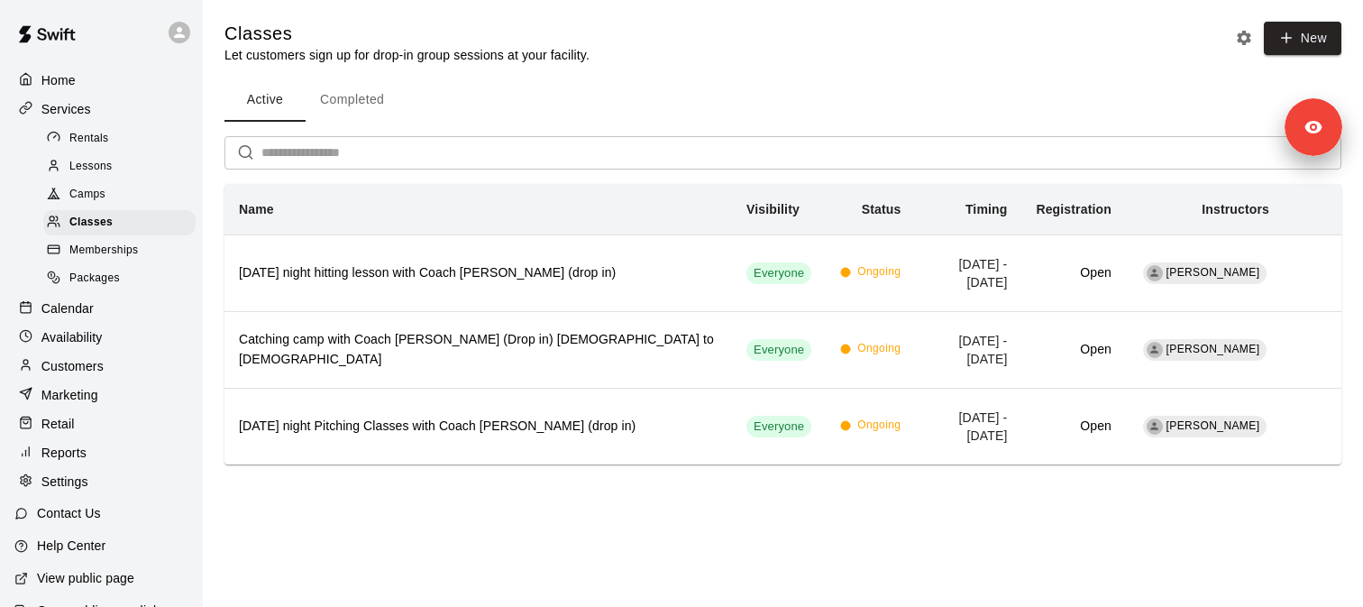
click at [120, 244] on span "Memberships" at bounding box center [103, 251] width 68 height 18
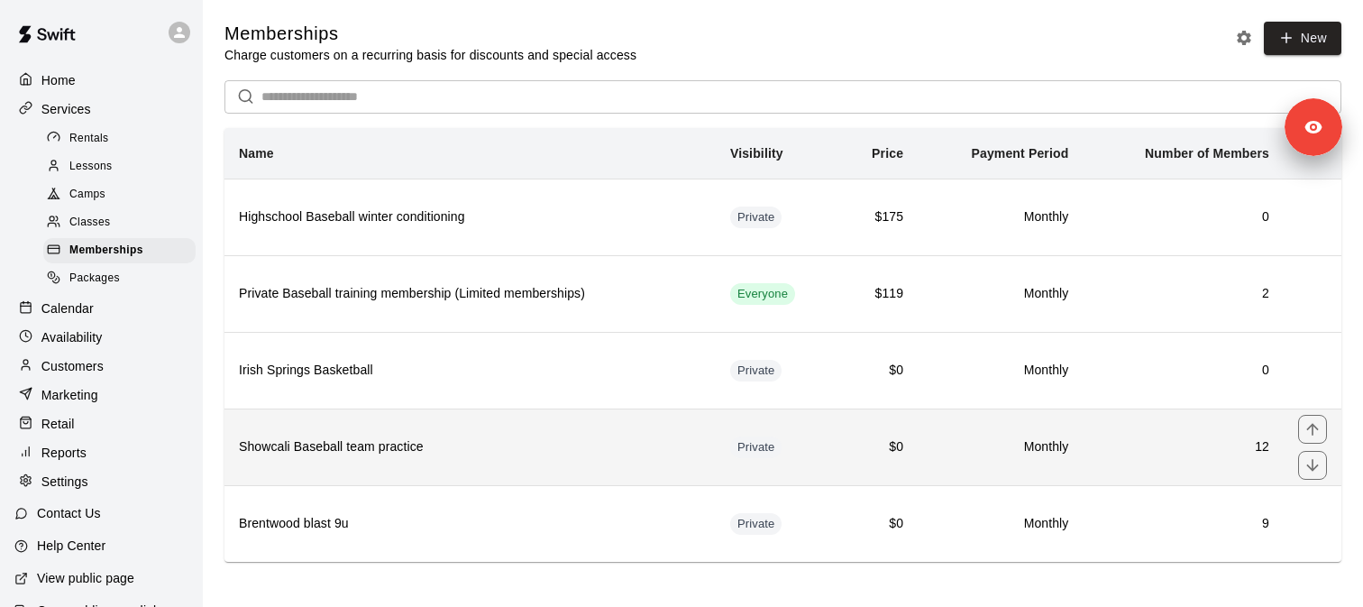
click at [353, 461] on th "Showcali Baseball team practice" at bounding box center [469, 446] width 491 height 77
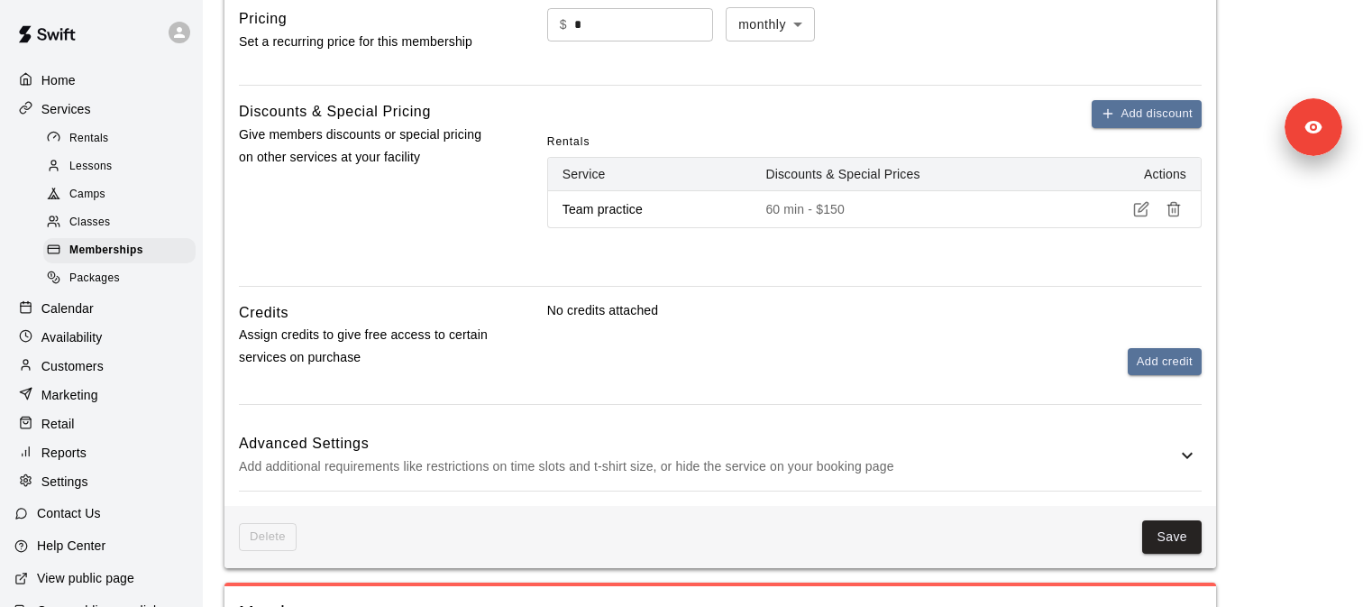
scroll to position [931, 0]
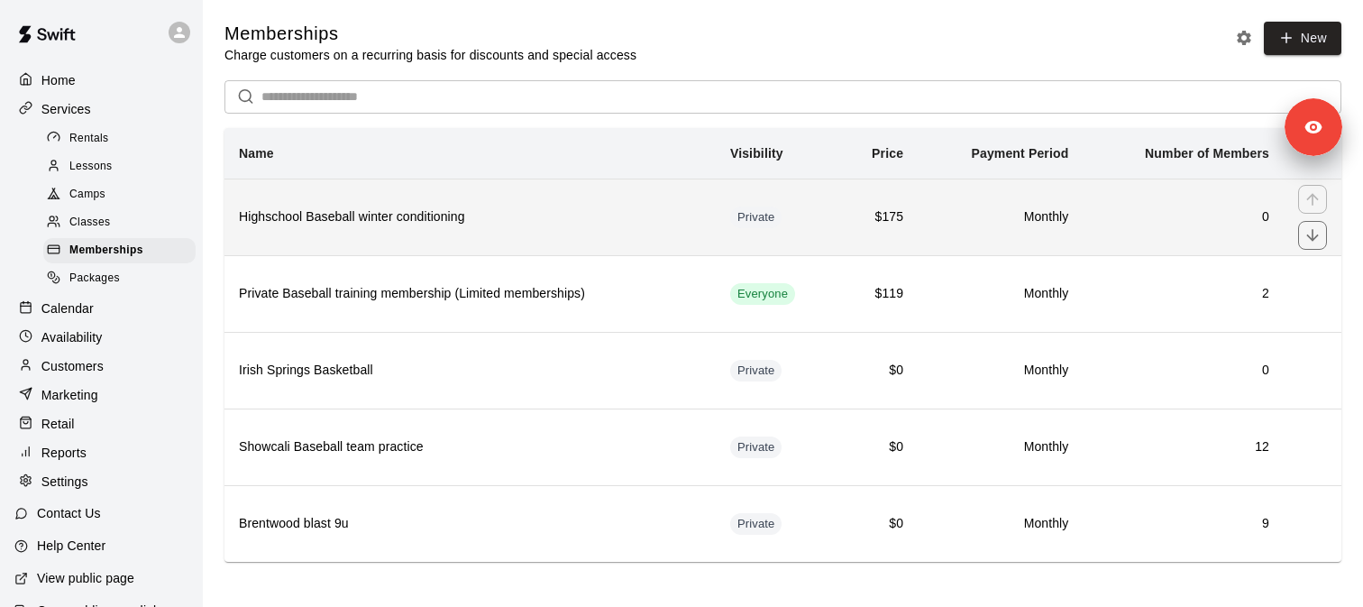
click at [367, 216] on h6 "Highschool Baseball winter conditioning" at bounding box center [470, 217] width 462 height 20
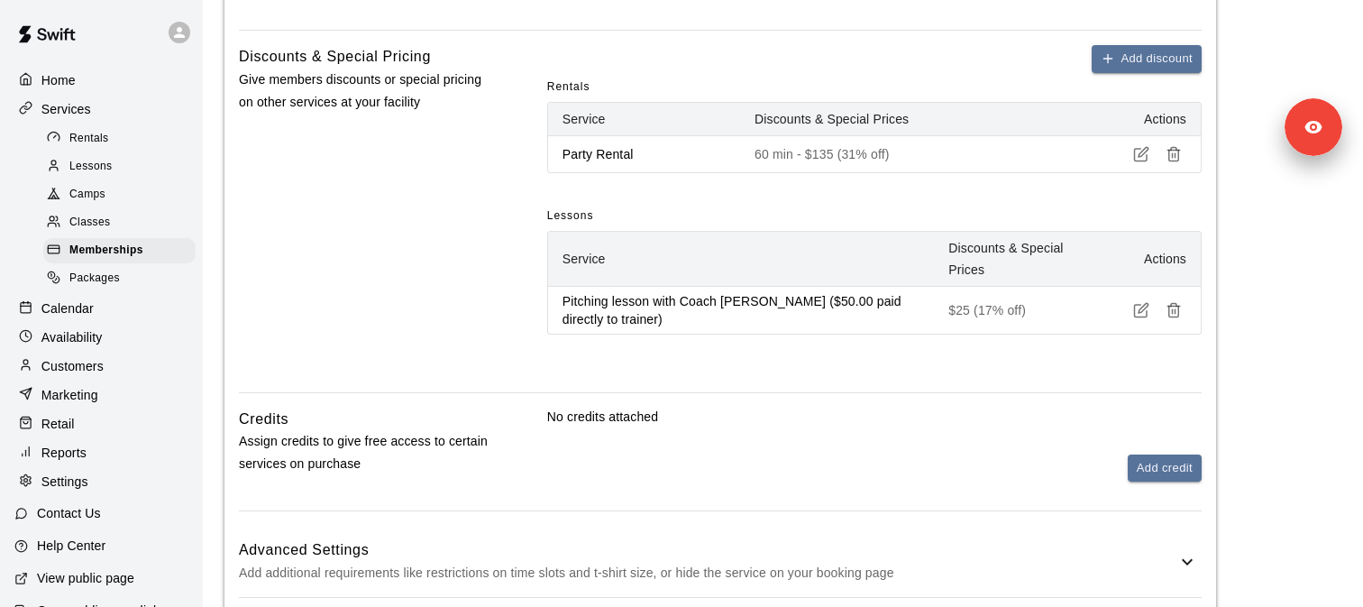
scroll to position [1018, 0]
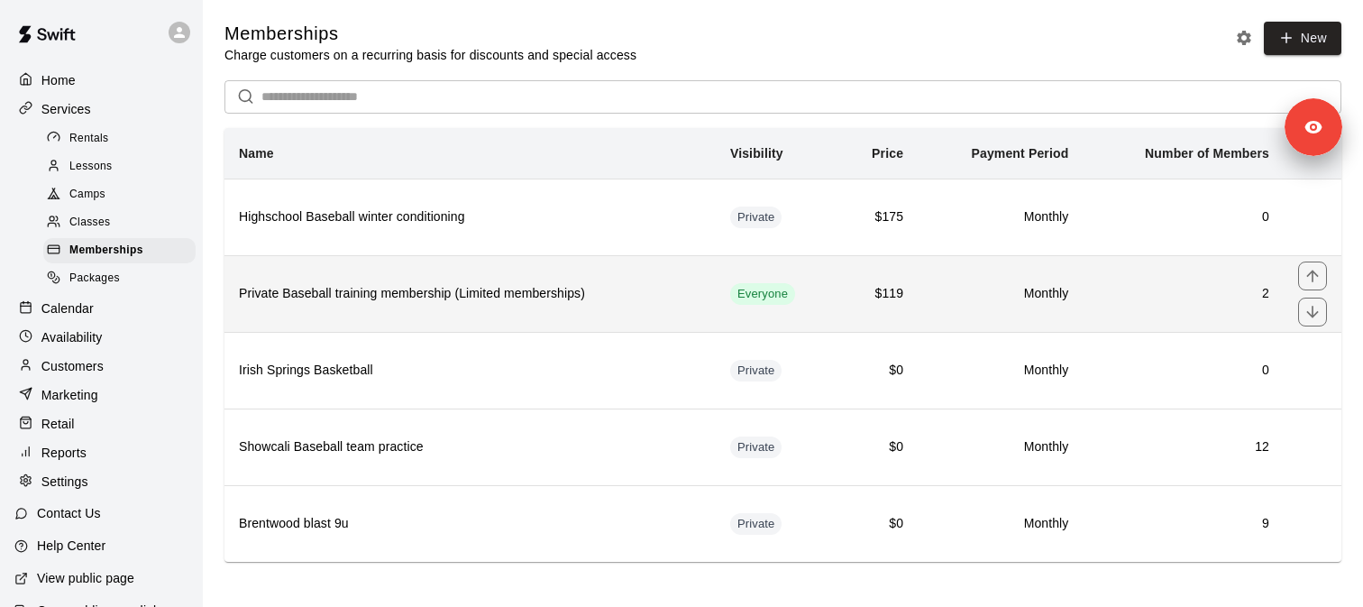
click at [360, 323] on th "Private Baseball training membership (Limited memberships)" at bounding box center [469, 293] width 491 height 77
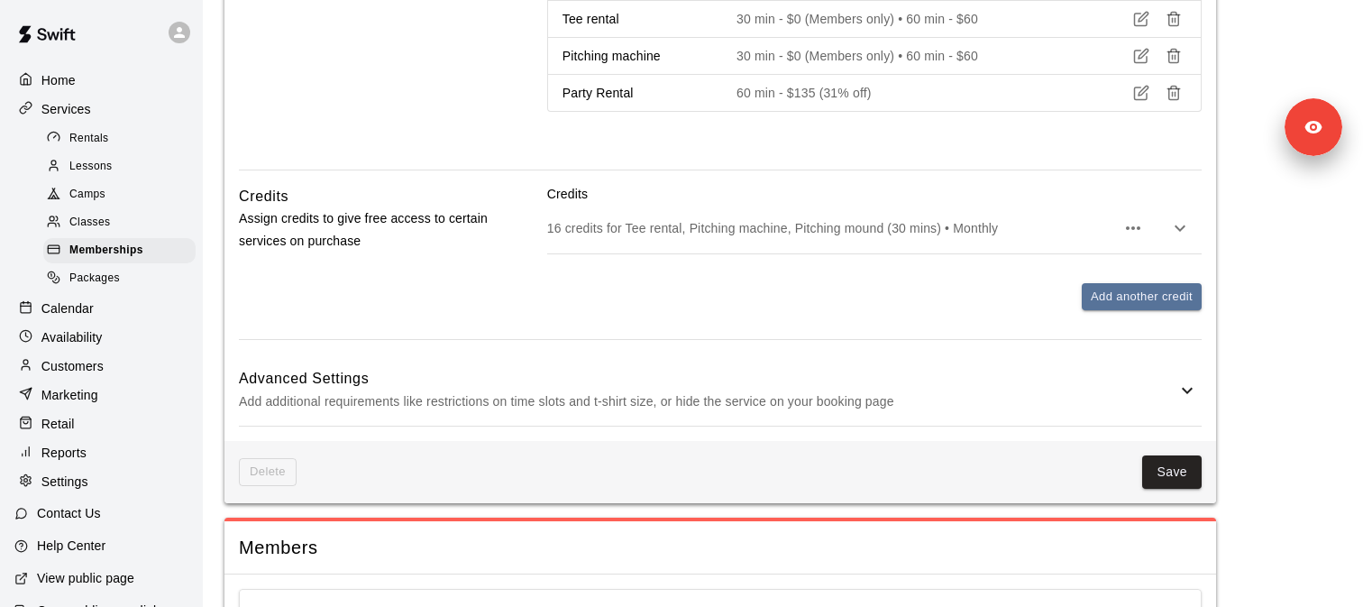
scroll to position [1164, 0]
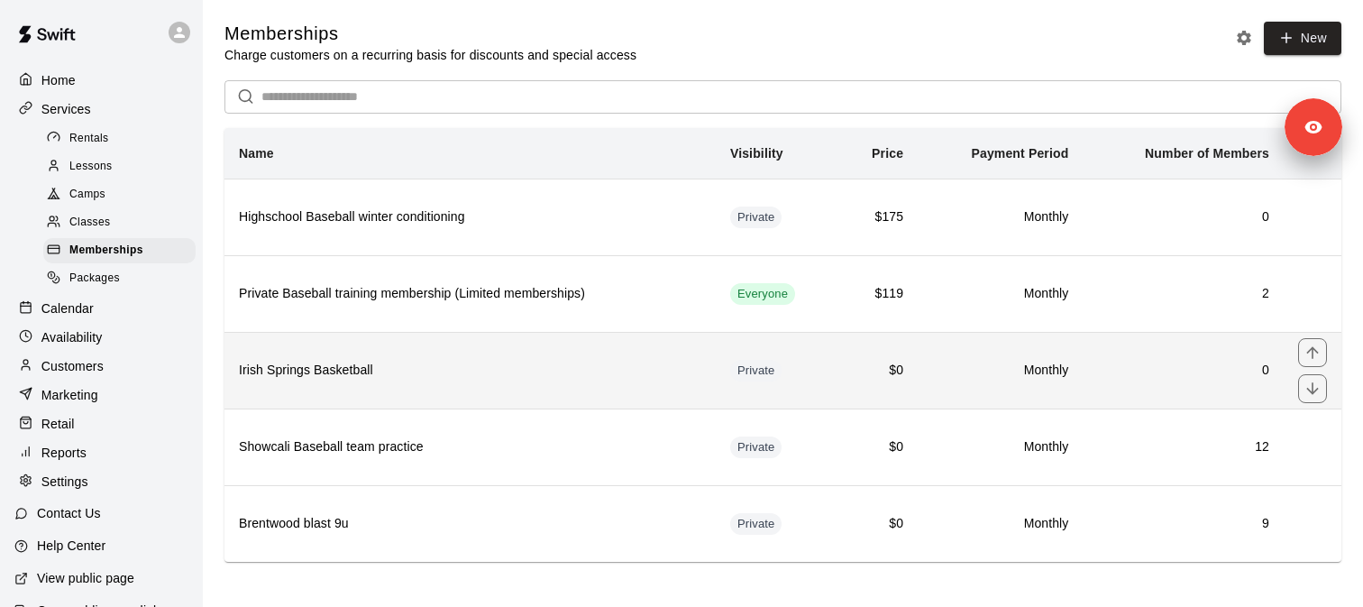
click at [400, 369] on h6 "Irish Springs Basketball" at bounding box center [470, 371] width 462 height 20
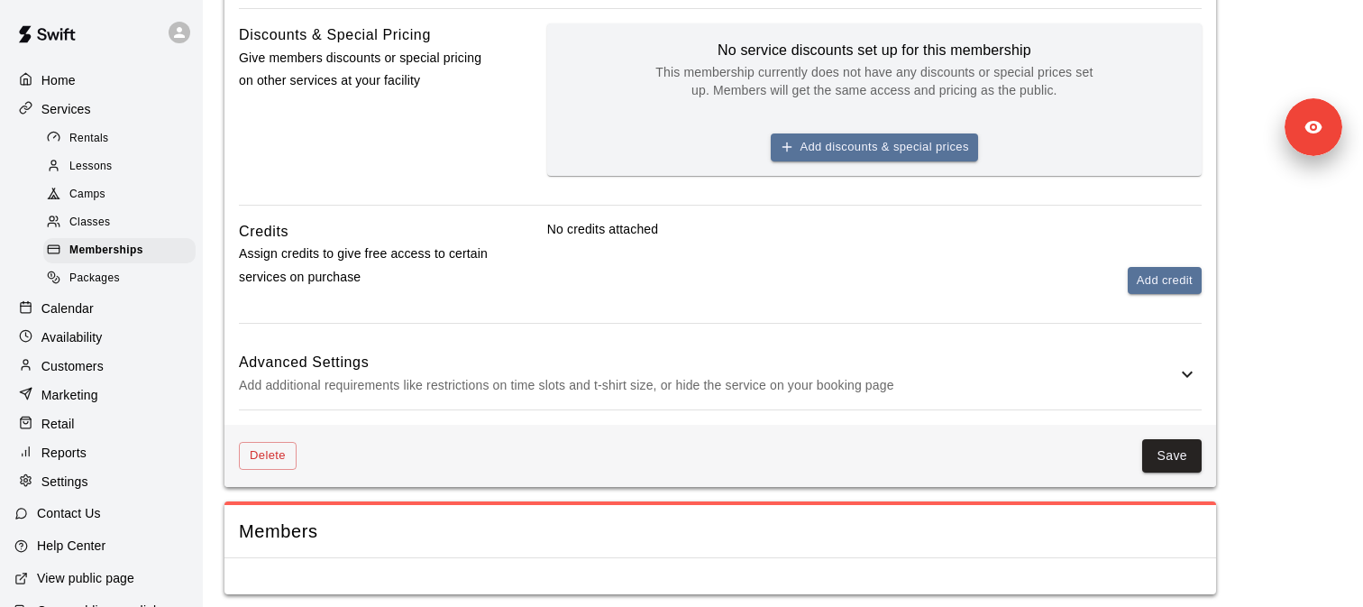
scroll to position [935, 0]
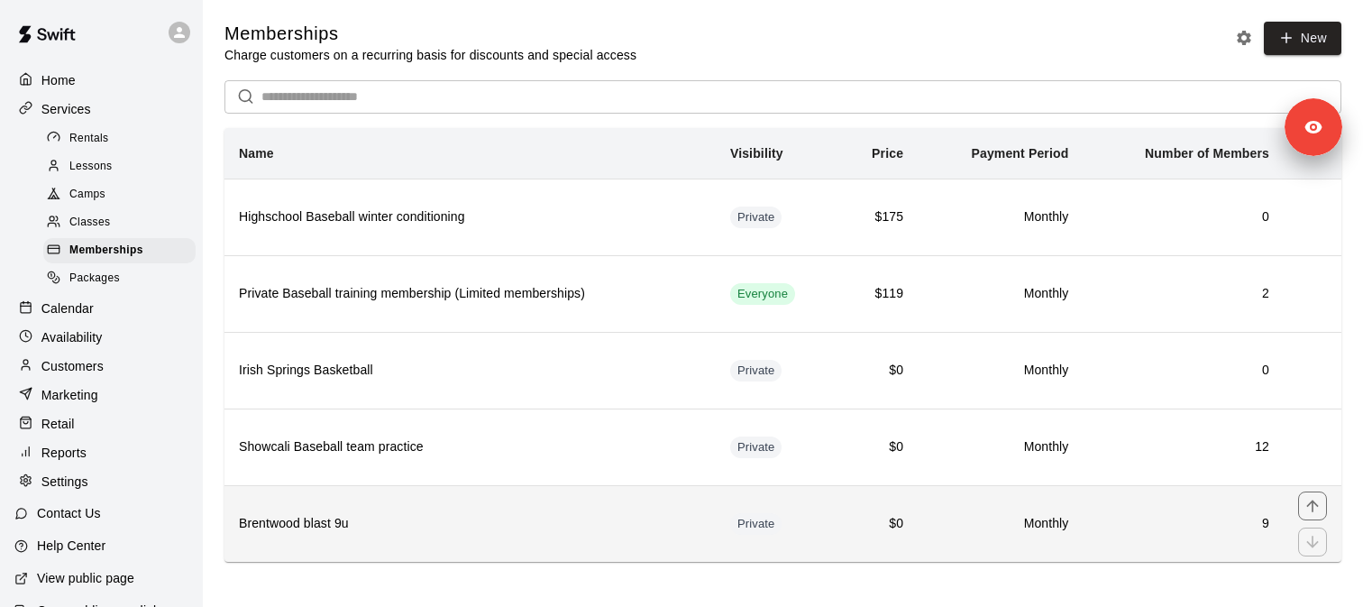
click at [439, 507] on th "Brentwood blast 9u" at bounding box center [469, 523] width 491 height 77
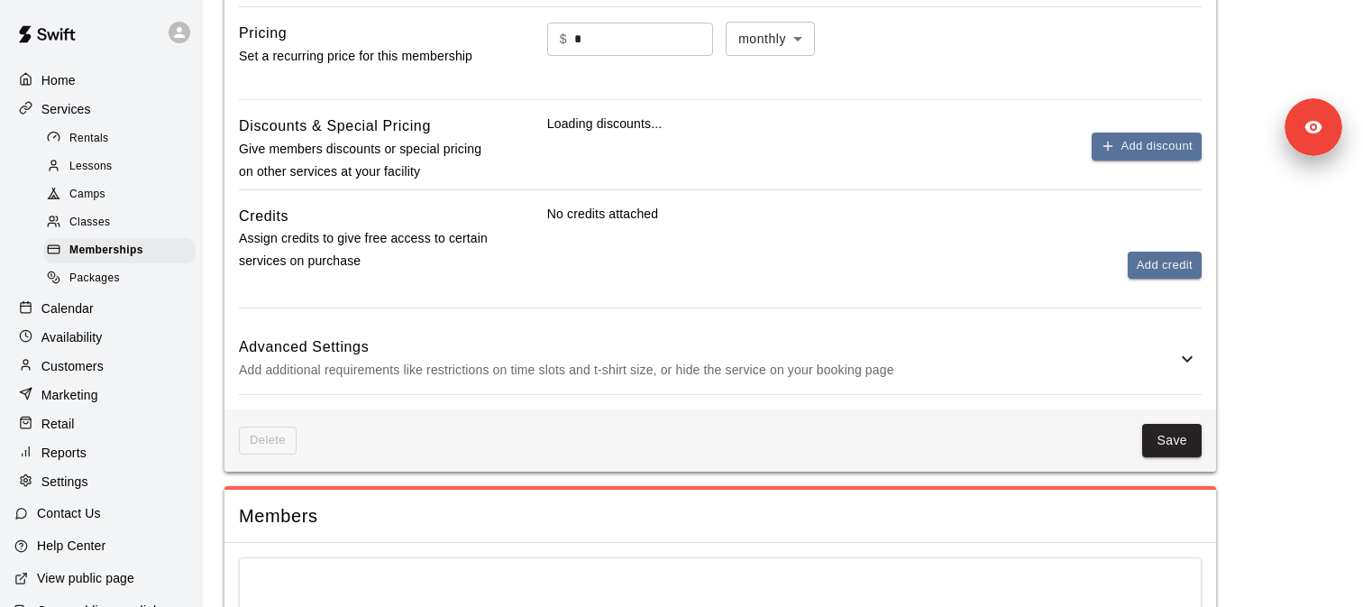
scroll to position [868, 0]
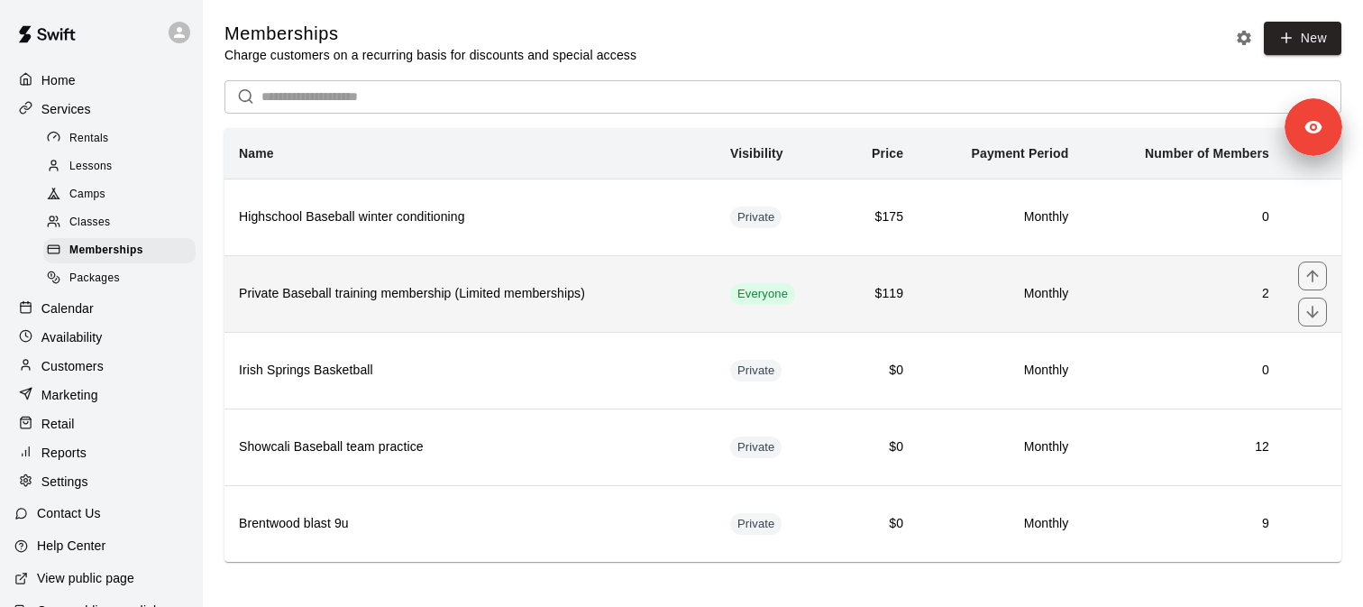
click at [424, 304] on th "Private Baseball training membership (Limited memberships)" at bounding box center [469, 293] width 491 height 77
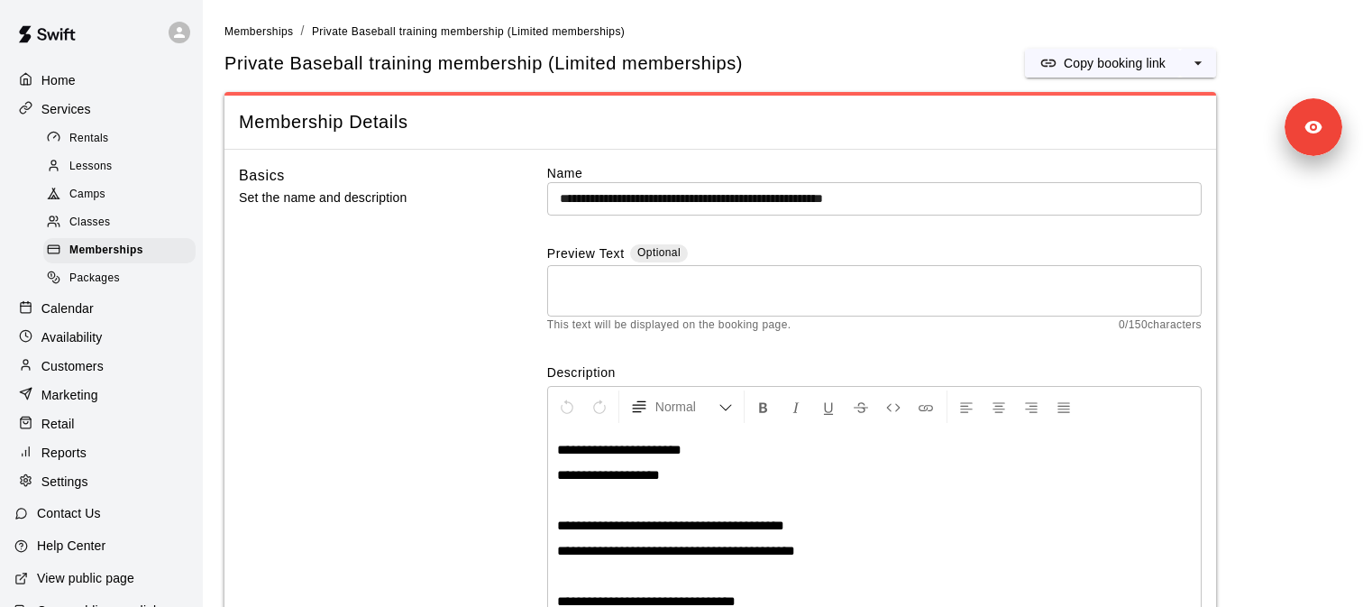
scroll to position [52, 0]
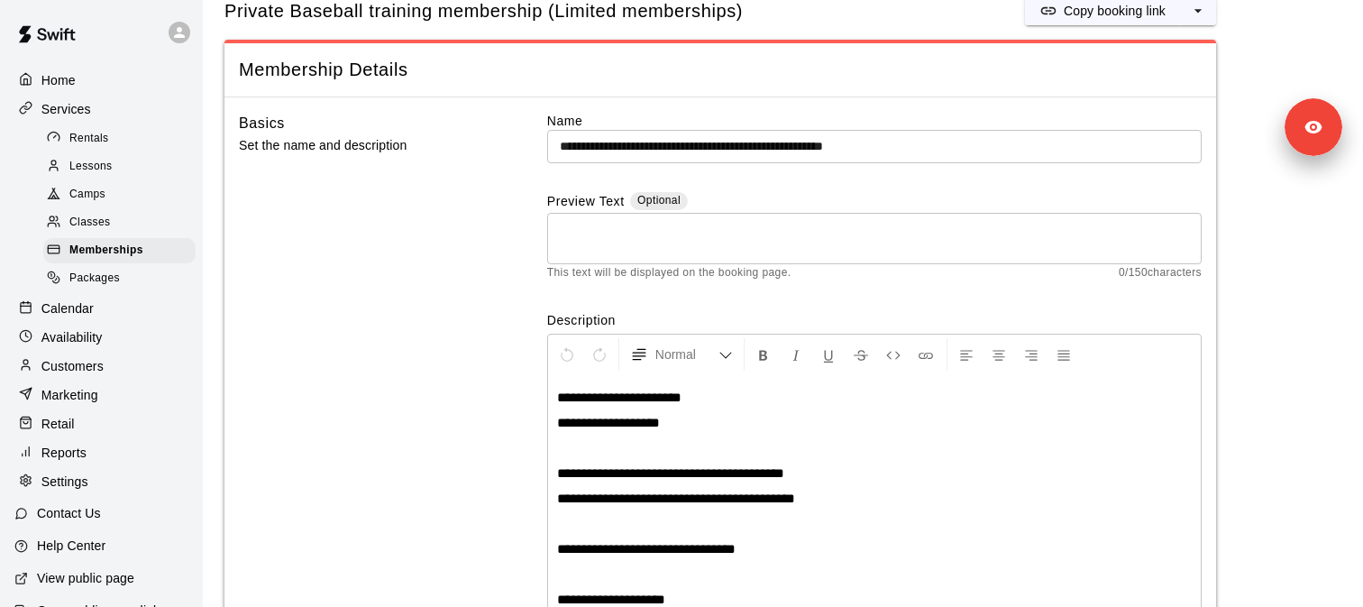
click at [300, 14] on span "Private Baseball training membership (Limited memberships)" at bounding box center [483, 11] width 518 height 24
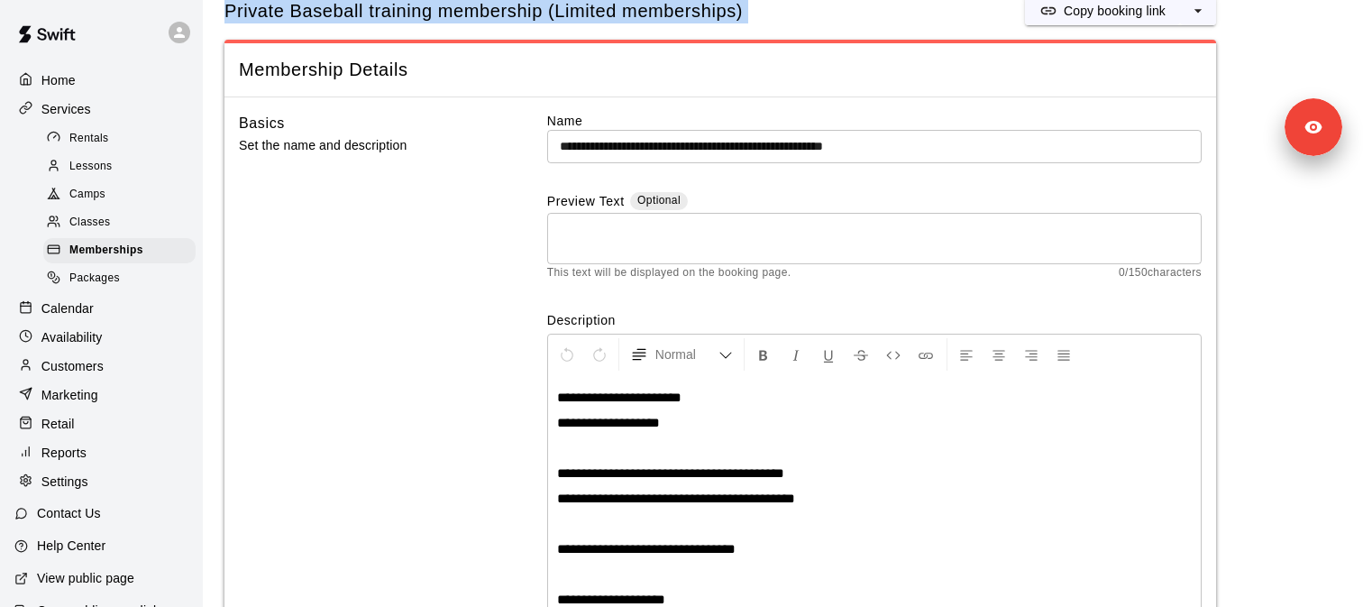
click at [300, 14] on span "Private Baseball training membership (Limited memberships)" at bounding box center [483, 11] width 518 height 24
copy div "Private Baseball training membership (Limited memberships) Copy booking link"
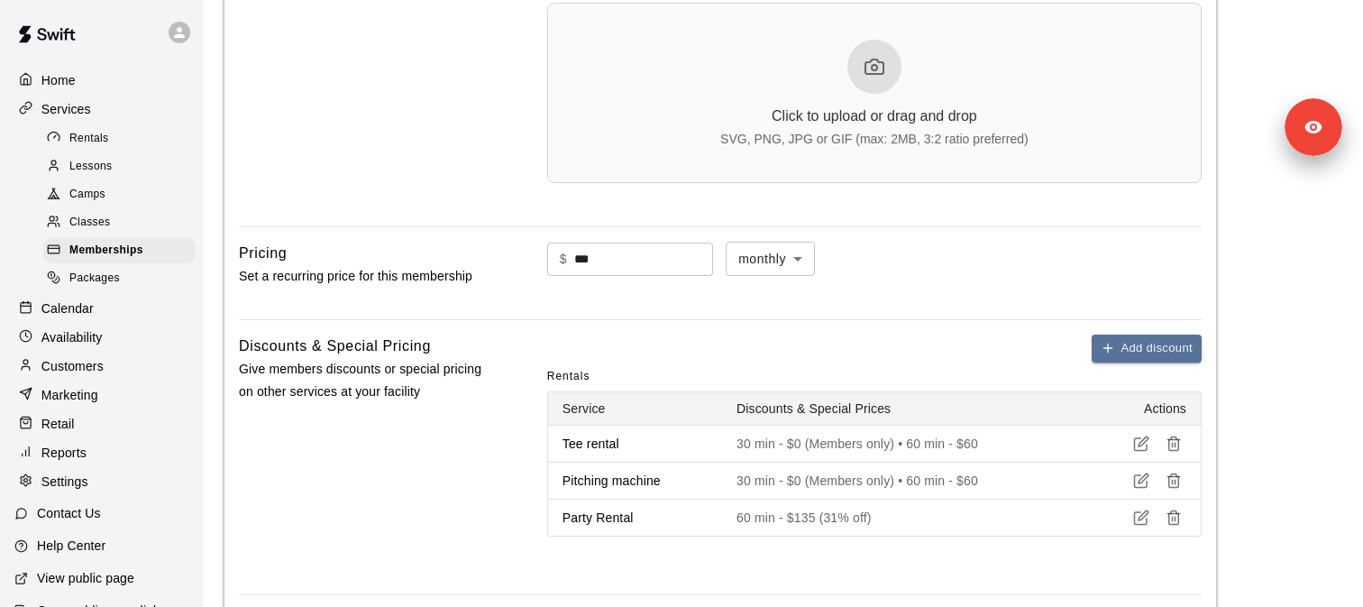
scroll to position [862, 0]
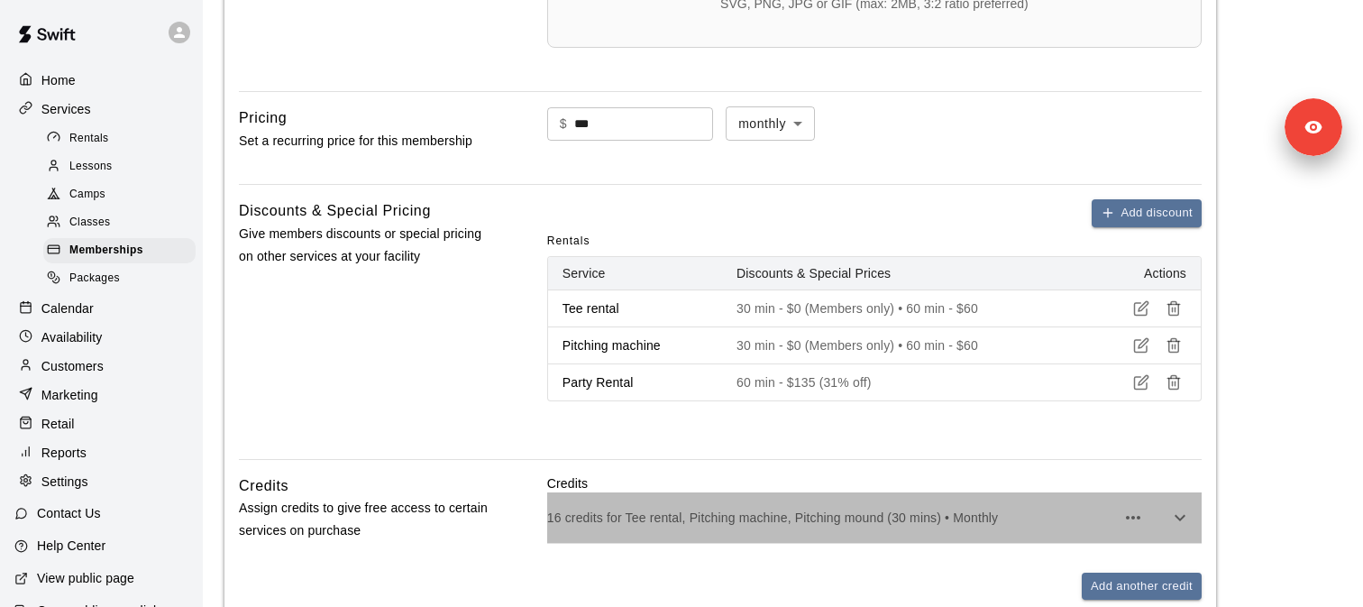
click at [787, 525] on p "16 credits for Tee rental, Pitching machine, Pitching mound (30 mins) • Monthly" at bounding box center [831, 517] width 568 height 18
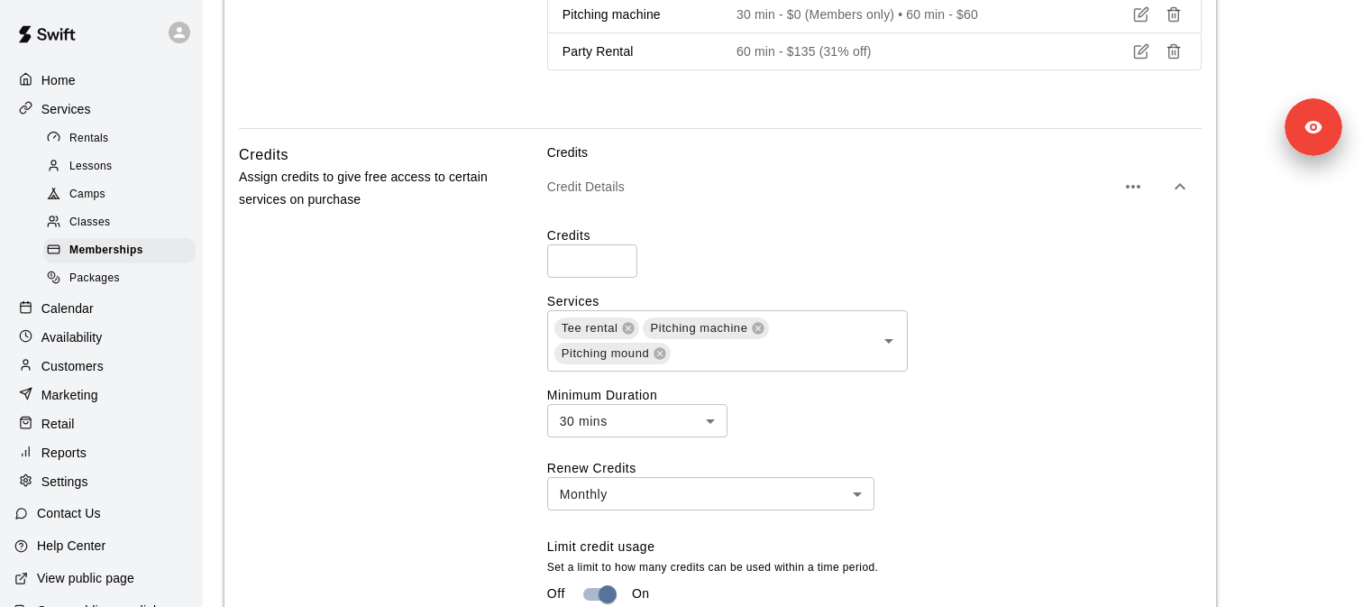
scroll to position [1202, 0]
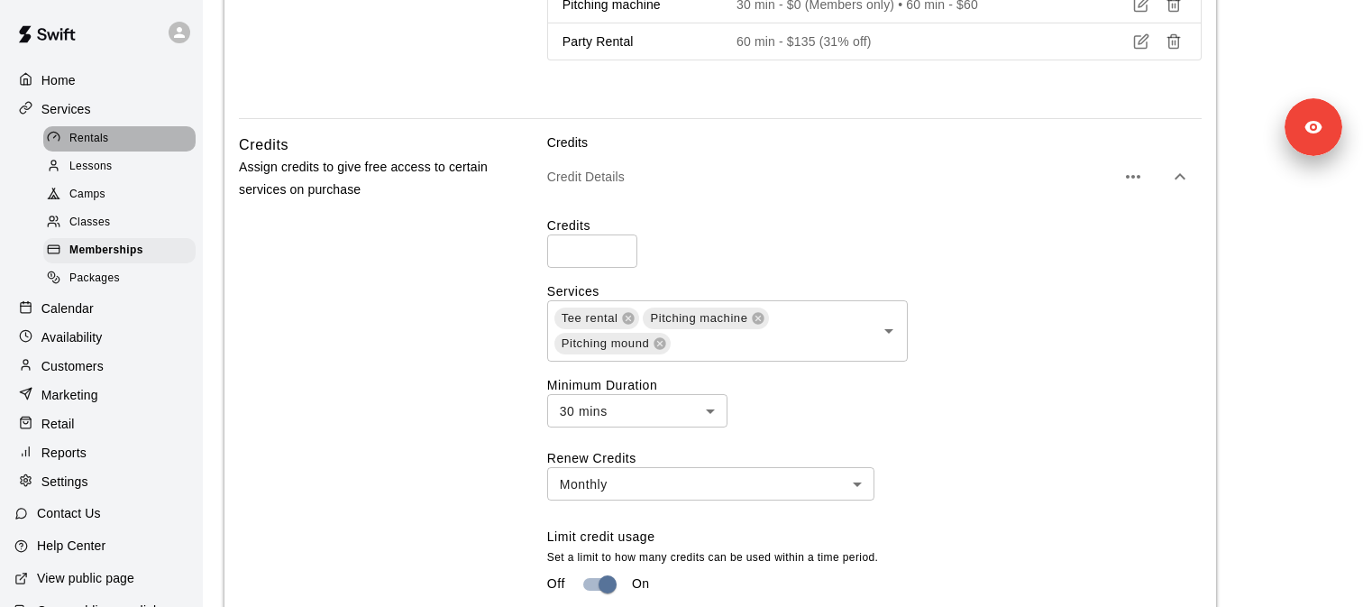
click at [102, 142] on span "Rentals" at bounding box center [89, 139] width 40 height 18
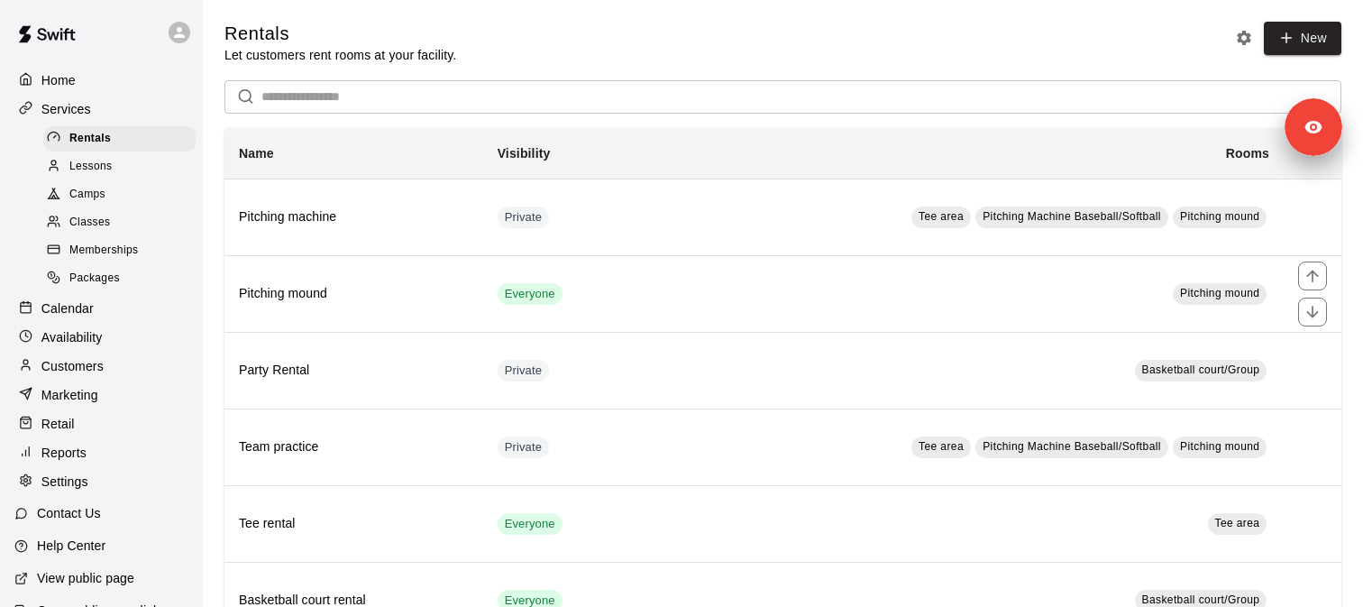
scroll to position [68, 0]
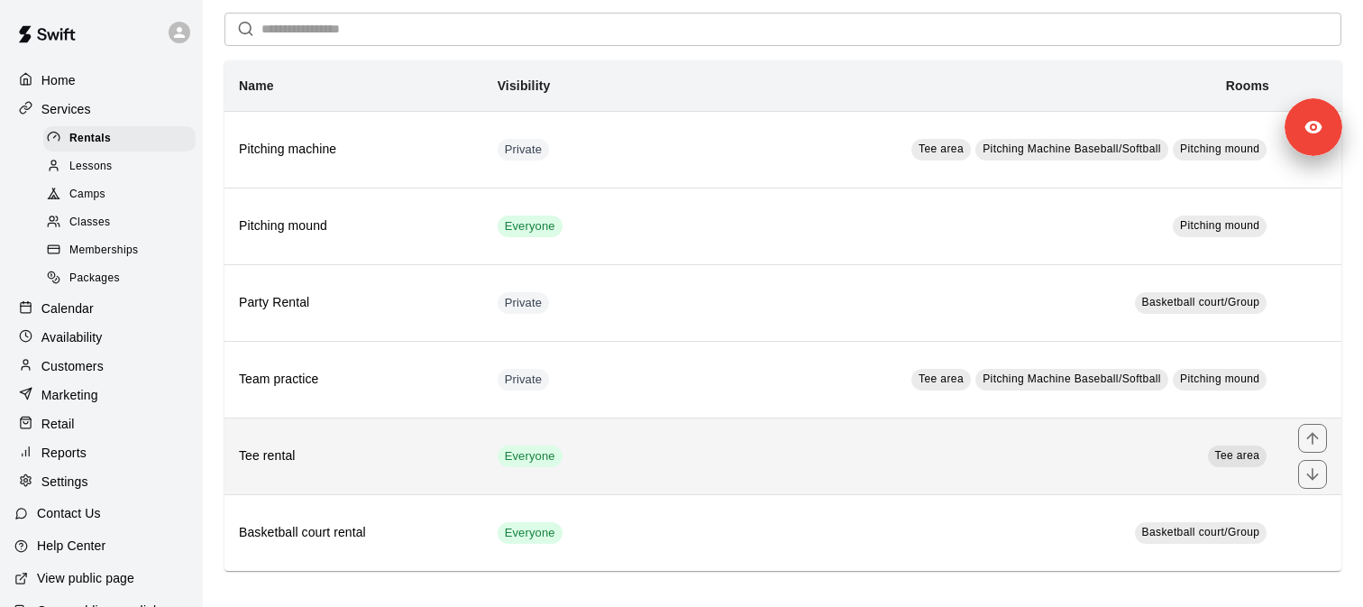
click at [388, 467] on th "Tee rental" at bounding box center [353, 455] width 259 height 77
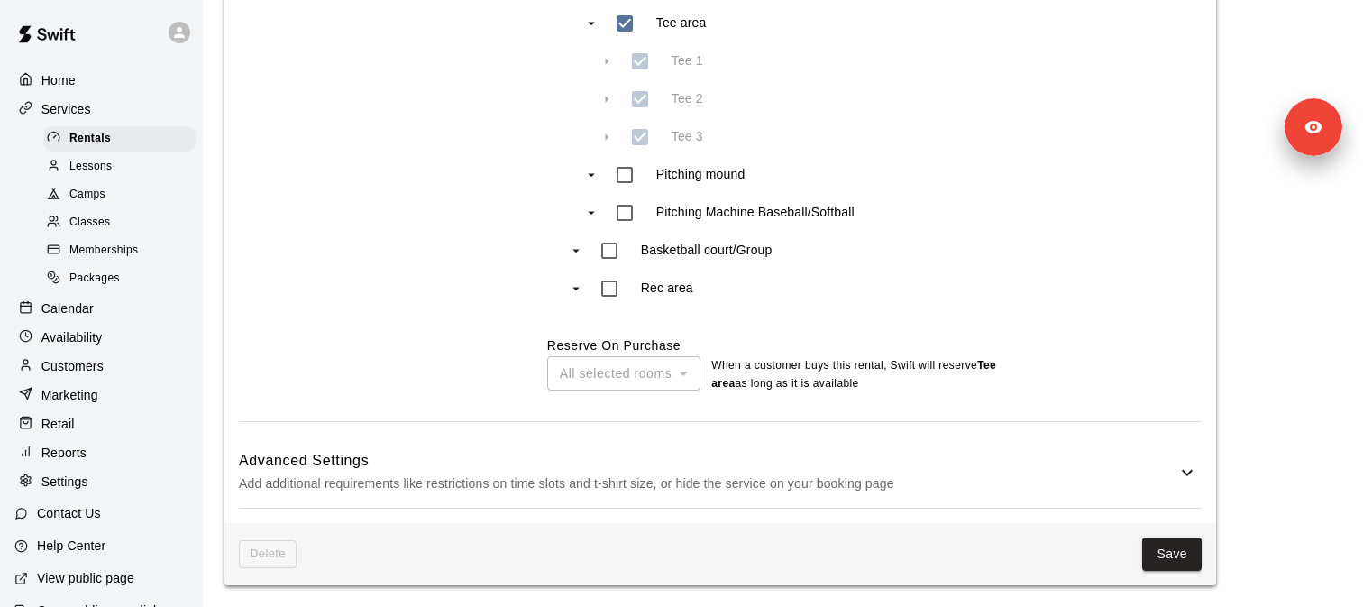
scroll to position [975, 0]
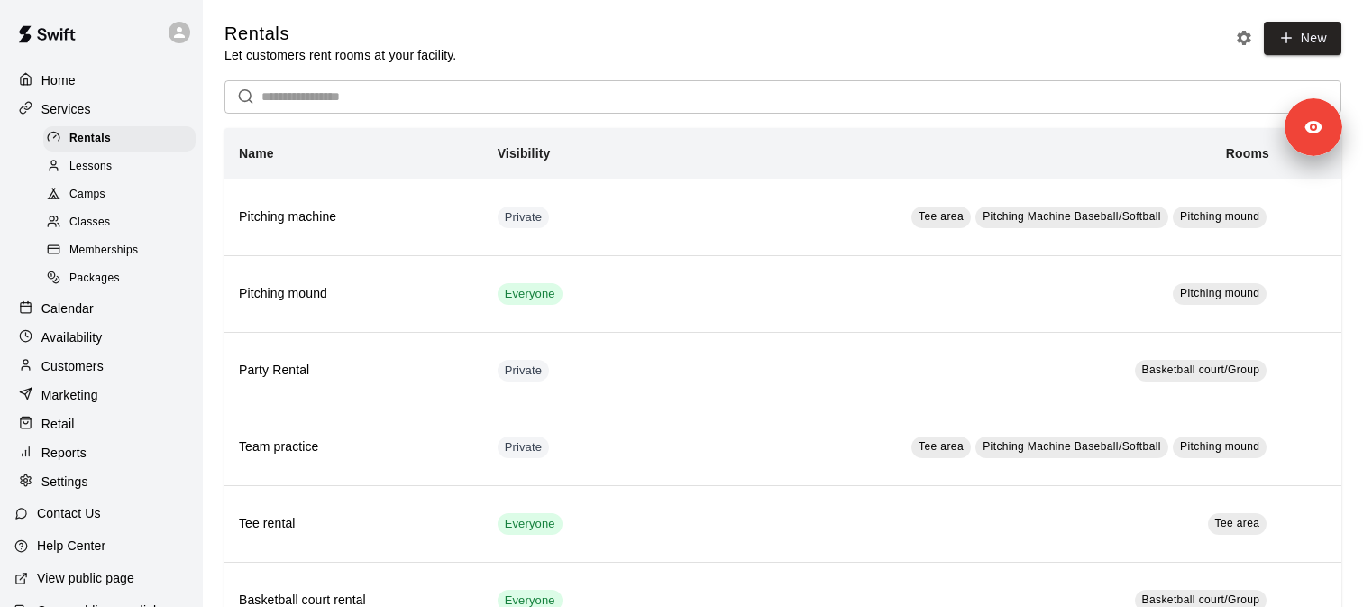
click at [123, 244] on span "Memberships" at bounding box center [103, 251] width 68 height 18
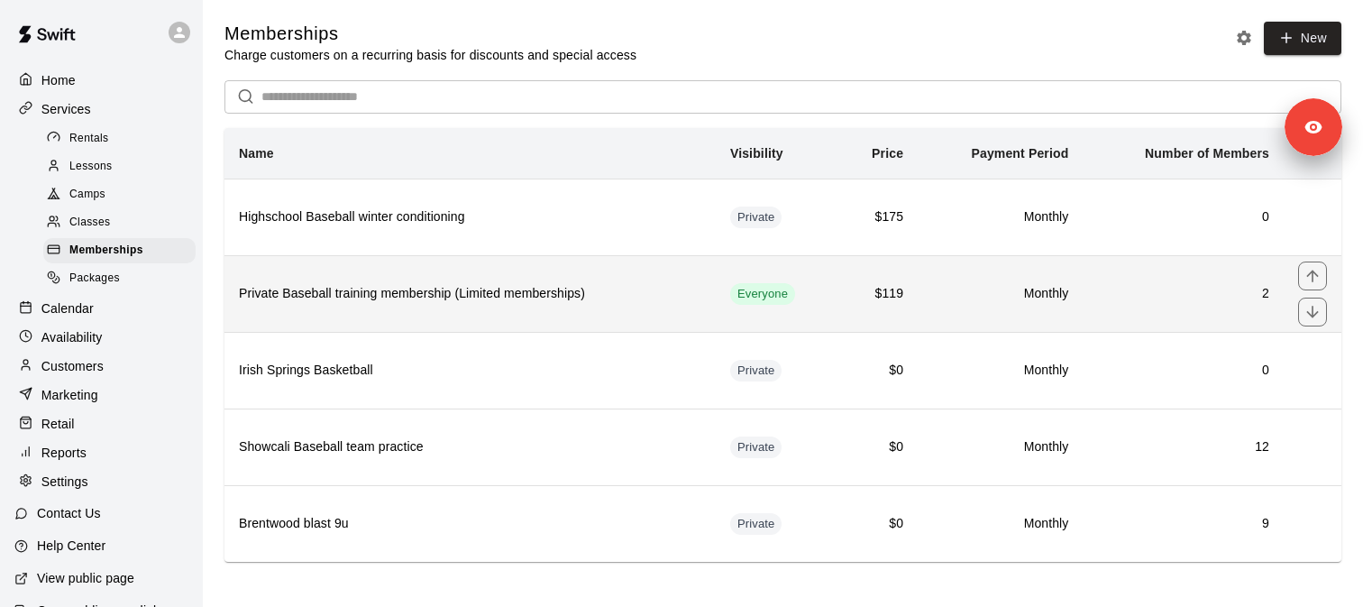
click at [314, 306] on th "Private Baseball training membership (Limited memberships)" at bounding box center [469, 293] width 491 height 77
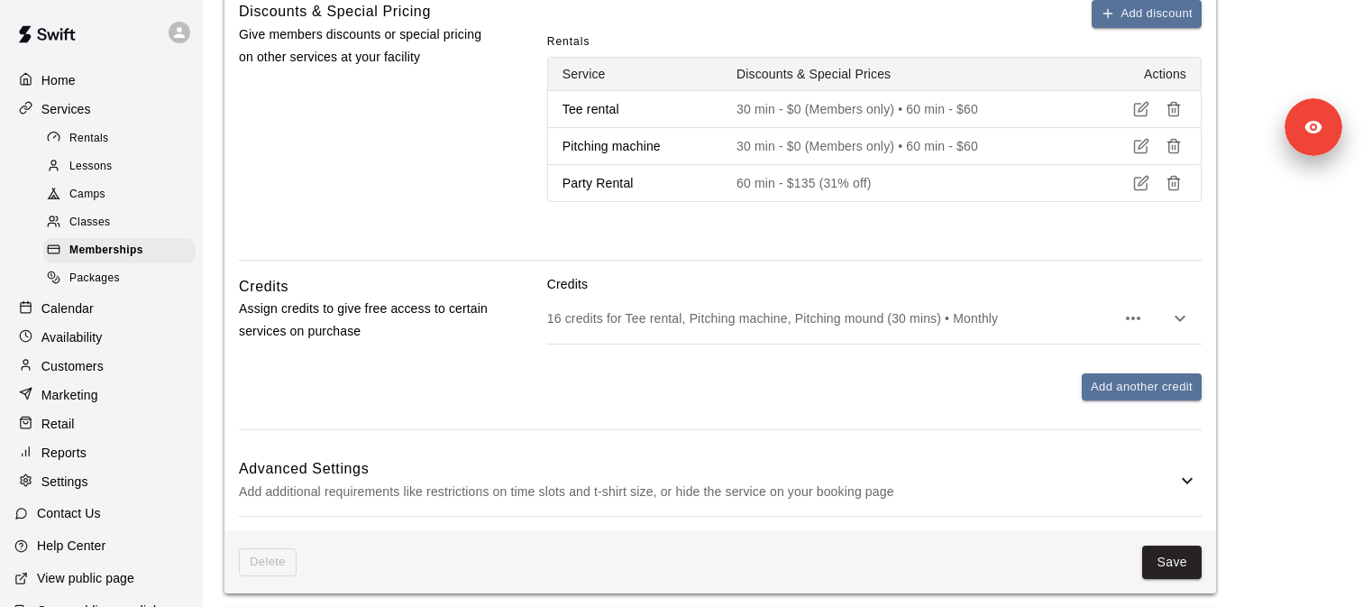
scroll to position [1070, 0]
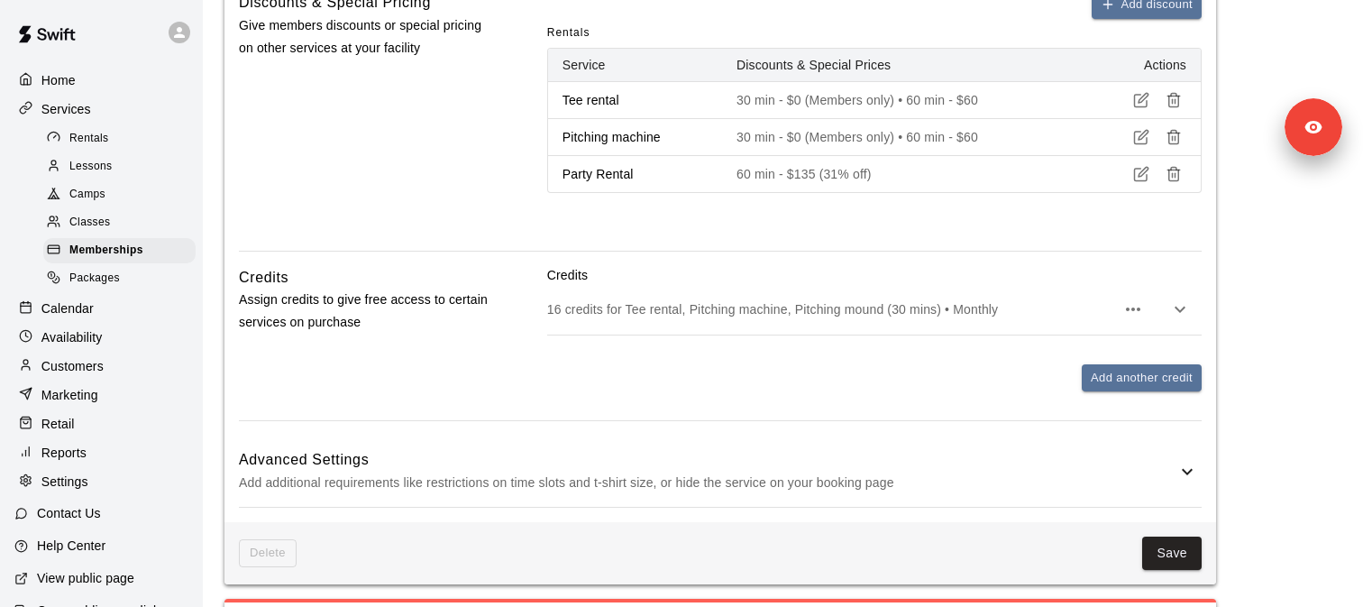
click at [618, 322] on div "16 credits for Tee rental, Pitching machine, Pitching mound (30 mins) • Monthly" at bounding box center [874, 309] width 654 height 50
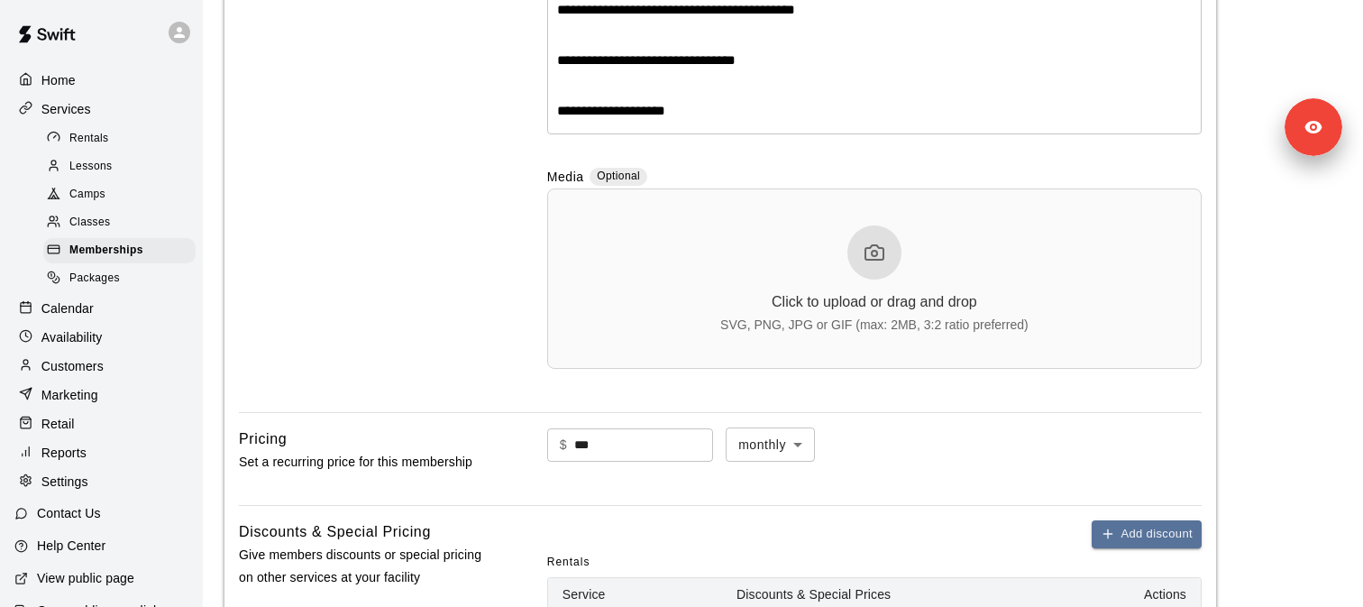
scroll to position [518, 0]
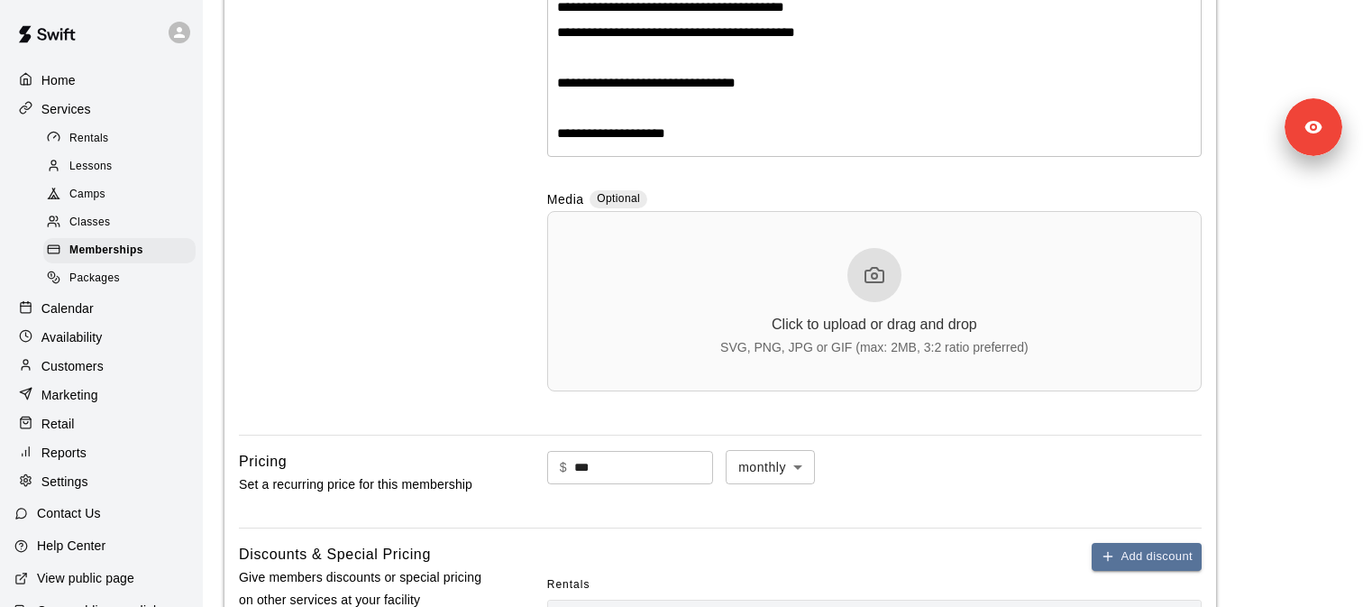
click at [131, 139] on div "Rentals" at bounding box center [119, 138] width 152 height 25
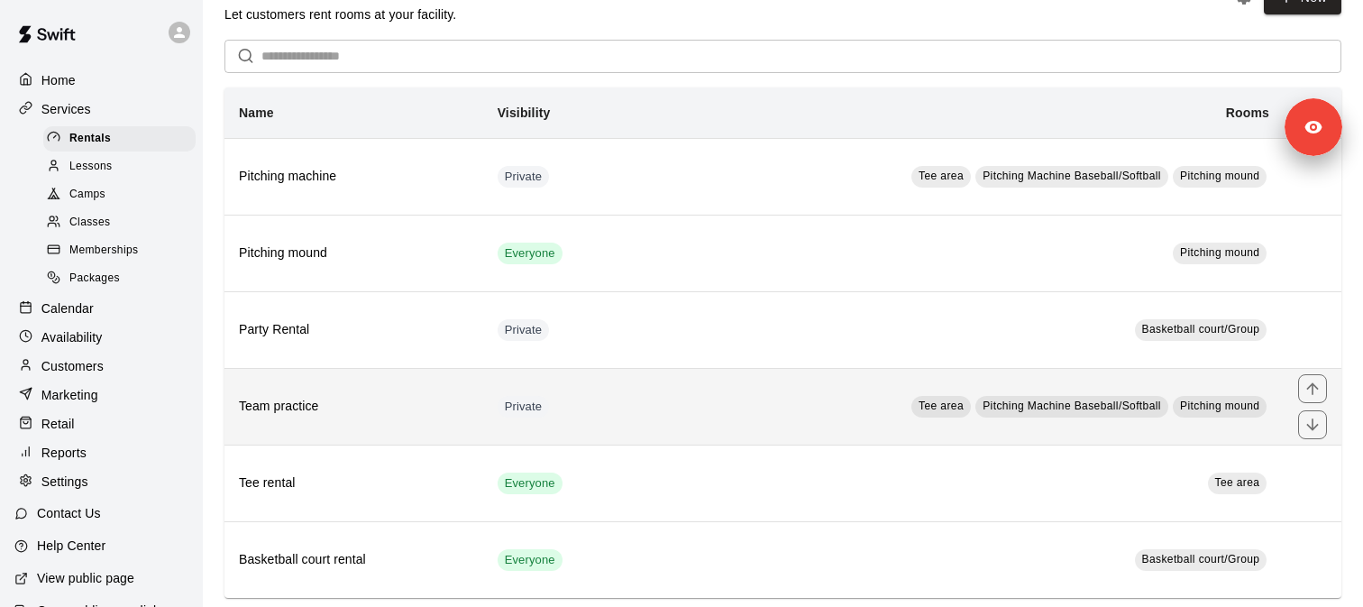
scroll to position [68, 0]
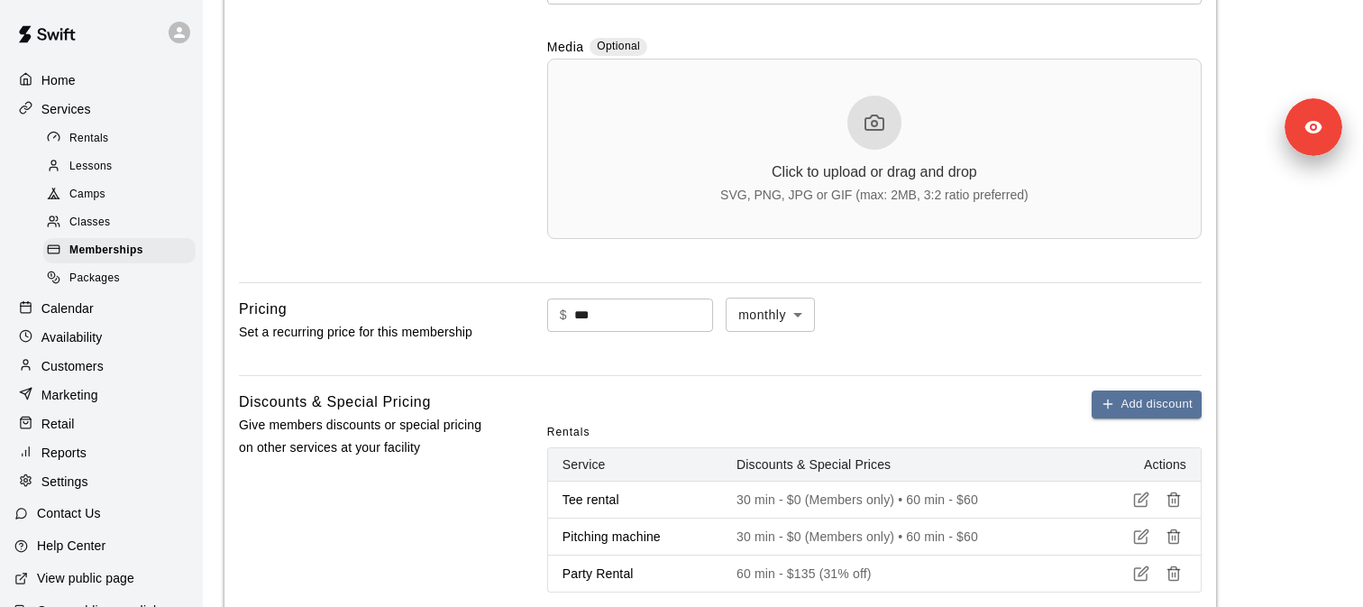
scroll to position [721, 0]
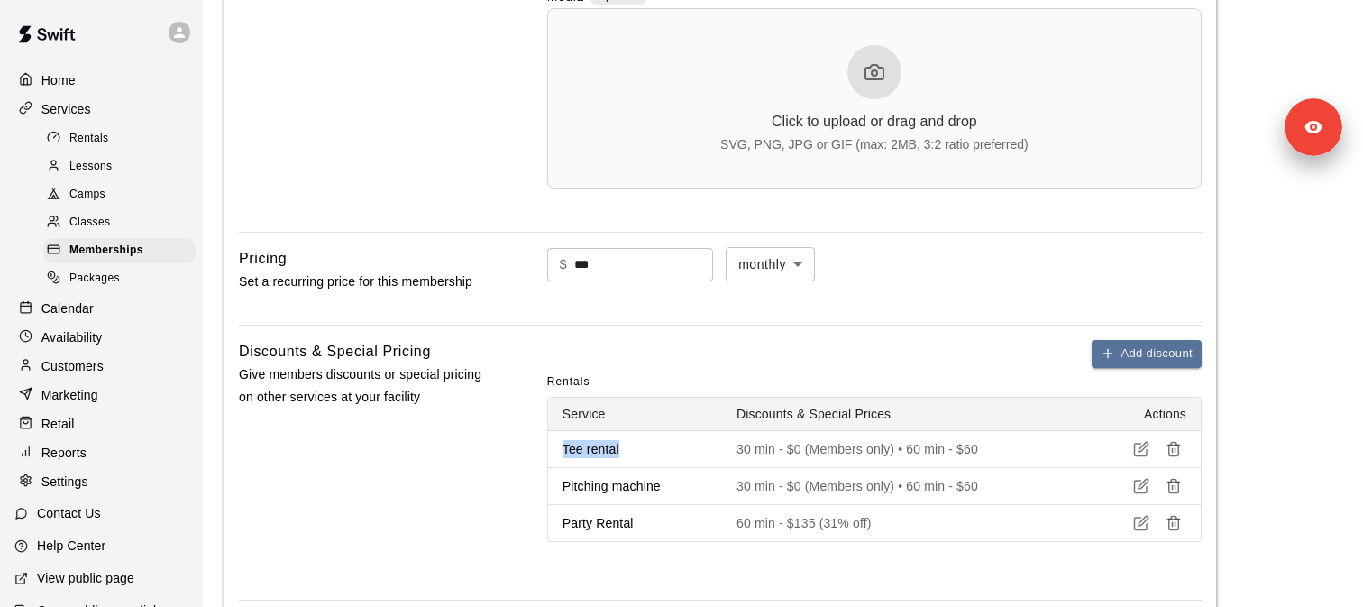
drag, startPoint x: 561, startPoint y: 446, endPoint x: 636, endPoint y: 461, distance: 77.2
click at [635, 461] on th "Tee rental" at bounding box center [635, 448] width 174 height 37
click at [648, 487] on p "Pitching machine" at bounding box center [634, 486] width 145 height 18
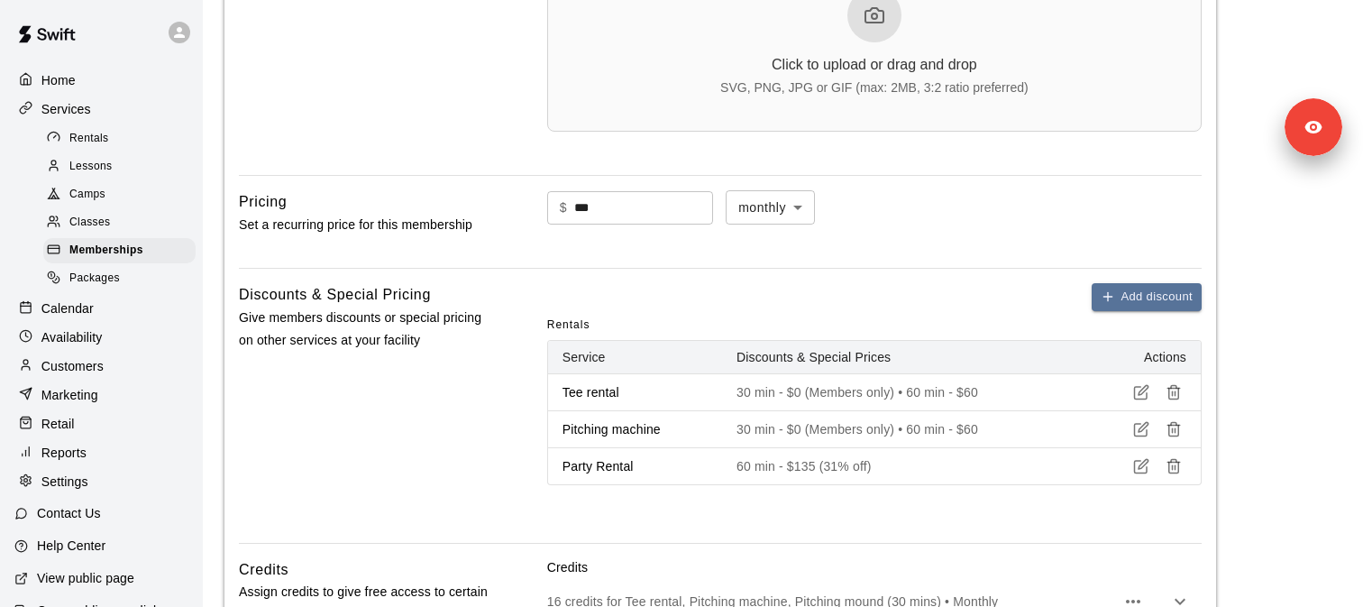
scroll to position [817, 0]
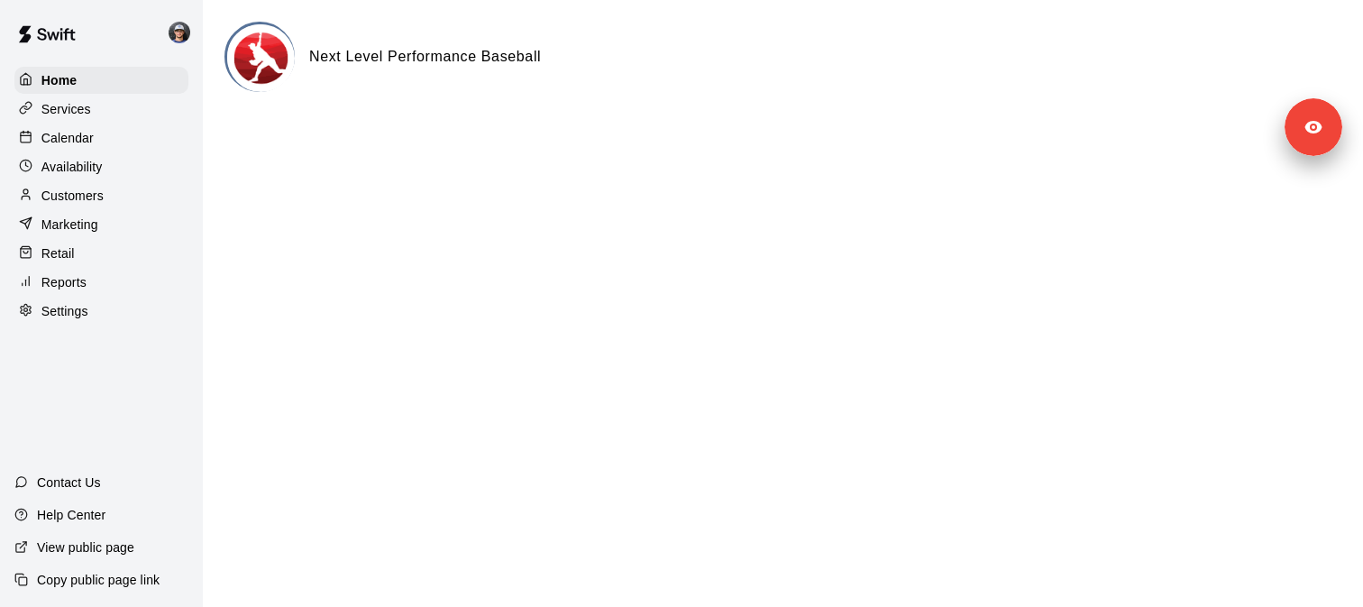
click at [112, 111] on div "Services" at bounding box center [101, 109] width 174 height 27
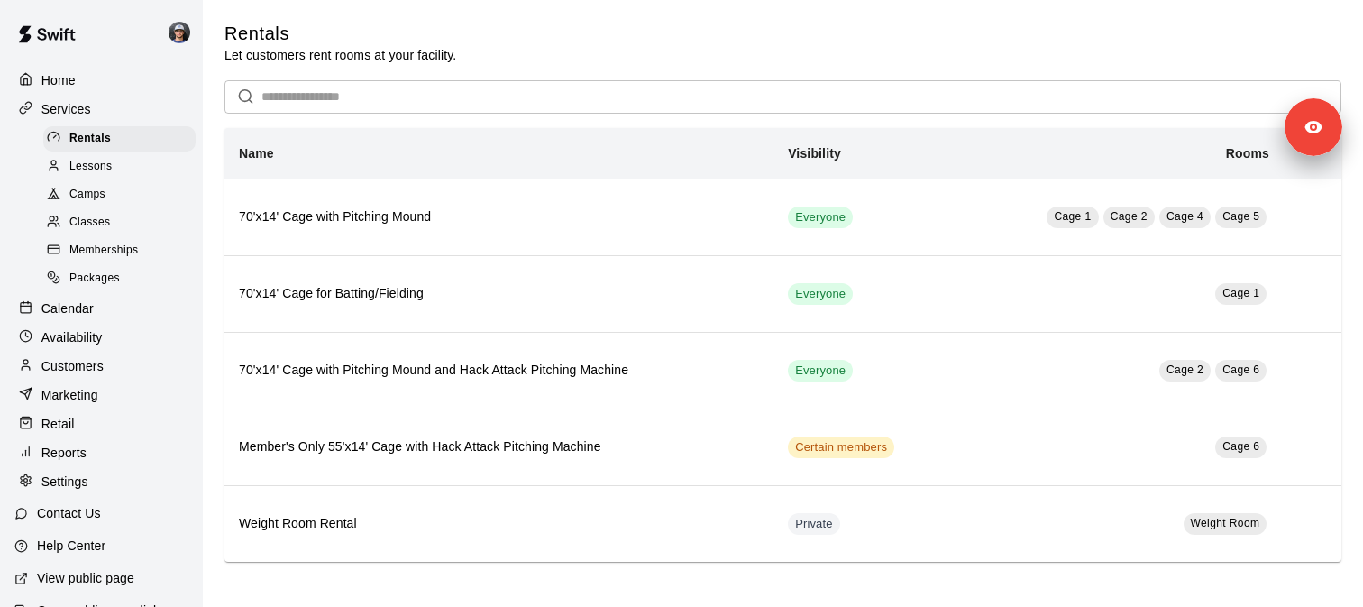
click at [123, 253] on span "Memberships" at bounding box center [103, 251] width 68 height 18
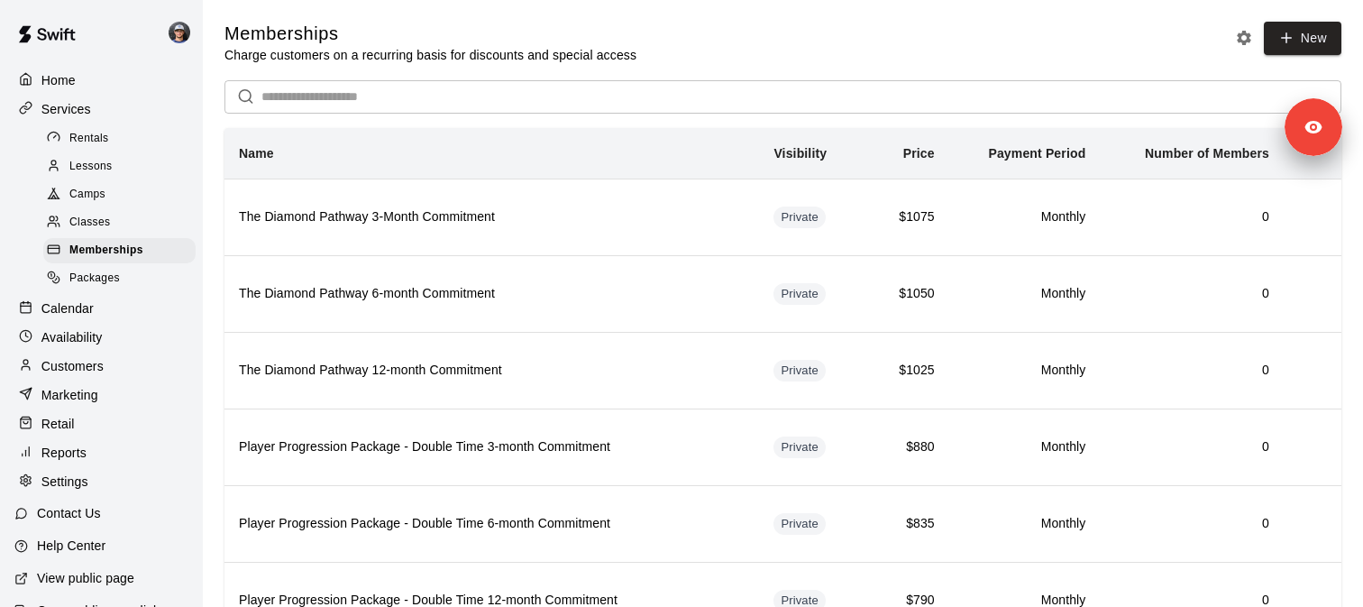
click at [132, 283] on div "Packages" at bounding box center [119, 278] width 152 height 25
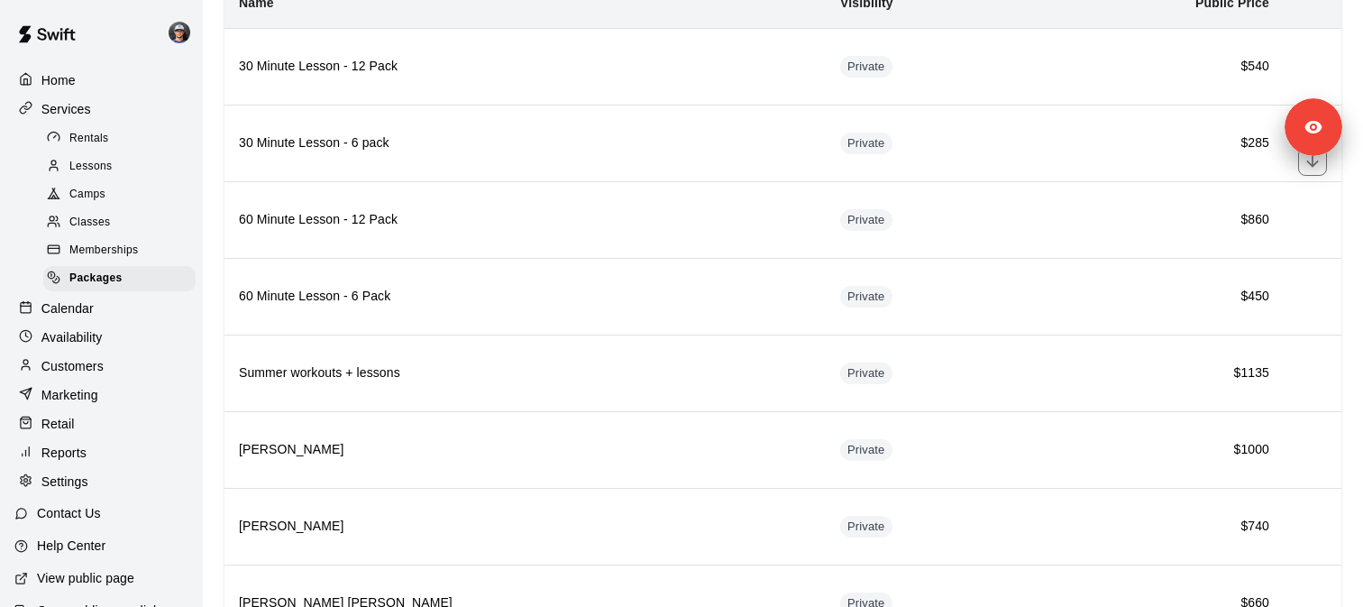
scroll to position [236, 0]
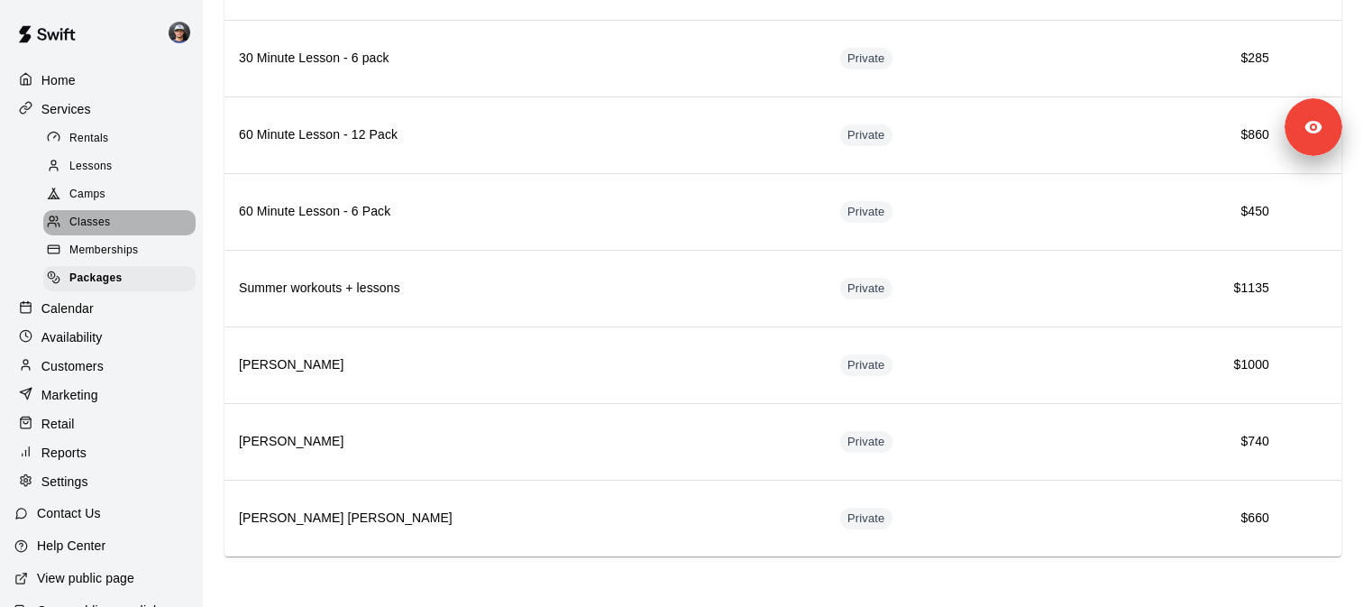
click at [110, 233] on div "Classes" at bounding box center [119, 222] width 152 height 25
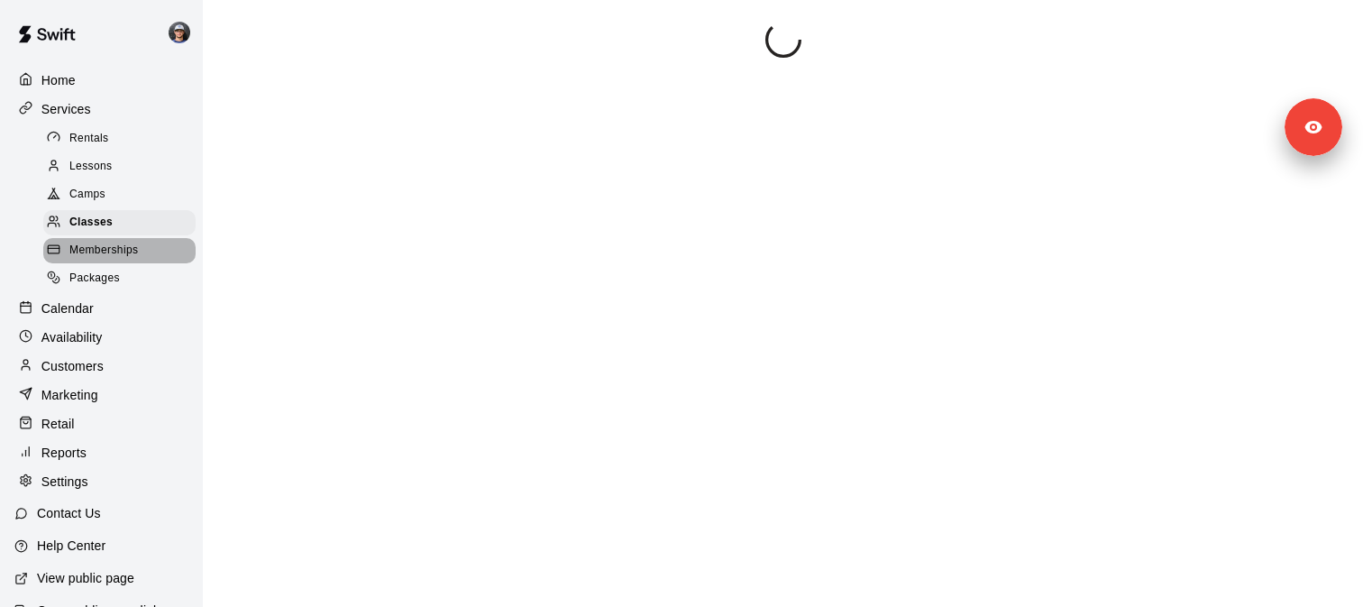
click at [111, 247] on span "Memberships" at bounding box center [103, 251] width 68 height 18
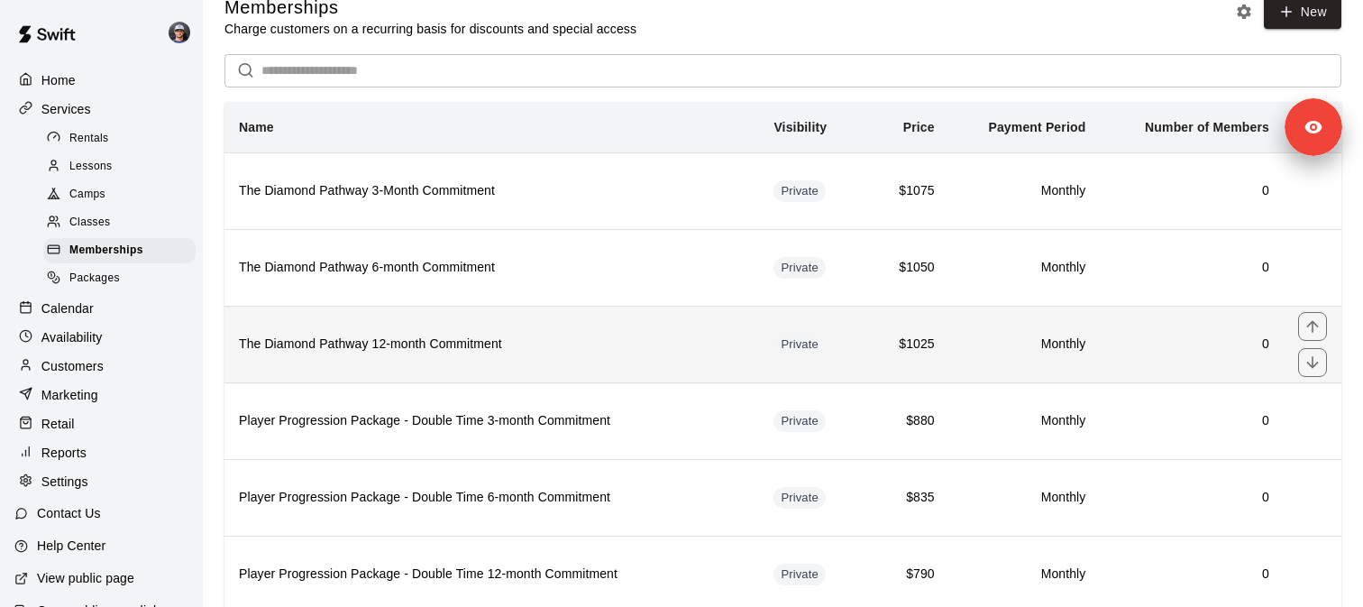
scroll to position [37, 0]
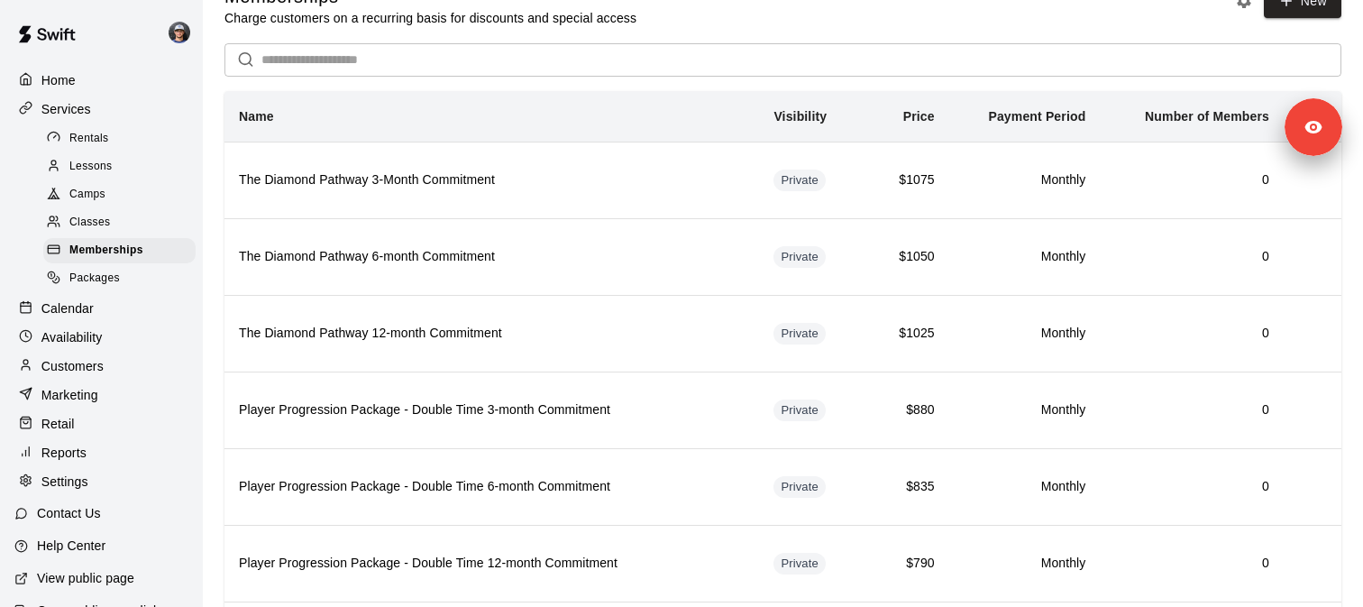
click at [148, 269] on div "Packages" at bounding box center [119, 278] width 152 height 25
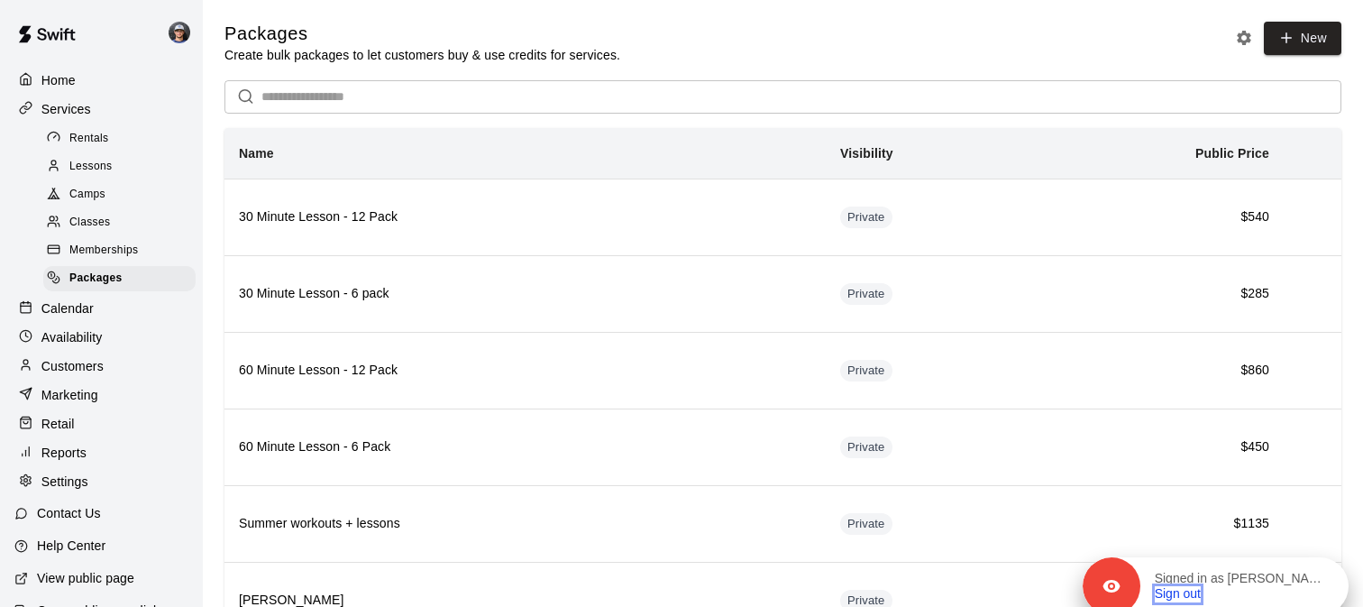
drag, startPoint x: 1300, startPoint y: 137, endPoint x: 1306, endPoint y: 599, distance: 462.4
click at [1306, 599] on div "Signed in as [PERSON_NAME] Sign out" at bounding box center [1244, 586] width 208 height 32
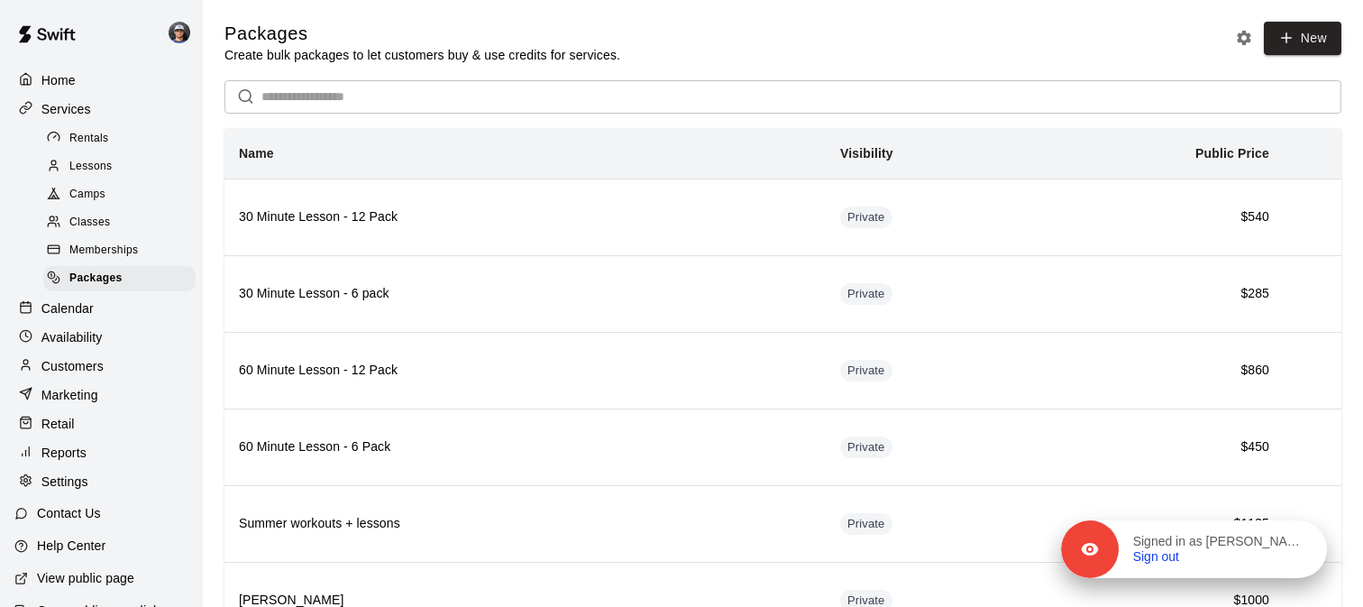
drag, startPoint x: 1306, startPoint y: 137, endPoint x: 1291, endPoint y: 556, distance: 419.4
click at [1291, 556] on div "Signed in as [PERSON_NAME] Sign out" at bounding box center [1222, 550] width 208 height 32
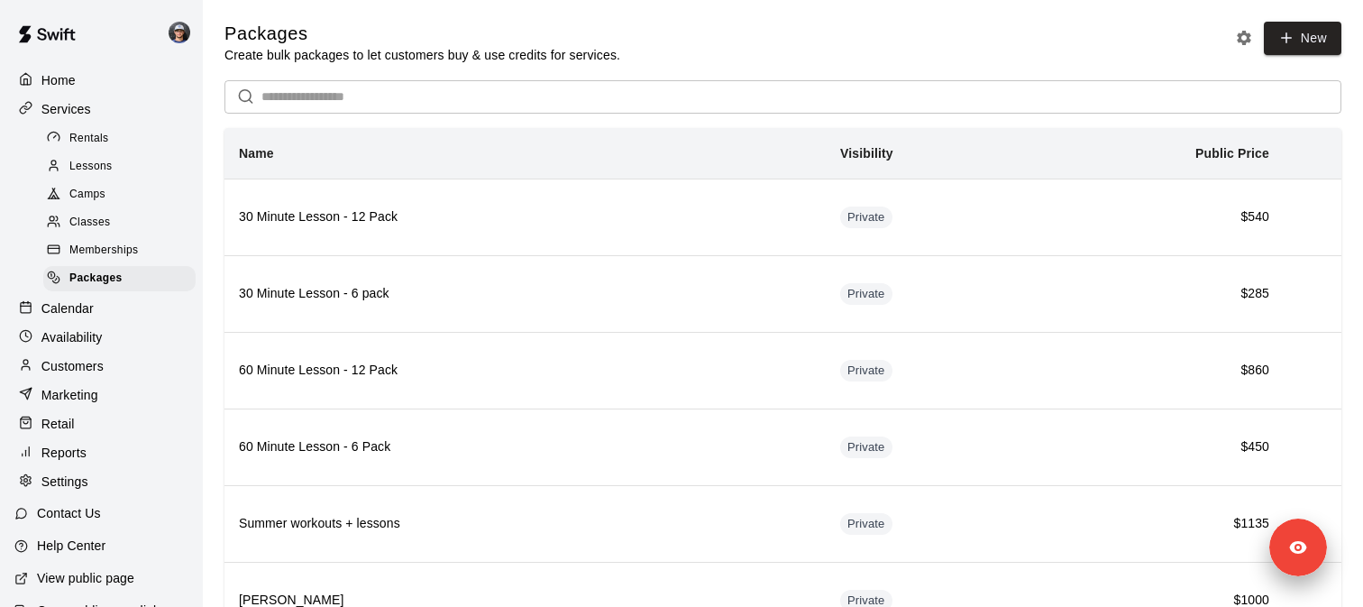
click at [1100, 29] on div "Packages Create bulk packages to let customers buy & use credits for services. …" at bounding box center [782, 43] width 1117 height 42
